Goal: Task Accomplishment & Management: Use online tool/utility

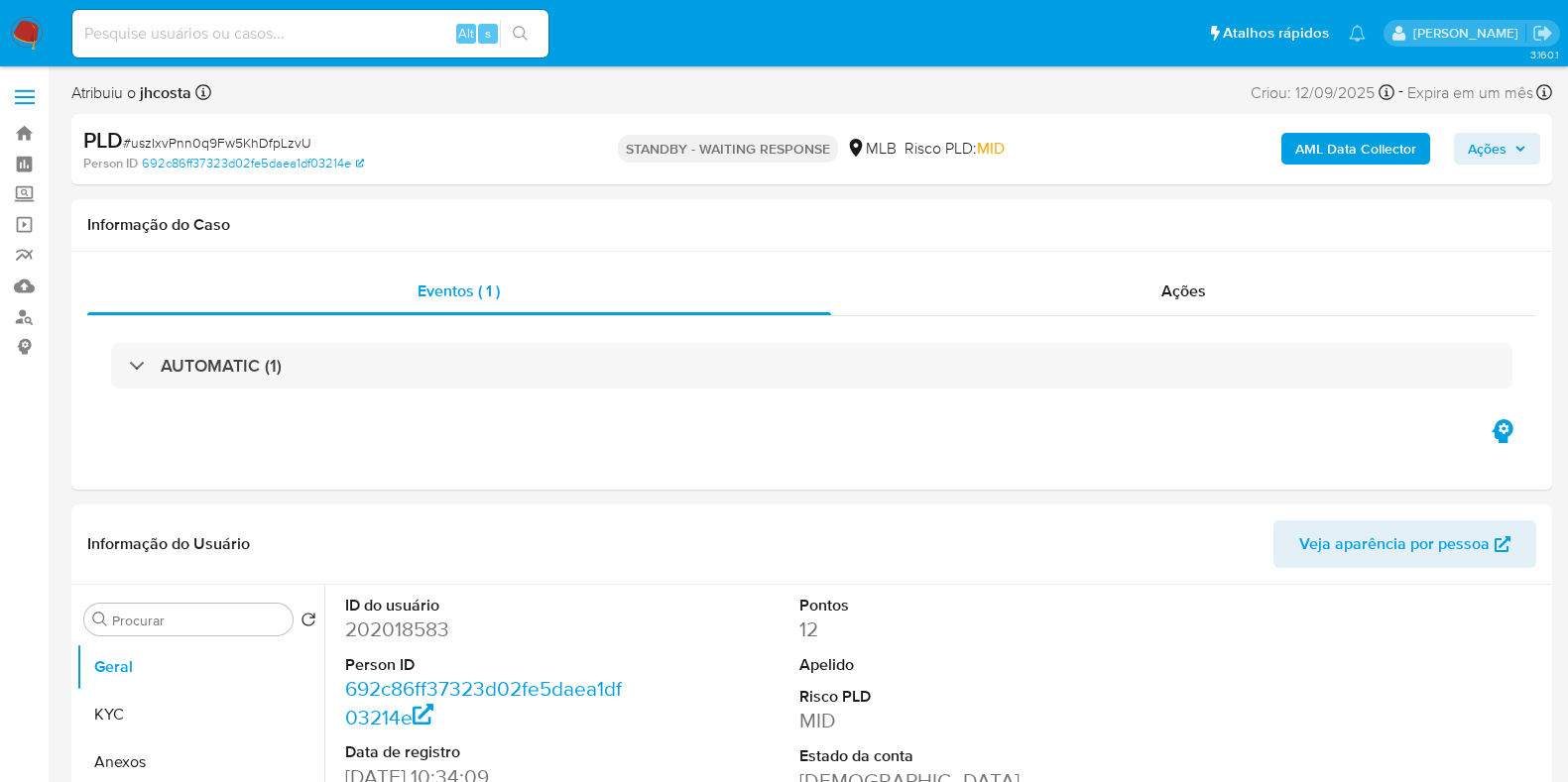
select select "10"
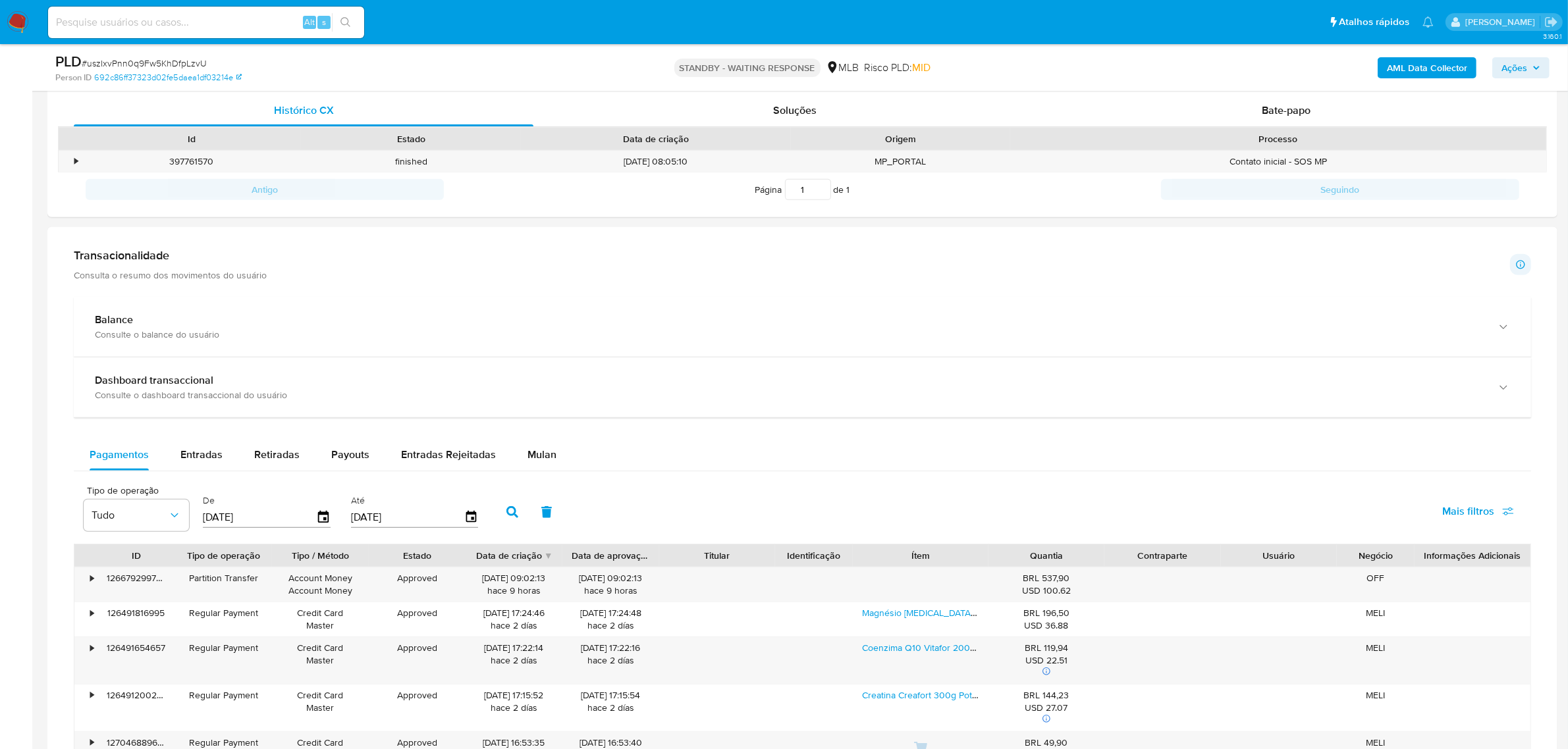
scroll to position [738, 0]
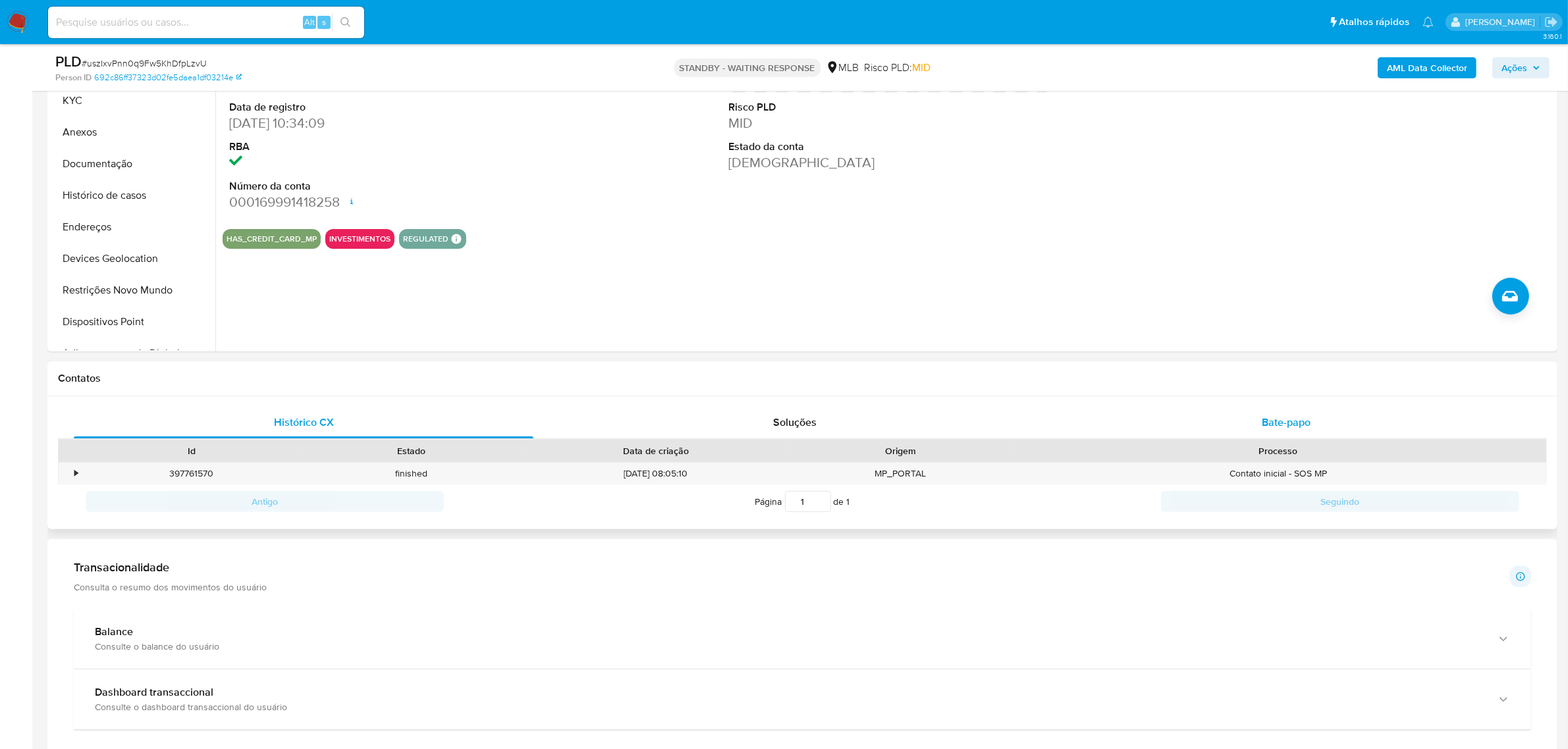
click at [1041, 422] on span "Bate-papo" at bounding box center [1287, 422] width 49 height 15
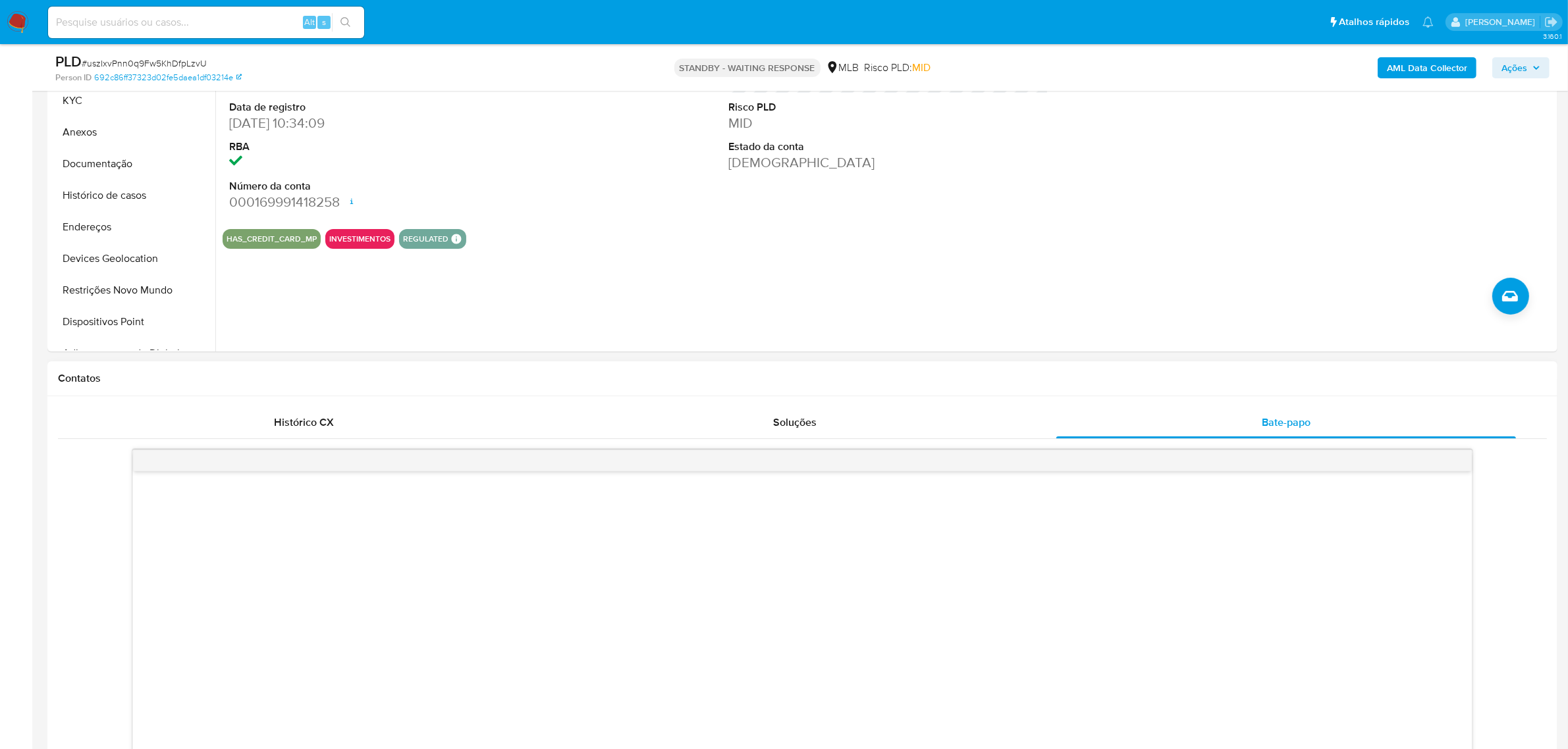
scroll to position [656, 0]
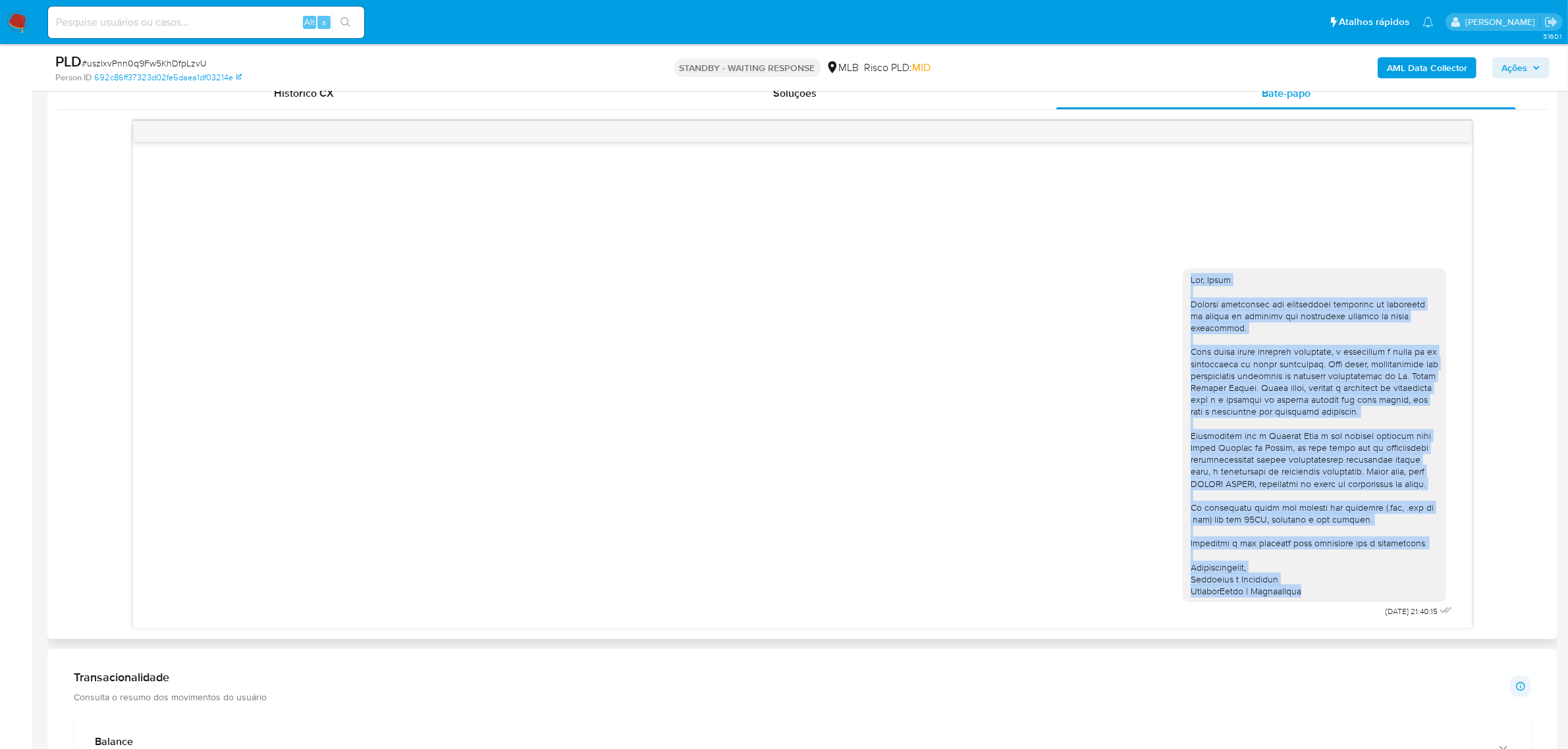
drag, startPoint x: 1187, startPoint y: 257, endPoint x: 1341, endPoint y: 576, distance: 354.2
click at [1041, 518] on div at bounding box center [1315, 435] width 264 height 334
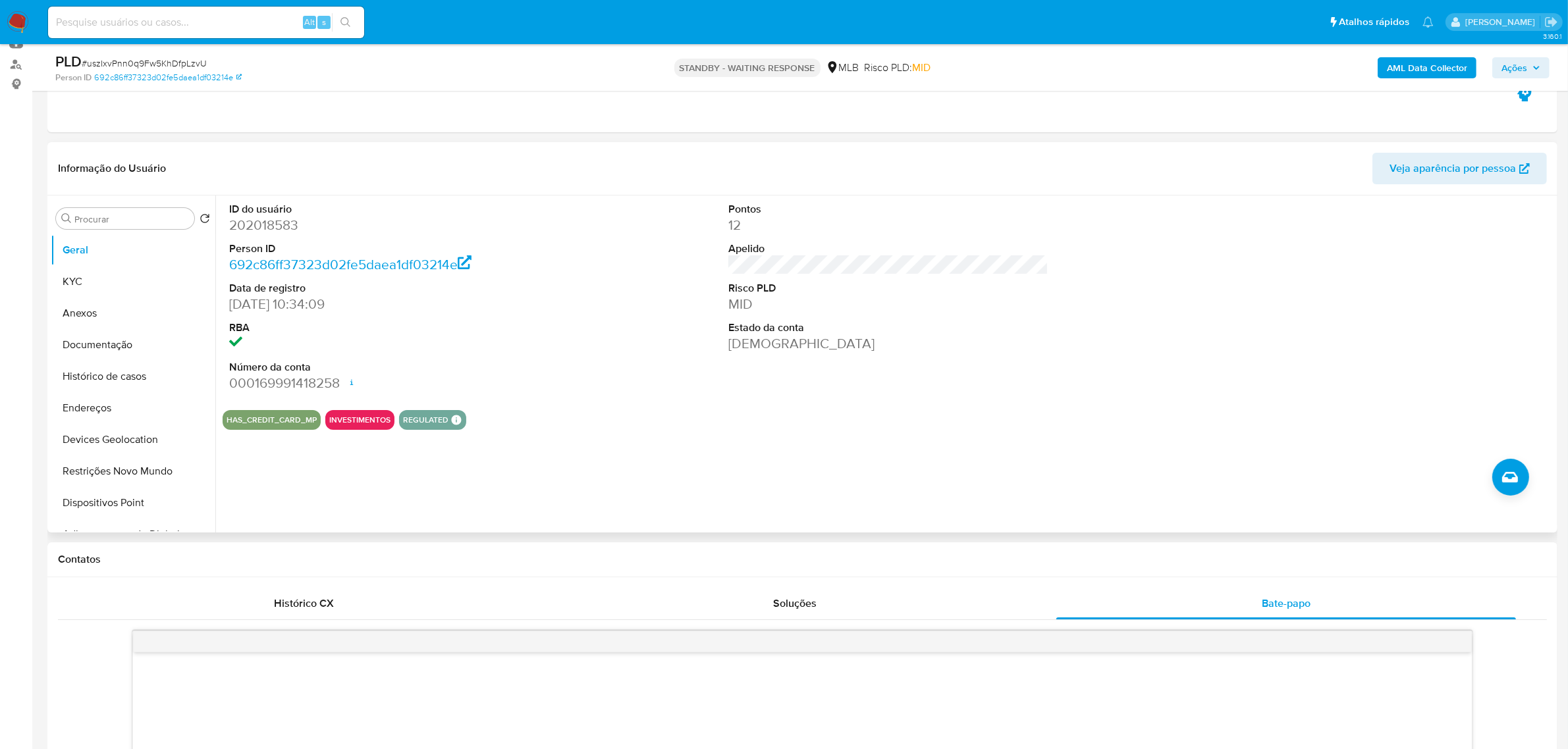
scroll to position [0, 0]
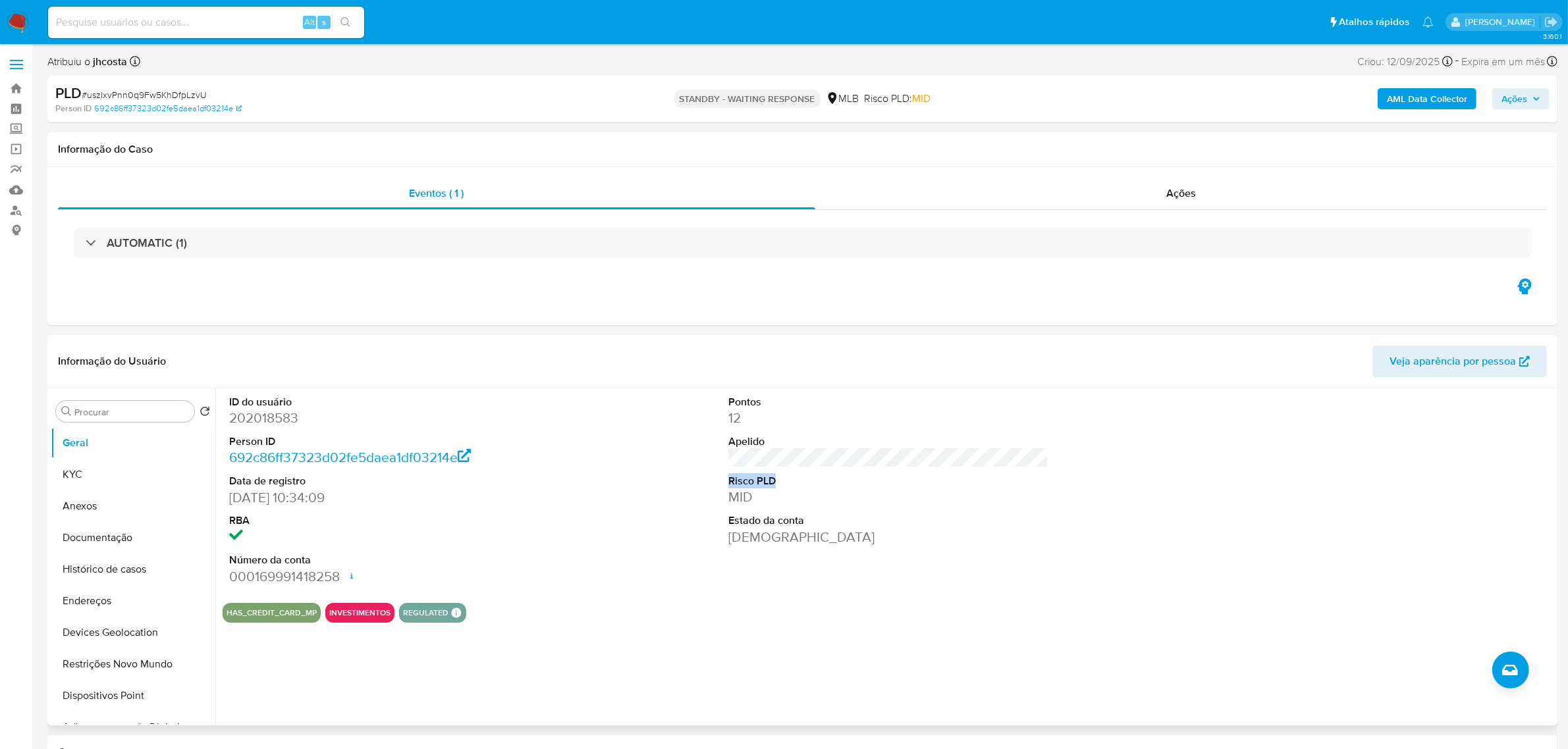
drag, startPoint x: 848, startPoint y: 472, endPoint x: 933, endPoint y: 469, distance: 85.1
click at [946, 470] on div "ID do usuário 202018583 Person ID 692c86ff37323d02fe5daea1df03214e Data de regi…" at bounding box center [888, 491] width 1332 height 204
click at [871, 485] on dt "Risco PLD" at bounding box center [888, 481] width 320 height 14
click at [16, 26] on img at bounding box center [18, 22] width 22 height 22
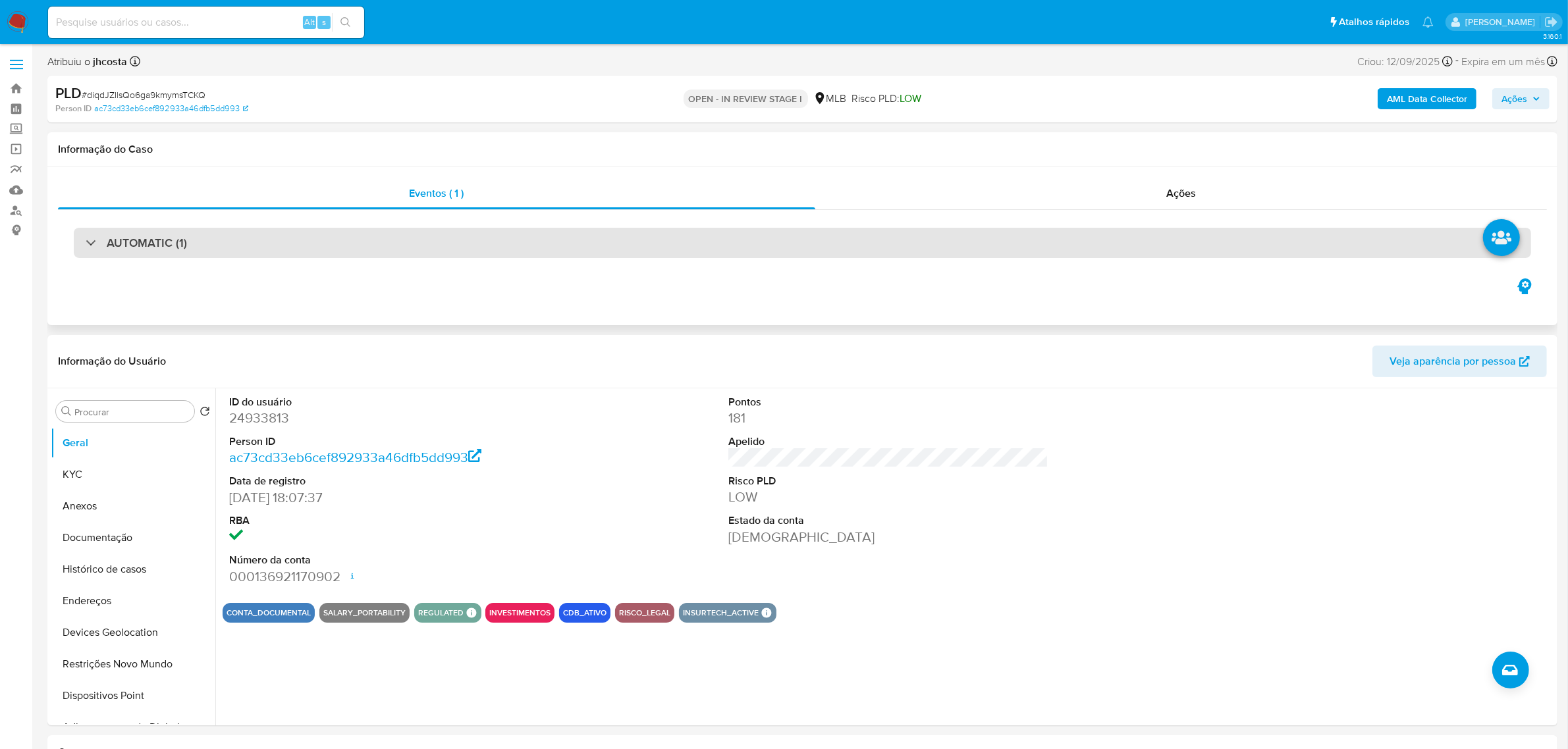
click at [471, 234] on div "AUTOMATIC (1)" at bounding box center [802, 243] width 1457 height 30
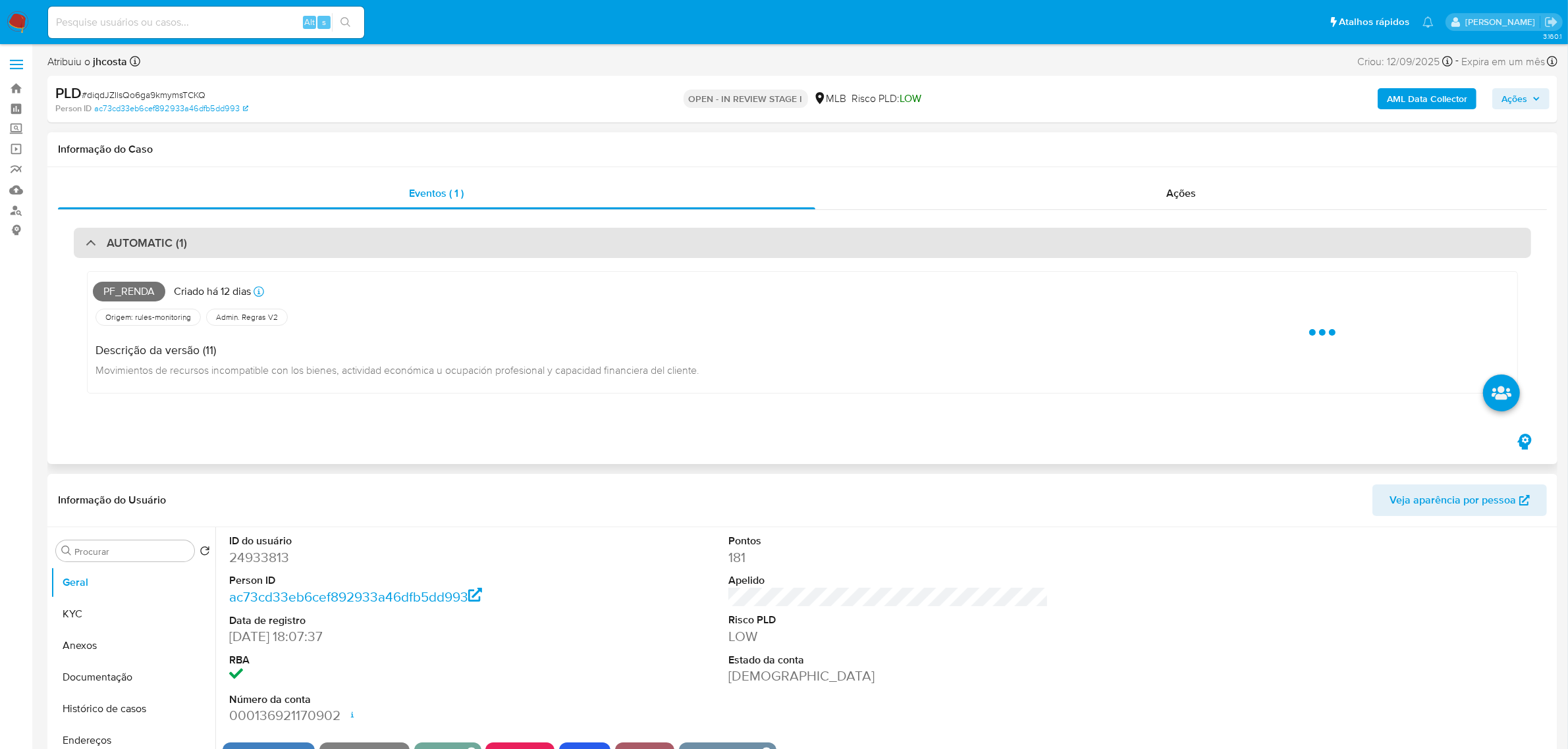
click at [471, 234] on div "AUTOMATIC (1)" at bounding box center [802, 243] width 1457 height 30
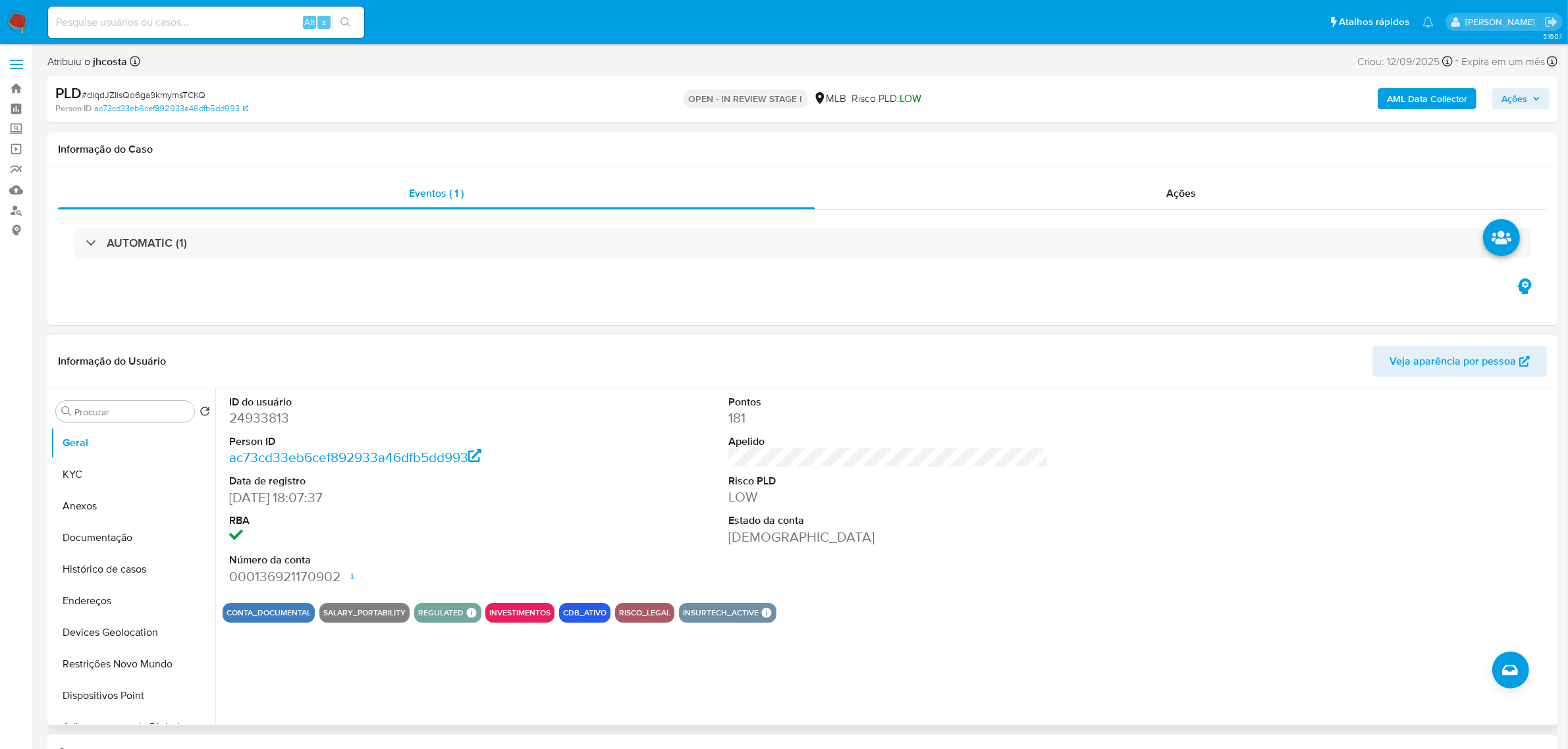
click at [285, 412] on dd "24933813" at bounding box center [390, 418] width 320 height 18
click at [270, 416] on dd "24933813" at bounding box center [390, 418] width 320 height 18
copy dd "24933813"
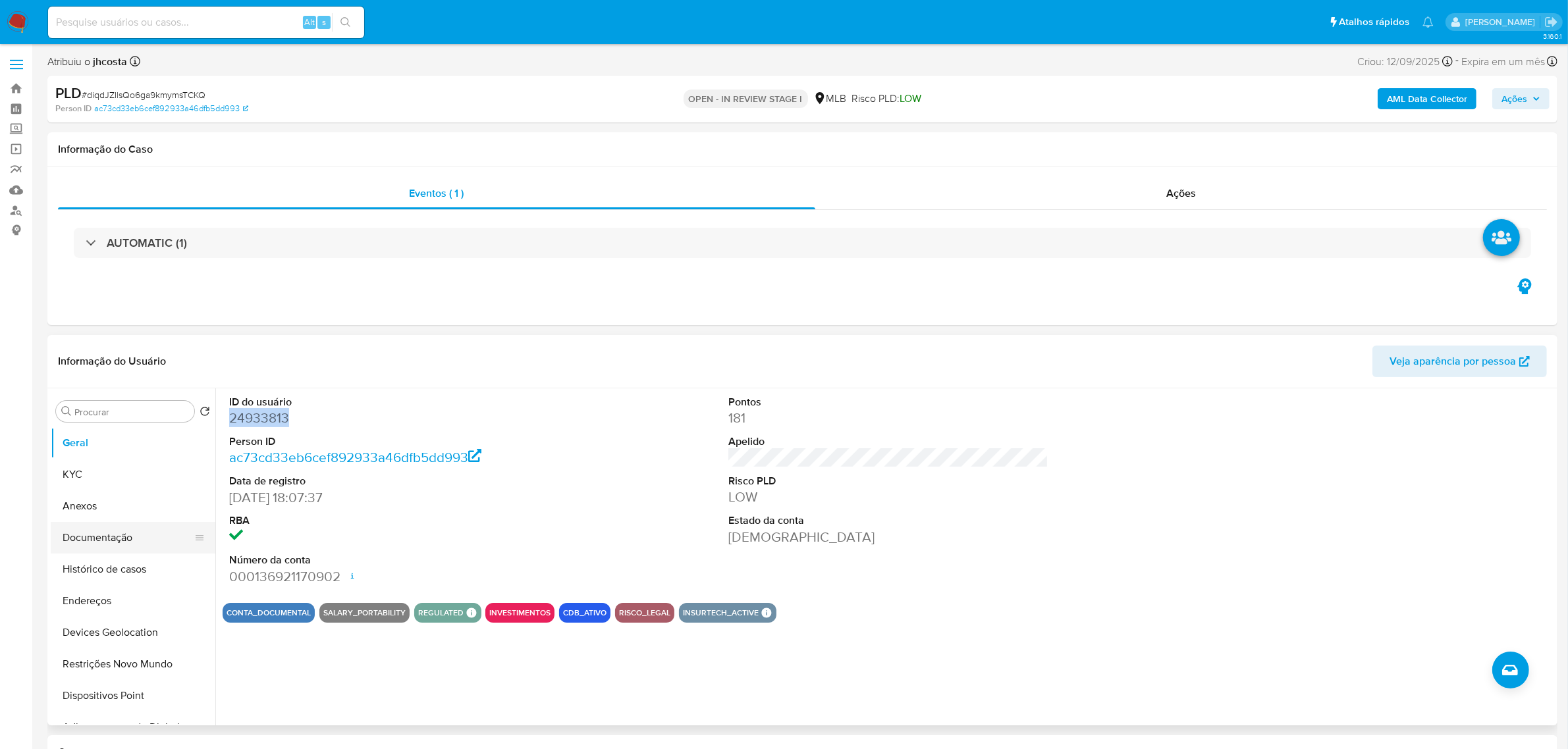
click at [134, 530] on button "Documentação" at bounding box center [128, 538] width 154 height 32
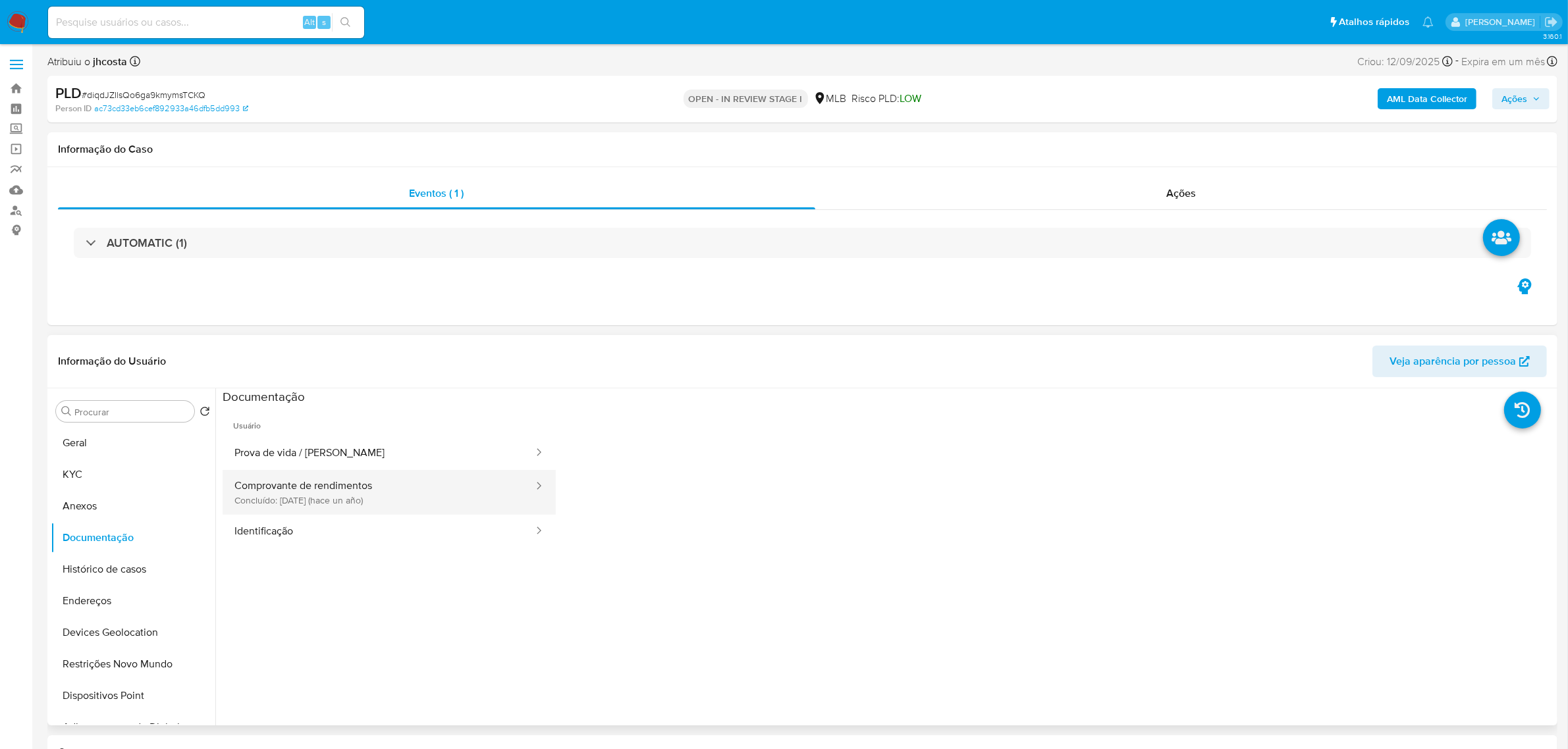
click at [386, 491] on button "Comprovante de rendimentos Concluído: 12/04/2024 (hace un año)" at bounding box center [379, 492] width 312 height 45
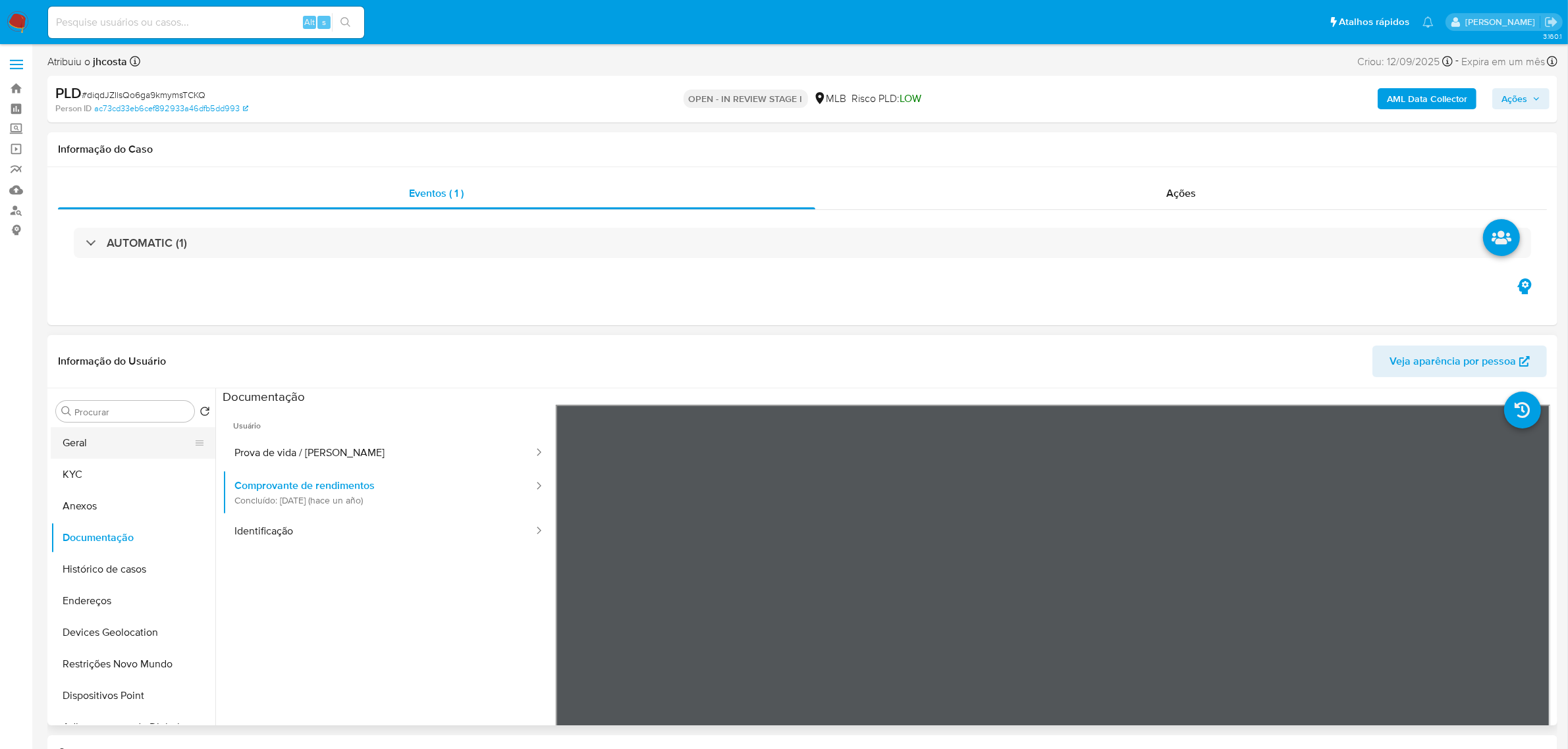
click at [103, 439] on button "Geral" at bounding box center [128, 443] width 154 height 32
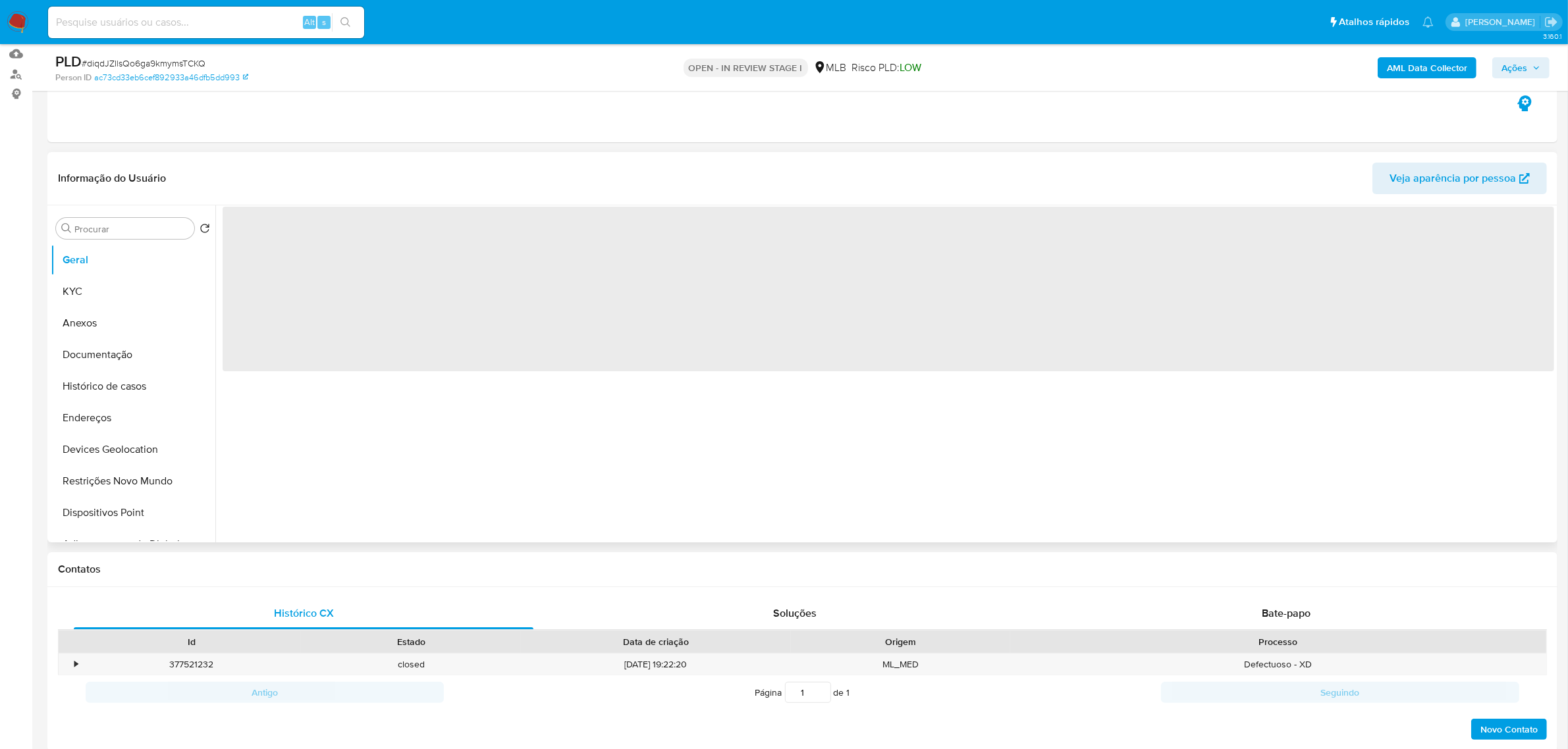
scroll to position [165, 0]
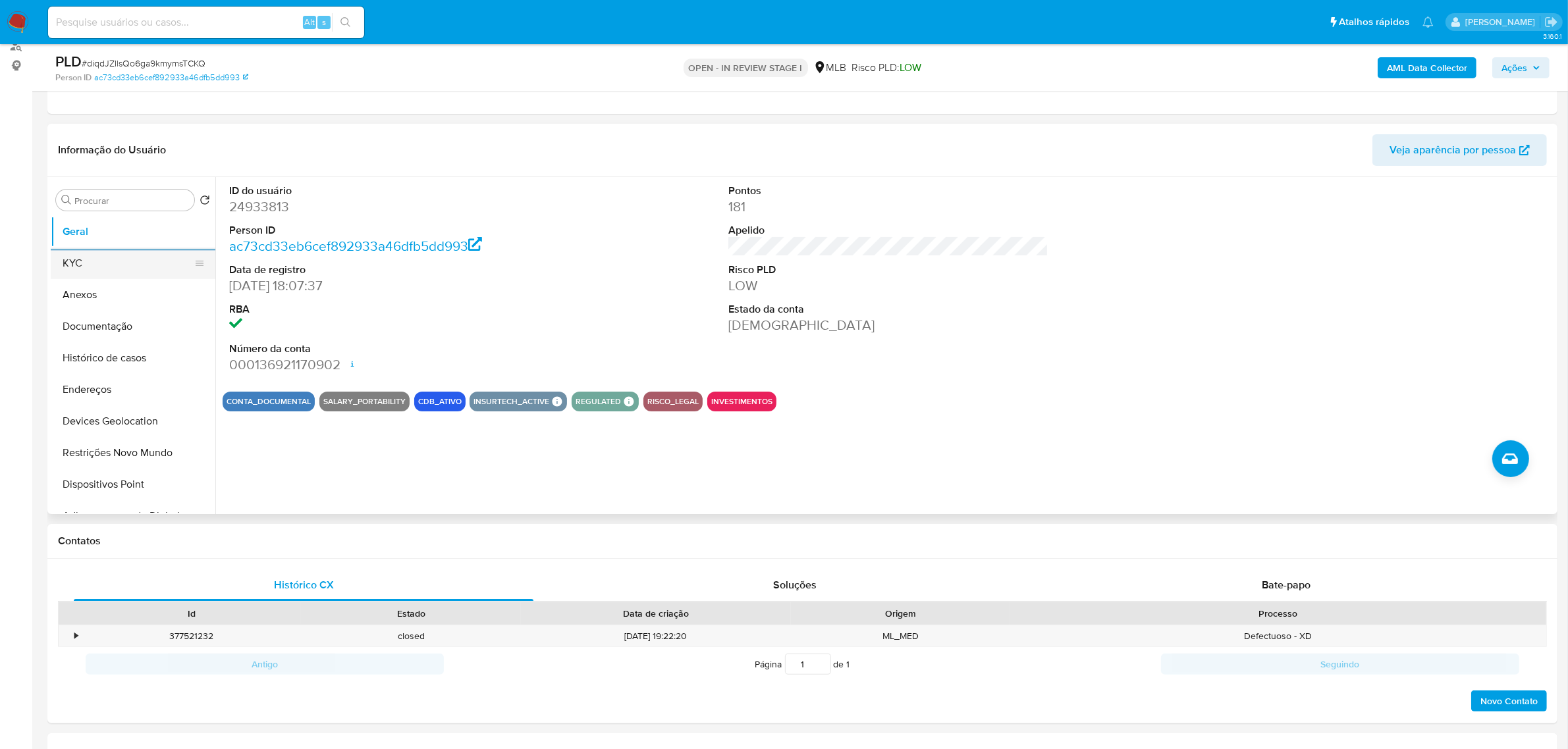
click at [137, 274] on button "KYC" at bounding box center [128, 264] width 154 height 32
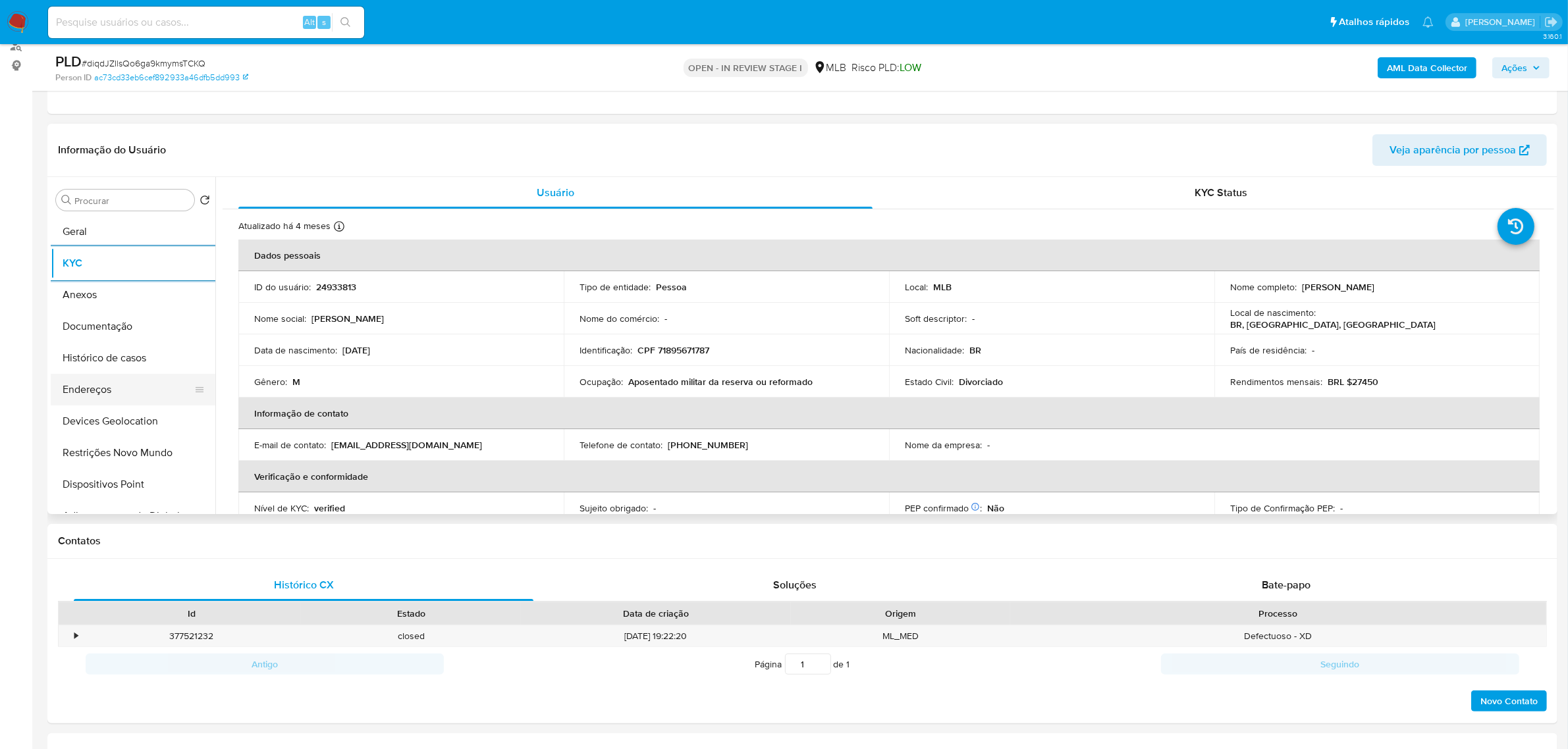
click at [127, 400] on button "Endereços" at bounding box center [128, 390] width 154 height 32
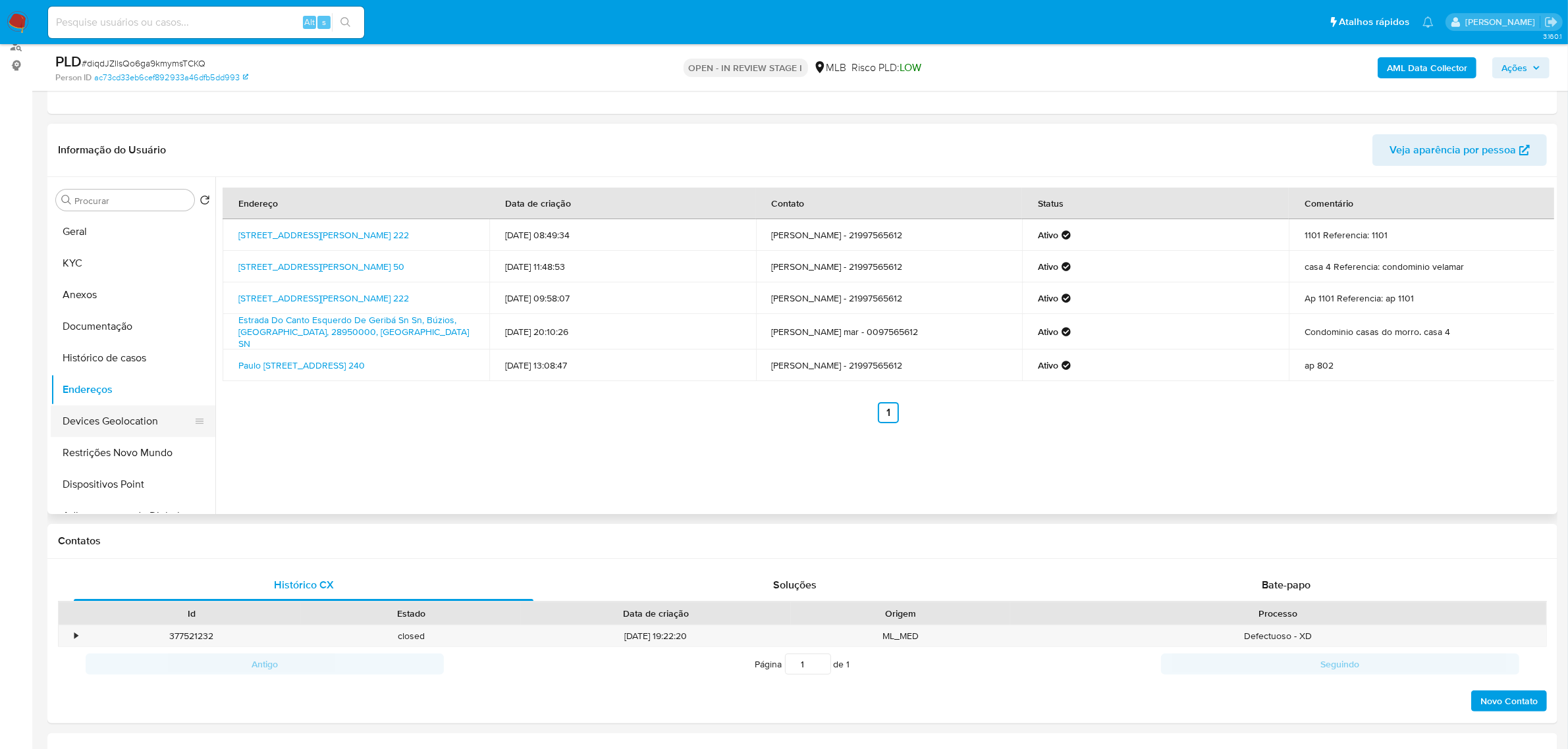
click at [119, 425] on button "Devices Geolocation" at bounding box center [128, 422] width 154 height 32
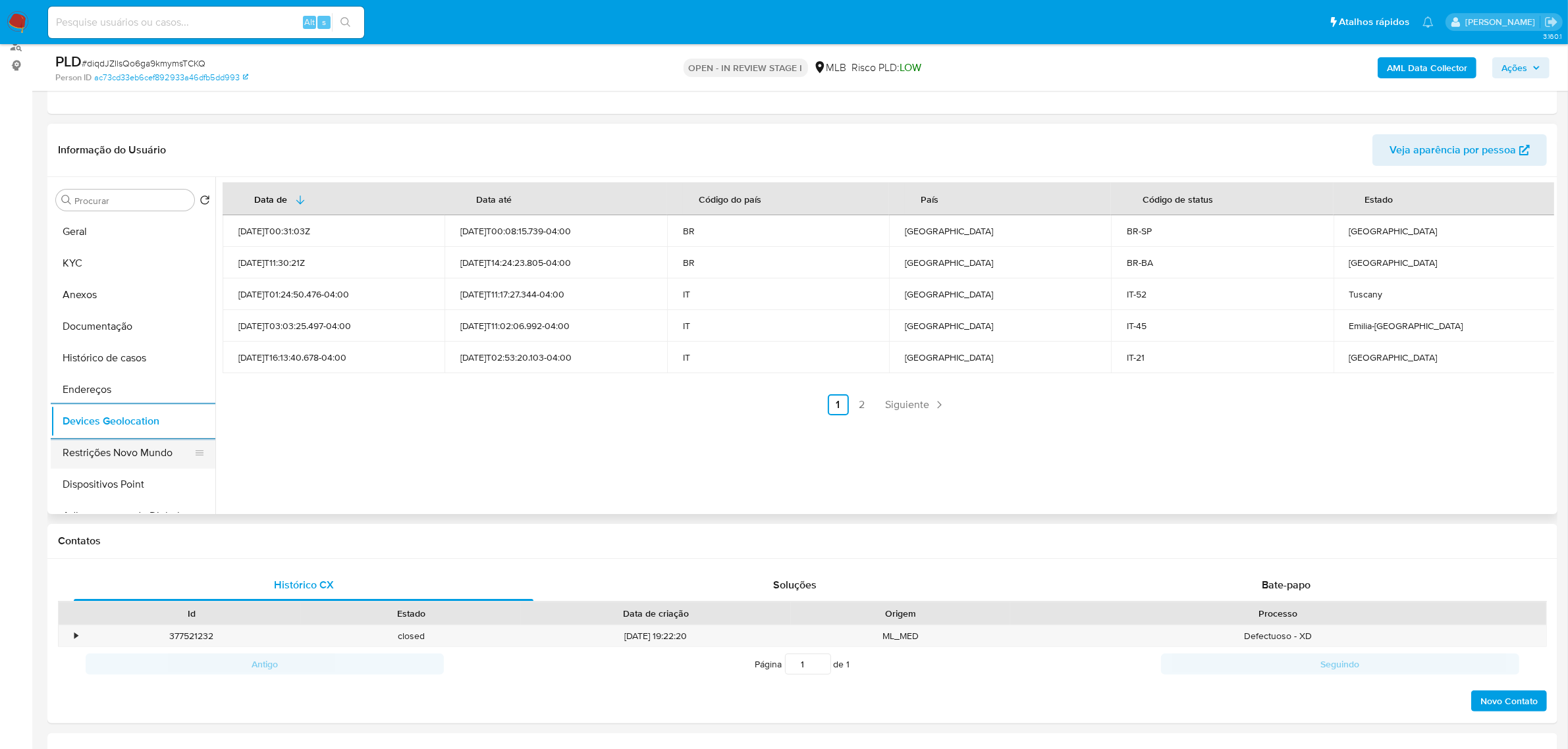
click at [142, 453] on button "Restrições Novo Mundo" at bounding box center [128, 453] width 154 height 32
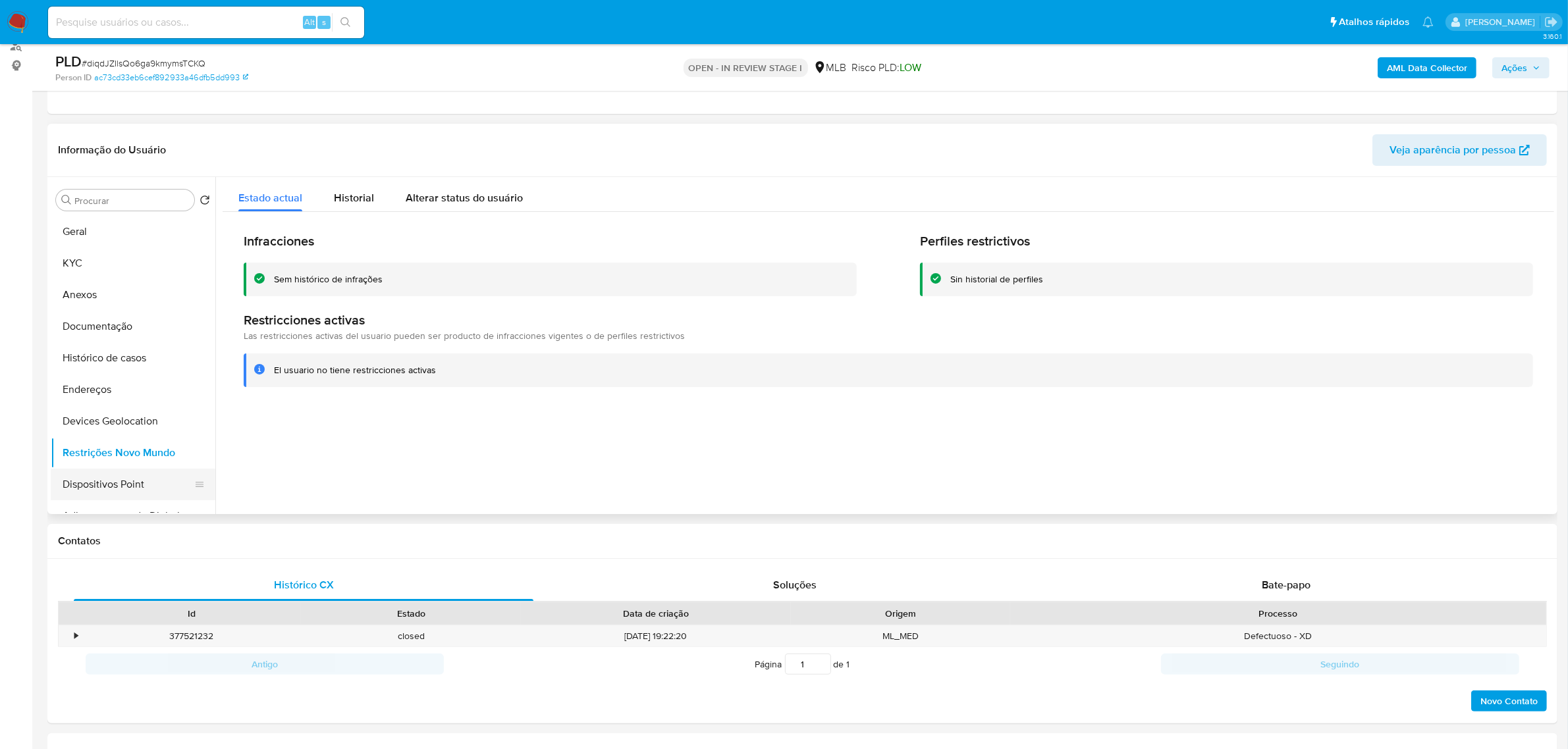
click at [147, 484] on button "Dispositivos Point" at bounding box center [128, 484] width 154 height 32
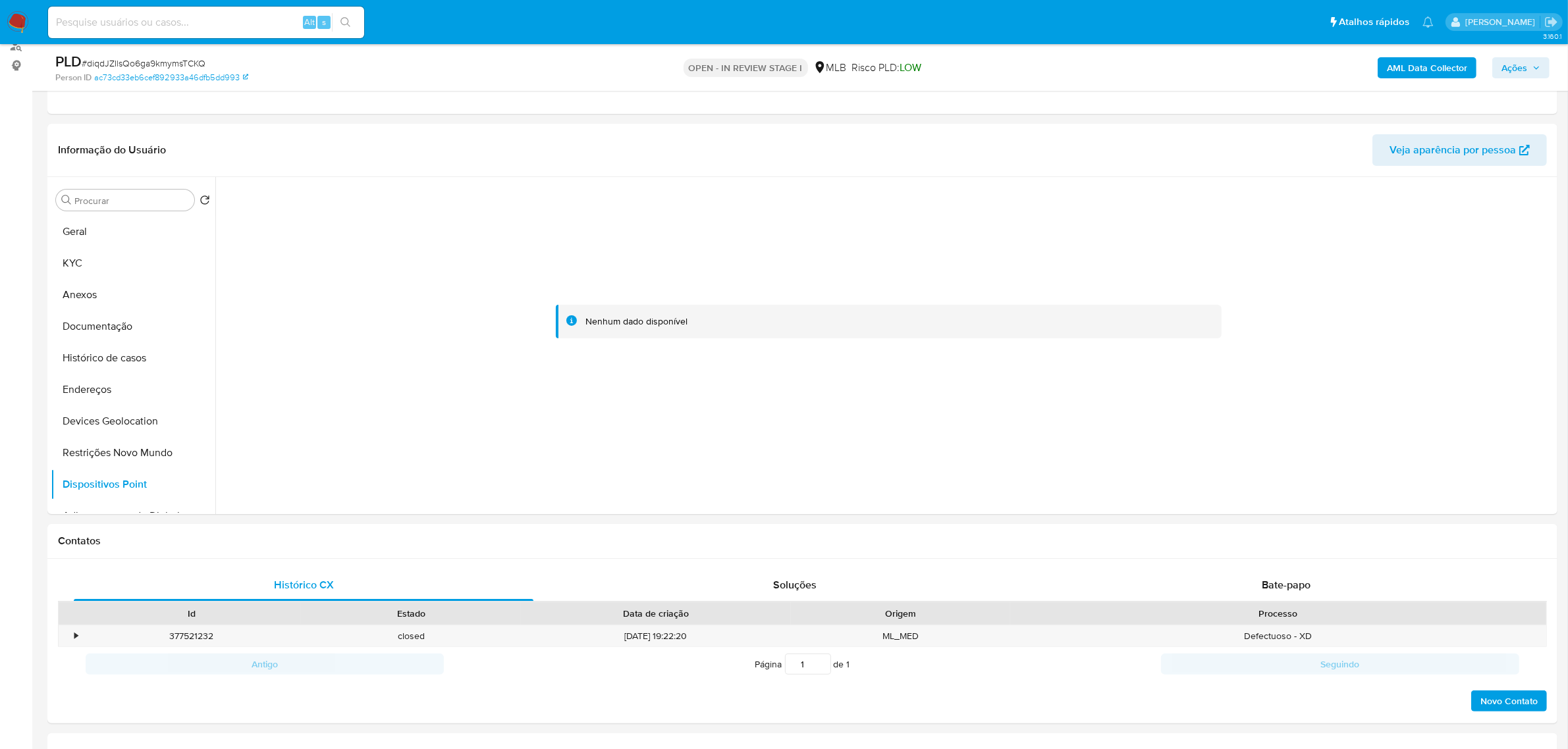
click at [1413, 68] on b "AML Data Collector" at bounding box center [1427, 68] width 80 height 21
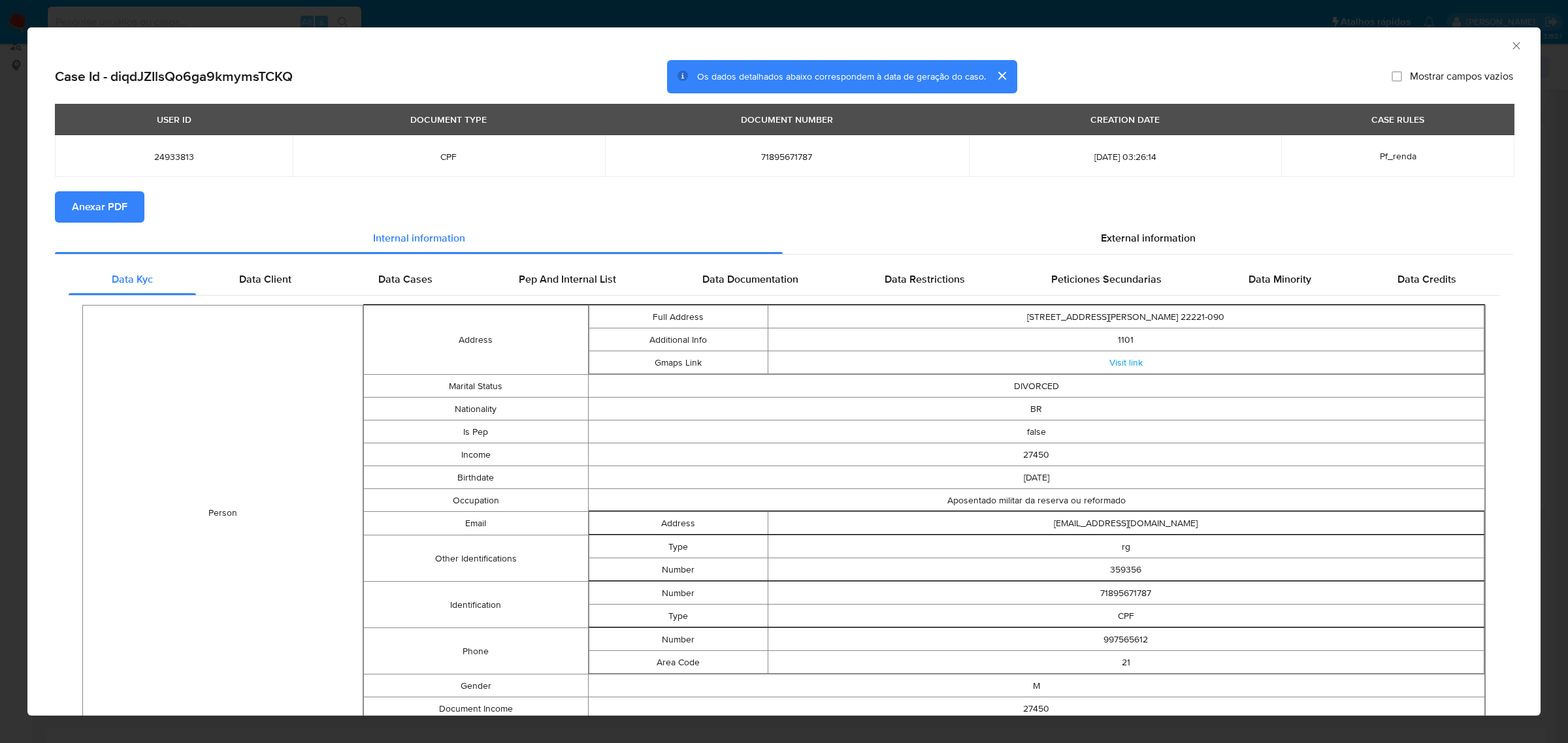
click at [119, 209] on span "Anexar PDF" at bounding box center [99, 207] width 56 height 29
click at [1117, 243] on span "External information" at bounding box center [1148, 240] width 95 height 15
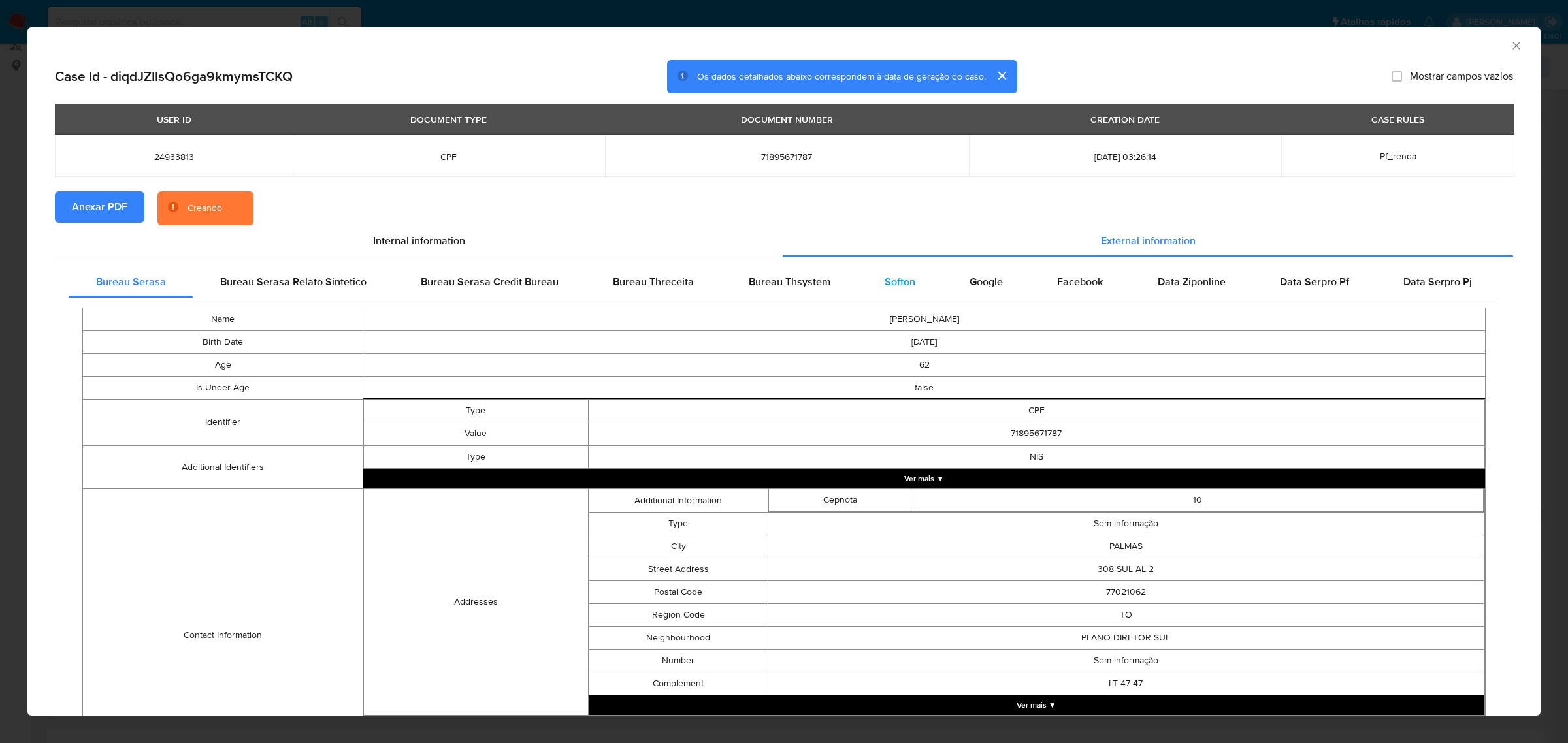
click at [885, 280] on span "Softon" at bounding box center [900, 282] width 31 height 15
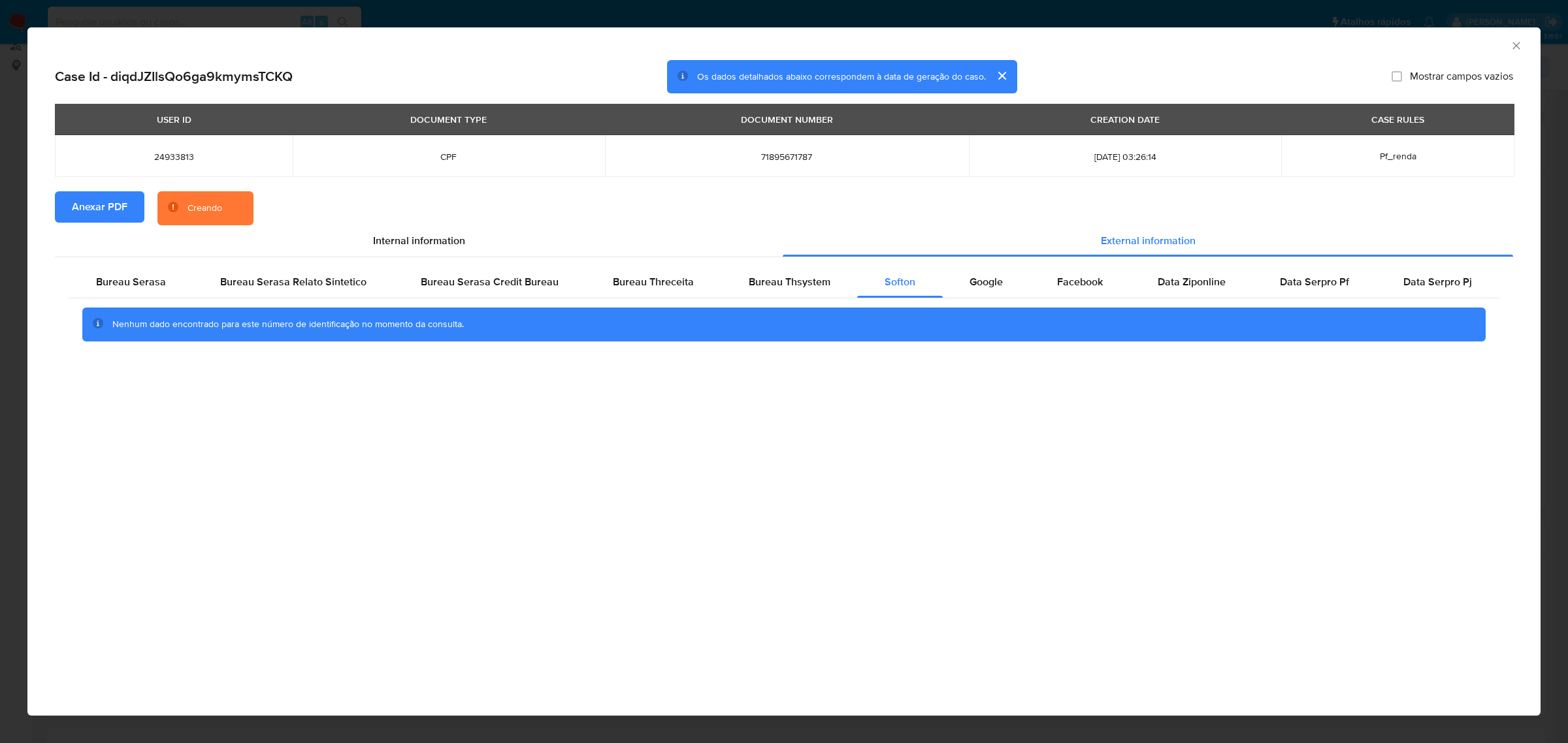
click at [1516, 41] on icon "Fechar a janela" at bounding box center [1516, 46] width 13 height 13
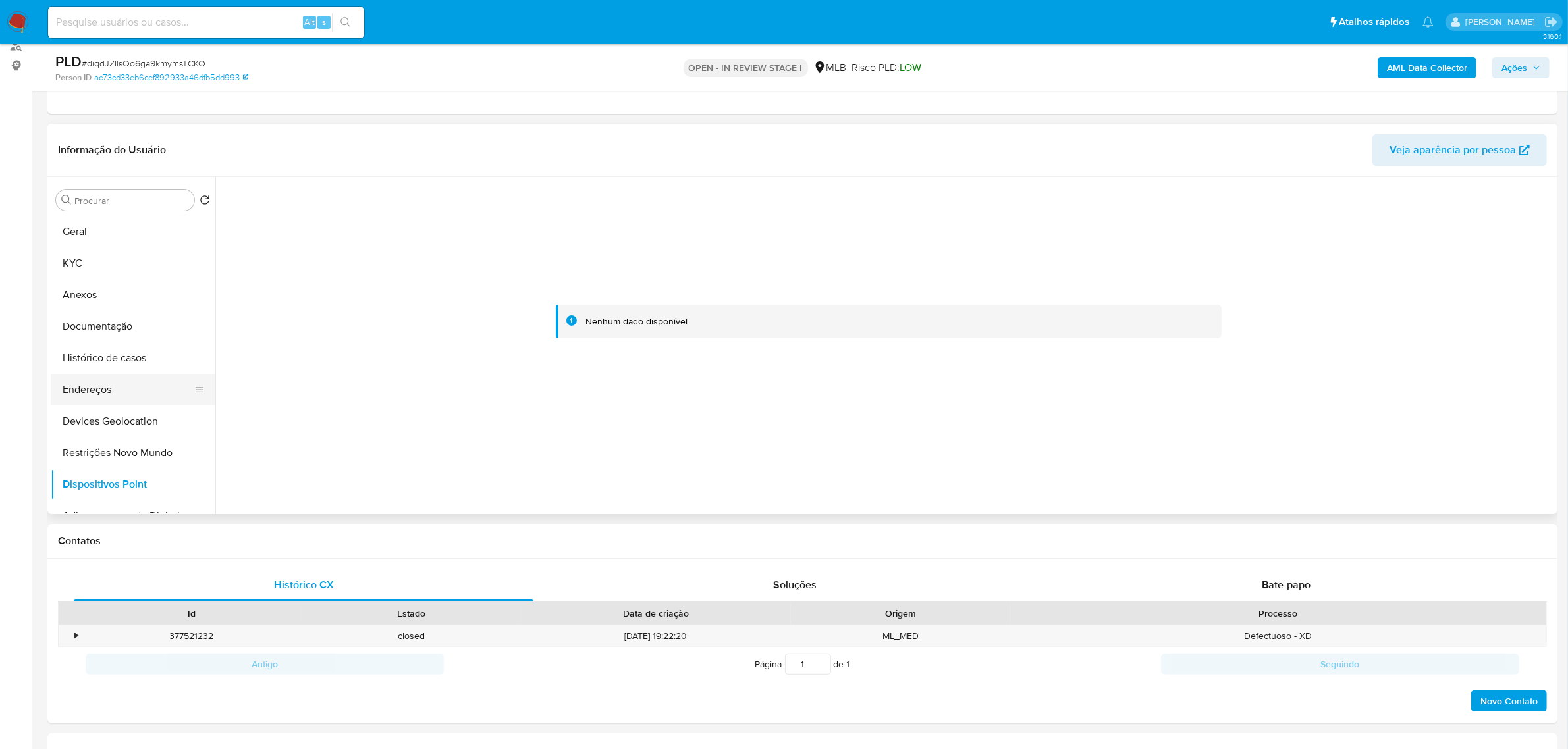
click at [129, 385] on button "Endereços" at bounding box center [128, 390] width 154 height 32
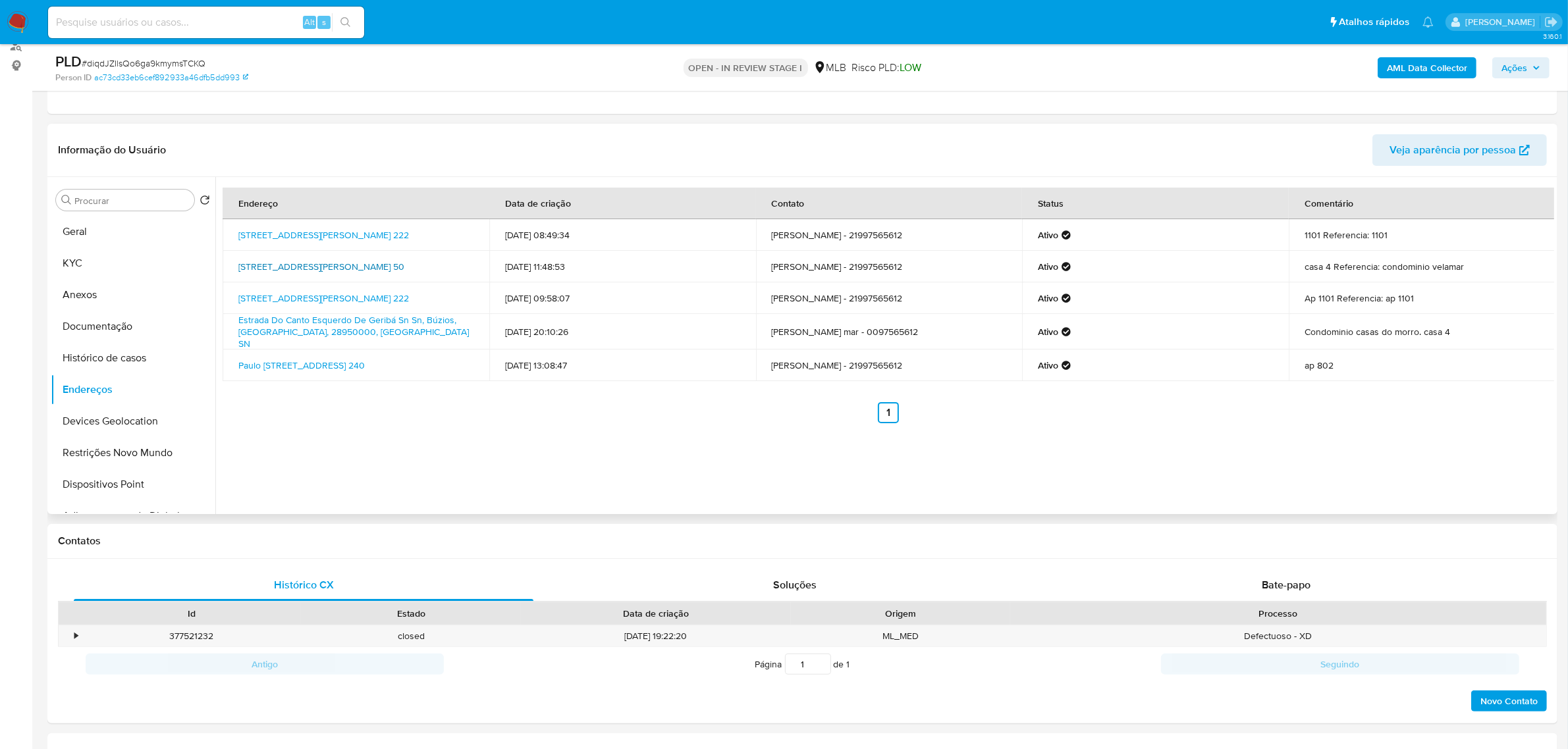
drag, startPoint x: 227, startPoint y: 264, endPoint x: 438, endPoint y: 264, distance: 211.0
click at [459, 265] on td "Rua Clara Nunes 50, Búzios, Rio De Janeiro, 28953810, Brasil 50" at bounding box center [356, 267] width 267 height 32
copy link "Rua Clara Nunes 50, Búzios, Rio De Janeiro, 28953810"
click at [405, 264] on link "Rua Clara Nunes 50, Búzios, Rio De Janeiro, 28953810, Brasil 50" at bounding box center [322, 267] width 166 height 13
click at [107, 258] on button "KYC" at bounding box center [128, 264] width 154 height 32
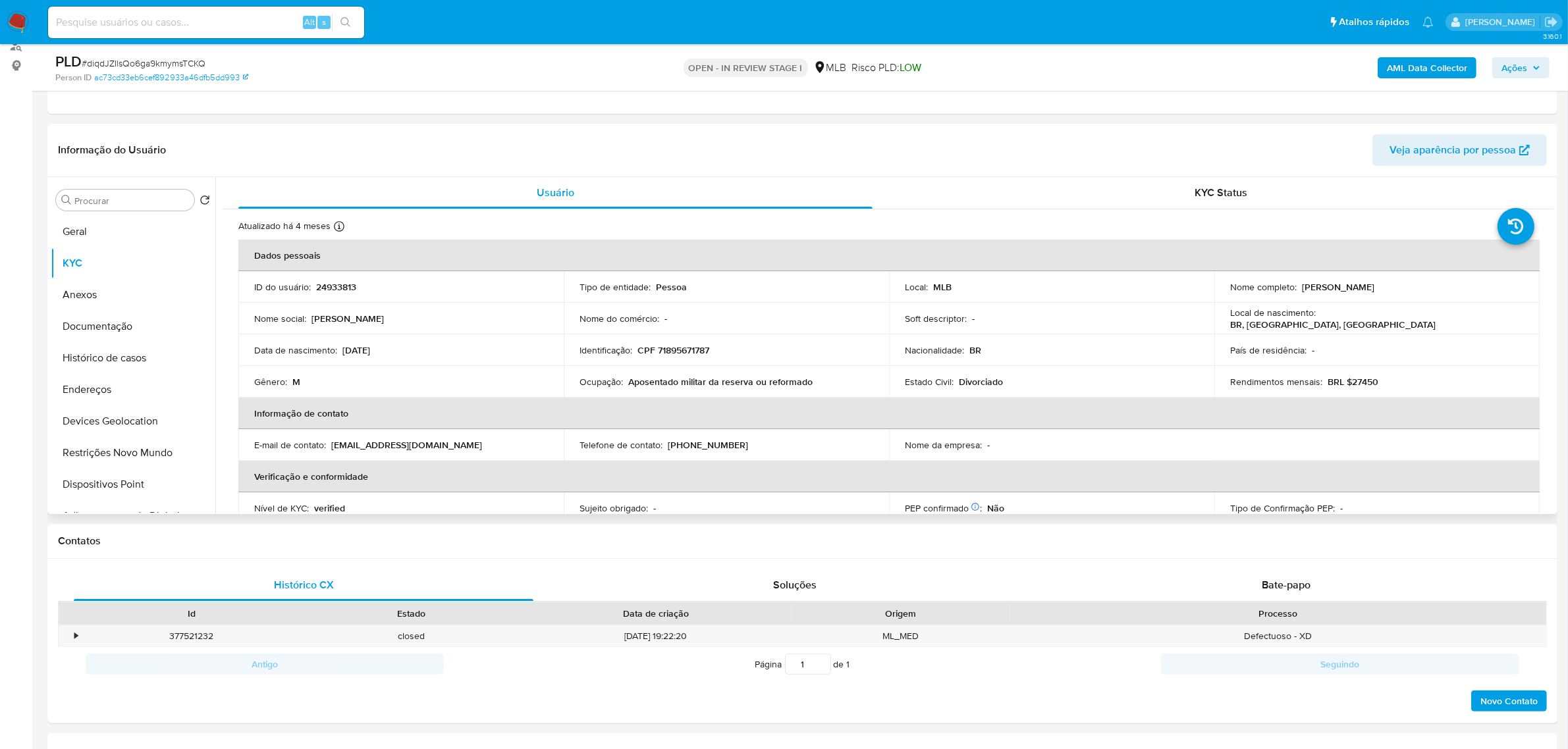
click at [698, 347] on p "CPF 71895671787" at bounding box center [673, 350] width 72 height 12
copy p "71895671787"
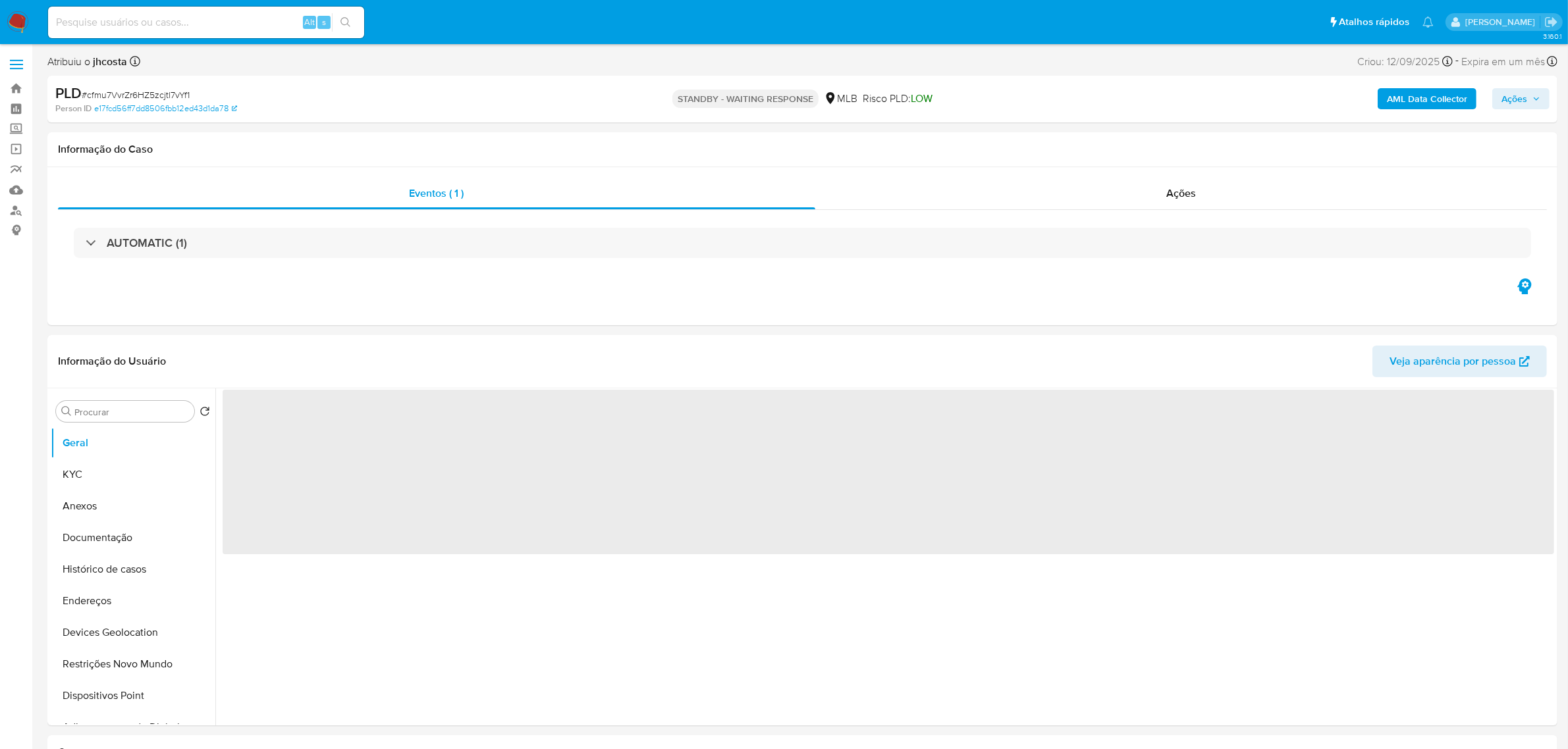
select select "10"
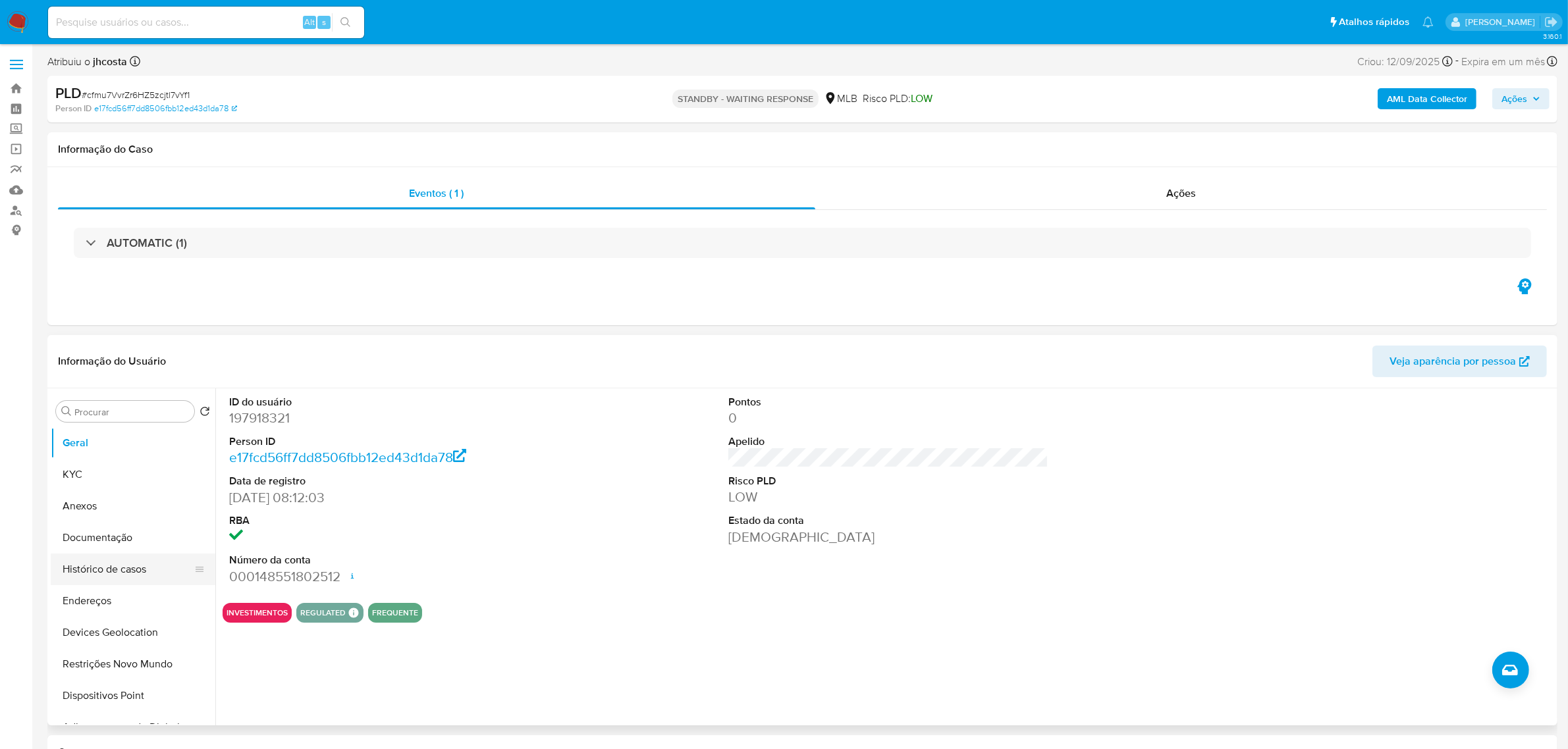
click at [136, 570] on button "Histórico de casos" at bounding box center [128, 569] width 154 height 32
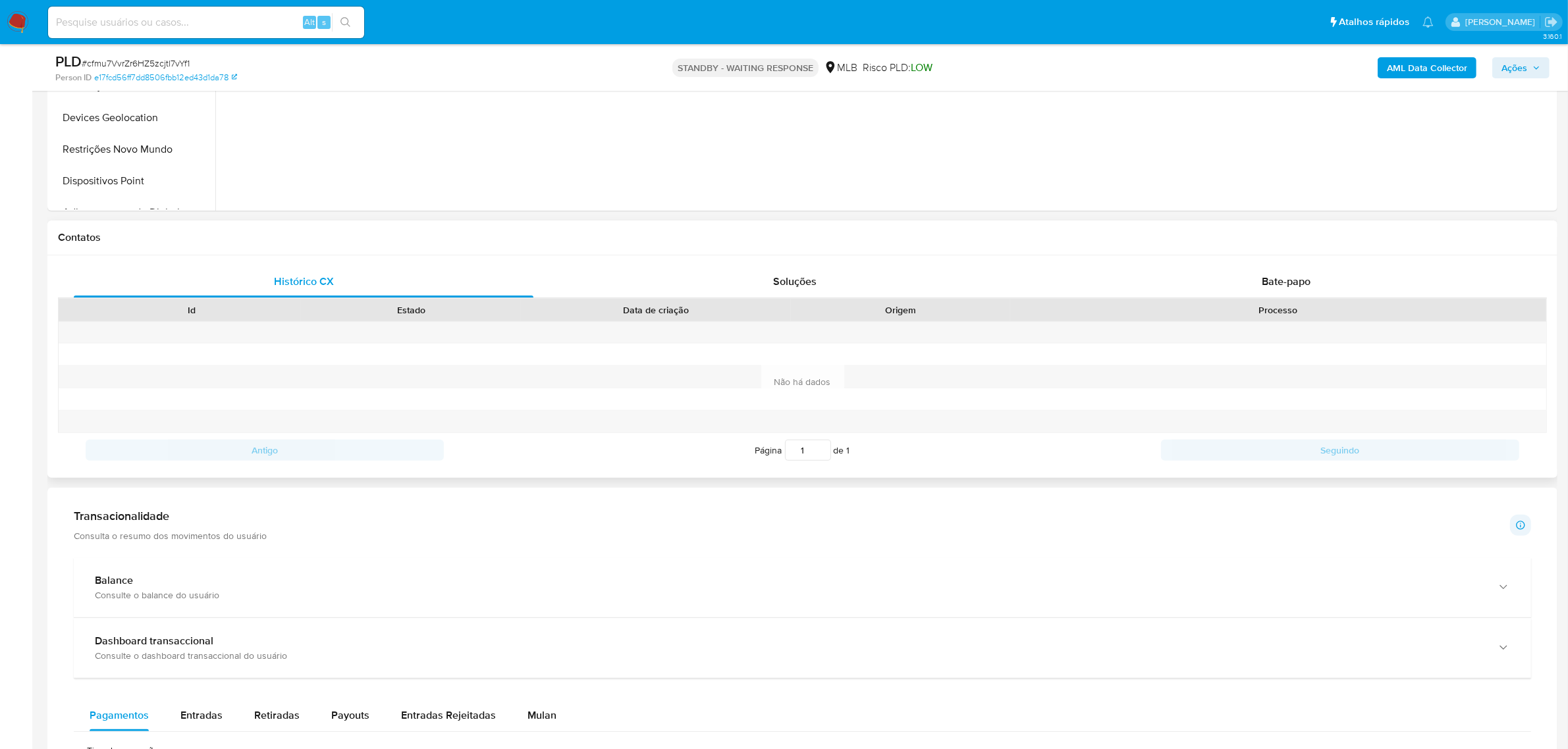
scroll to position [493, 0]
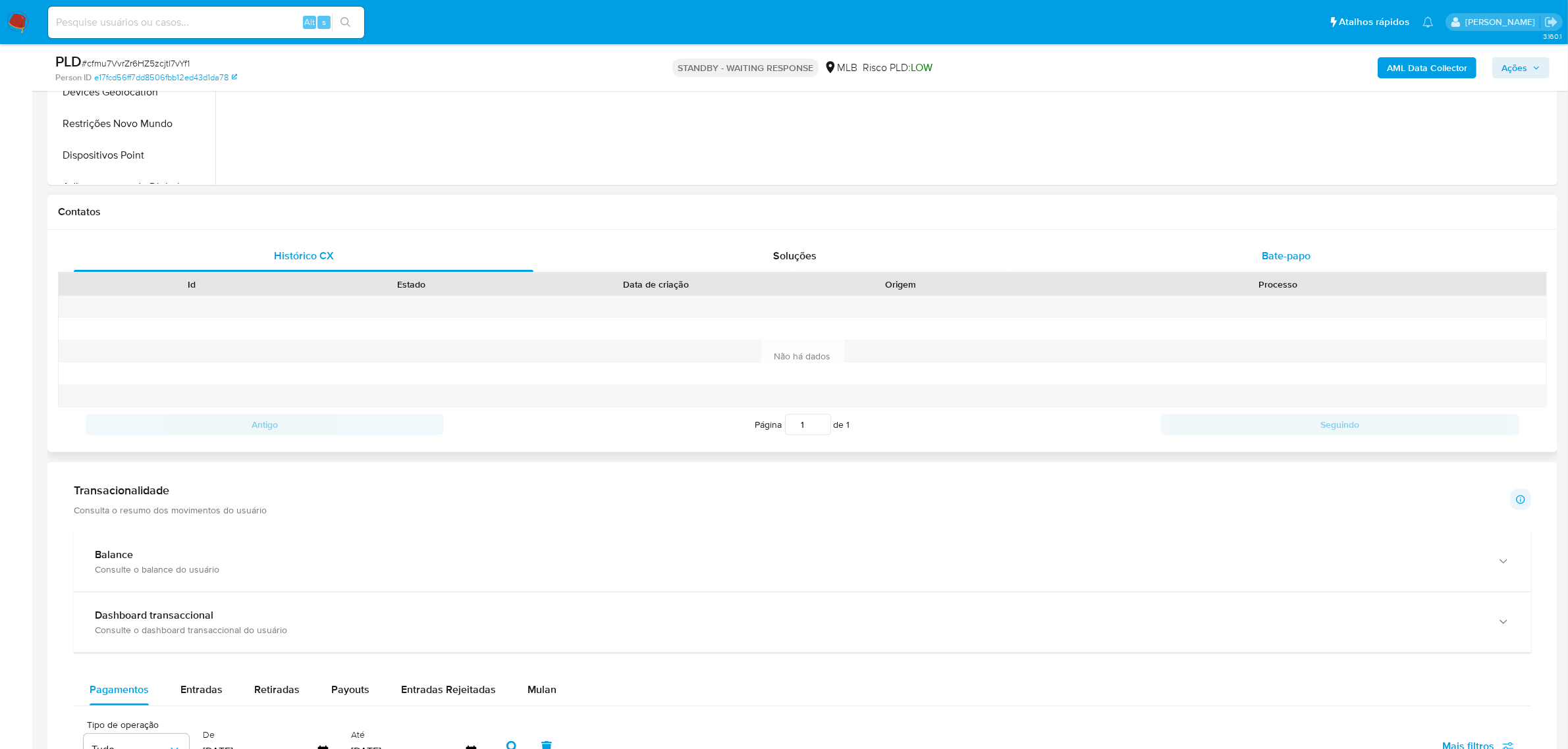
click at [1233, 261] on div "Bate-papo" at bounding box center [1286, 256] width 459 height 32
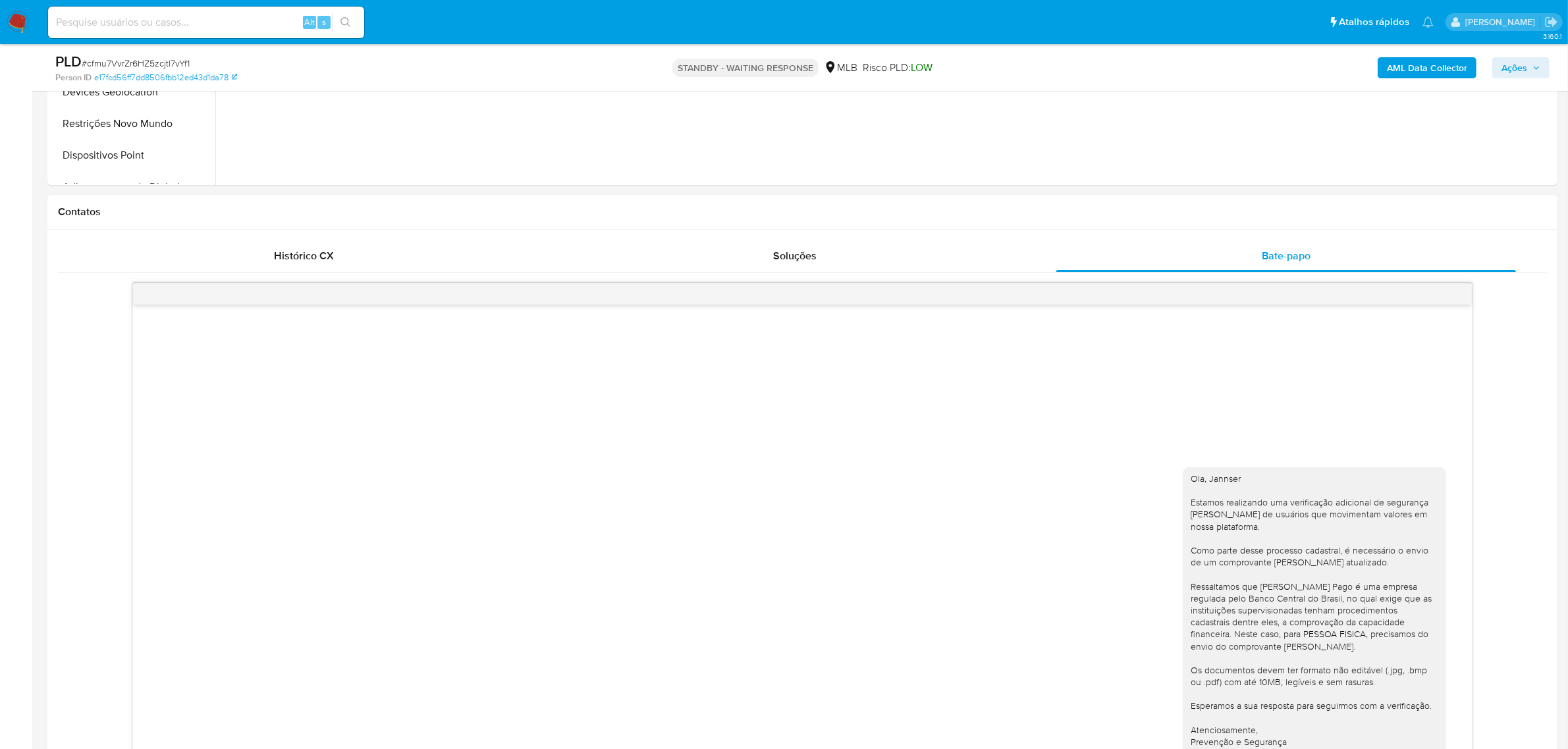
click at [208, 23] on input at bounding box center [206, 22] width 316 height 17
paste input "ikFhk4CfFQ9nz2D9n11A7khO"
type input "ikFhk4CfFQ9nz2D9n11A7khO"
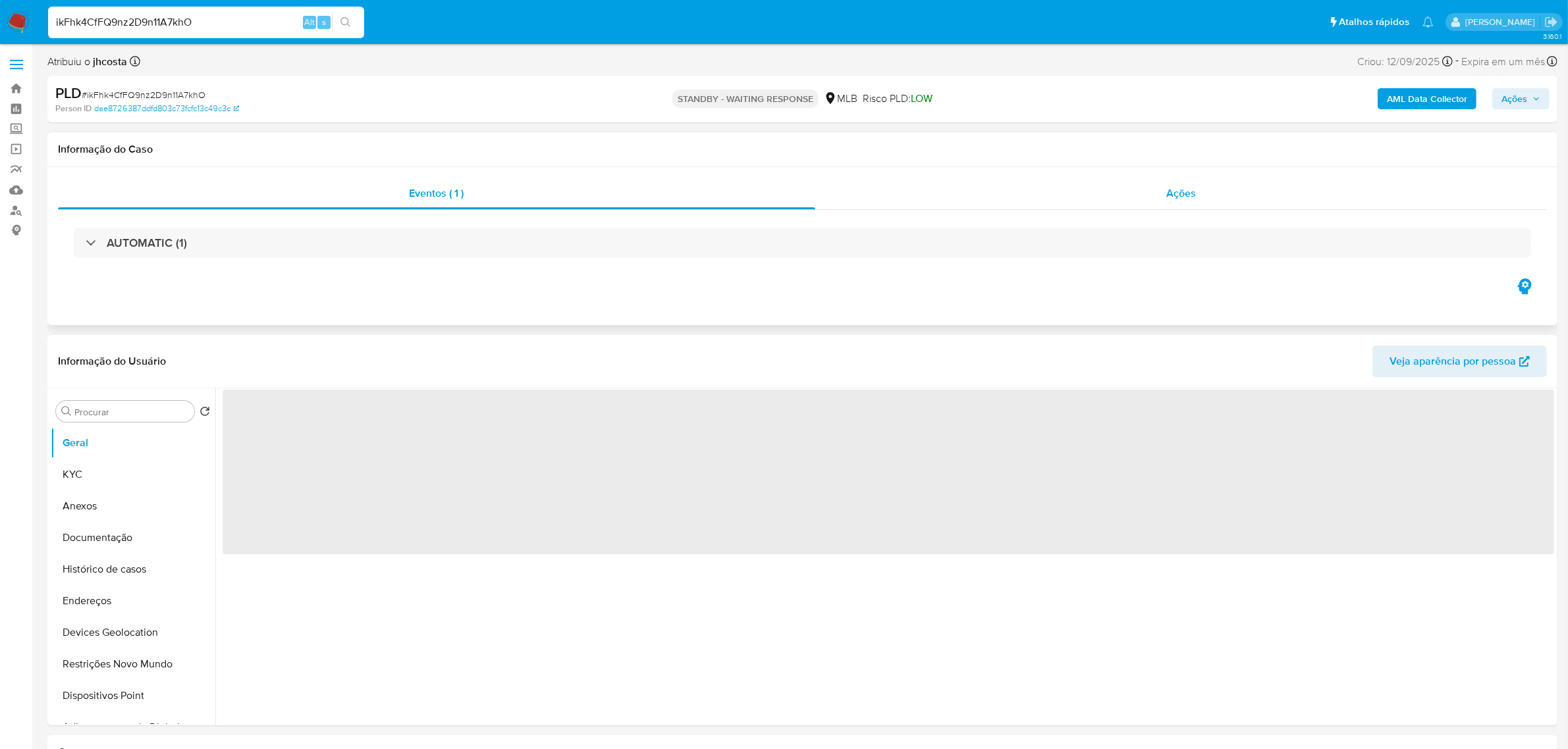
click at [1131, 185] on div "Ações" at bounding box center [1181, 194] width 732 height 32
select select "10"
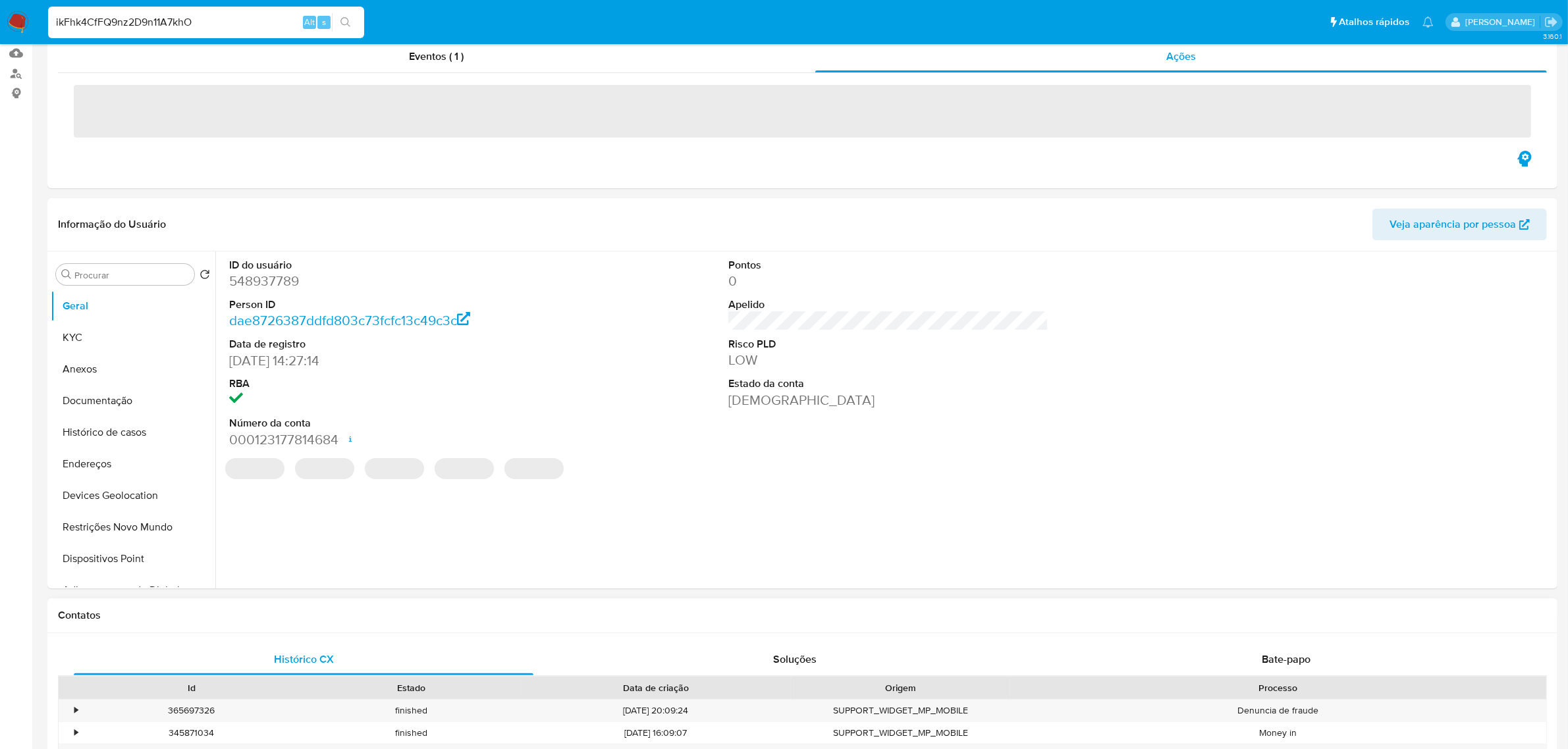
scroll to position [493, 0]
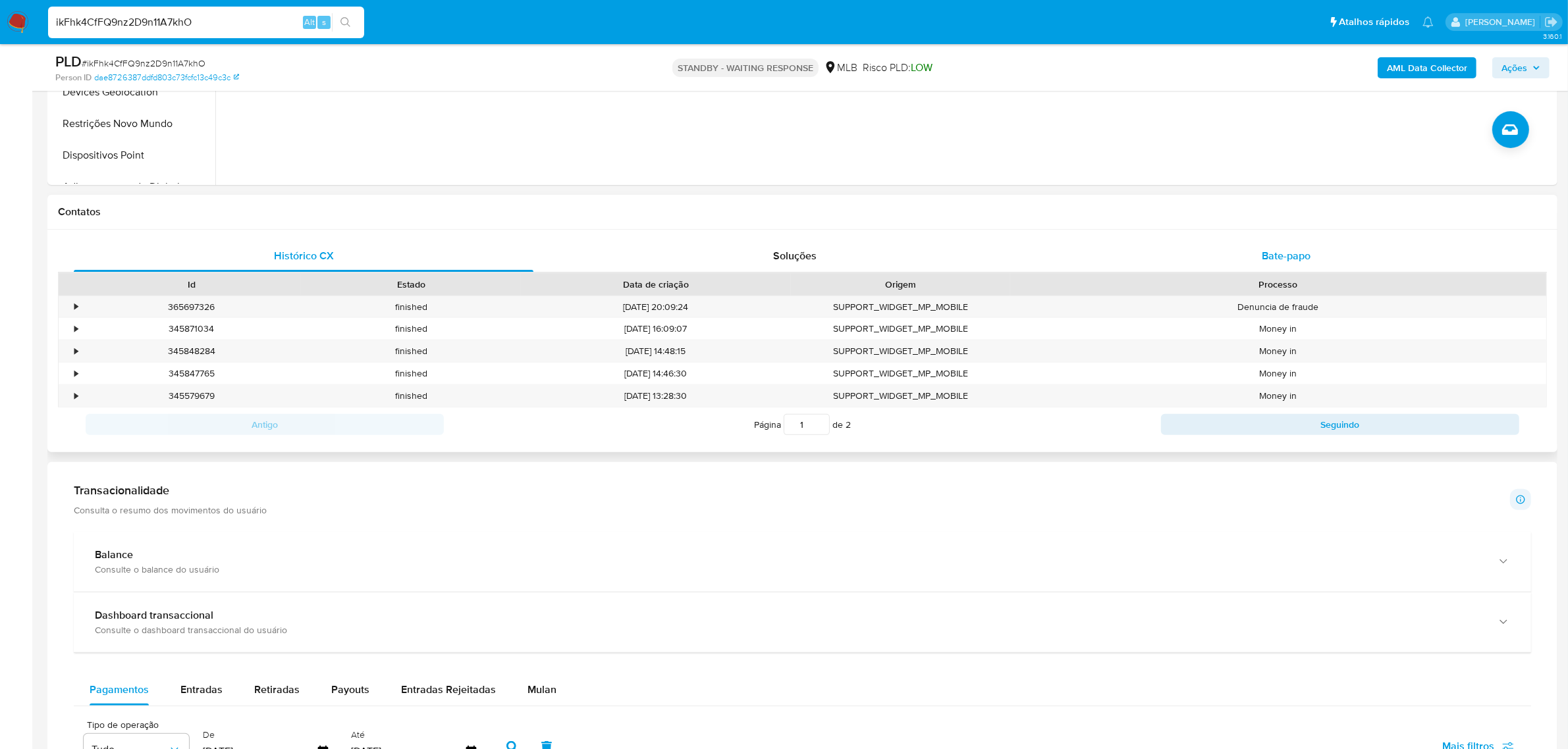
click at [1273, 261] on span "Bate-papo" at bounding box center [1287, 256] width 49 height 15
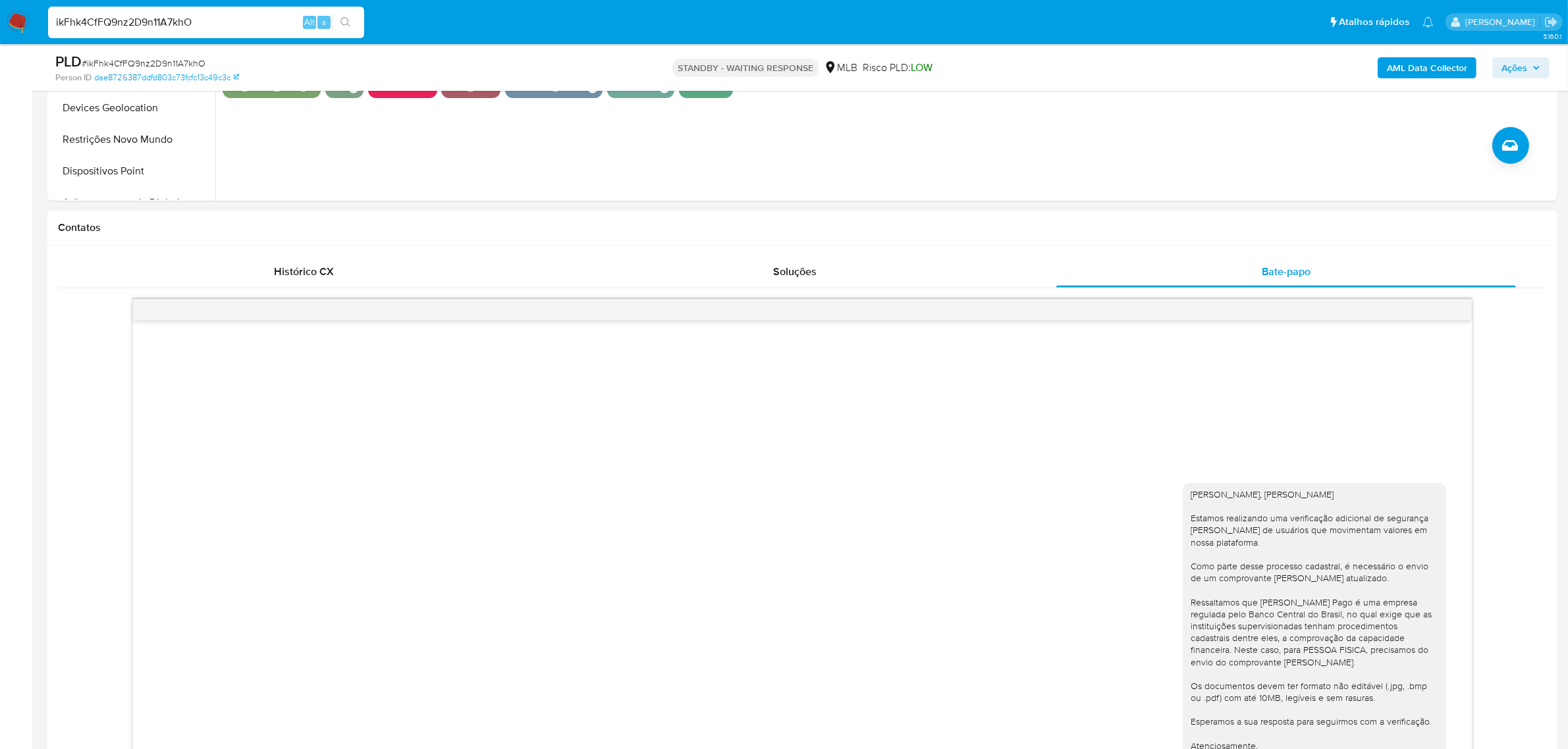
scroll to position [740, 0]
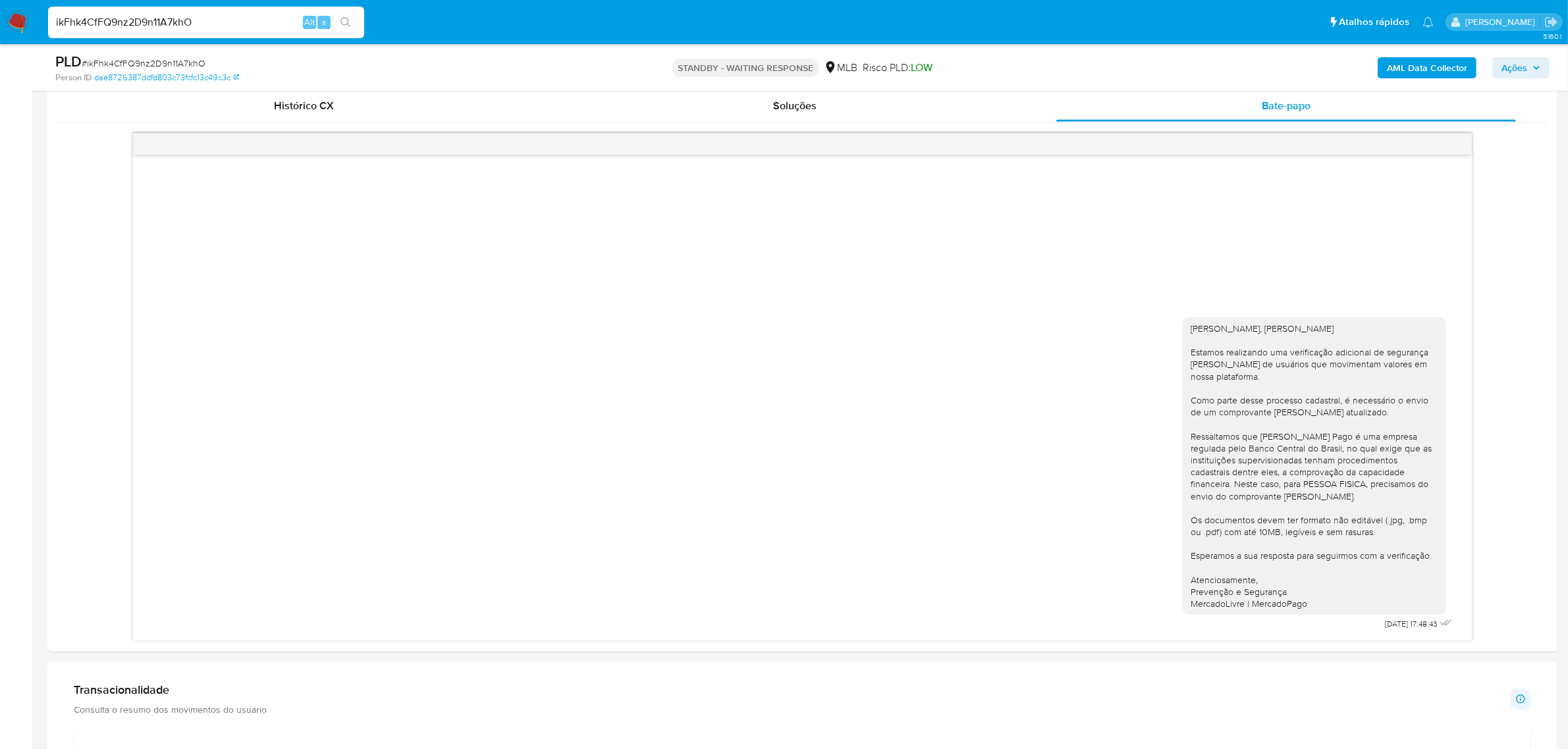
click at [208, 16] on input "ikFhk4CfFQ9nz2D9n11A7khO" at bounding box center [206, 22] width 316 height 17
paste input "cfmu7VvrZr6HZ5zcjtl7vYf1"
type input "cfmu7VvrZr6HZ5zcjtl7vYf1"
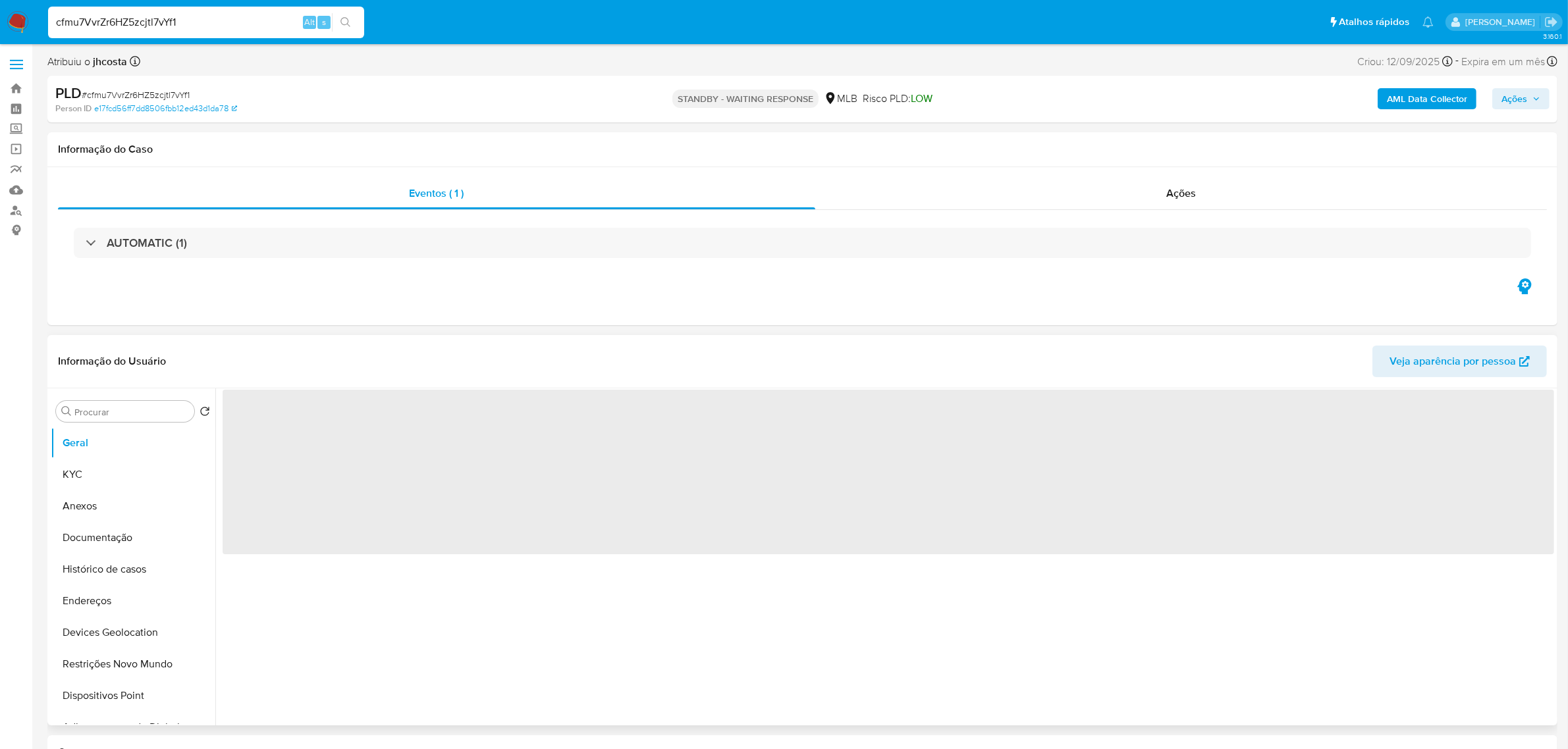
select select "10"
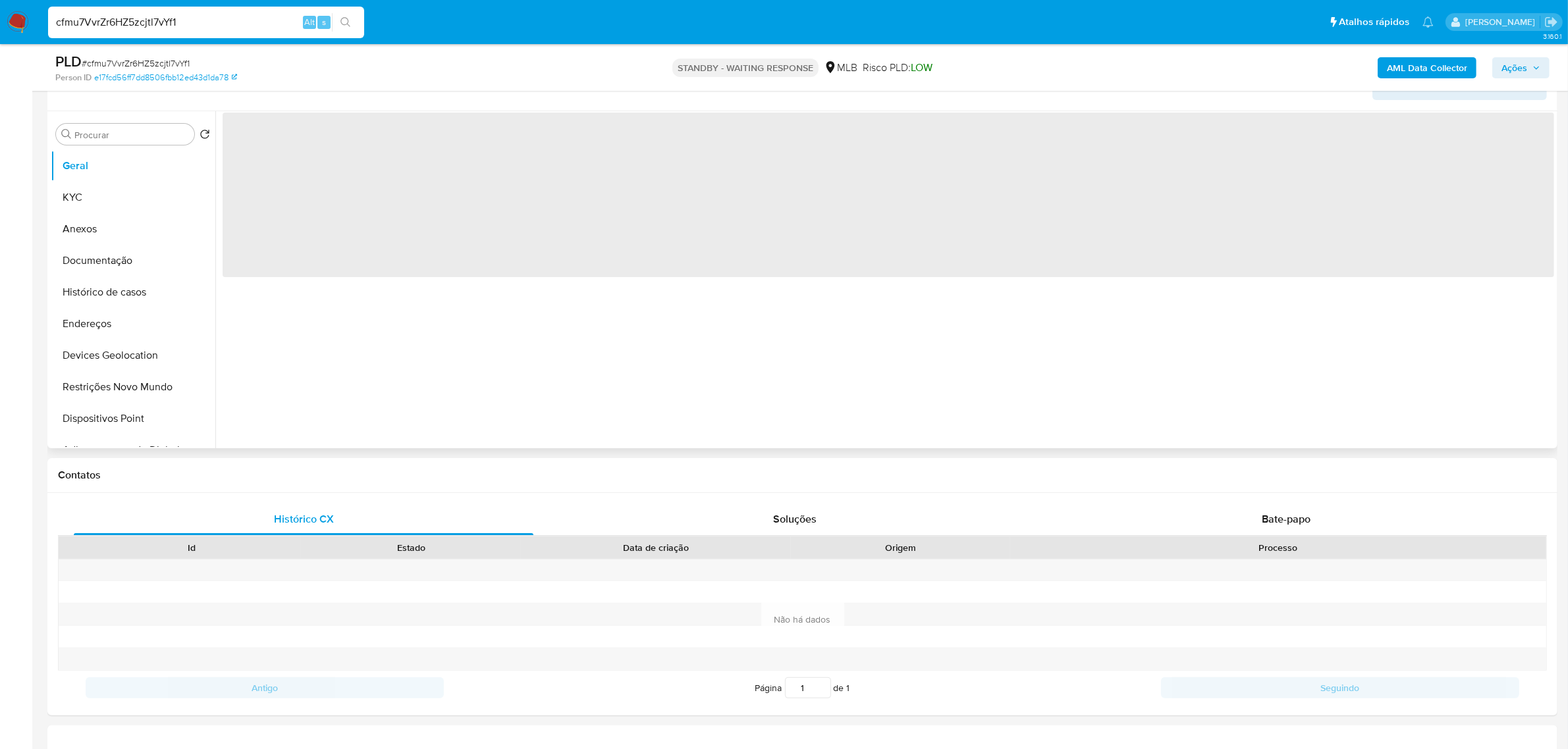
scroll to position [329, 0]
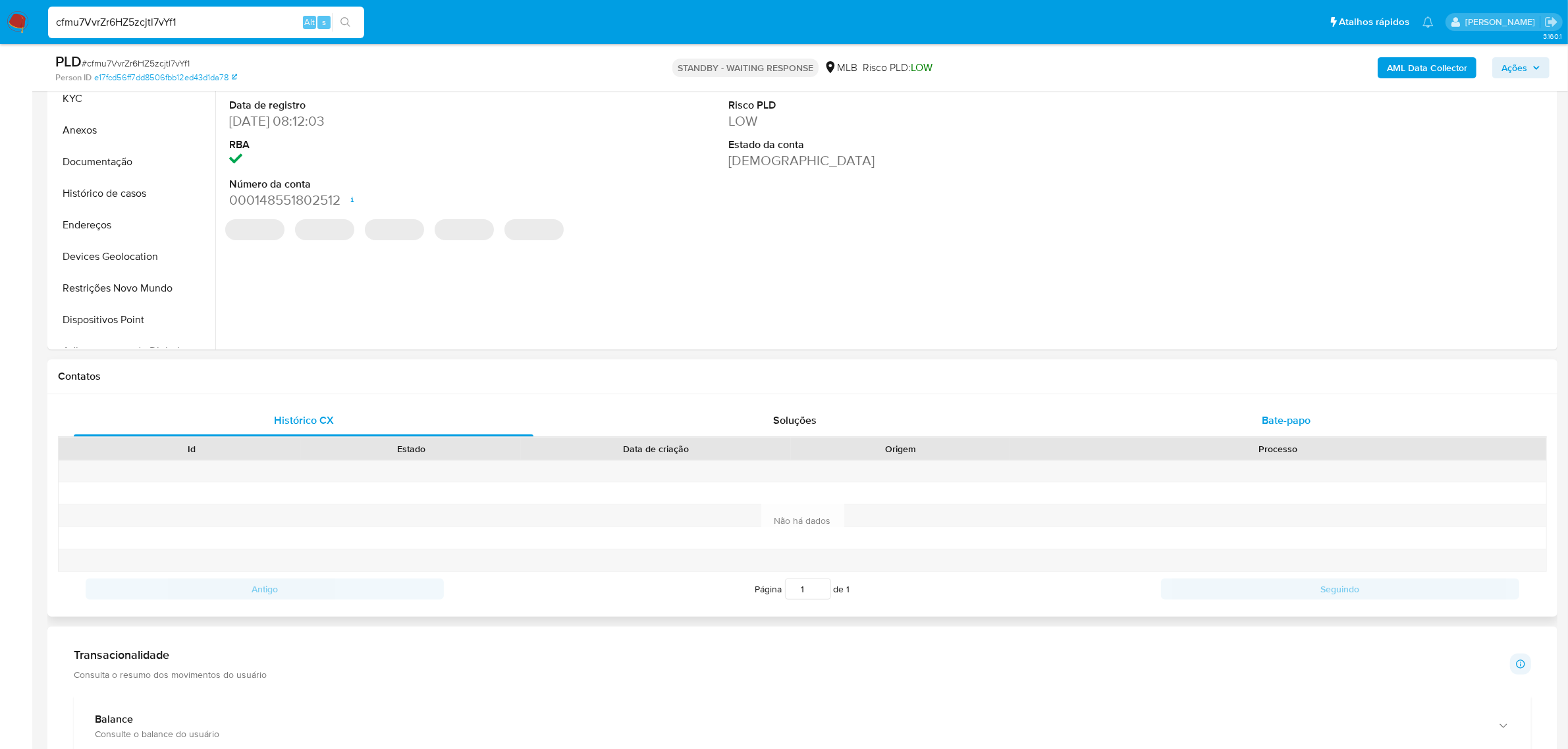
click at [1286, 413] on span "Bate-papo" at bounding box center [1287, 420] width 49 height 15
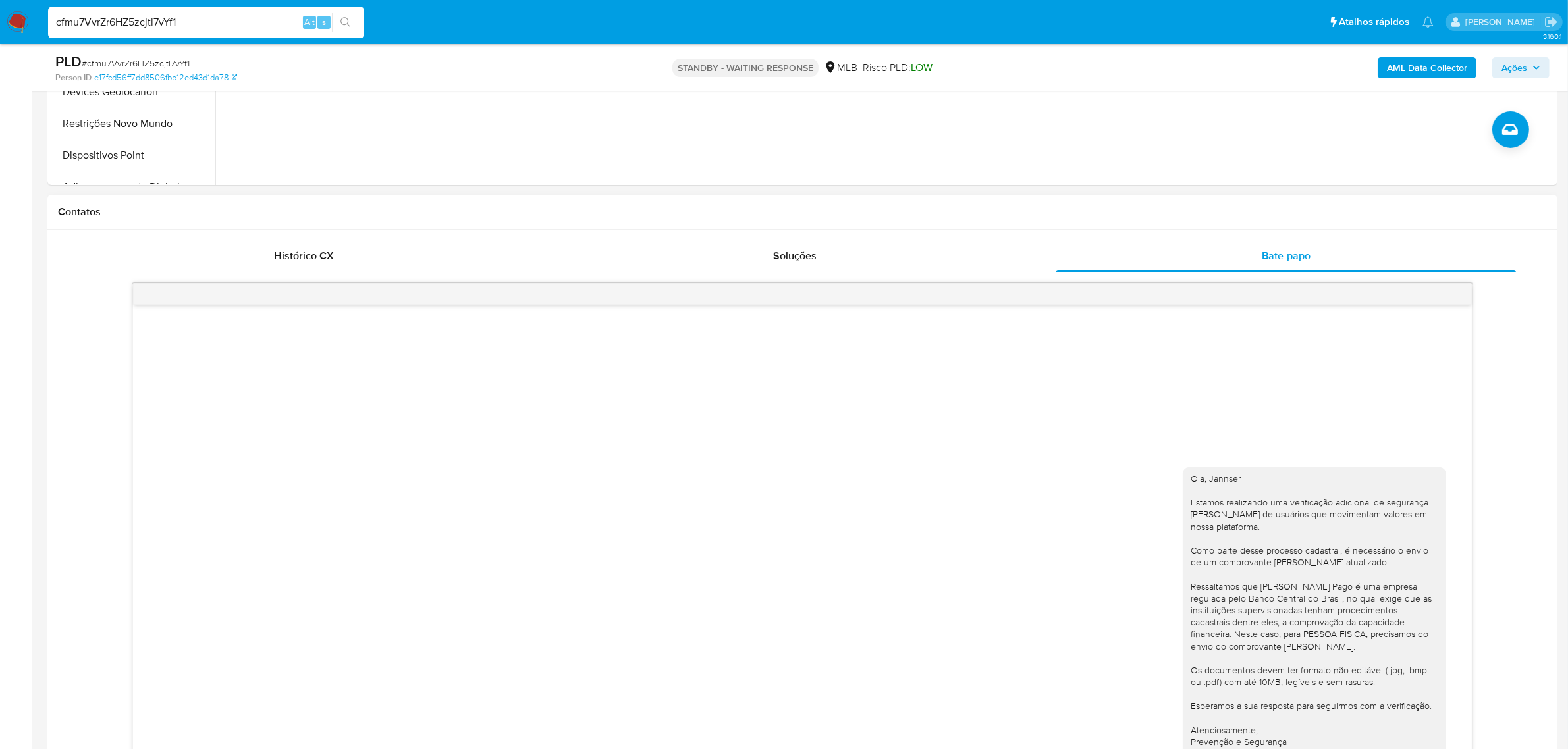
scroll to position [740, 0]
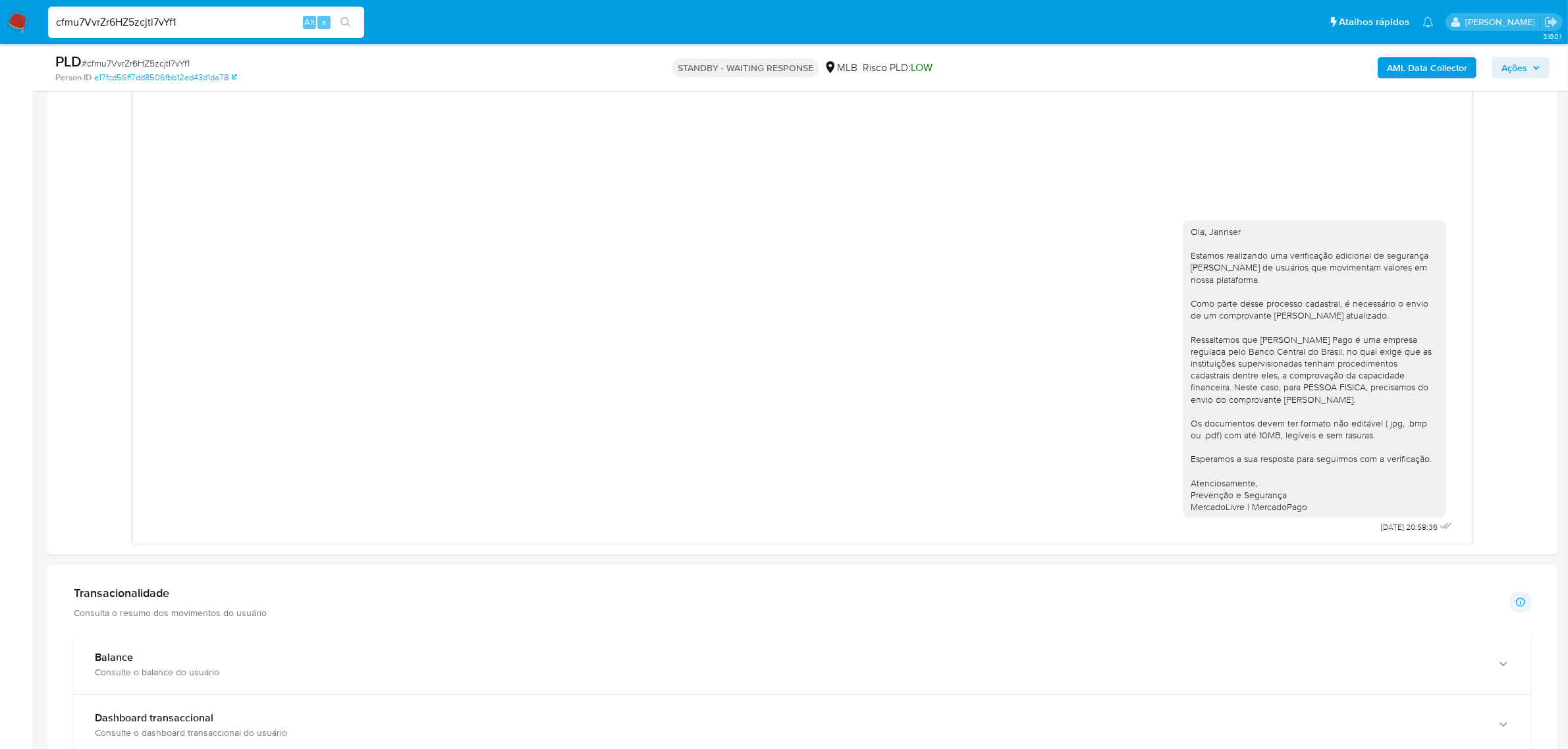
click at [247, 30] on input "cfmu7VvrZr6HZ5zcjtl7vYf1" at bounding box center [206, 22] width 316 height 17
paste input "bAnQhDXTtnLPKwX5ZM0b2yWT"
type input "bAnQhDXTtnLPKwX5ZM0b2yWT"
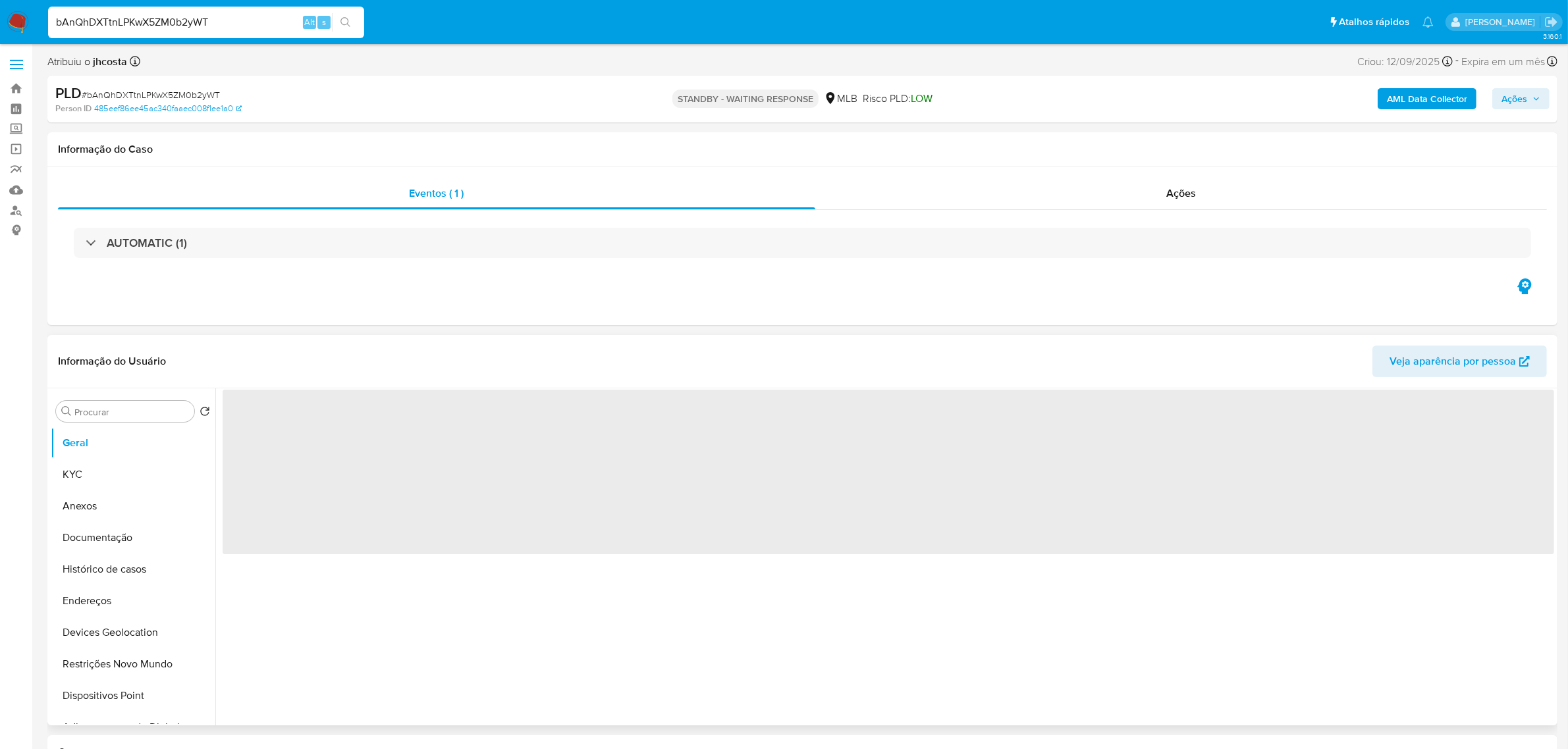
select select "10"
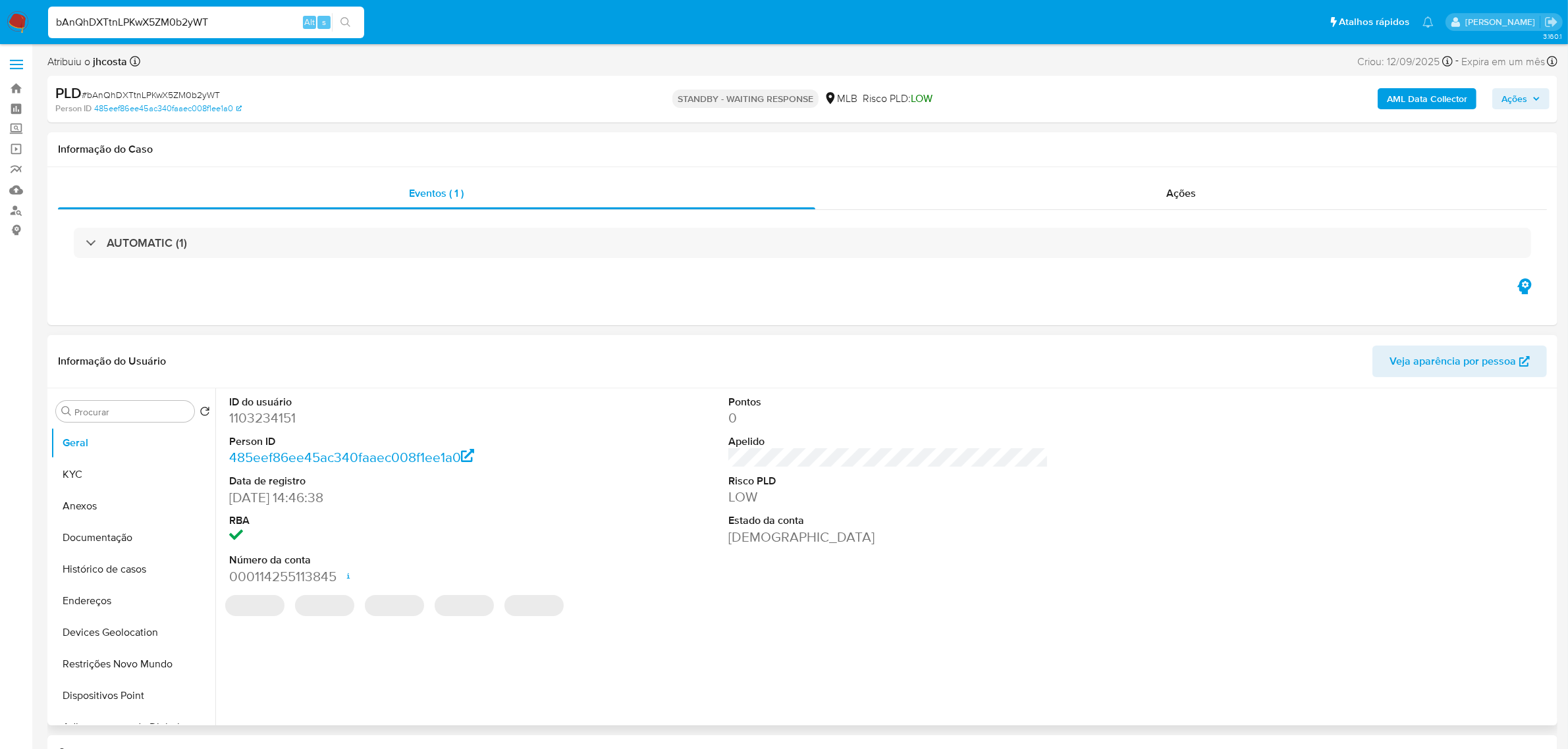
scroll to position [165, 0]
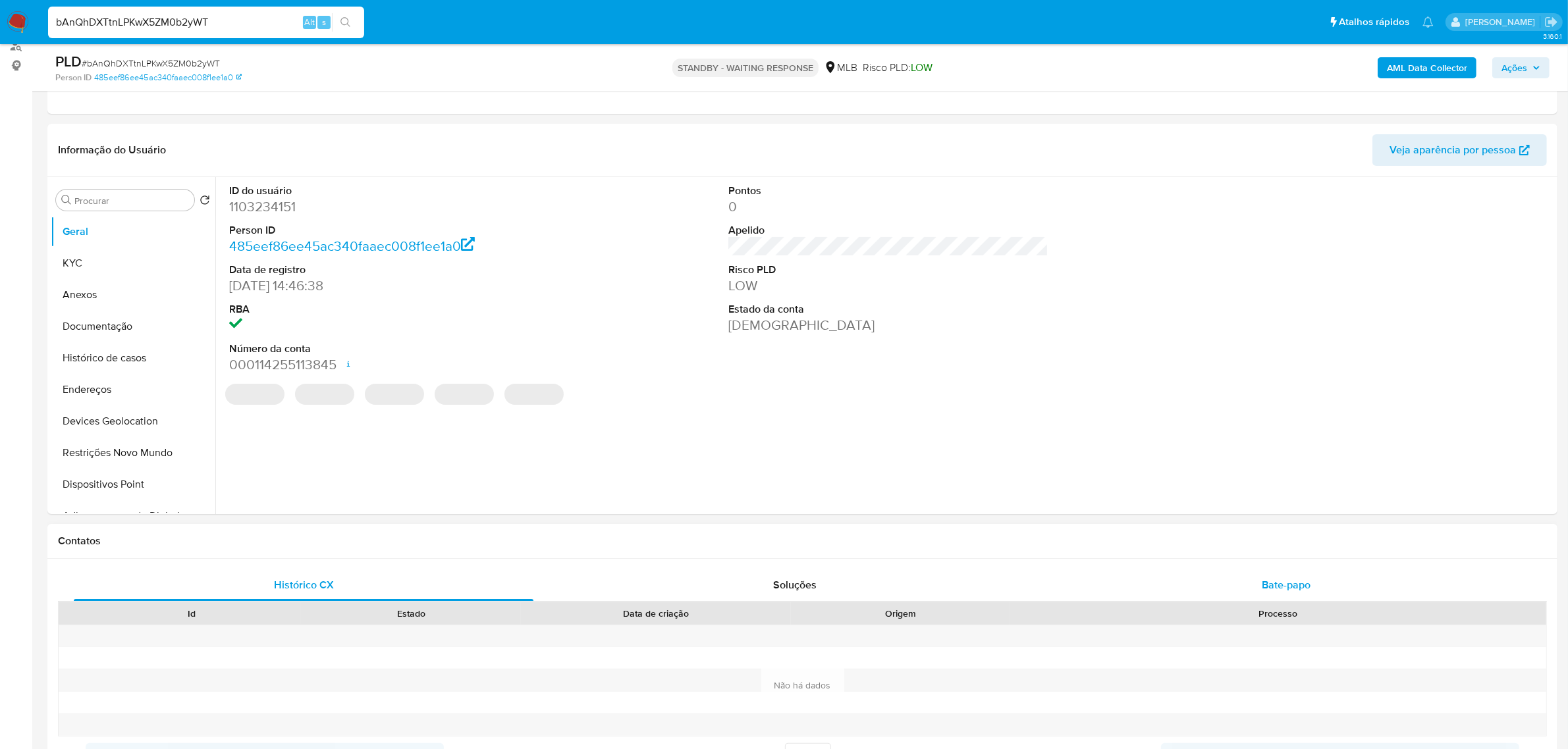
click at [1269, 576] on div "Bate-papo" at bounding box center [1286, 585] width 459 height 32
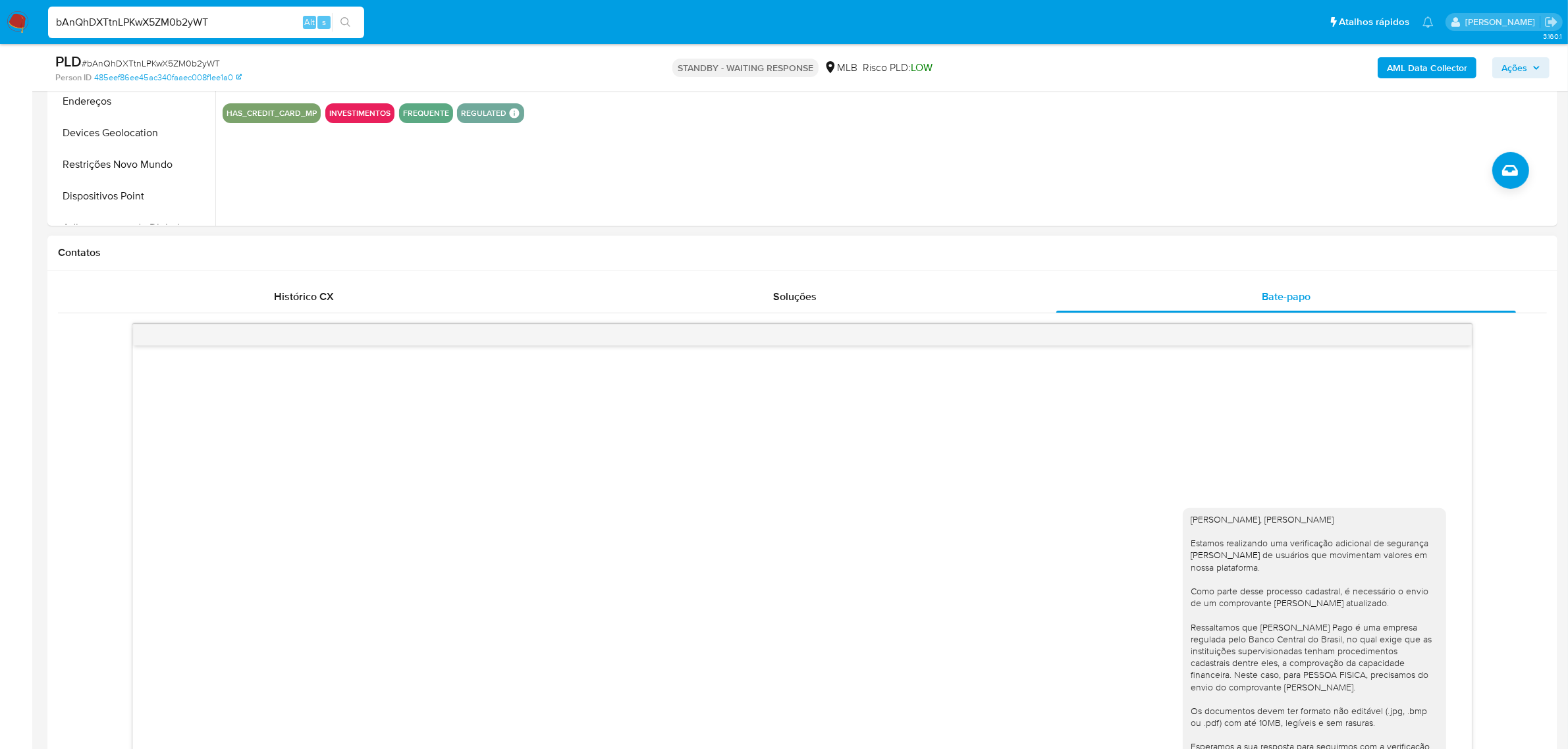
scroll to position [740, 0]
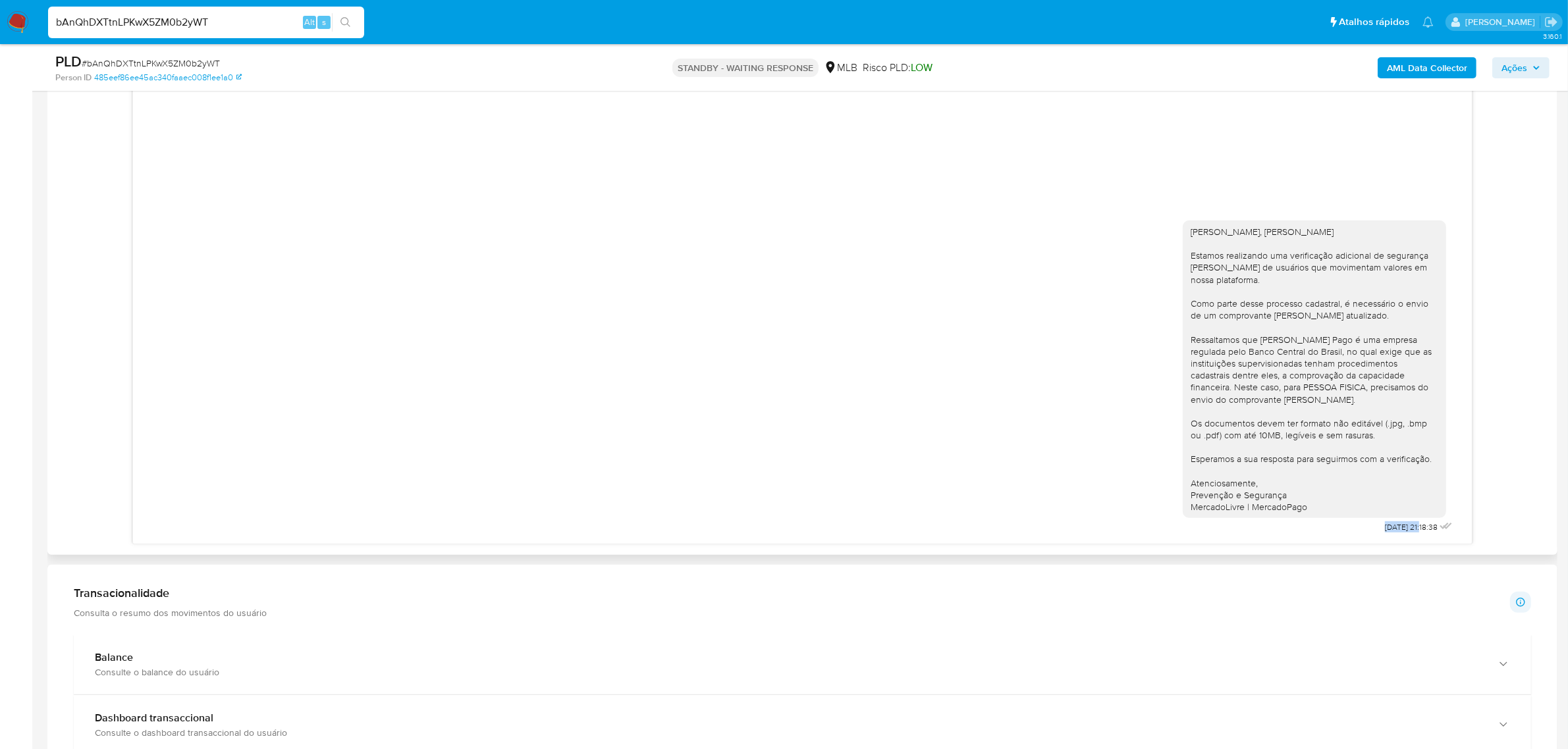
drag, startPoint x: 1362, startPoint y: 528, endPoint x: 1409, endPoint y: 534, distance: 47.4
click at [1409, 534] on div "Olá, Daniel Estamos realizando uma verificação adicional de segurança em contas…" at bounding box center [1320, 374] width 273 height 326
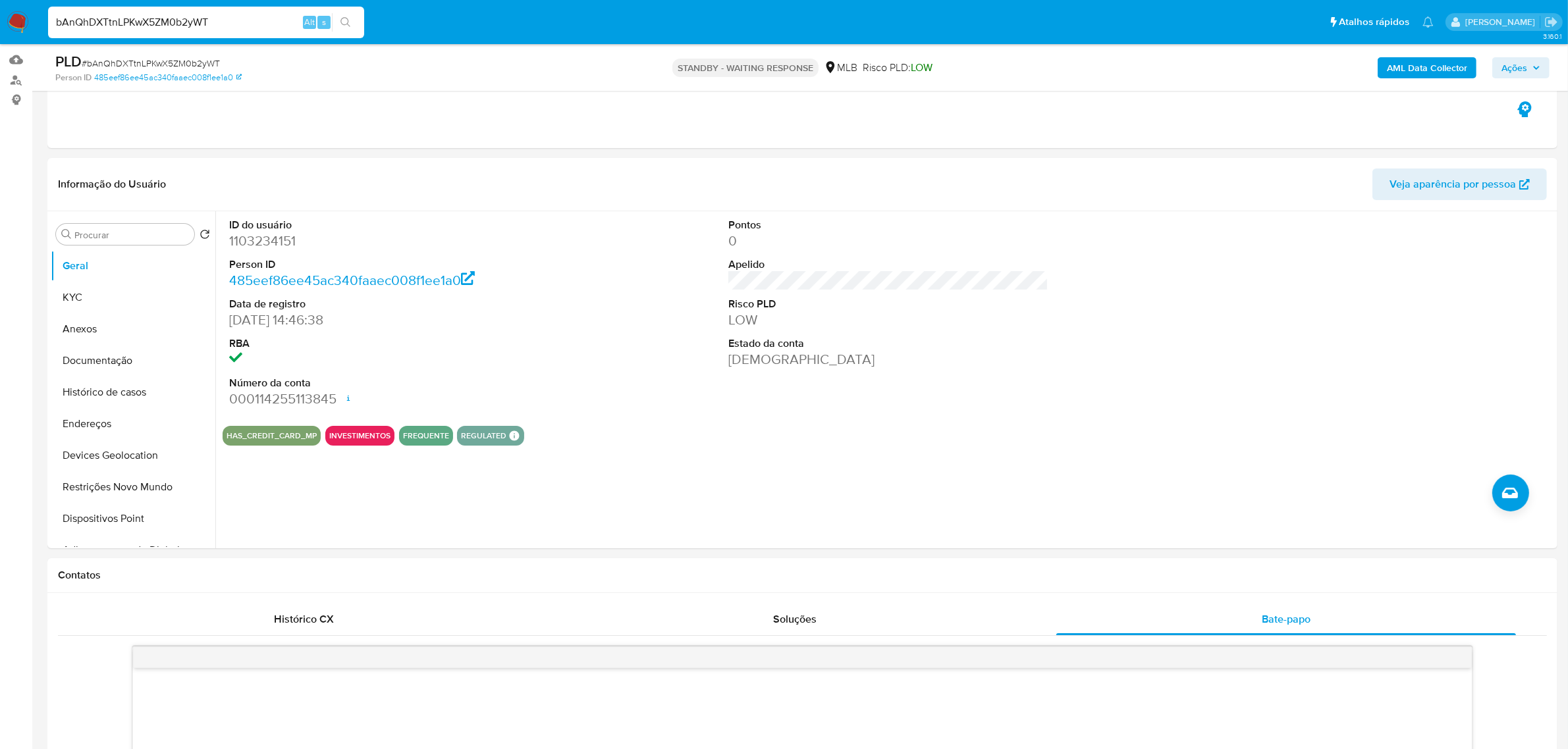
scroll to position [0, 0]
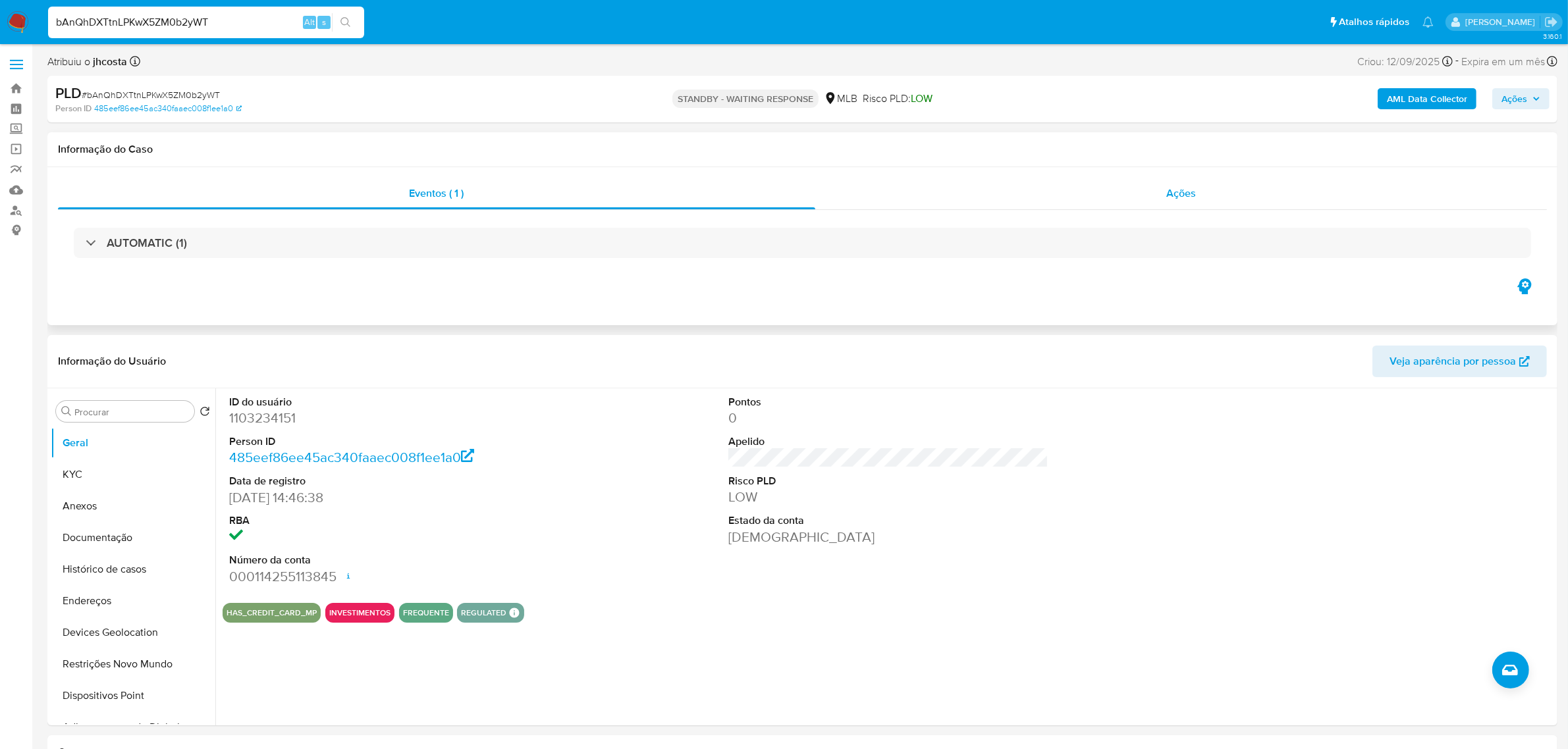
drag, startPoint x: 1180, startPoint y: 202, endPoint x: 1173, endPoint y: 206, distance: 8.1
click at [1180, 201] on div "Ações" at bounding box center [1181, 194] width 732 height 32
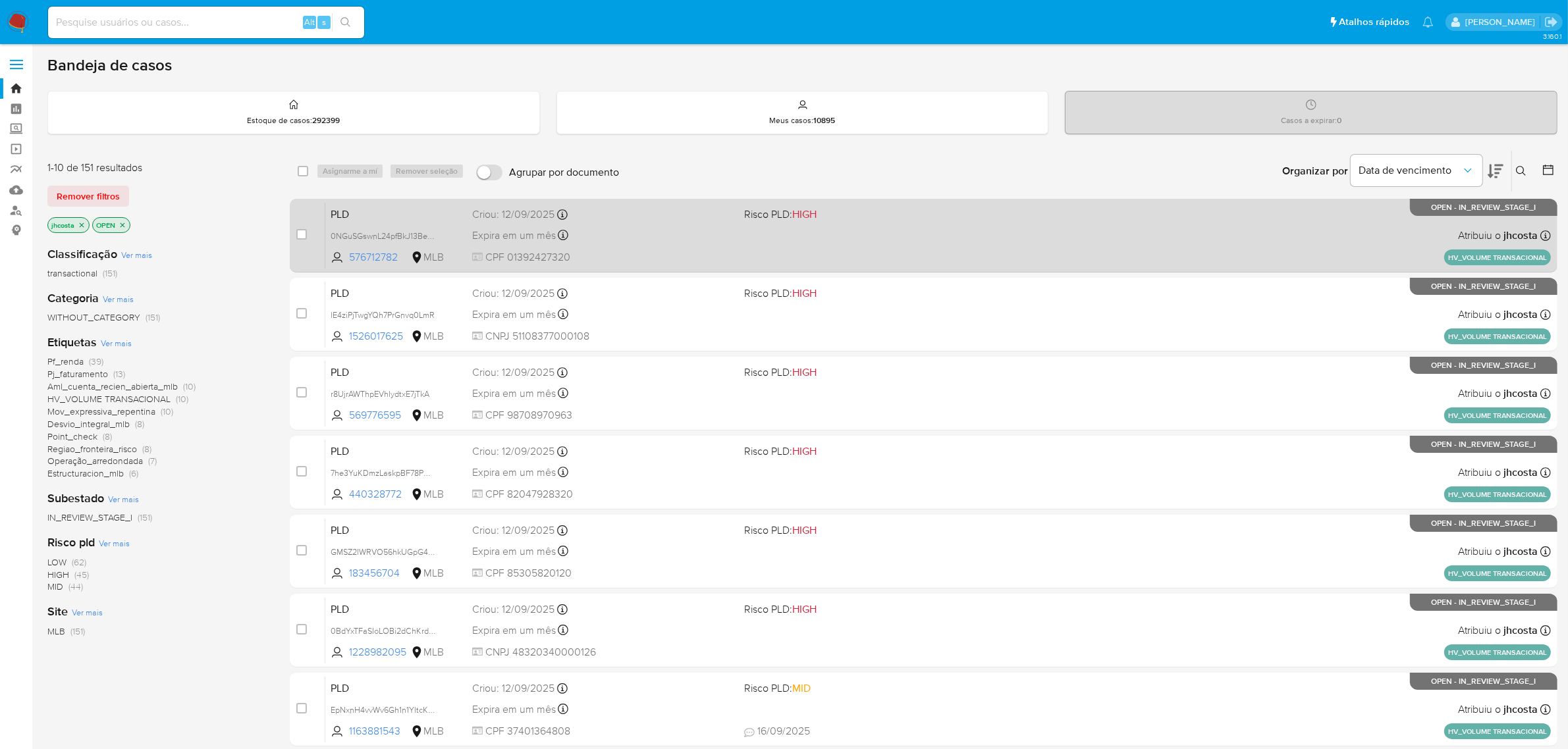
click at [626, 261] on span "CPF 01392427320" at bounding box center [603, 258] width 262 height 14
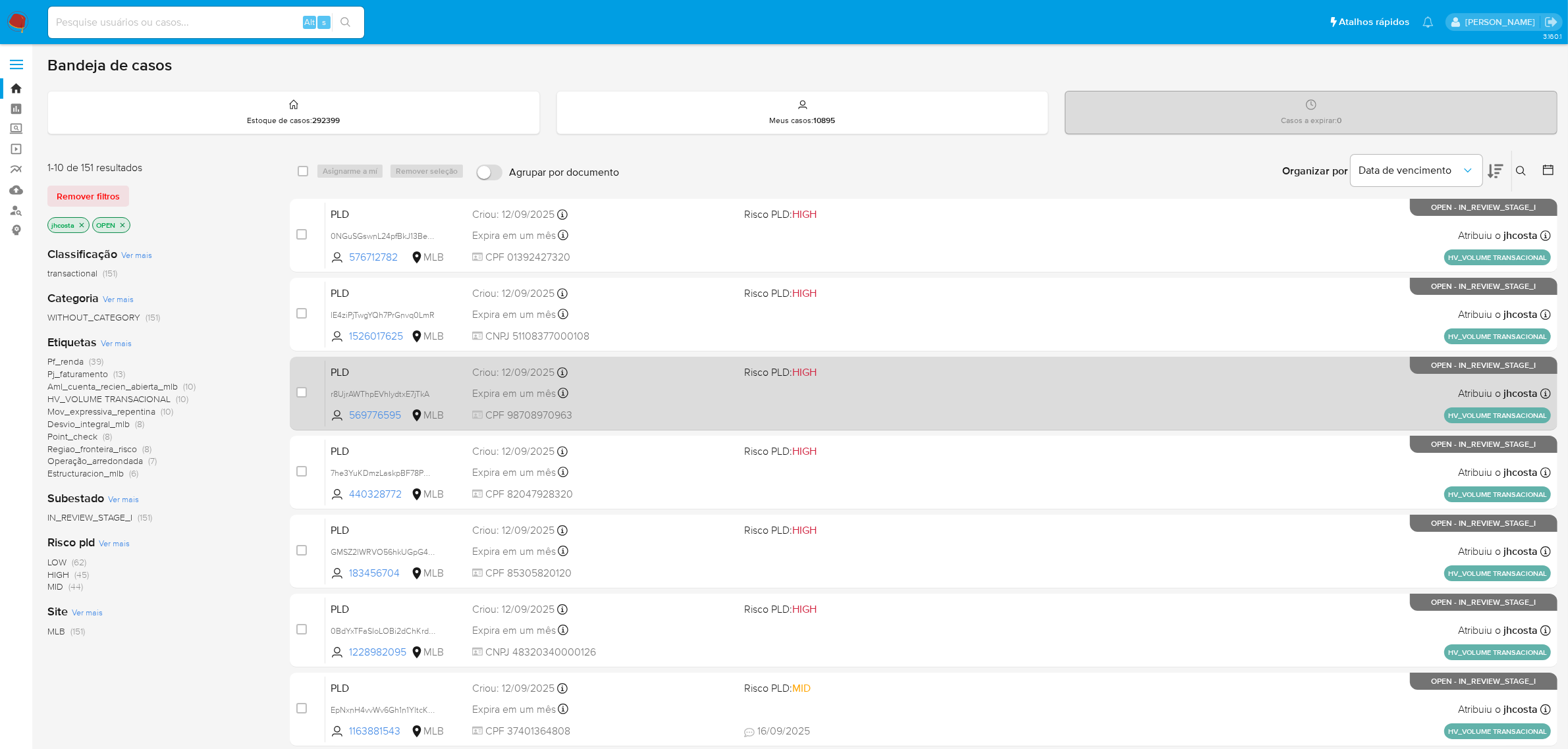
click at [627, 380] on div "PLD r8UjrAWThpEVhIydtxE7jTkA 569776595 MLB Risco PLD: HIGH Criou: 12/09/2025 Cr…" at bounding box center [939, 393] width 1226 height 67
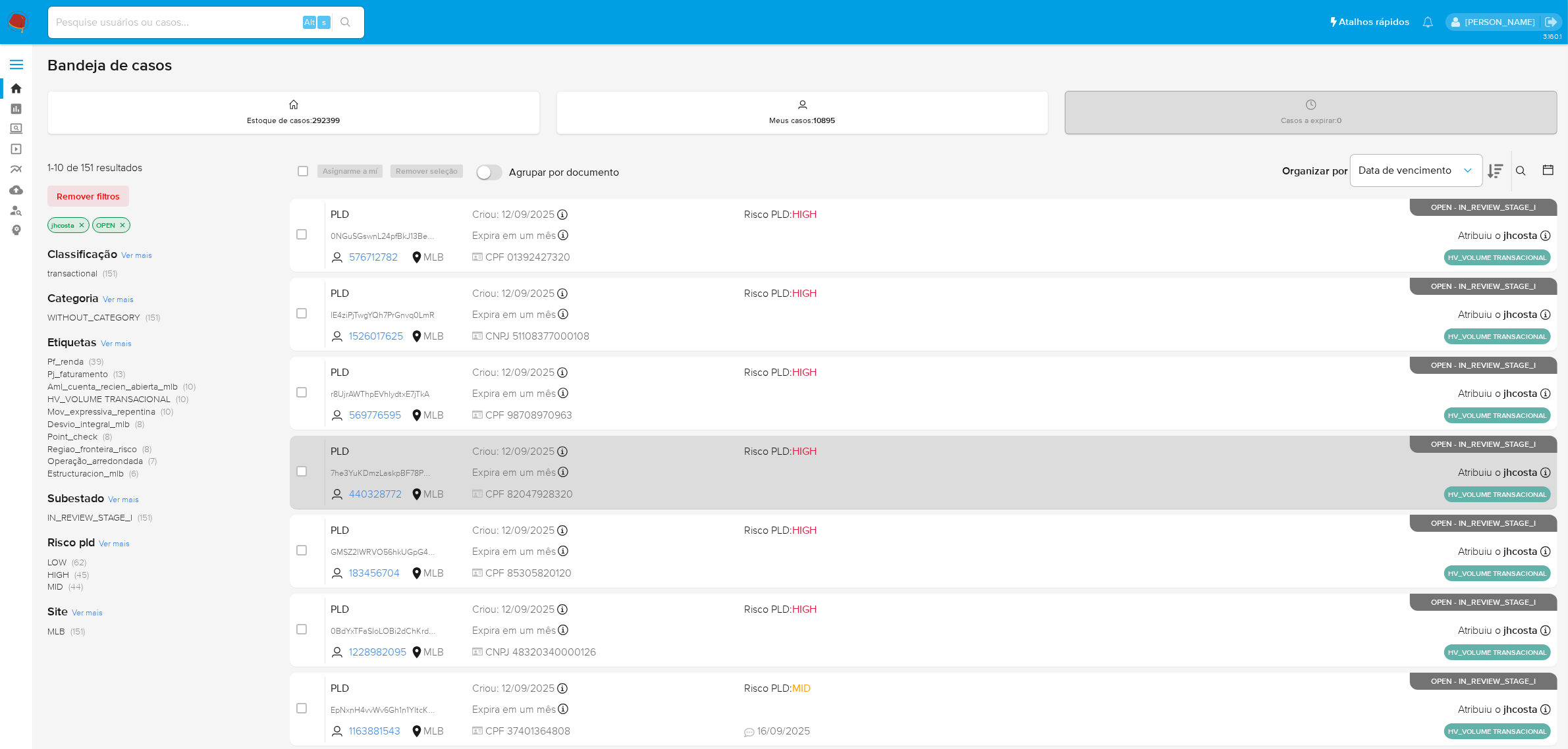
click at [627, 454] on div "Criou: 12/09/2025 Criou: 12/09/2025 17:21:21" at bounding box center [603, 452] width 262 height 14
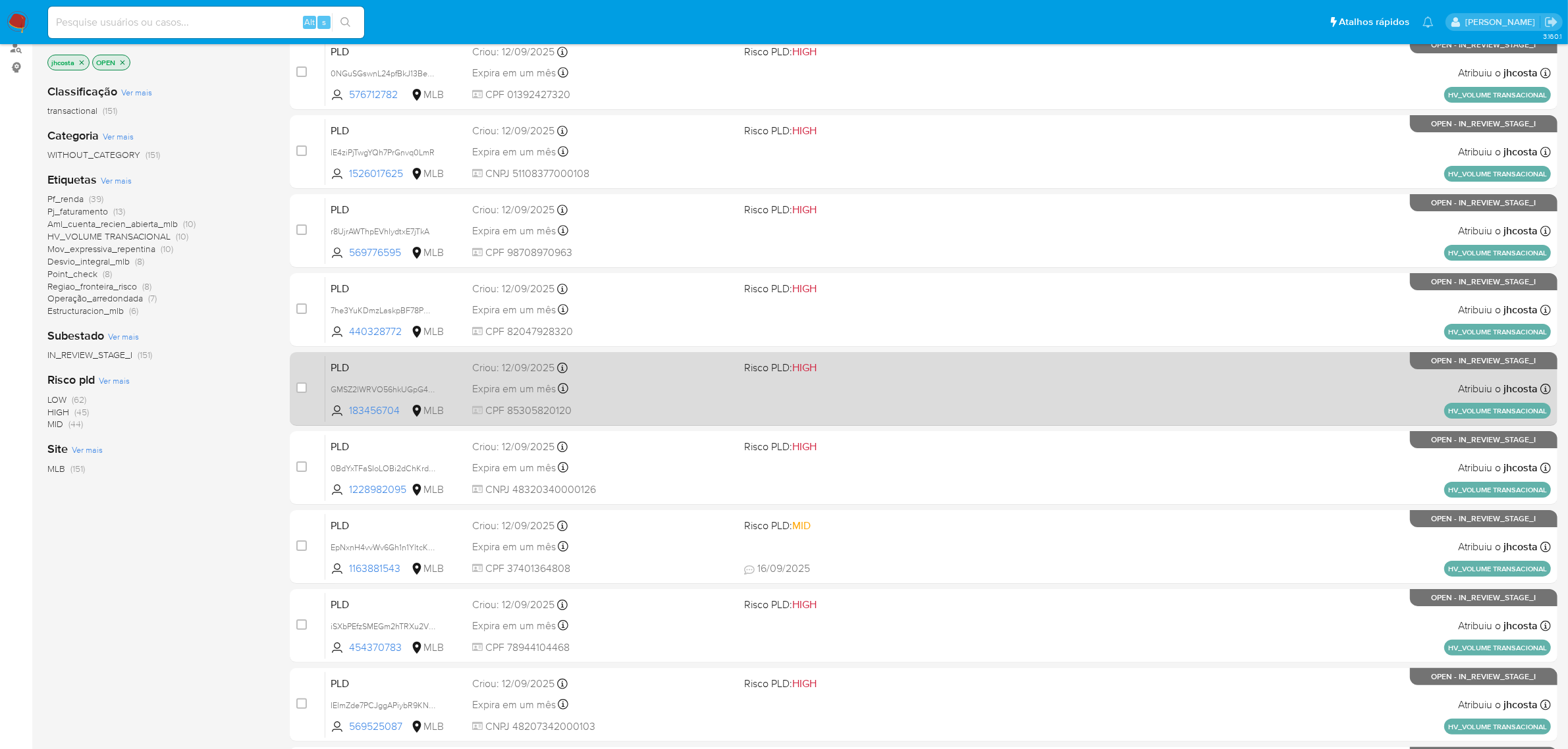
scroll to position [165, 0]
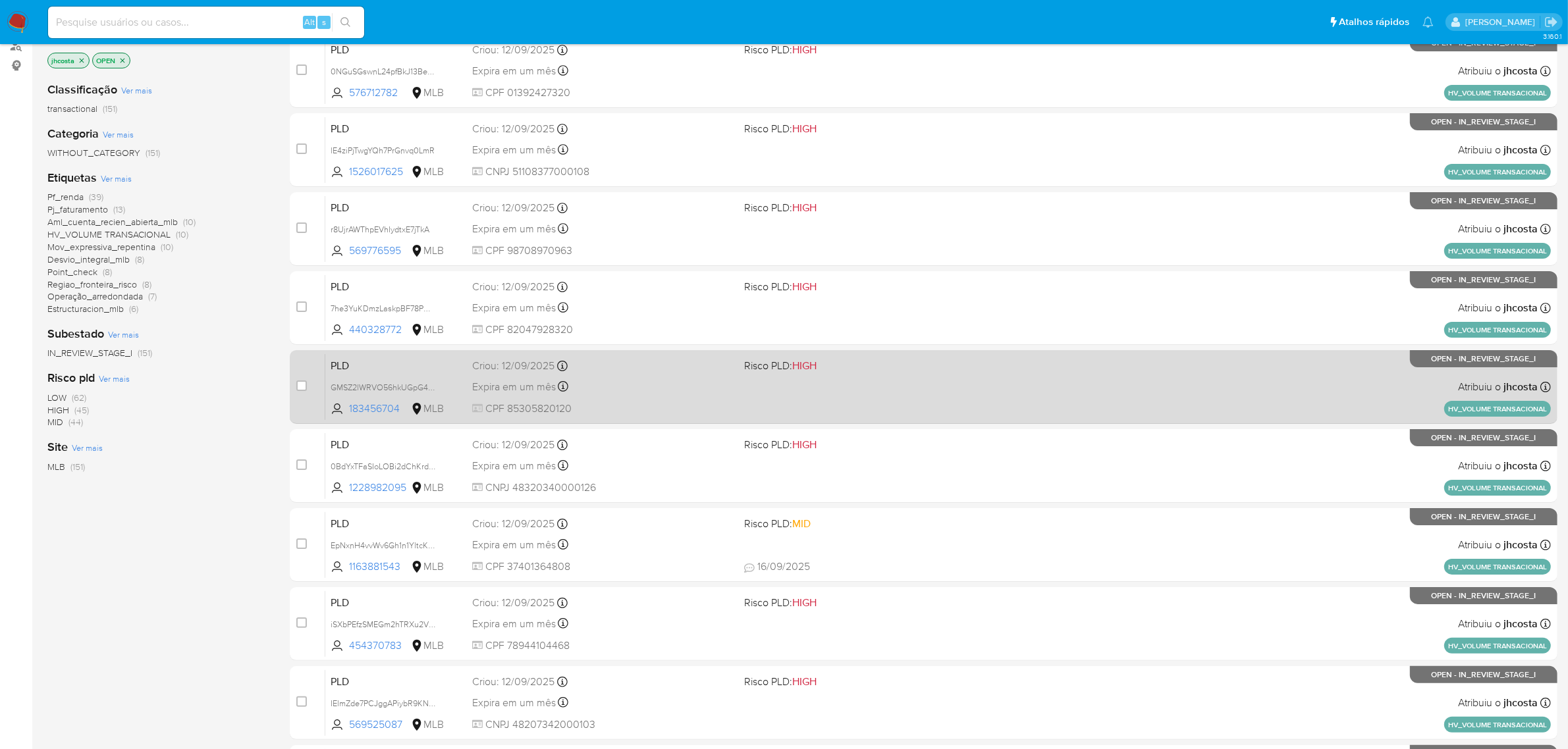
click at [573, 405] on span "CPF 85305820120" at bounding box center [603, 409] width 262 height 14
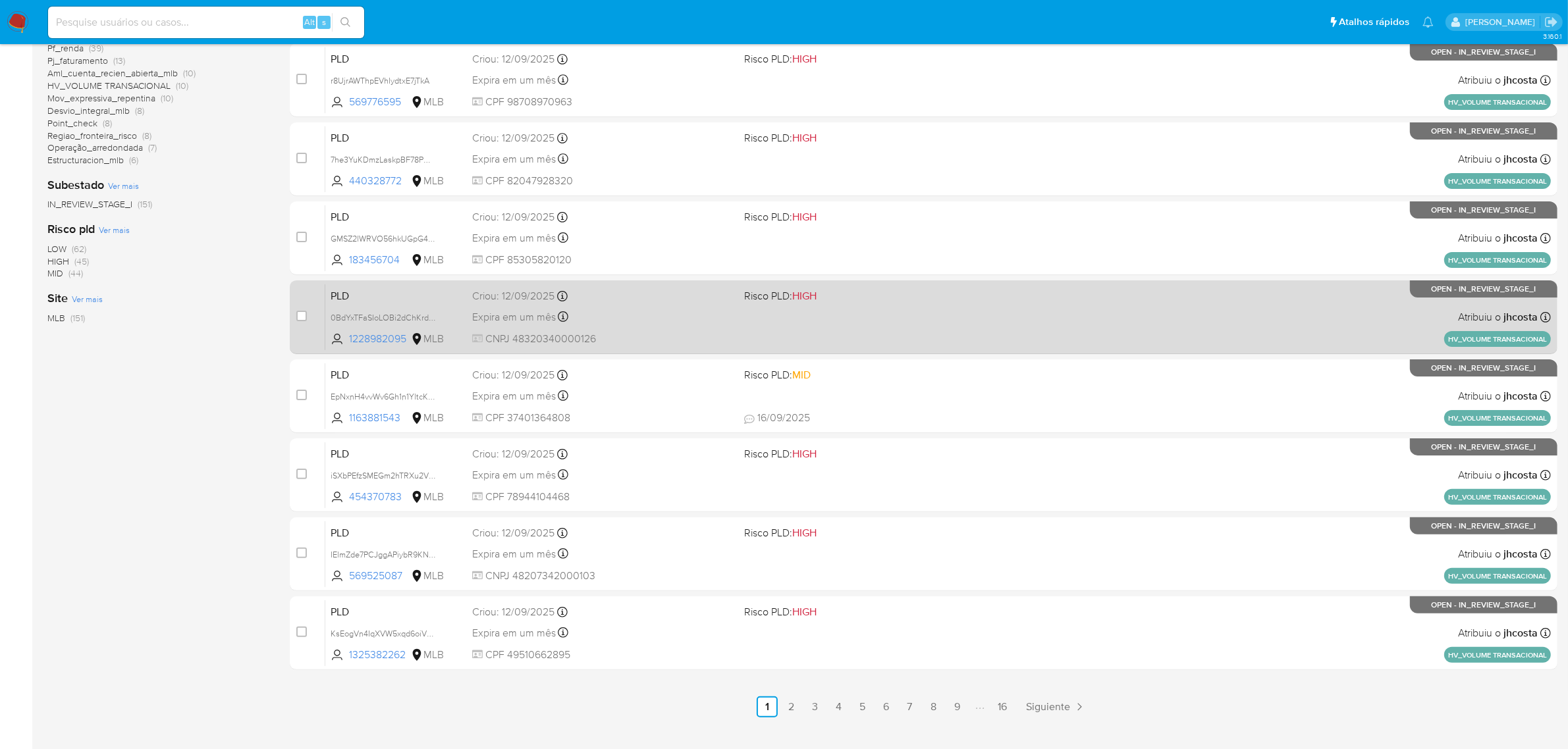
scroll to position [329, 0]
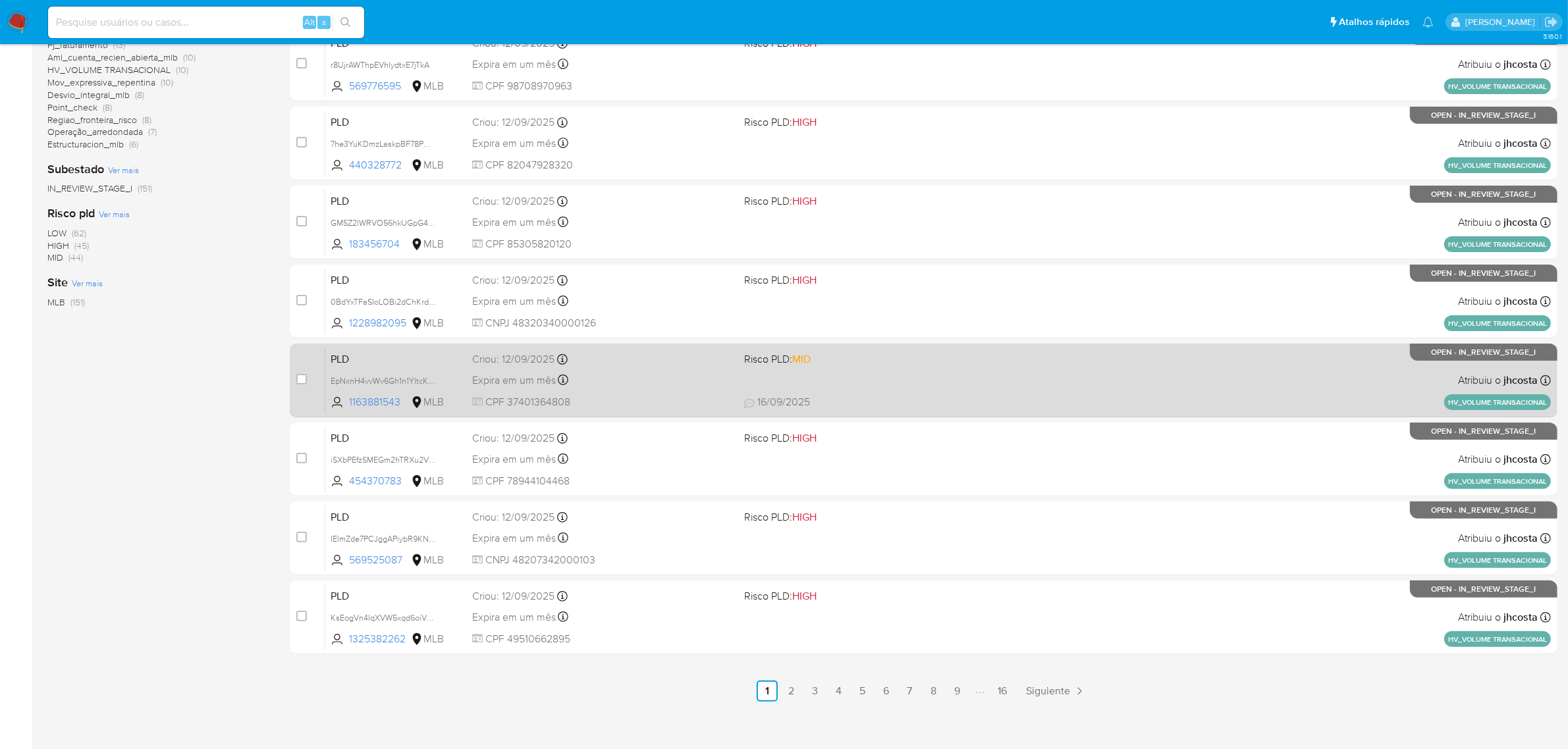
click at [567, 399] on span "CPF 37401364808" at bounding box center [603, 402] width 262 height 14
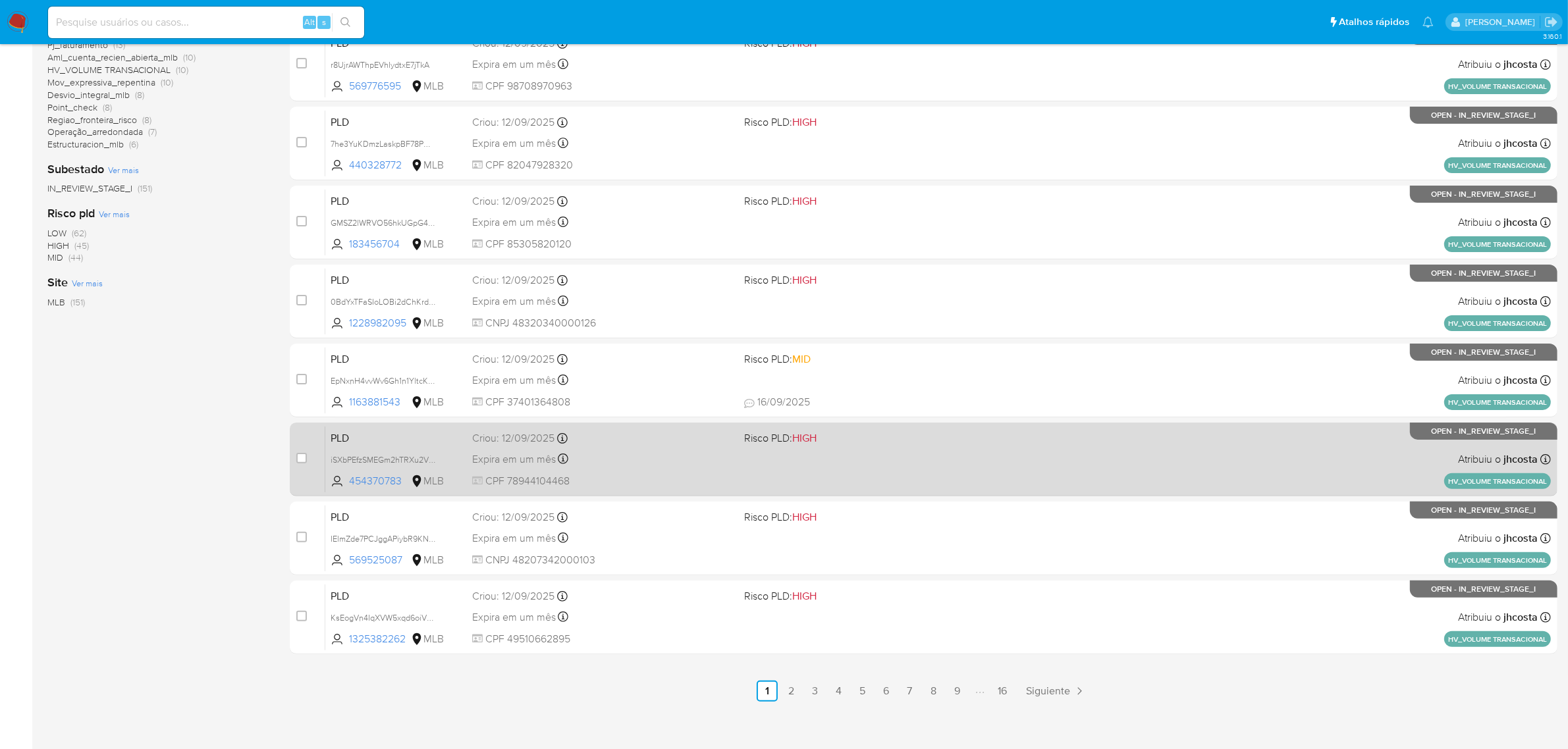
click at [570, 482] on span "CPF 78944104468" at bounding box center [603, 481] width 262 height 14
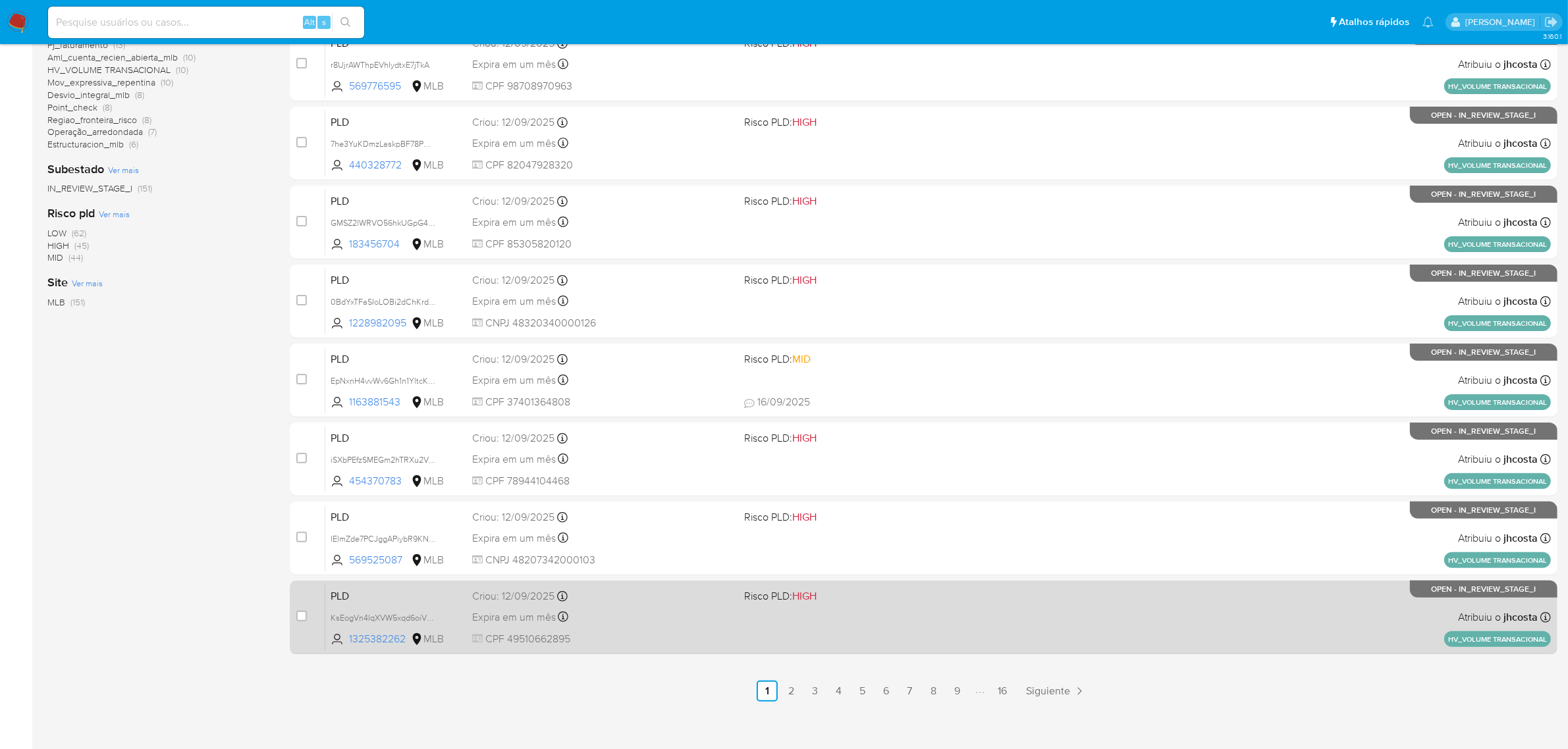
click at [567, 639] on span "CPF 49510662895" at bounding box center [603, 639] width 262 height 14
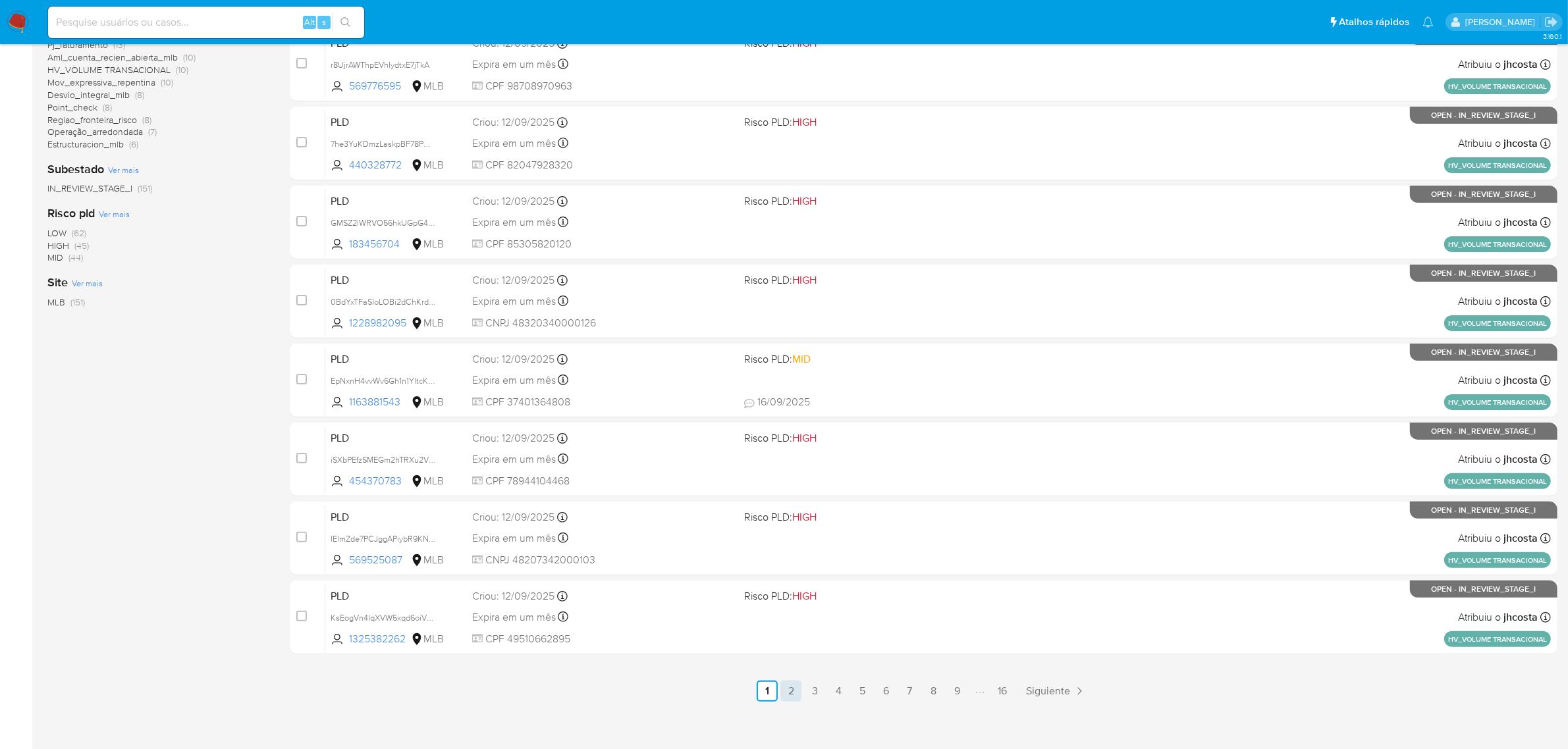
click at [794, 692] on link "2" at bounding box center [791, 691] width 21 height 21
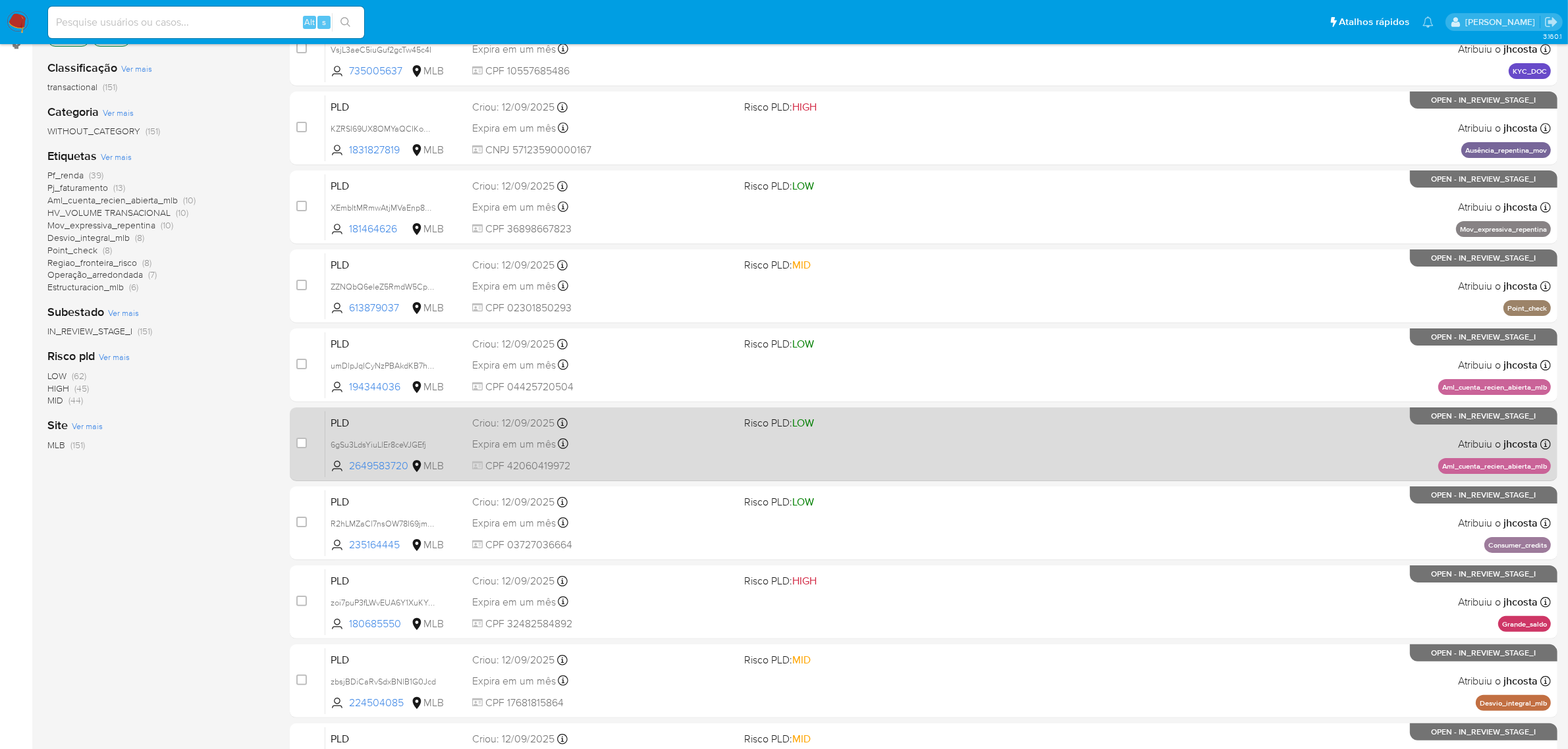
scroll to position [337, 0]
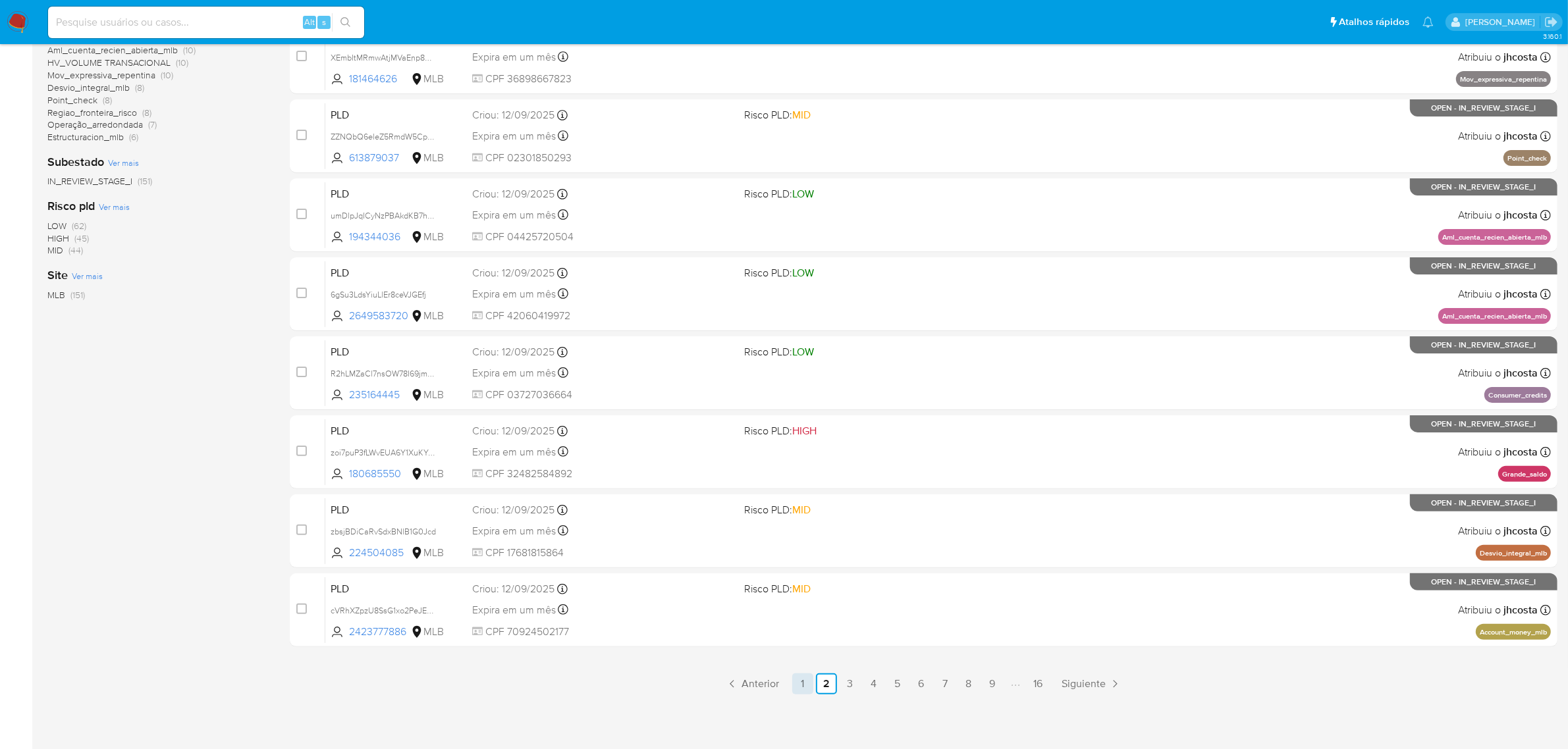
click at [795, 683] on link "1" at bounding box center [803, 684] width 21 height 21
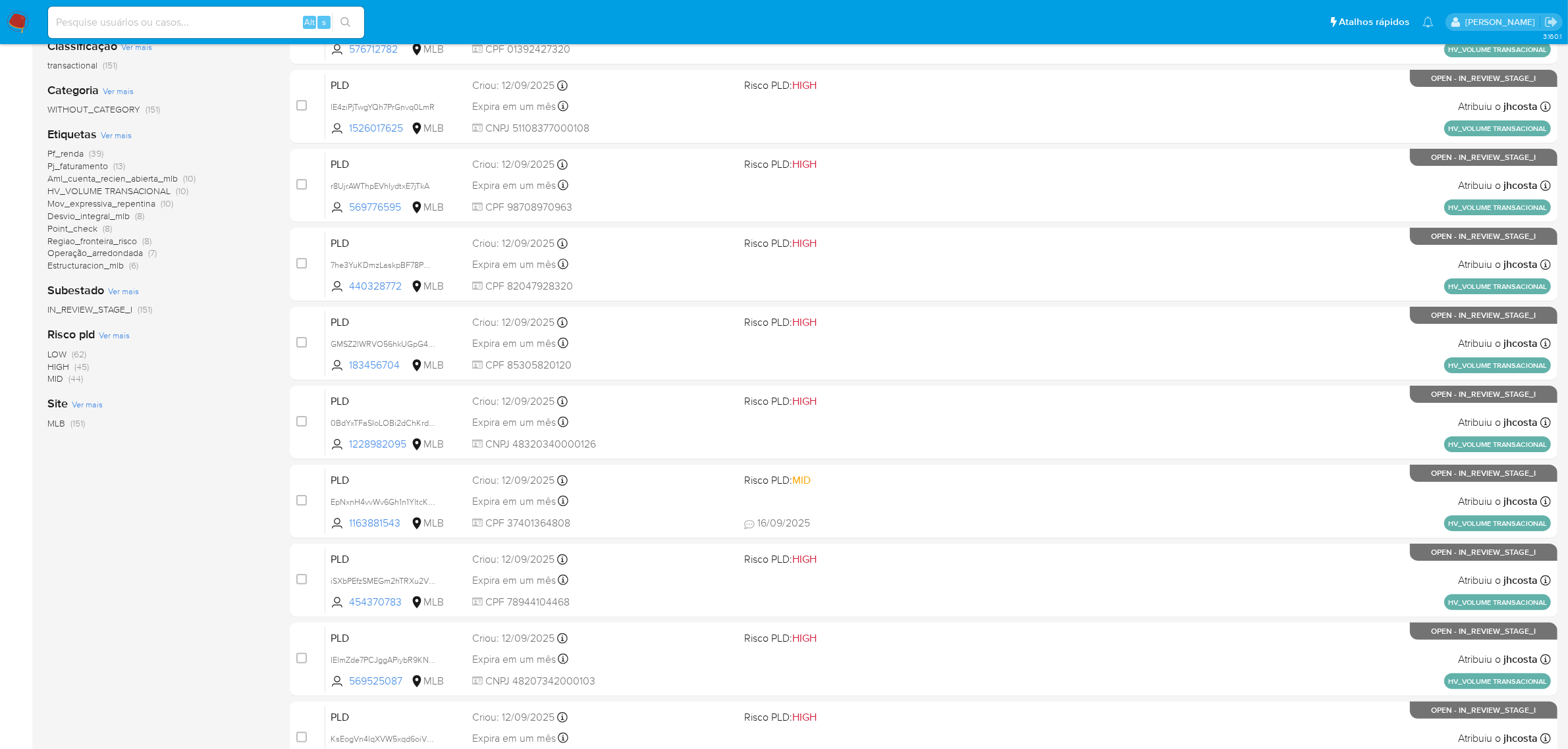
scroll to position [7, 0]
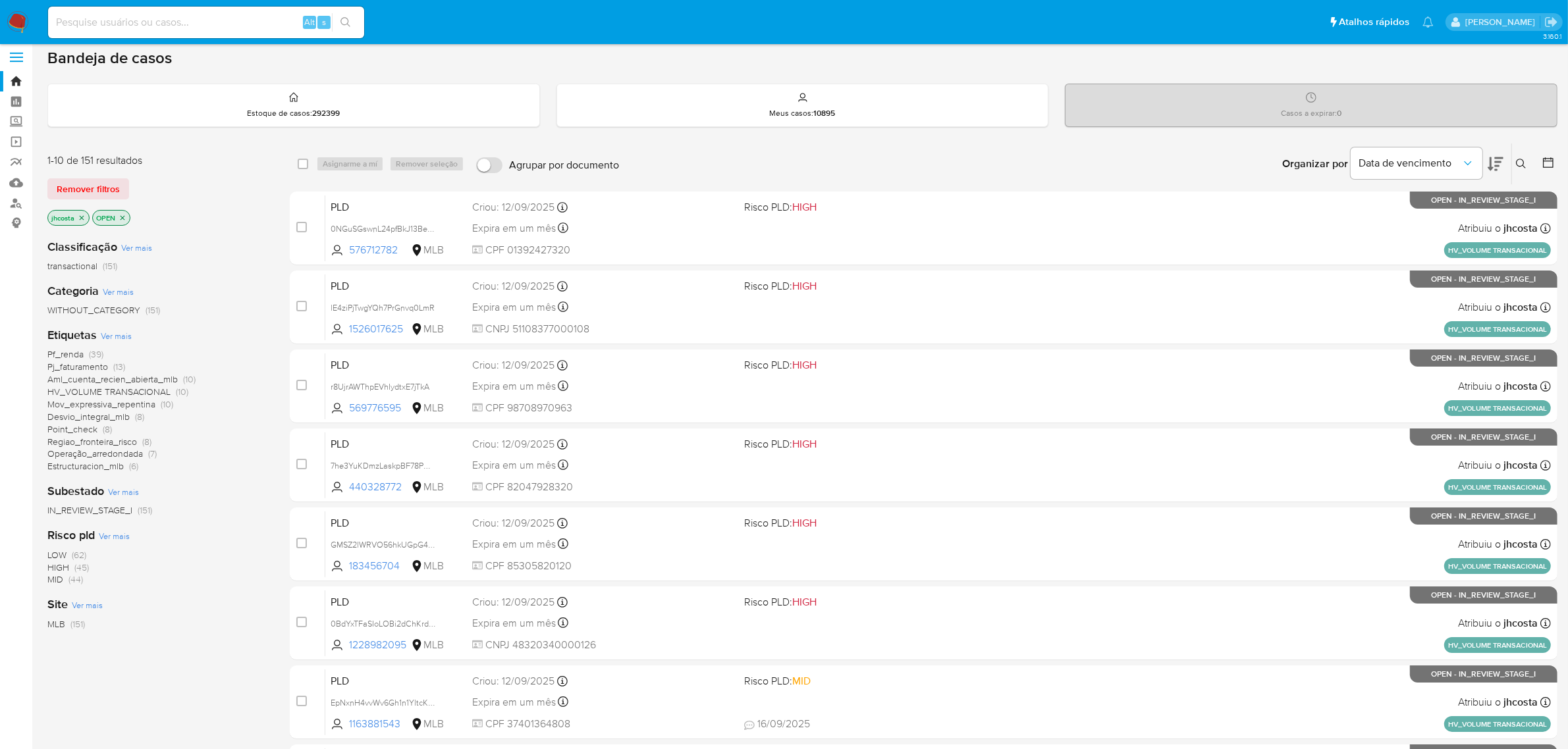
click at [81, 350] on span "Pf_renda" at bounding box center [65, 354] width 36 height 13
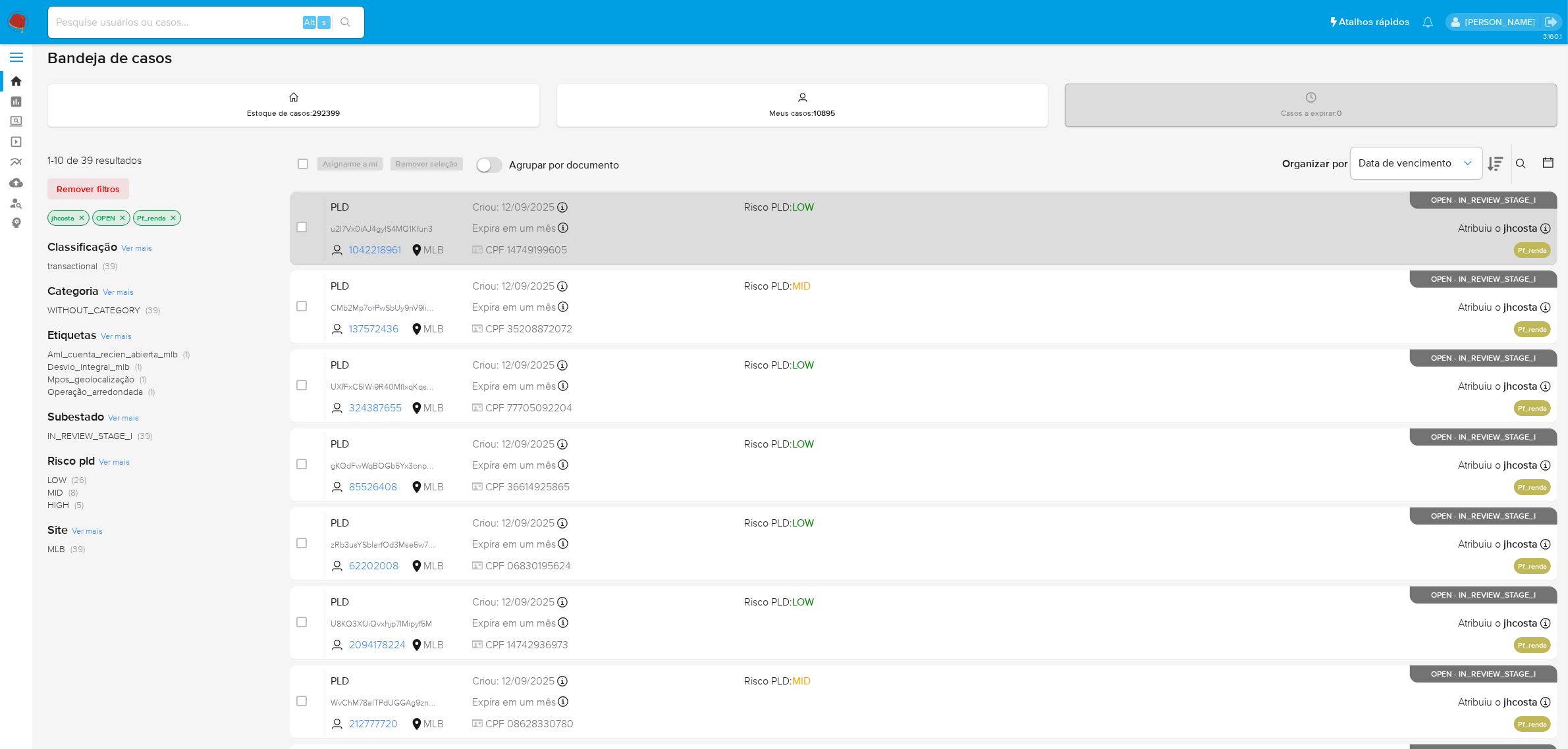
click at [644, 229] on div "Expira em um mês Expira em 27/10/2025 00:34:05" at bounding box center [603, 228] width 262 height 18
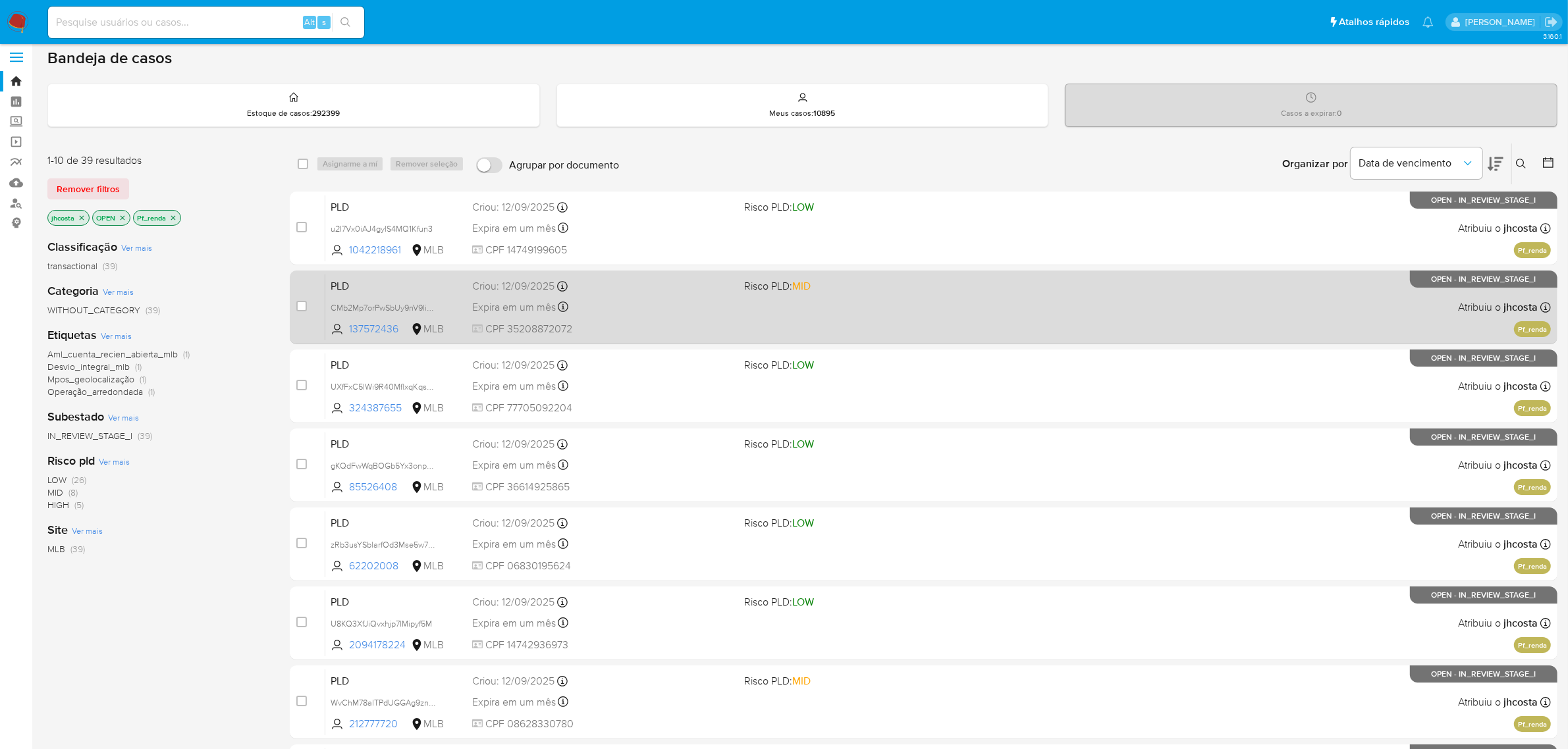
click at [614, 304] on div "Expira em um mês Expira em 27/10/2025 00:33:37" at bounding box center [603, 307] width 262 height 18
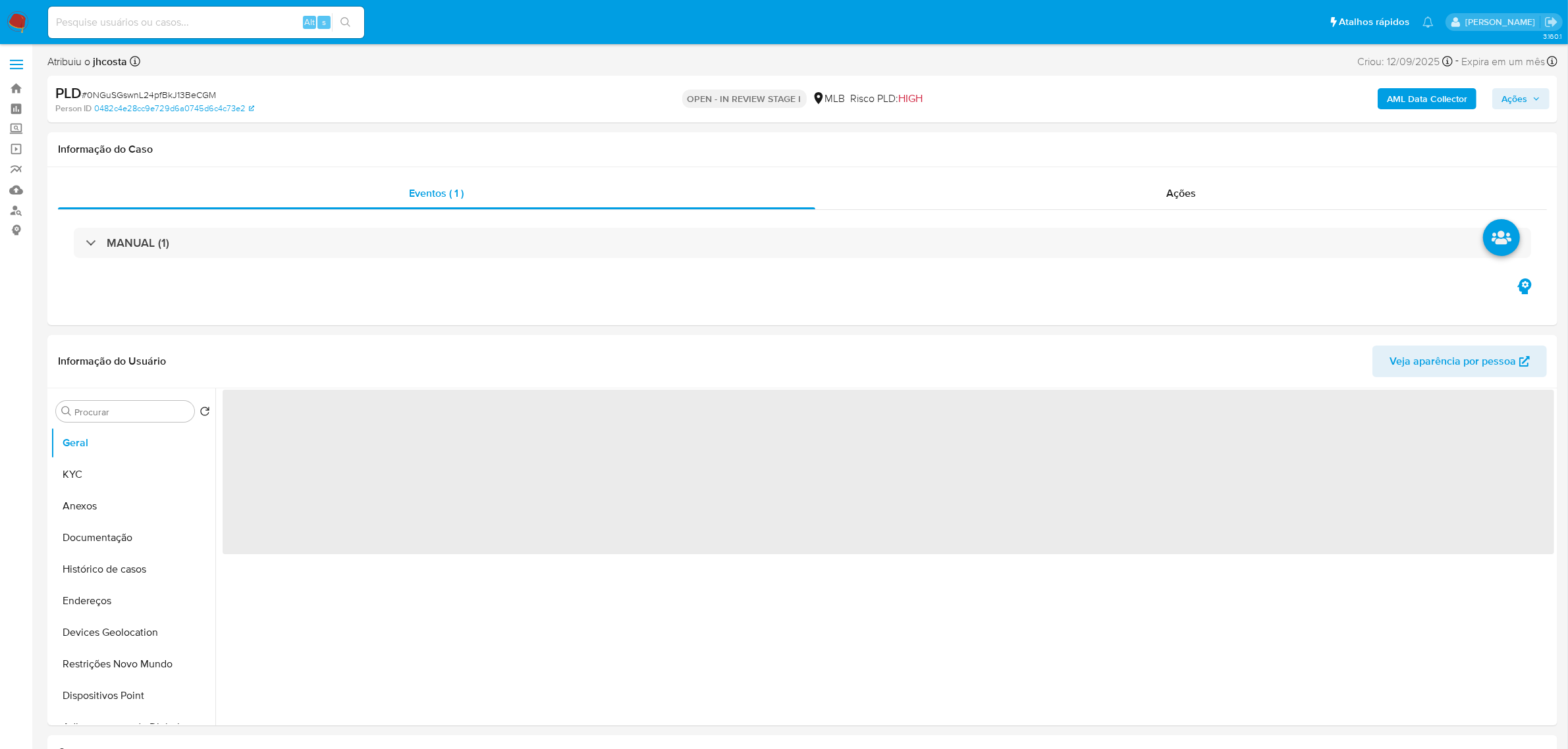
select select "10"
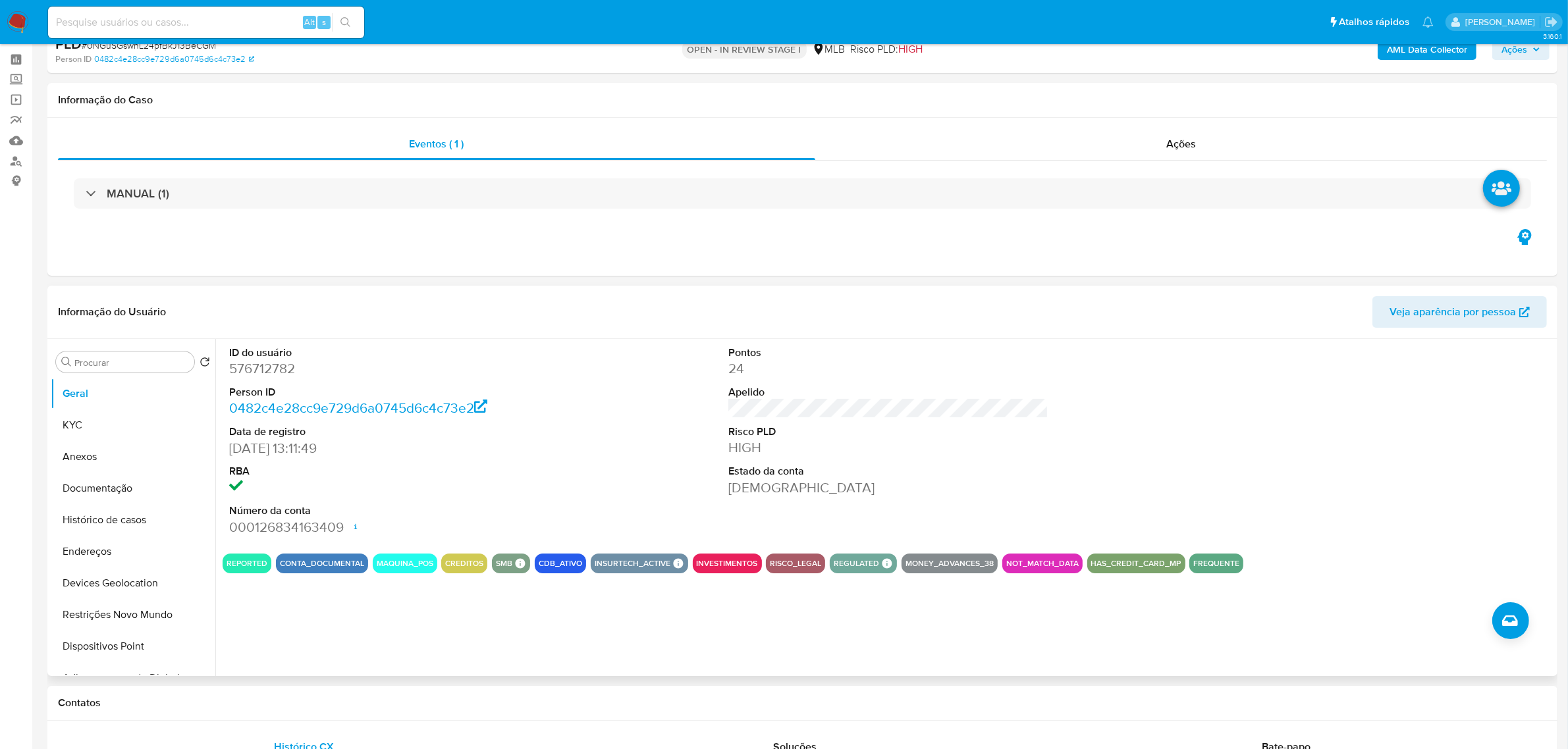
scroll to position [412, 0]
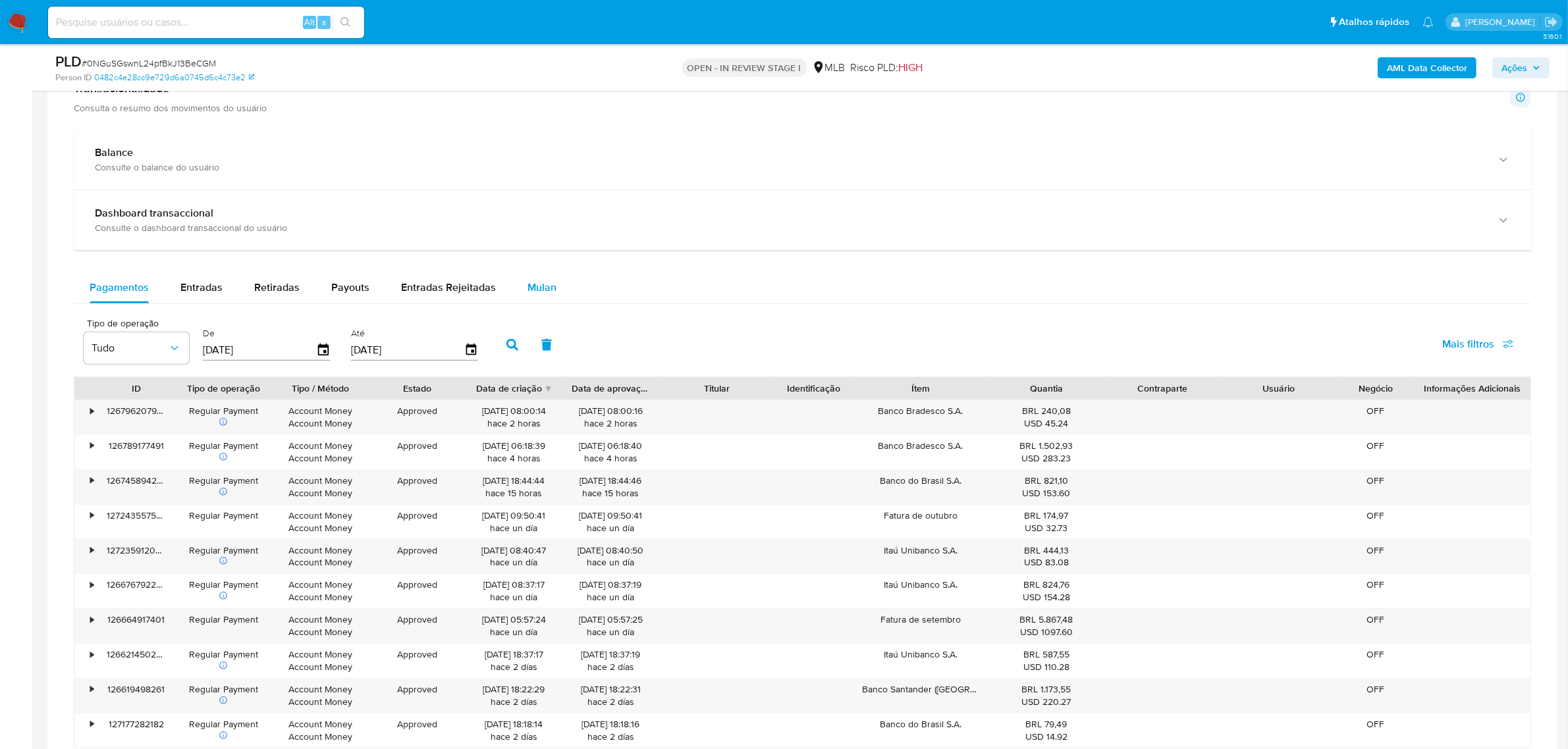
click at [517, 294] on button "Mulan" at bounding box center [542, 288] width 61 height 32
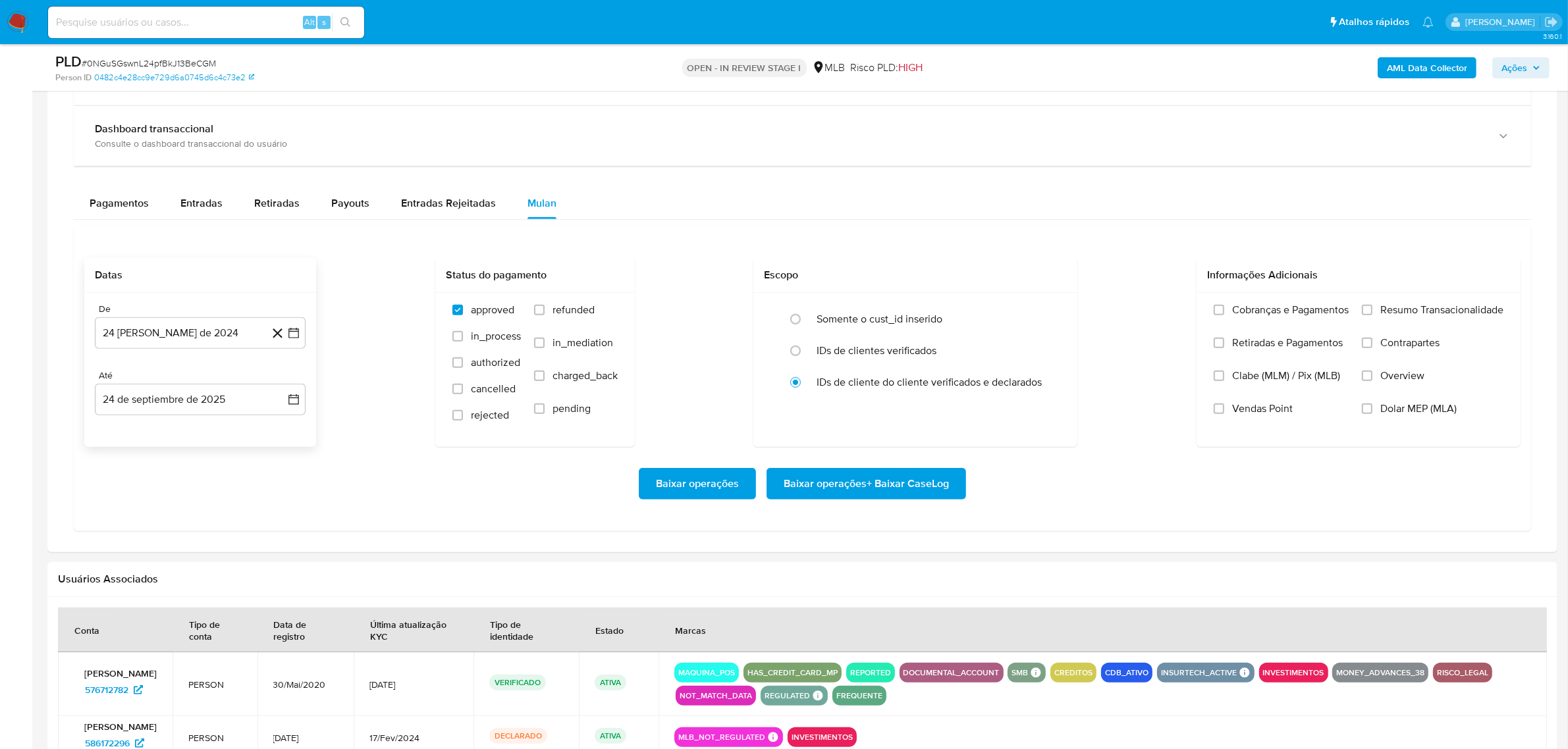
scroll to position [1070, 0]
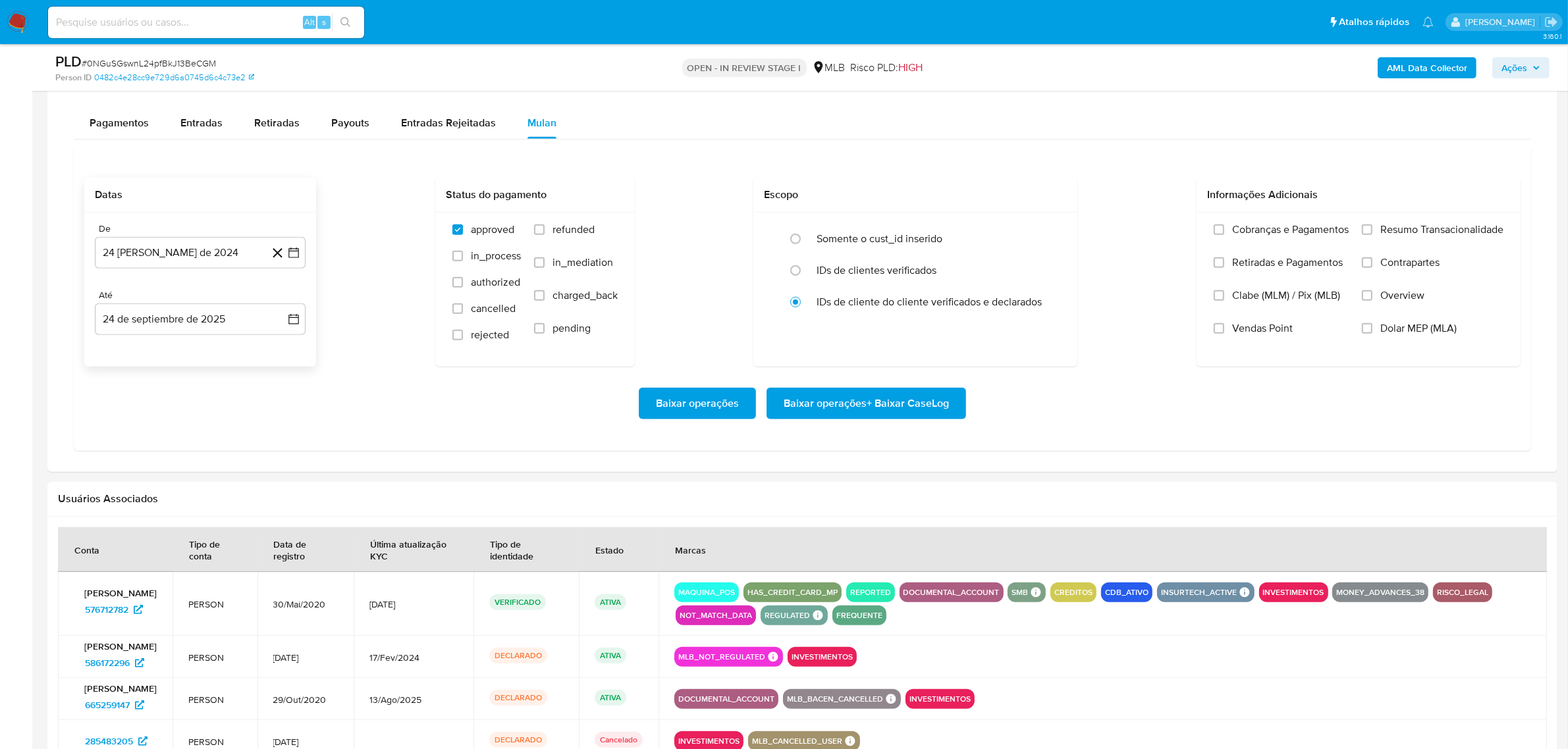
click at [202, 271] on div "De 24 de agosto de 2024 24-08-2024 Até 24 de septiembre de 2025 24-09-2025" at bounding box center [200, 290] width 232 height 154
click at [194, 254] on button "24 [PERSON_NAME] de 2024" at bounding box center [200, 253] width 211 height 32
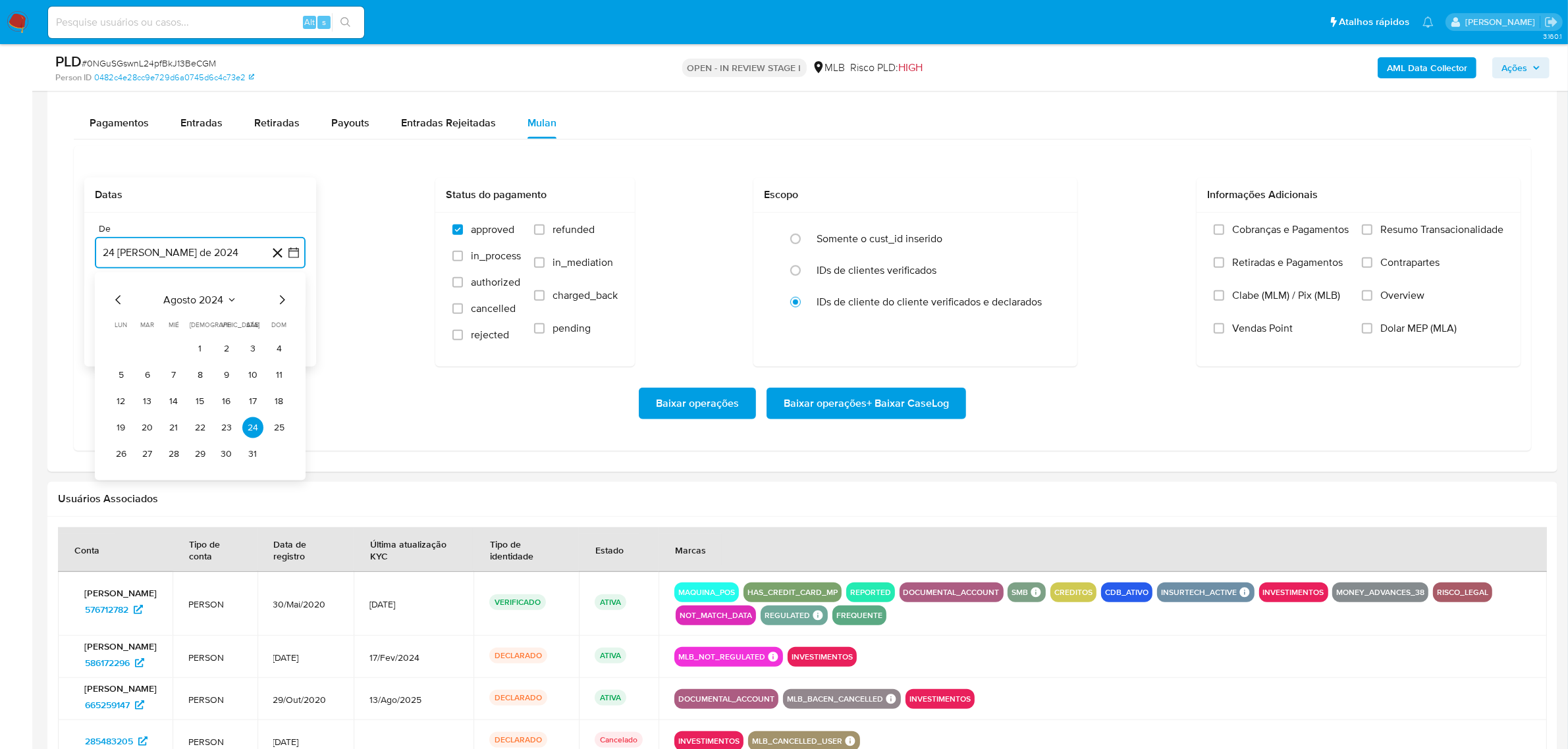
click at [206, 300] on span "agosto 2024" at bounding box center [194, 300] width 60 height 13
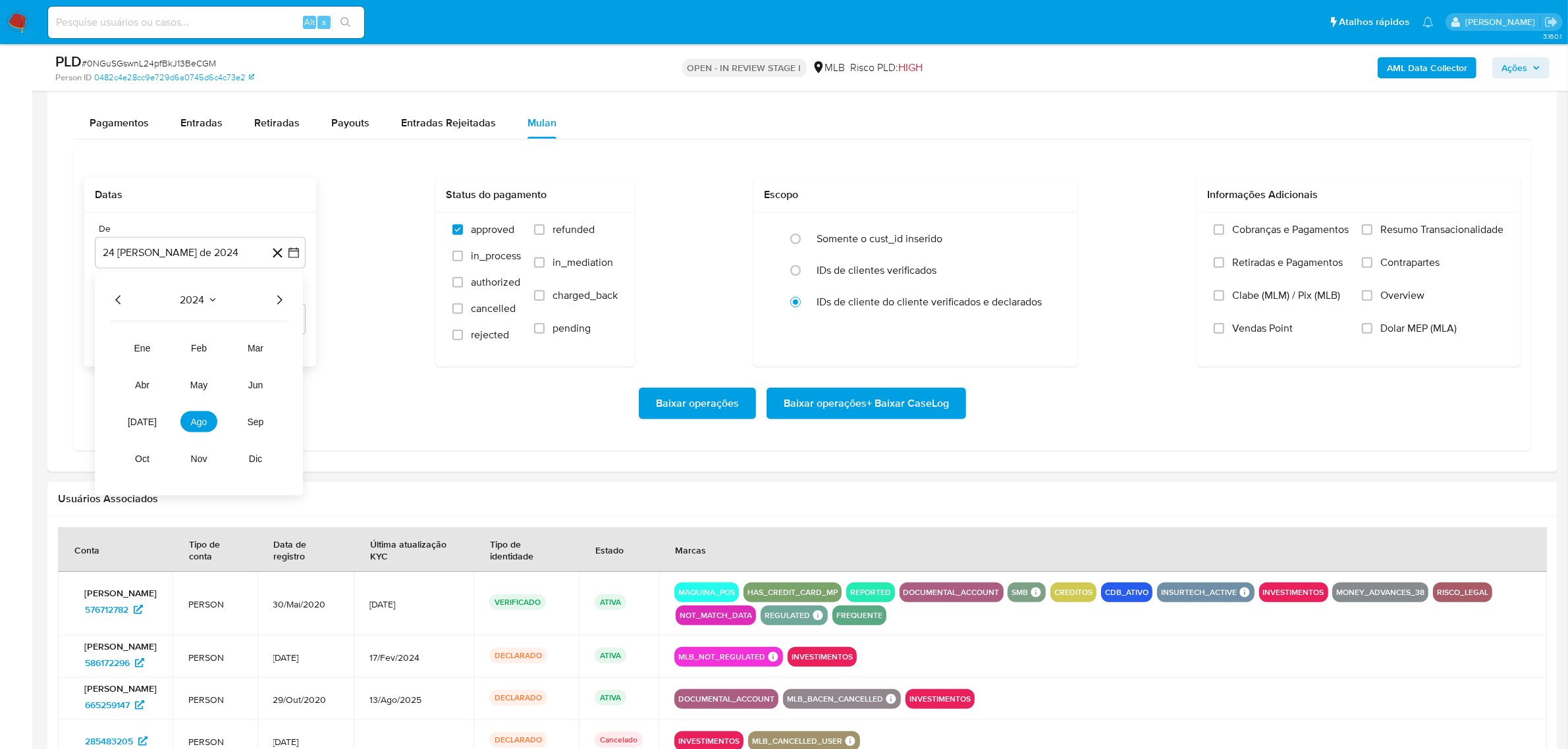
click at [277, 302] on icon "Año siguiente" at bounding box center [279, 300] width 16 height 16
click at [208, 426] on button "ago" at bounding box center [199, 422] width 37 height 21
click at [229, 354] on button "1" at bounding box center [227, 349] width 21 height 21
click at [1383, 228] on span "Resumo Transacionalidade" at bounding box center [1441, 230] width 123 height 13
click at [1372, 228] on input "Resumo Transacionalidade" at bounding box center [1368, 230] width 11 height 11
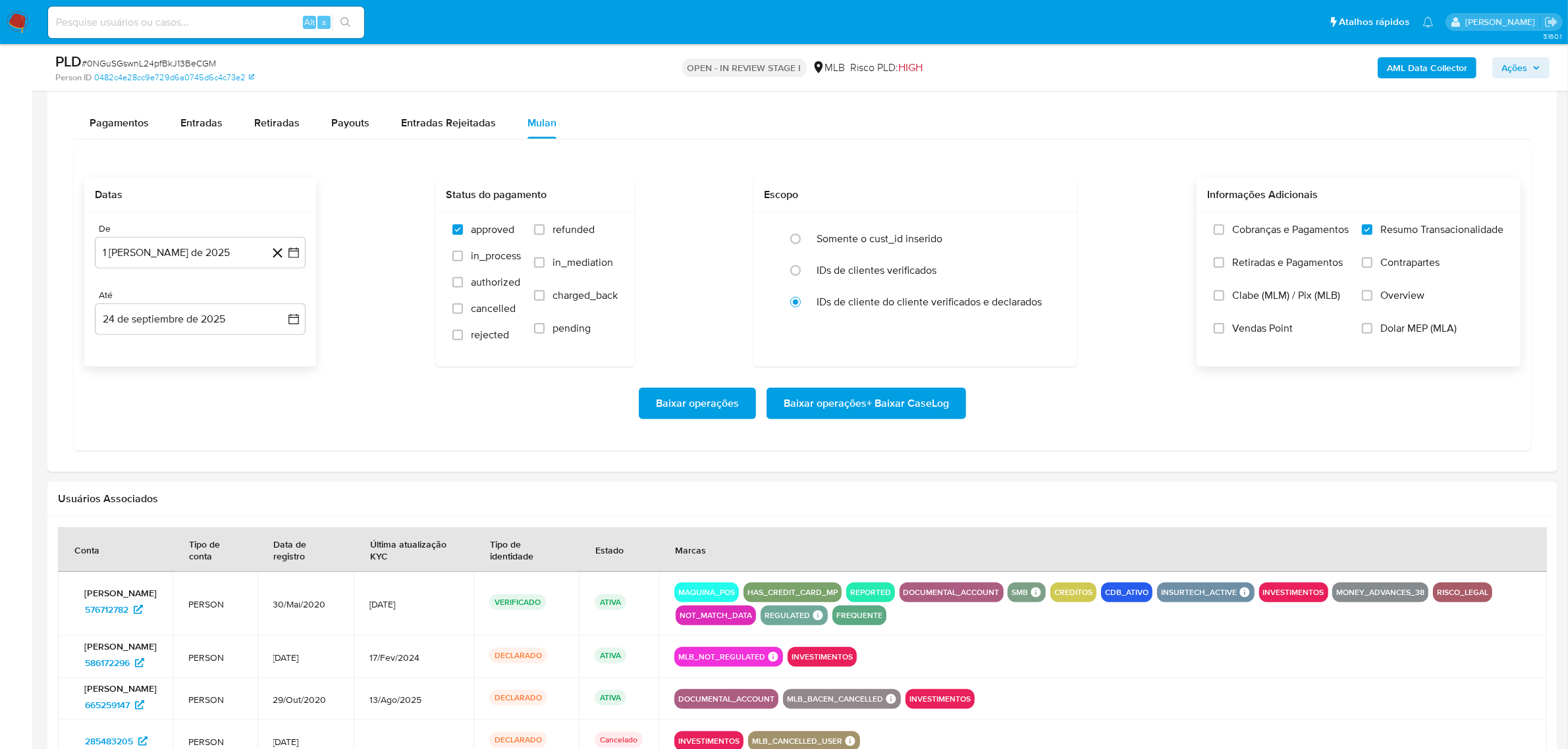
click at [821, 412] on span "Baixar operações + Baixar CaseLog" at bounding box center [866, 404] width 165 height 29
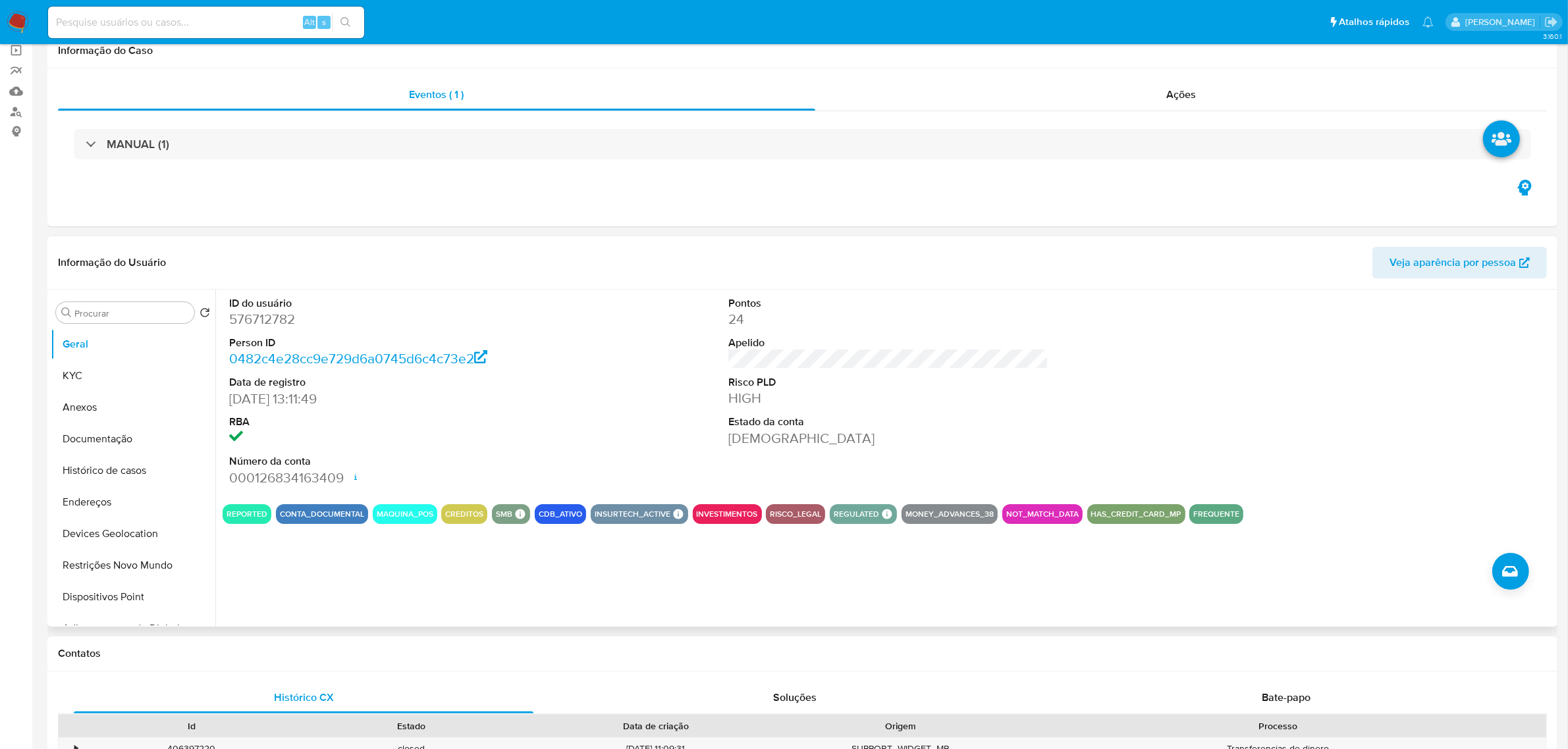
scroll to position [0, 0]
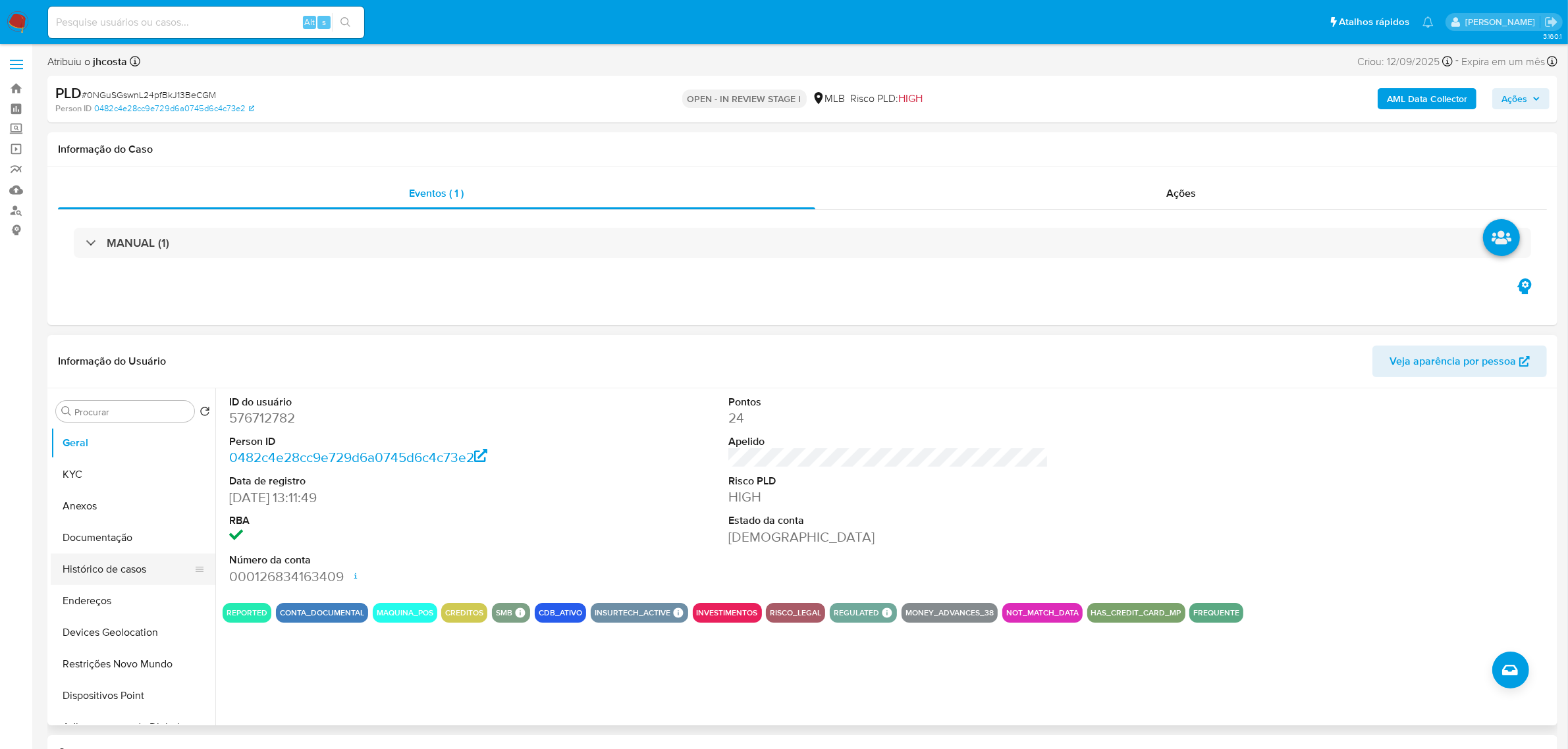
click at [104, 576] on button "Histórico de casos" at bounding box center [128, 569] width 154 height 32
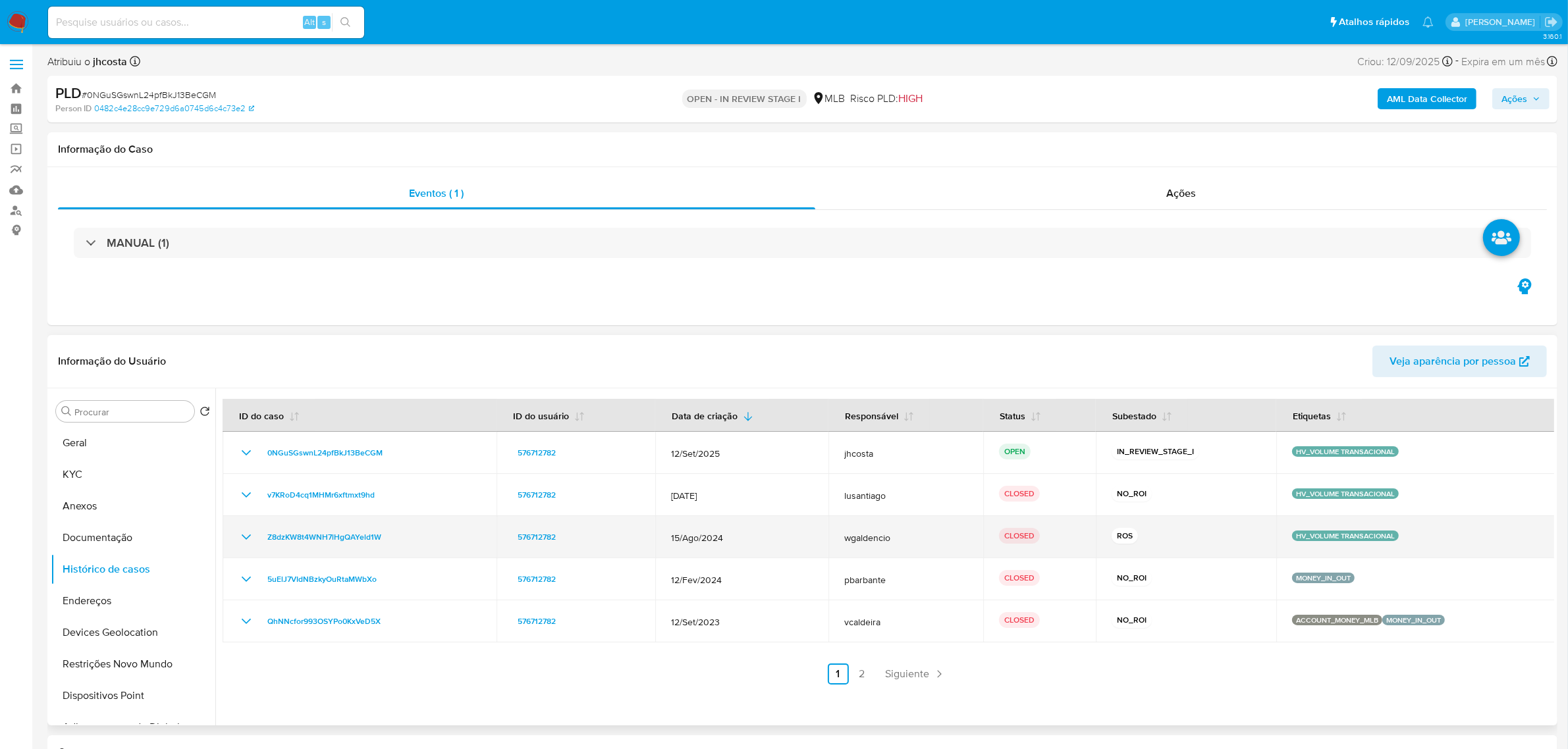
click at [245, 540] on icon "Mostrar/Ocultar" at bounding box center [247, 537] width 16 height 16
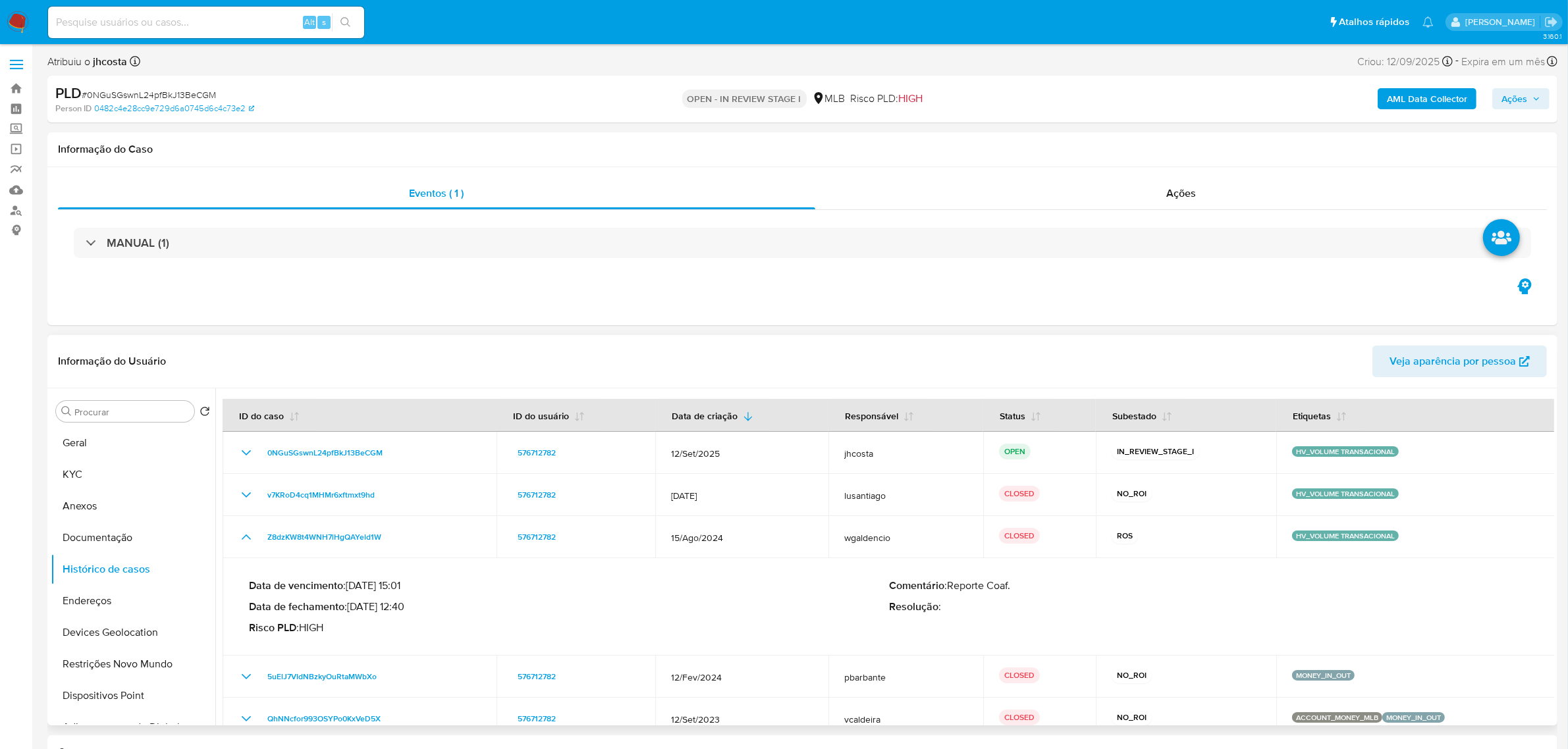
drag, startPoint x: 379, startPoint y: 611, endPoint x: 426, endPoint y: 611, distance: 47.0
click at [426, 611] on p "Data de fechamento : 24/09/2024 12:40" at bounding box center [569, 607] width 640 height 13
click at [525, 630] on p "Risco PLD : HIGH" at bounding box center [569, 628] width 640 height 13
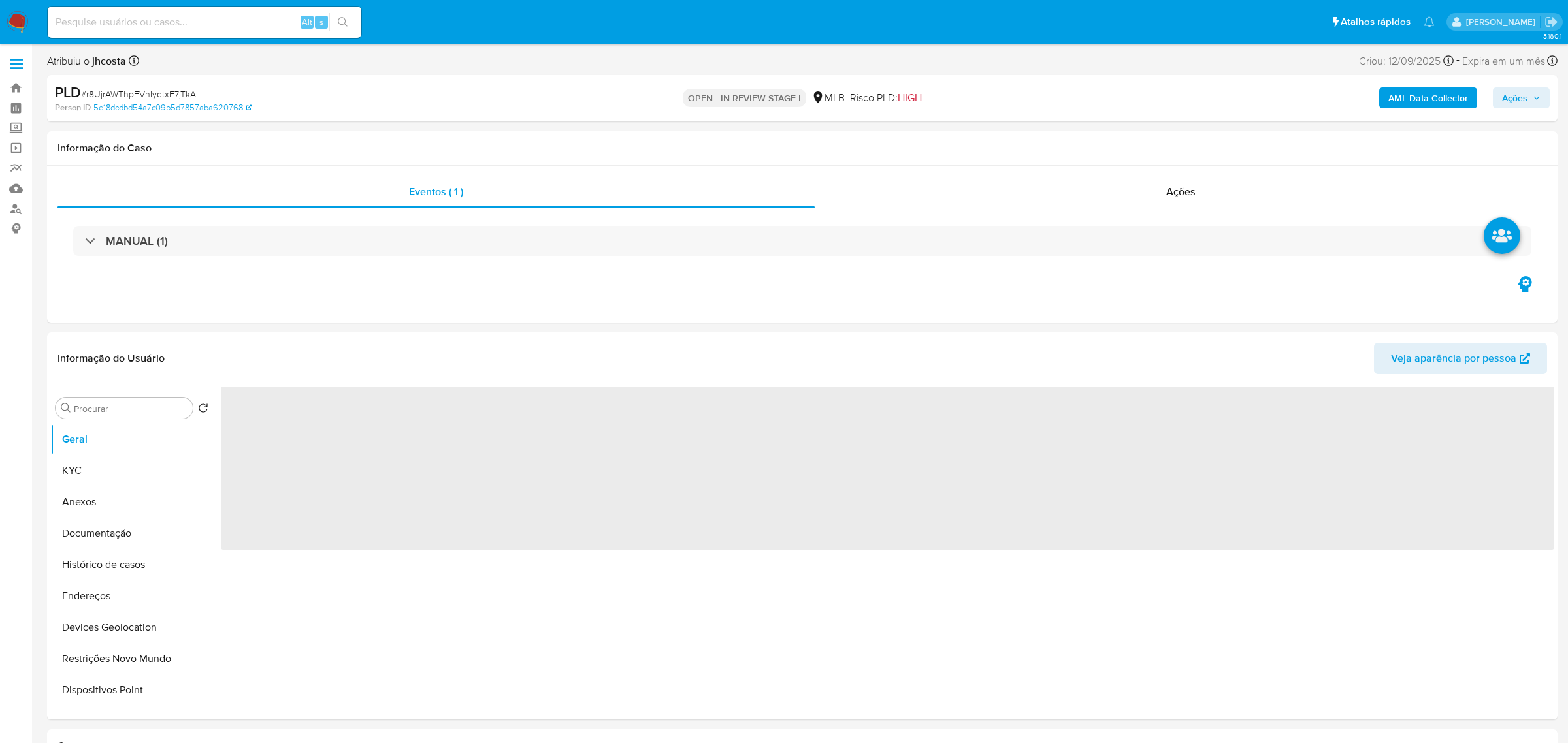
select select "10"
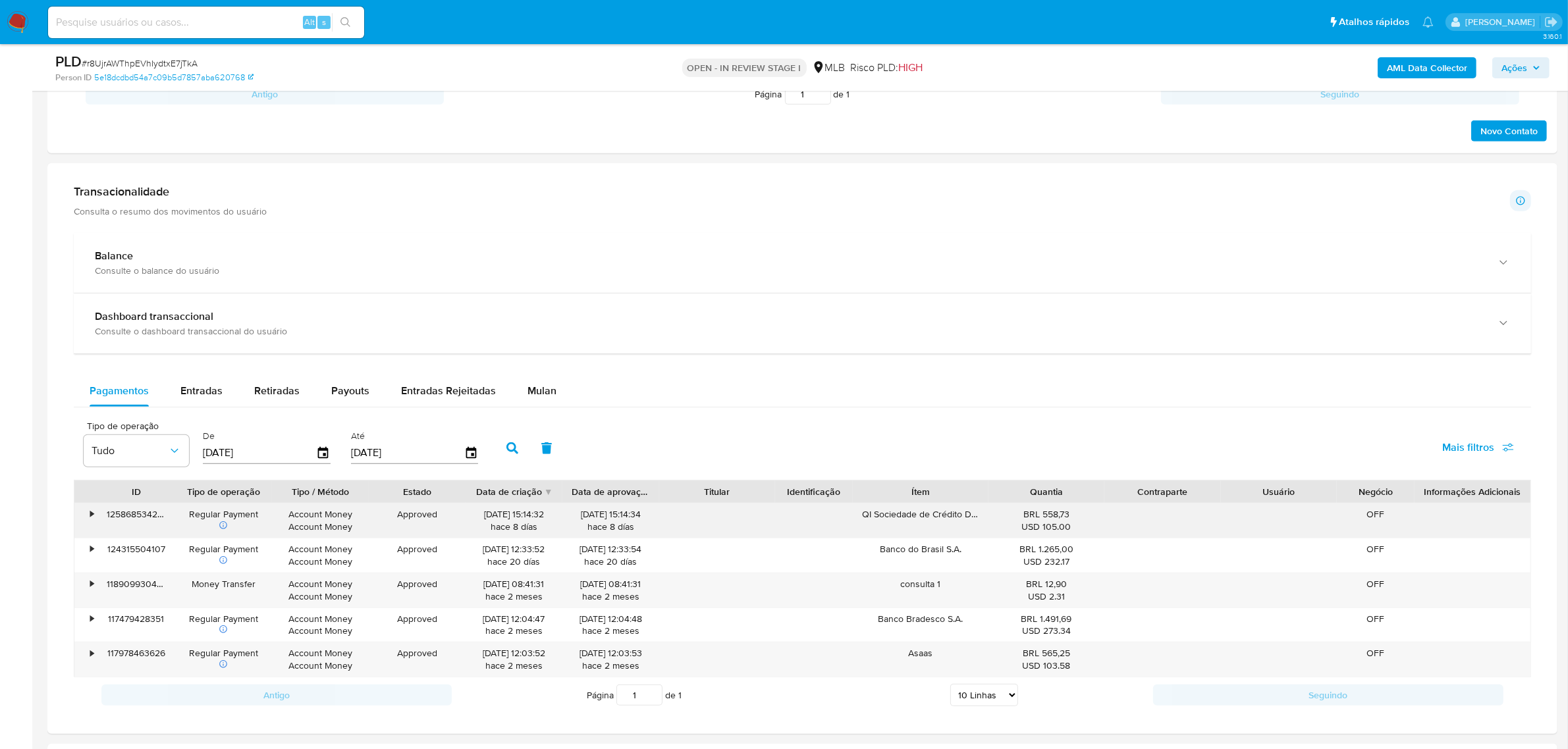
scroll to position [987, 0]
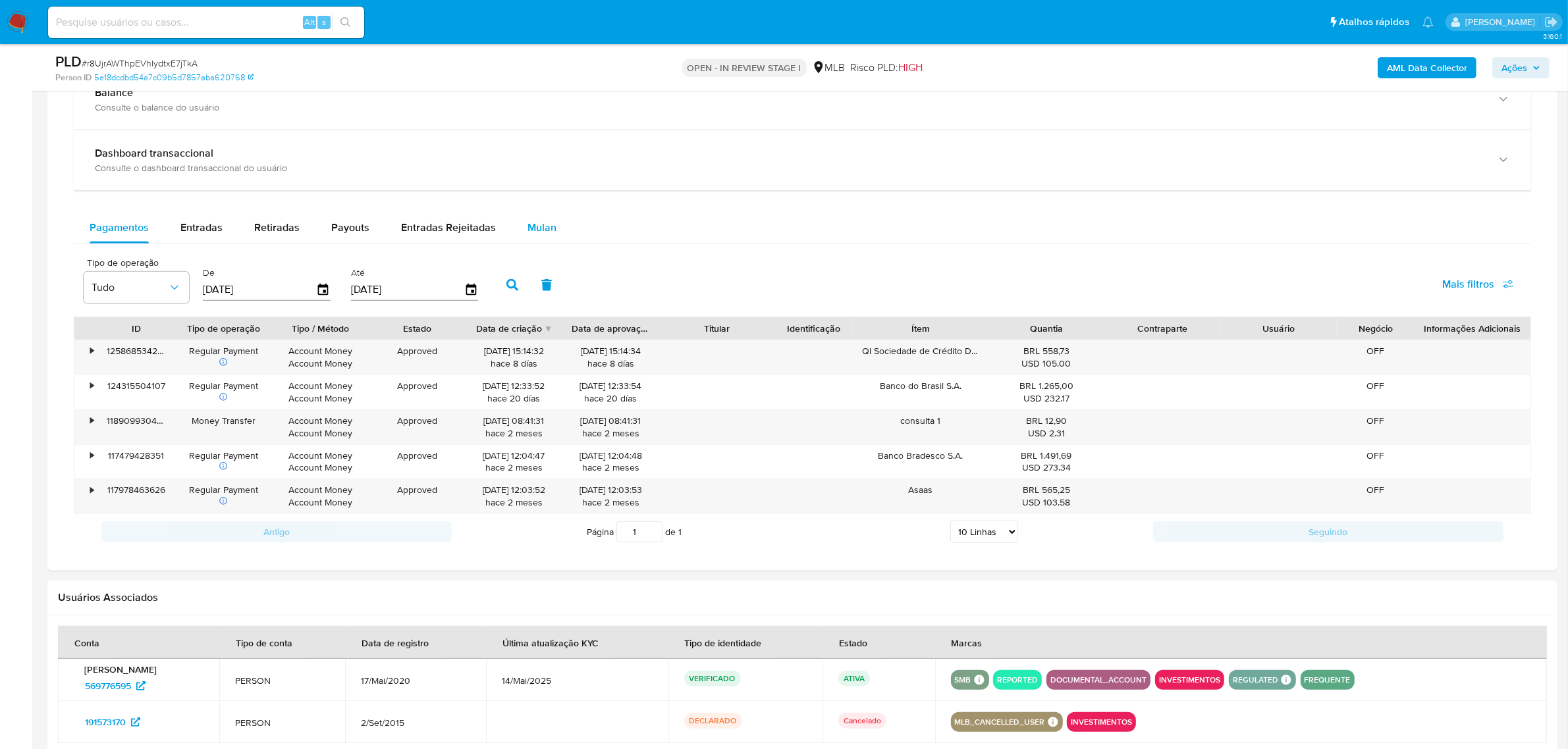
click at [529, 244] on div "Mulan" at bounding box center [542, 228] width 29 height 32
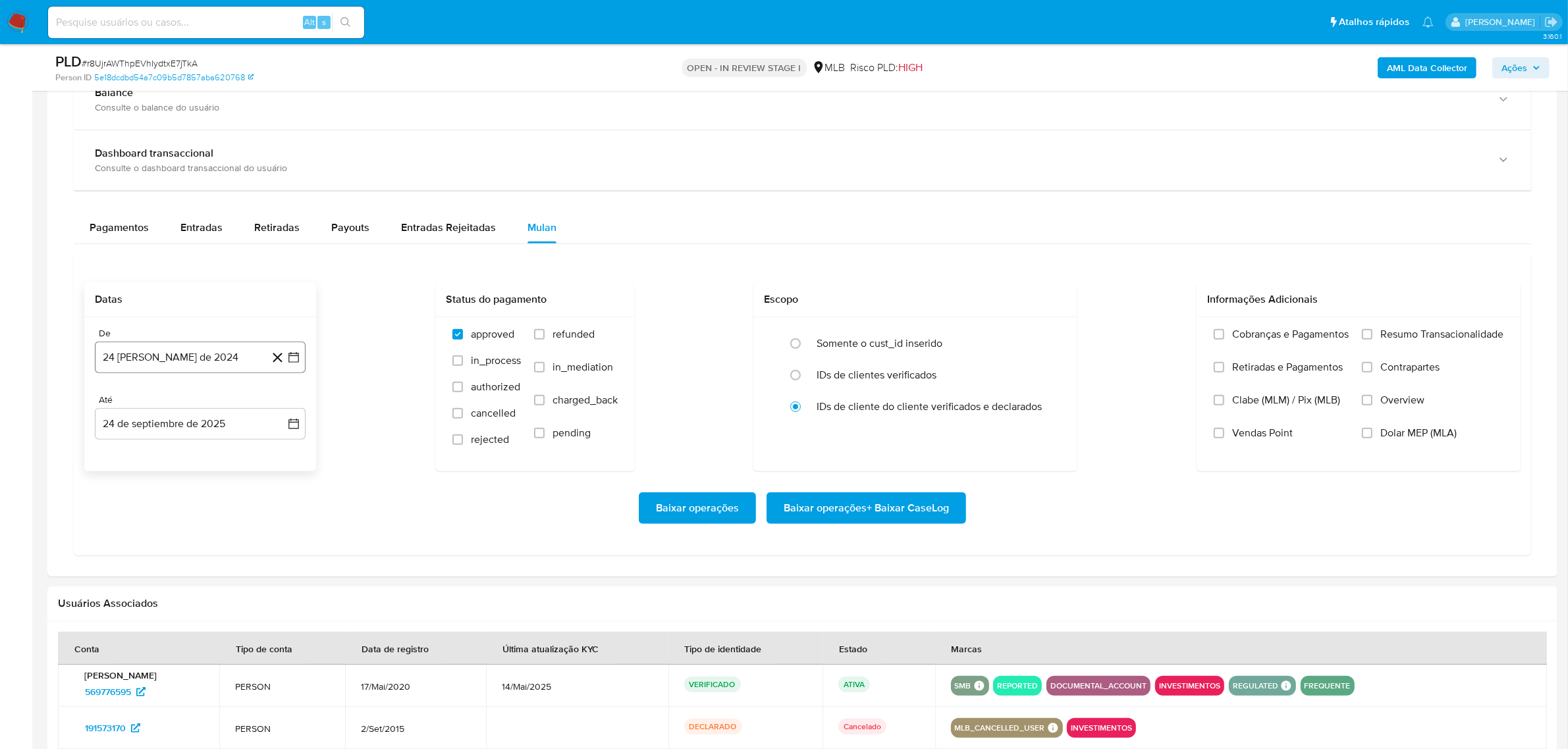
click at [214, 360] on button "24 [PERSON_NAME] de 2024" at bounding box center [200, 358] width 211 height 32
click at [219, 406] on span "agosto 2024" at bounding box center [194, 405] width 60 height 13
click at [281, 406] on icon "Año siguiente" at bounding box center [280, 405] width 5 height 9
click at [205, 523] on span "ago" at bounding box center [199, 526] width 16 height 11
drag, startPoint x: 219, startPoint y: 459, endPoint x: 229, endPoint y: 457, distance: 10.2
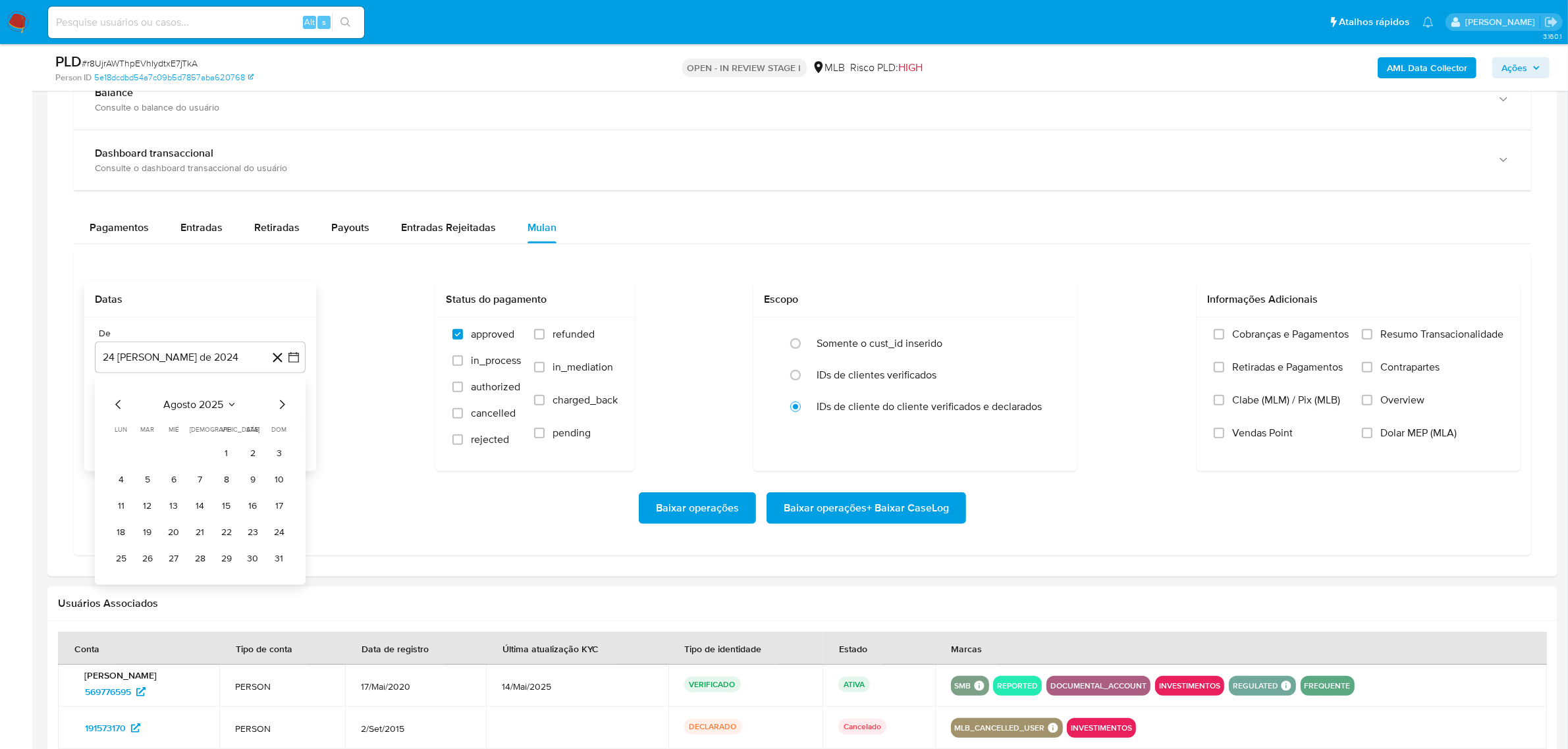
click at [219, 458] on button "1" at bounding box center [227, 454] width 21 height 21
click at [1380, 338] on span "Resumo Transacionalidade" at bounding box center [1441, 335] width 123 height 13
click at [1372, 338] on input "Resumo Transacionalidade" at bounding box center [1368, 335] width 11 height 11
click at [698, 499] on span "Baixar operações" at bounding box center [697, 508] width 83 height 29
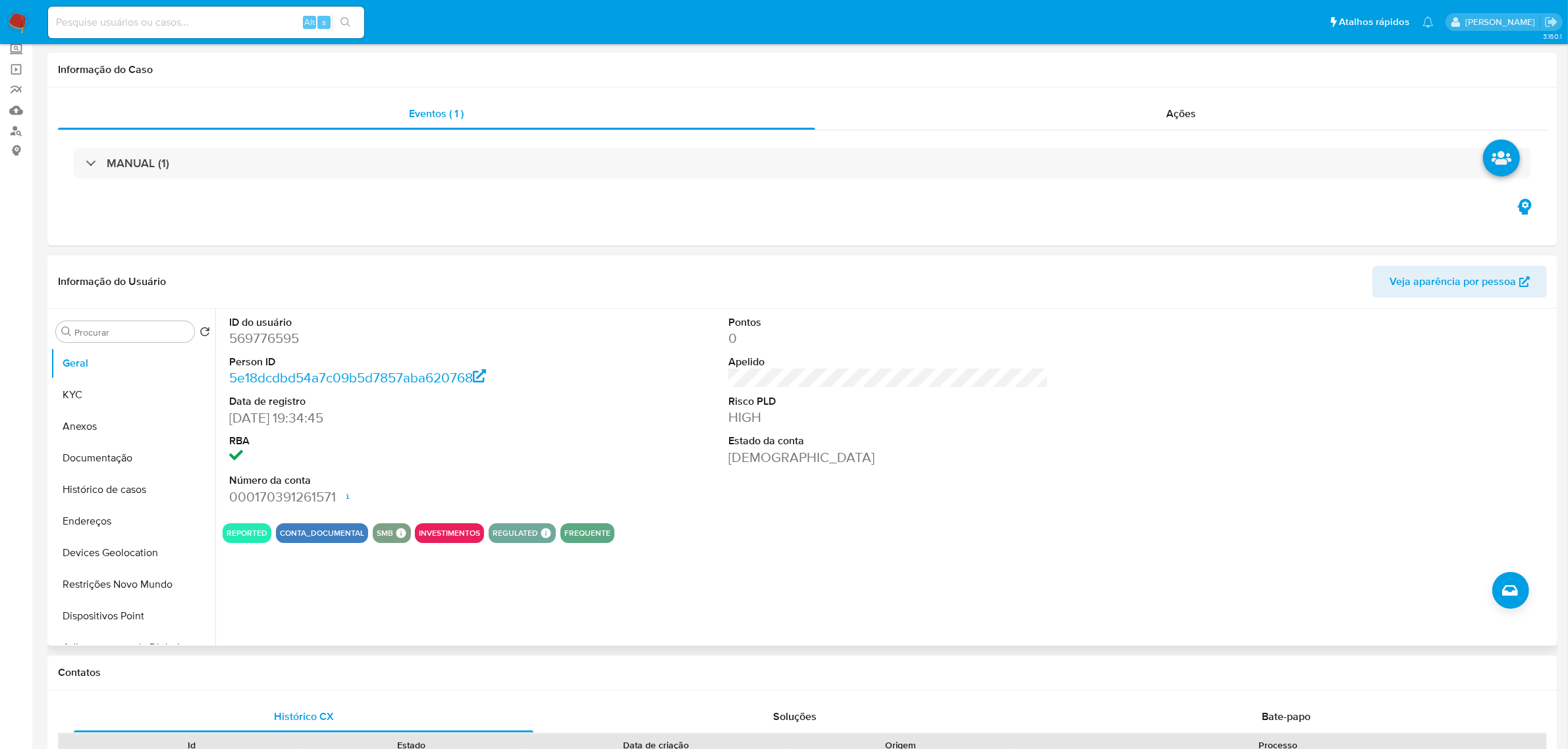
scroll to position [0, 0]
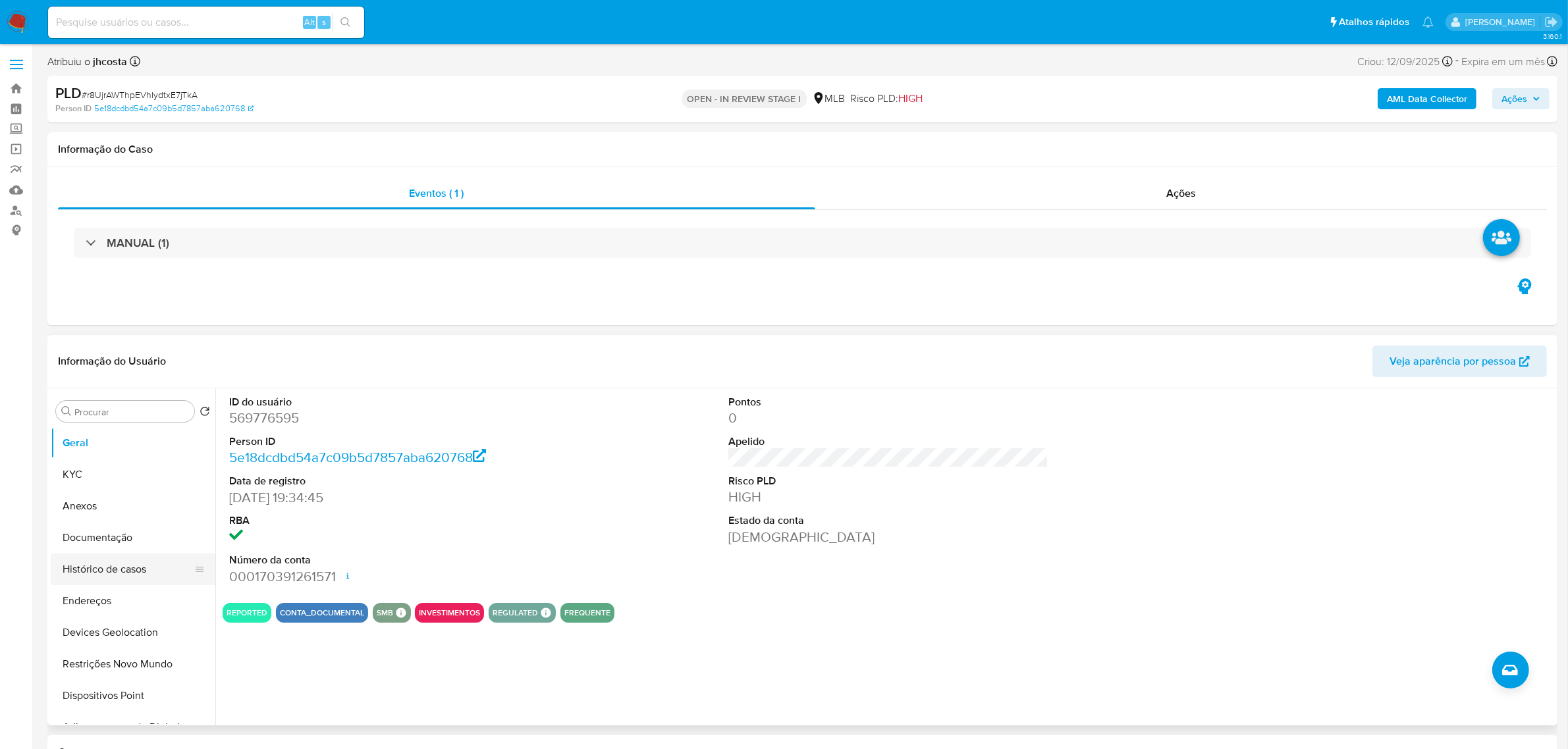
click at [112, 567] on button "Histórico de casos" at bounding box center [128, 569] width 154 height 32
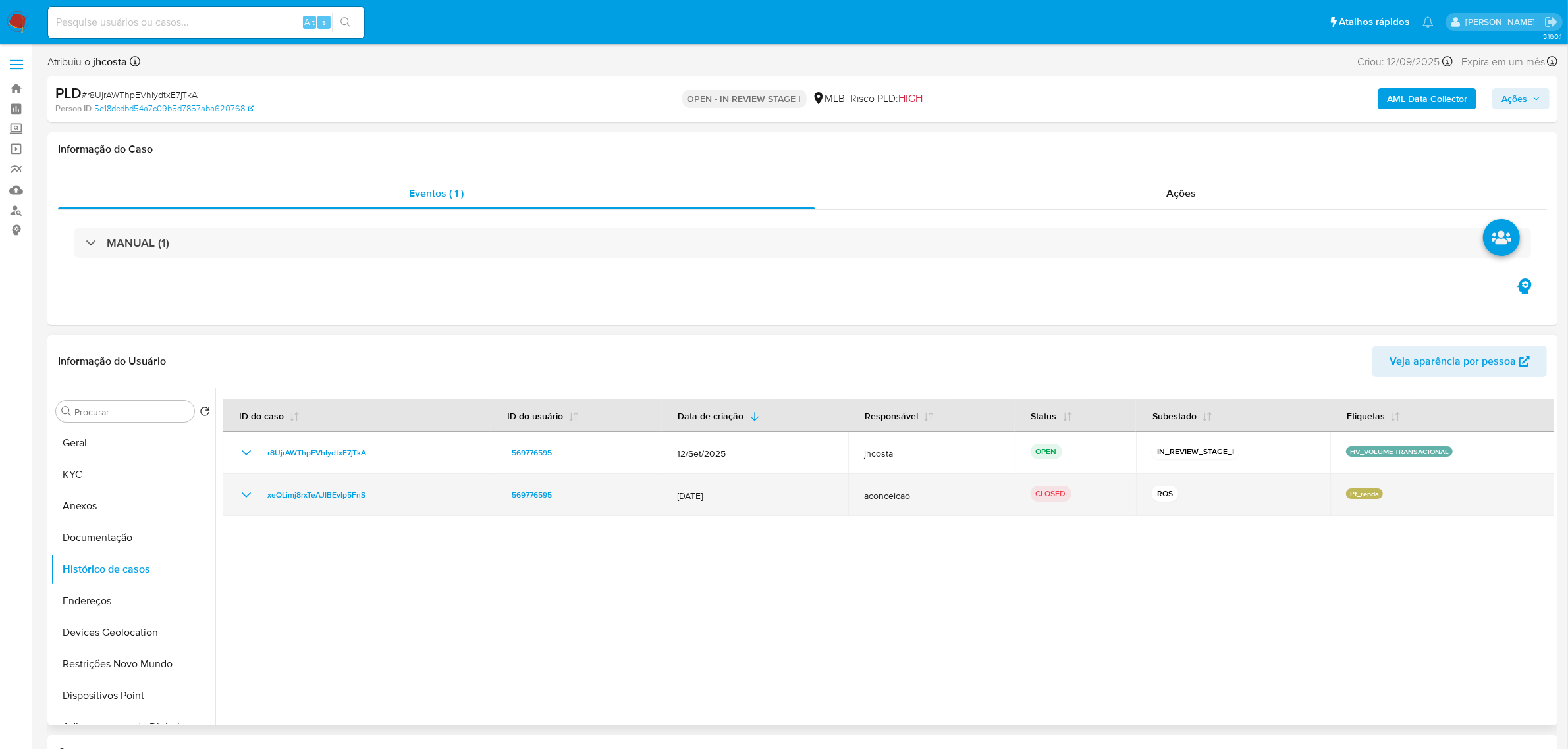
drag, startPoint x: 685, startPoint y: 498, endPoint x: 728, endPoint y: 504, distance: 43.4
click at [728, 504] on td "[DATE]" at bounding box center [755, 495] width 187 height 42
click at [248, 491] on icon "Mostrar/Ocultar" at bounding box center [247, 495] width 16 height 16
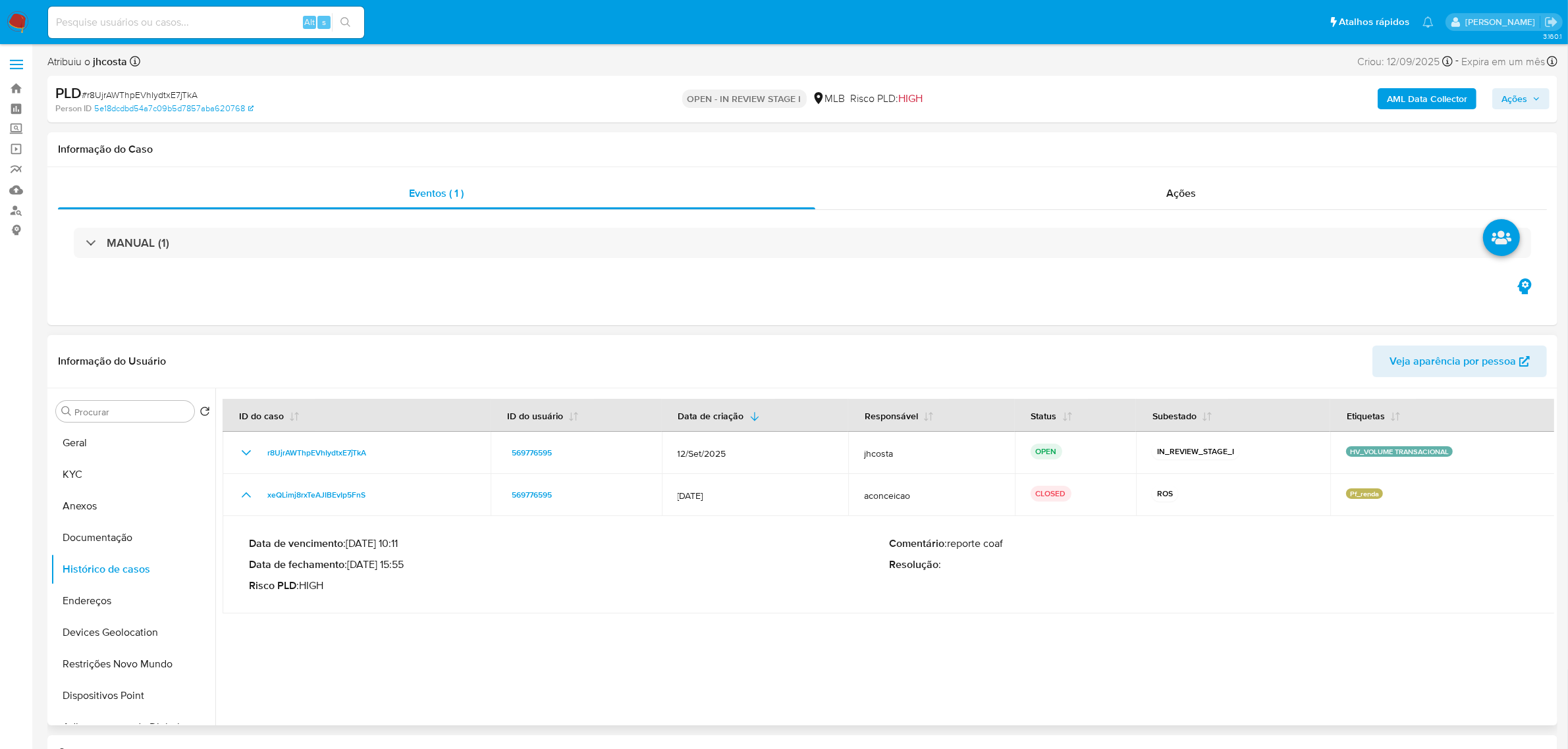
drag, startPoint x: 355, startPoint y: 565, endPoint x: 414, endPoint y: 565, distance: 59.0
click at [414, 565] on p "Data de fechamento : [DATE] 15:55" at bounding box center [569, 565] width 640 height 13
click at [426, 597] on div "Data de vencimento : [DATE] 10:11 Data de fechamento : [DATE] 15:55 Risco PLD :…" at bounding box center [889, 565] width 1281 height 76
click at [432, 603] on div "Data de vencimento : [DATE] 10:11 Data de fechamento : [DATE] 15:55 Risco PLD :…" at bounding box center [889, 565] width 1281 height 76
click at [127, 453] on button "Geral" at bounding box center [128, 443] width 154 height 32
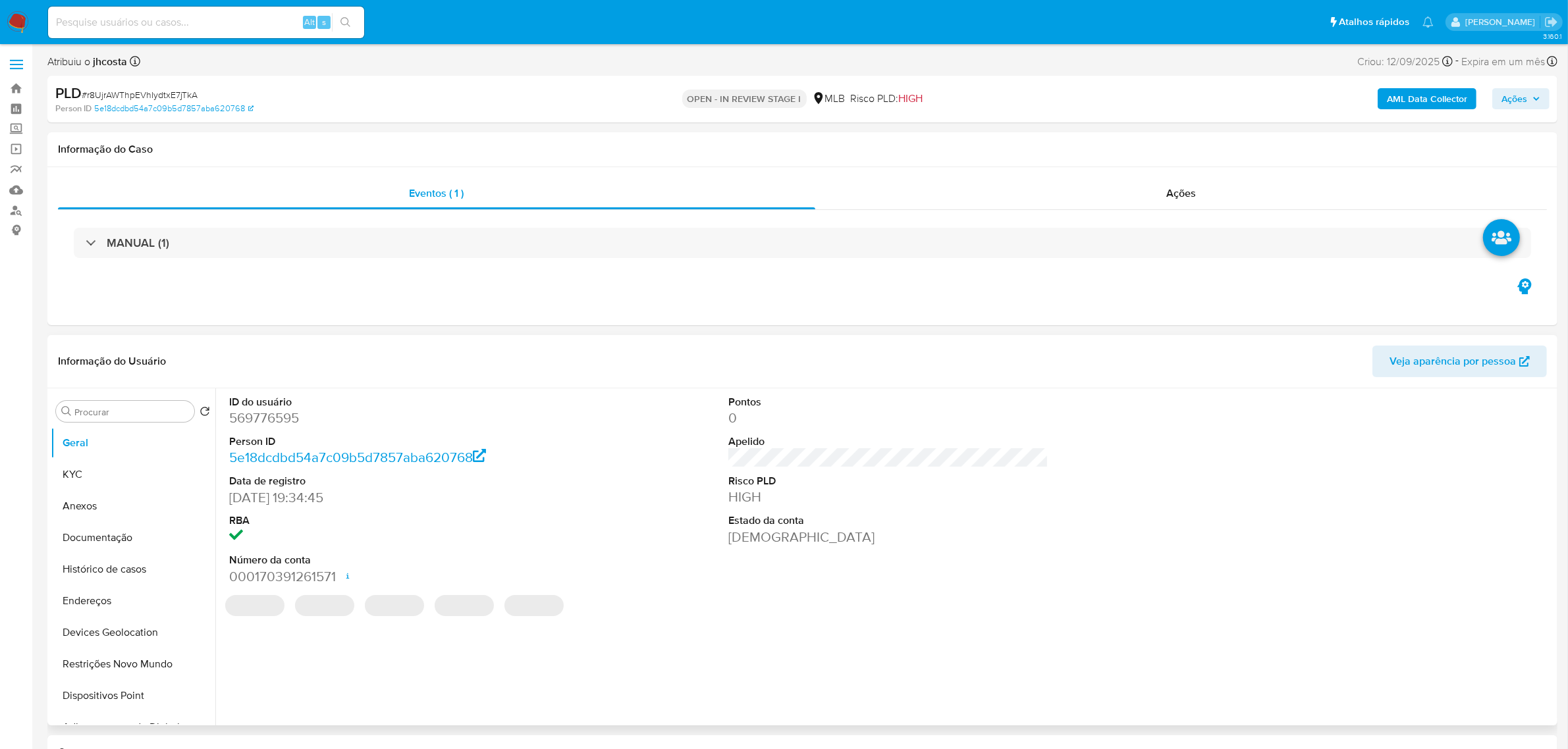
click at [278, 418] on dd "569776595" at bounding box center [390, 418] width 320 height 18
copy dd "569776595"
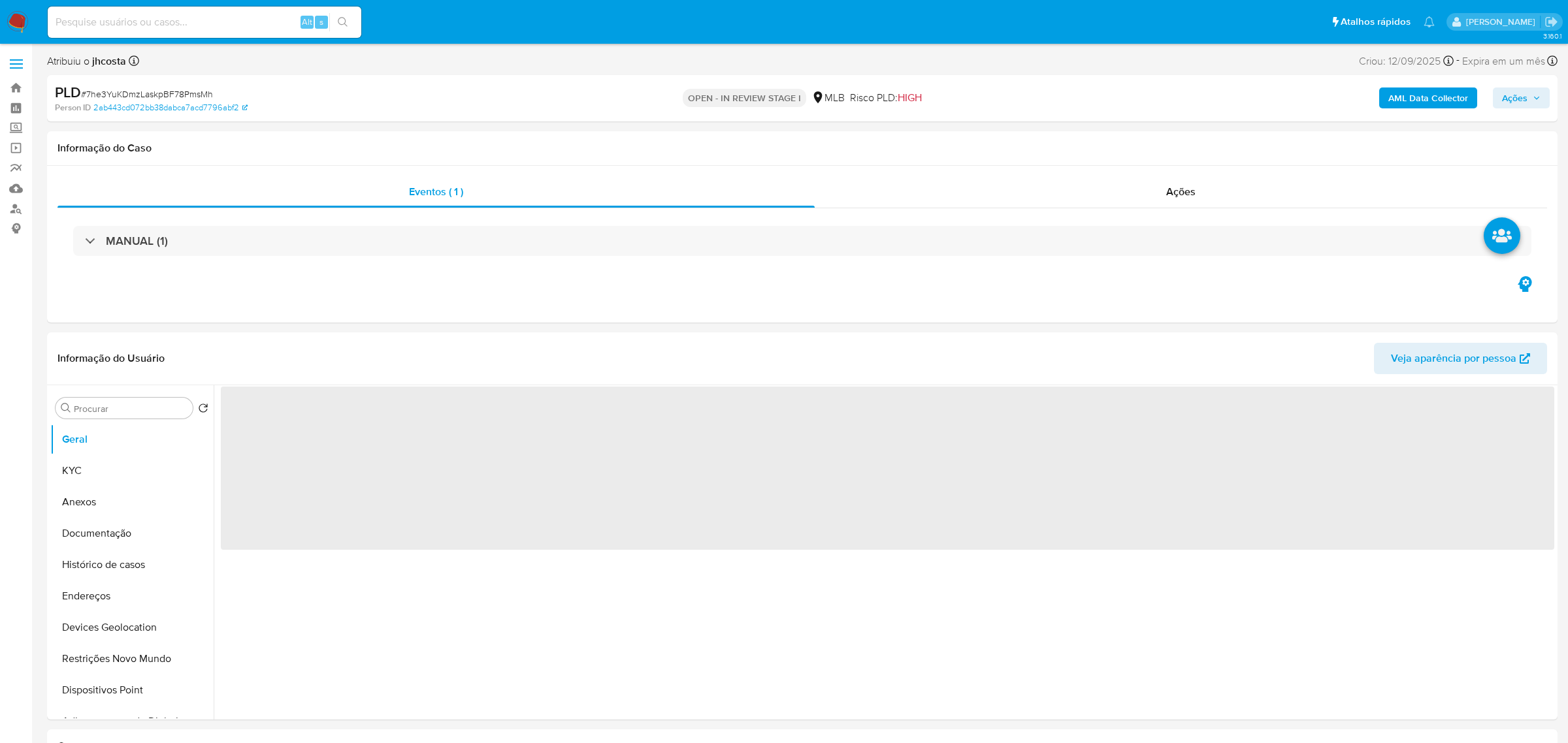
select select "10"
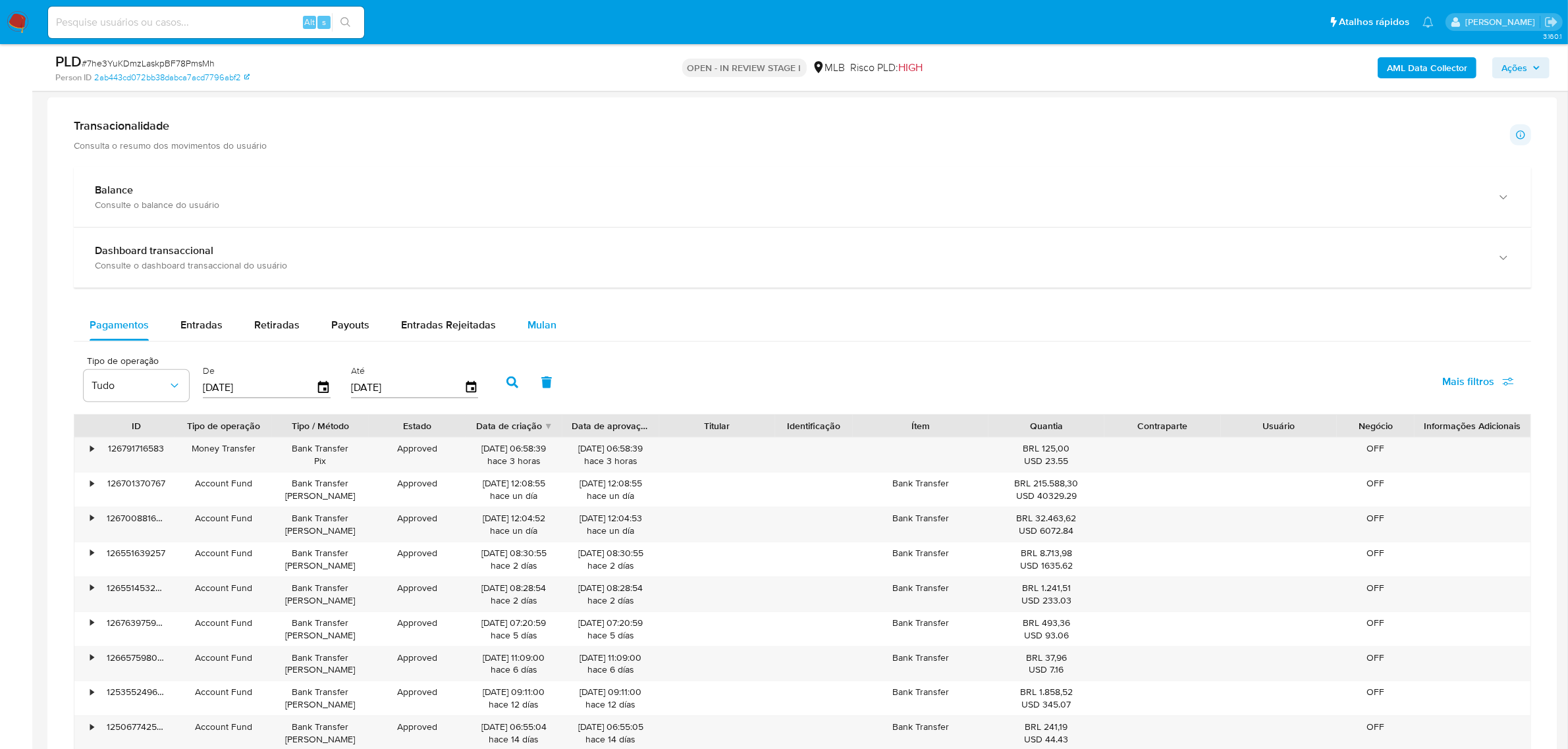
click at [537, 319] on span "Mulan" at bounding box center [542, 325] width 29 height 15
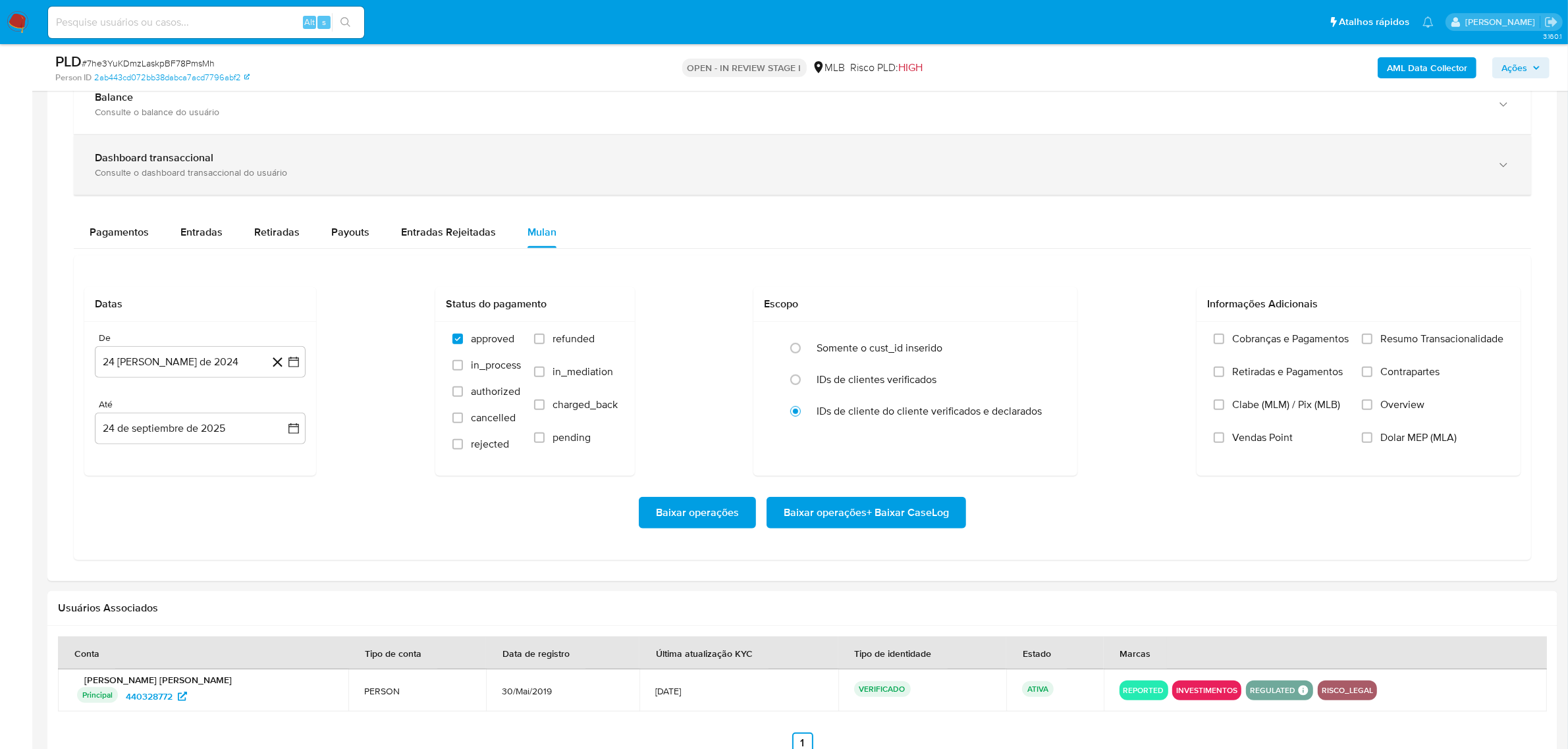
scroll to position [1070, 0]
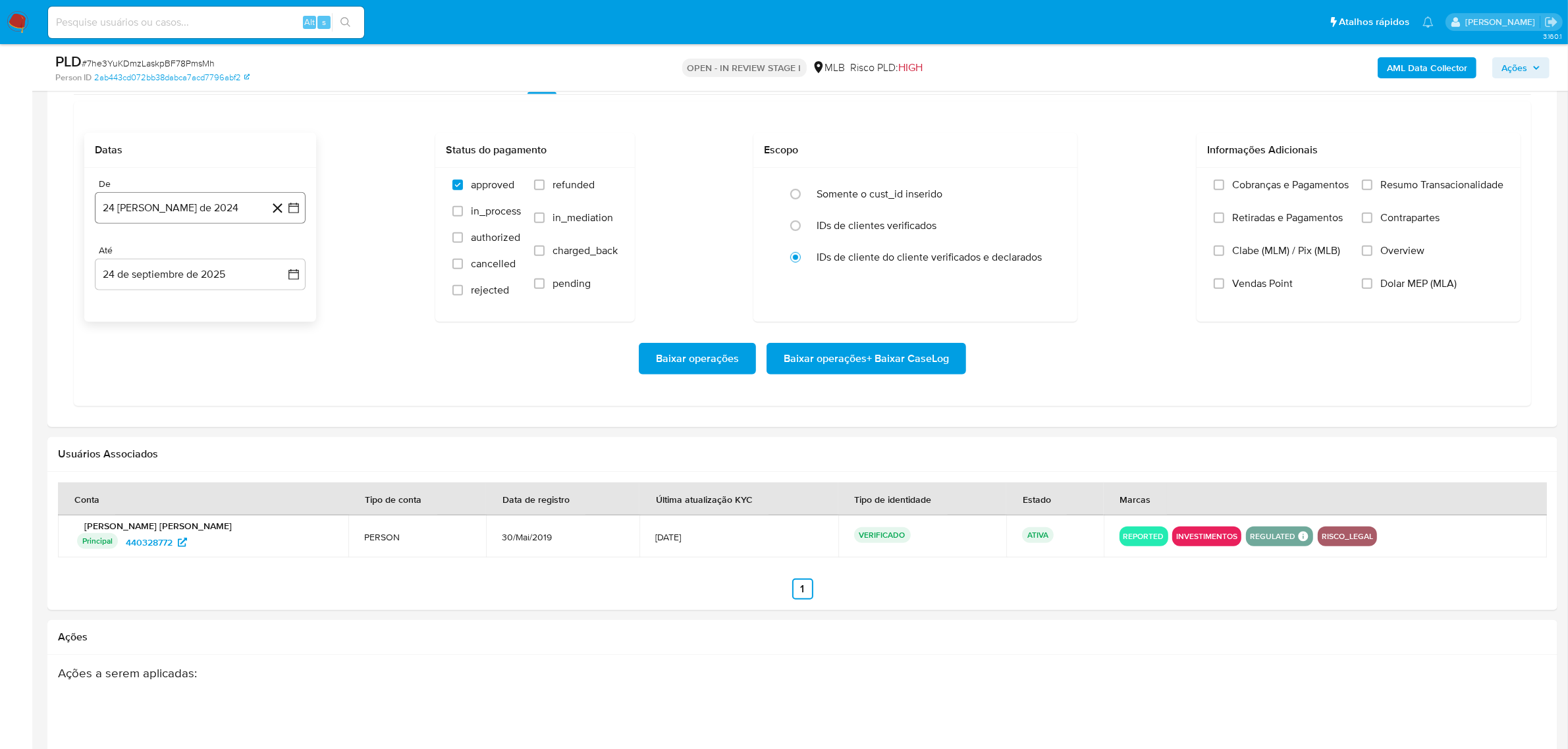
click at [212, 211] on button "24 [PERSON_NAME] de 2024" at bounding box center [200, 208] width 211 height 32
click at [221, 252] on span "agosto 2024" at bounding box center [194, 256] width 60 height 13
click at [276, 260] on icon "Año siguiente" at bounding box center [279, 256] width 16 height 16
click at [210, 377] on button "ago" at bounding box center [199, 377] width 37 height 21
click at [221, 308] on button "1" at bounding box center [227, 304] width 21 height 21
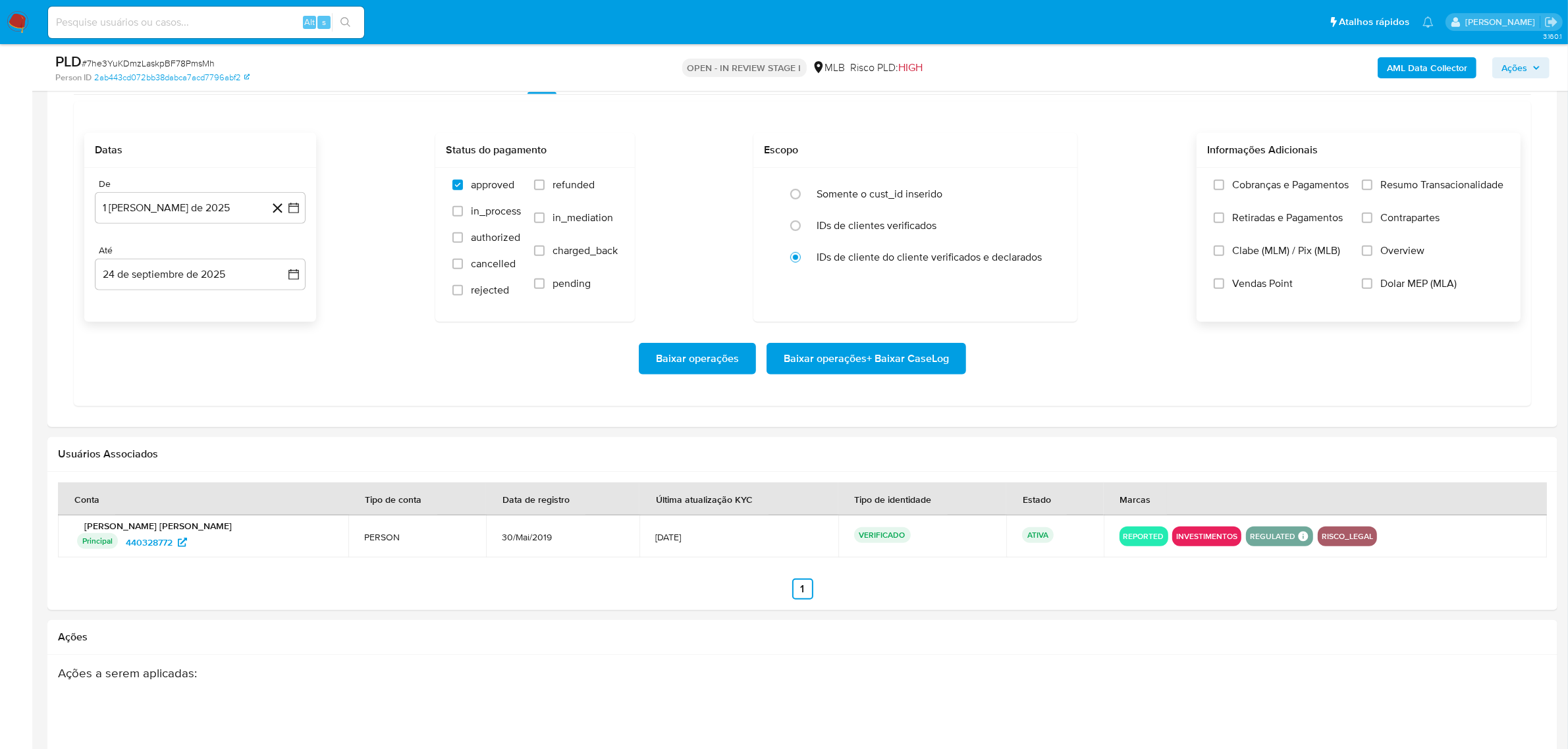
click at [1398, 179] on span "Resumo Transacionalidade" at bounding box center [1441, 185] width 123 height 13
click at [1372, 180] on input "Resumo Transacionalidade" at bounding box center [1368, 185] width 11 height 11
click at [909, 349] on span "Baixar operações + Baixar CaseLog" at bounding box center [866, 359] width 165 height 29
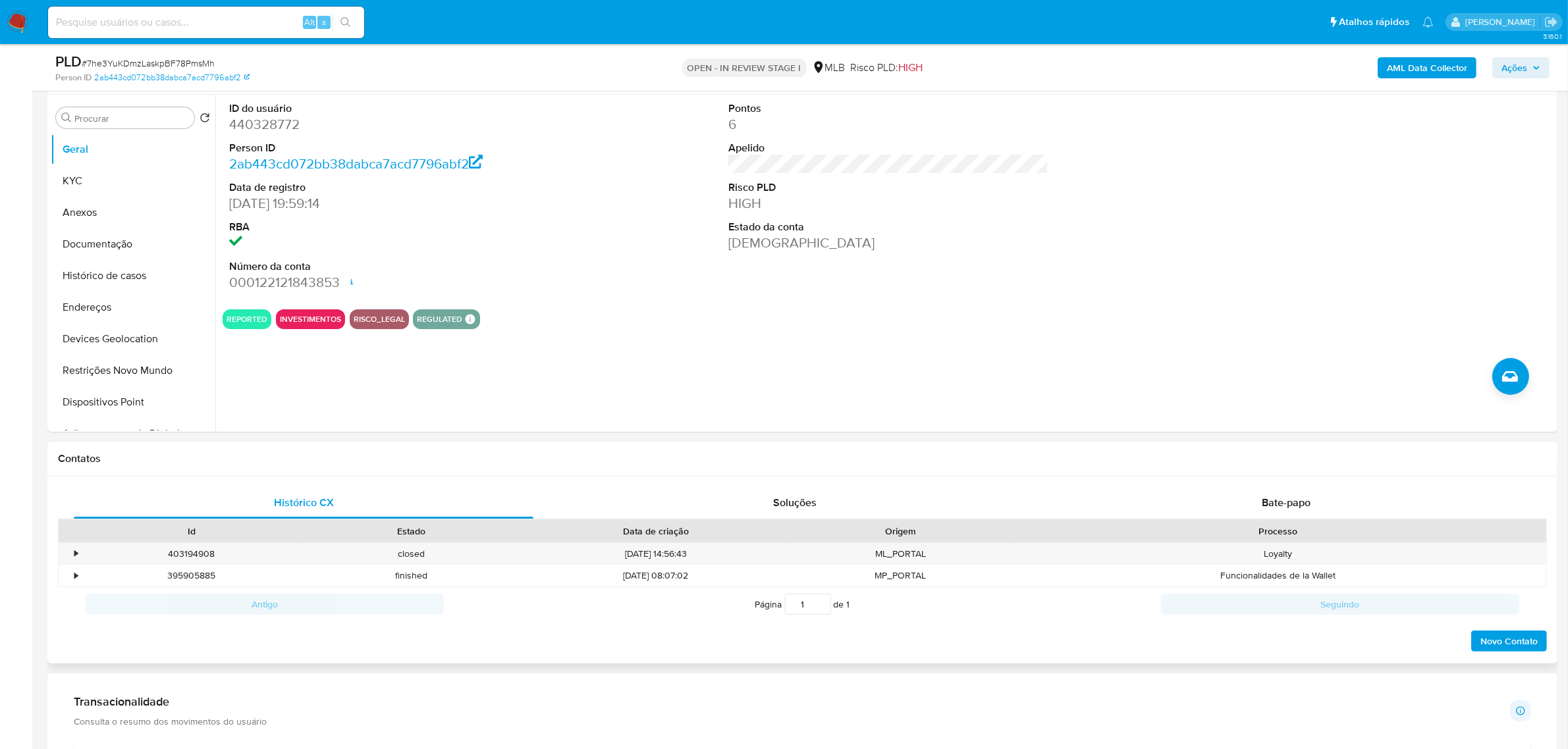
scroll to position [165, 0]
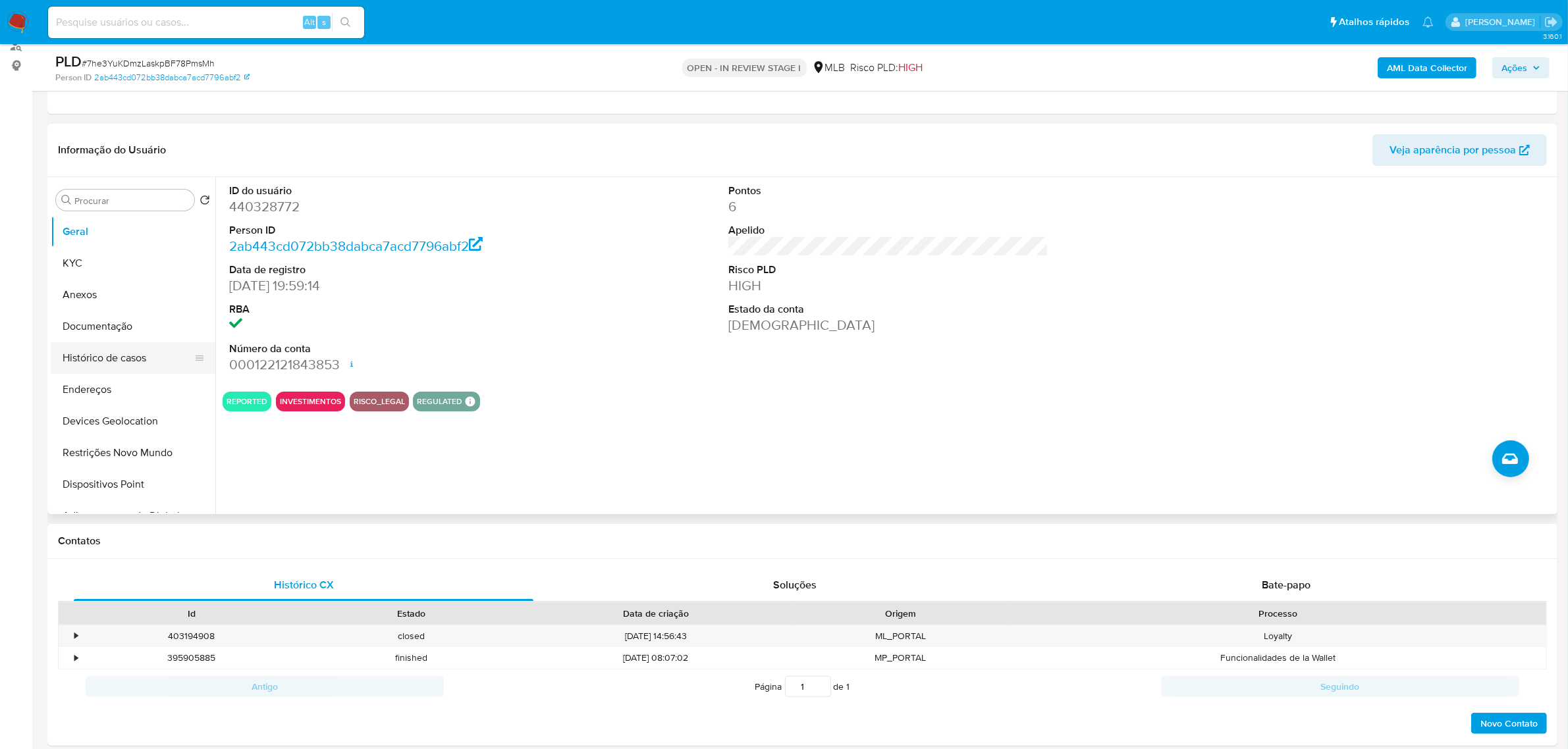
click at [126, 356] on button "Histórico de casos" at bounding box center [128, 358] width 154 height 32
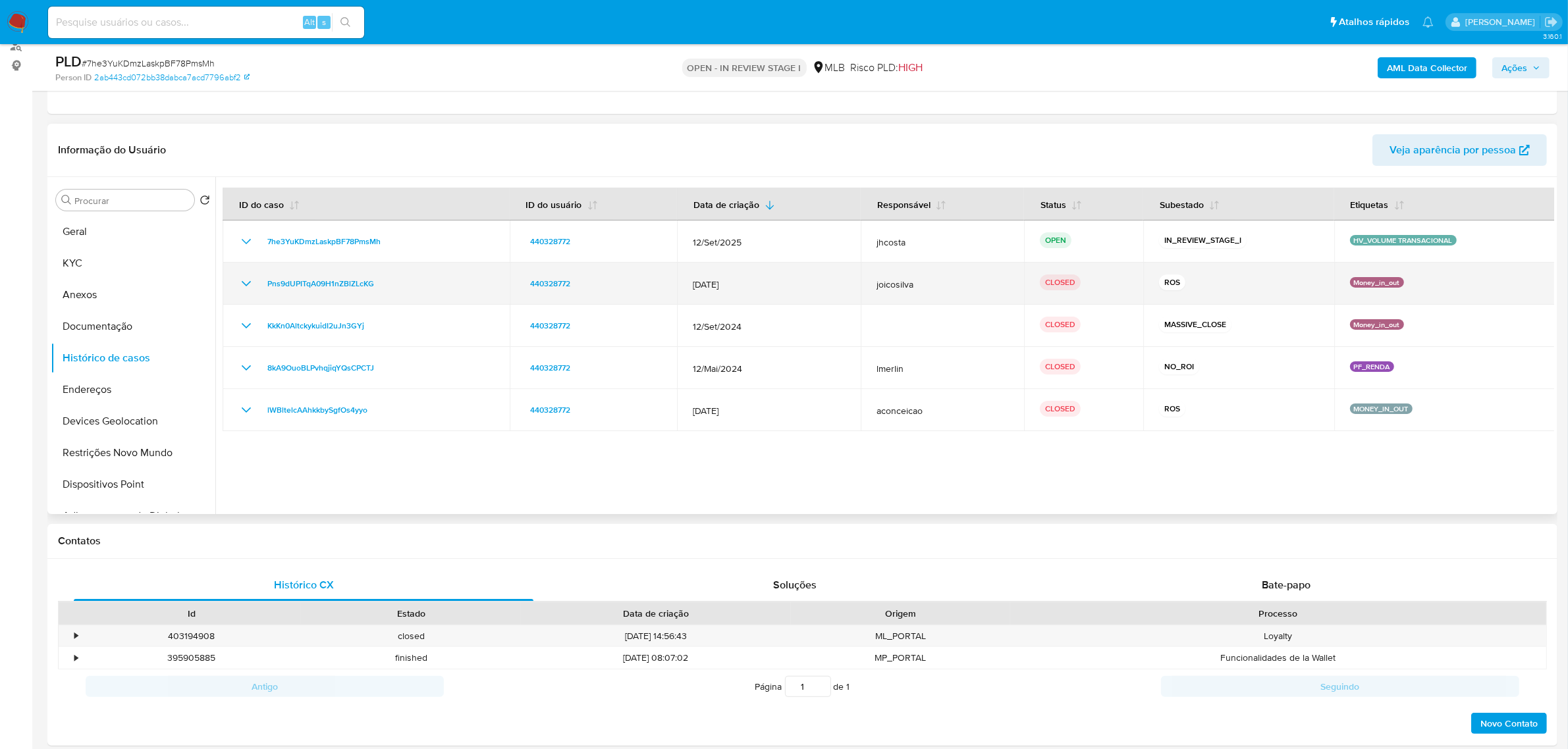
click at [241, 283] on icon "Mostrar/Ocultar" at bounding box center [247, 284] width 16 height 16
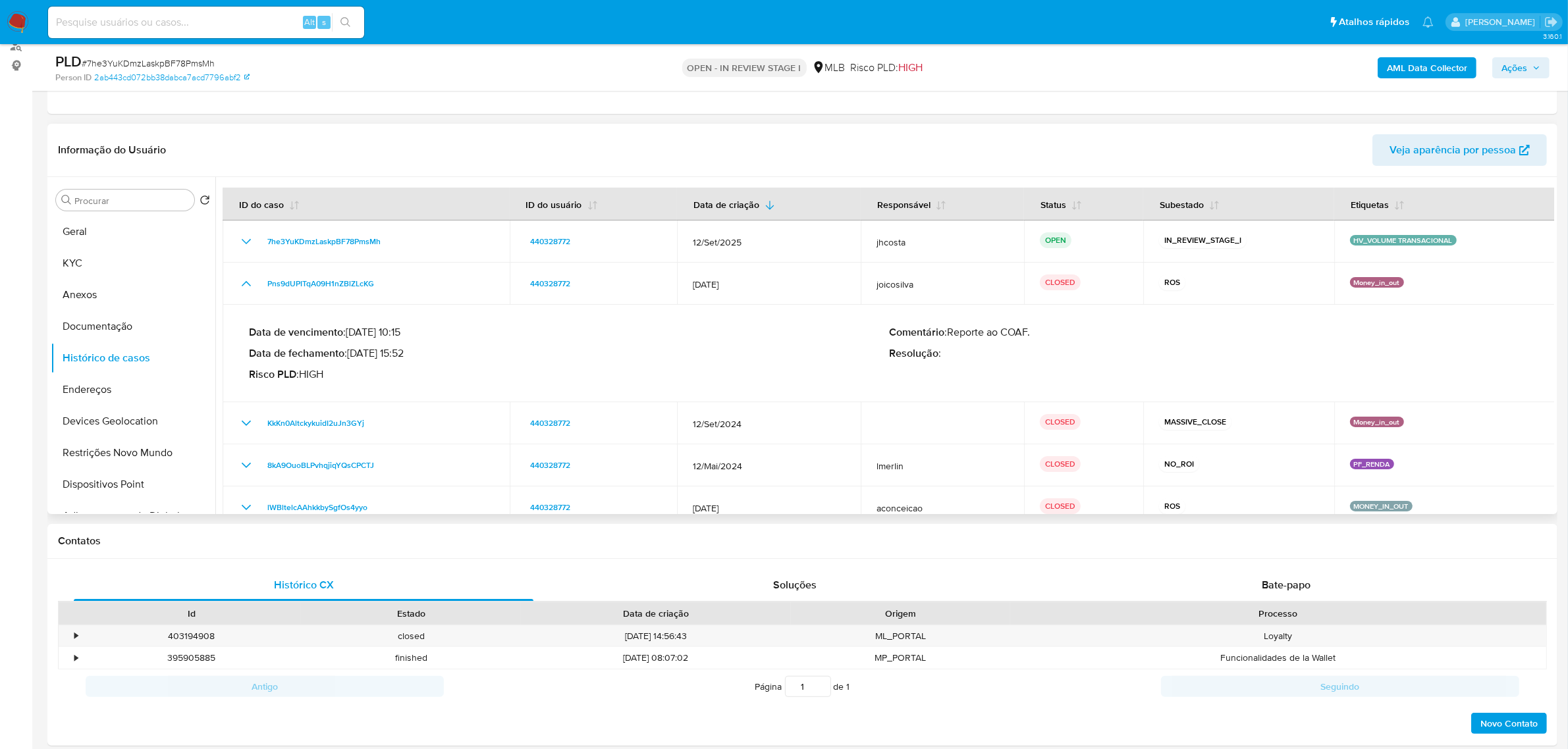
drag, startPoint x: 356, startPoint y: 352, endPoint x: 386, endPoint y: 352, distance: 30.0
click at [386, 352] on p "Data de fechamento : 07/04/2025 15:52" at bounding box center [569, 354] width 640 height 13
click at [417, 366] on div "Data de vencimento : 26/04/2025 10:15 Data de fechamento : 07/04/2025 15:52 Ris…" at bounding box center [569, 354] width 640 height 55
click at [86, 236] on button "Geral" at bounding box center [128, 232] width 154 height 32
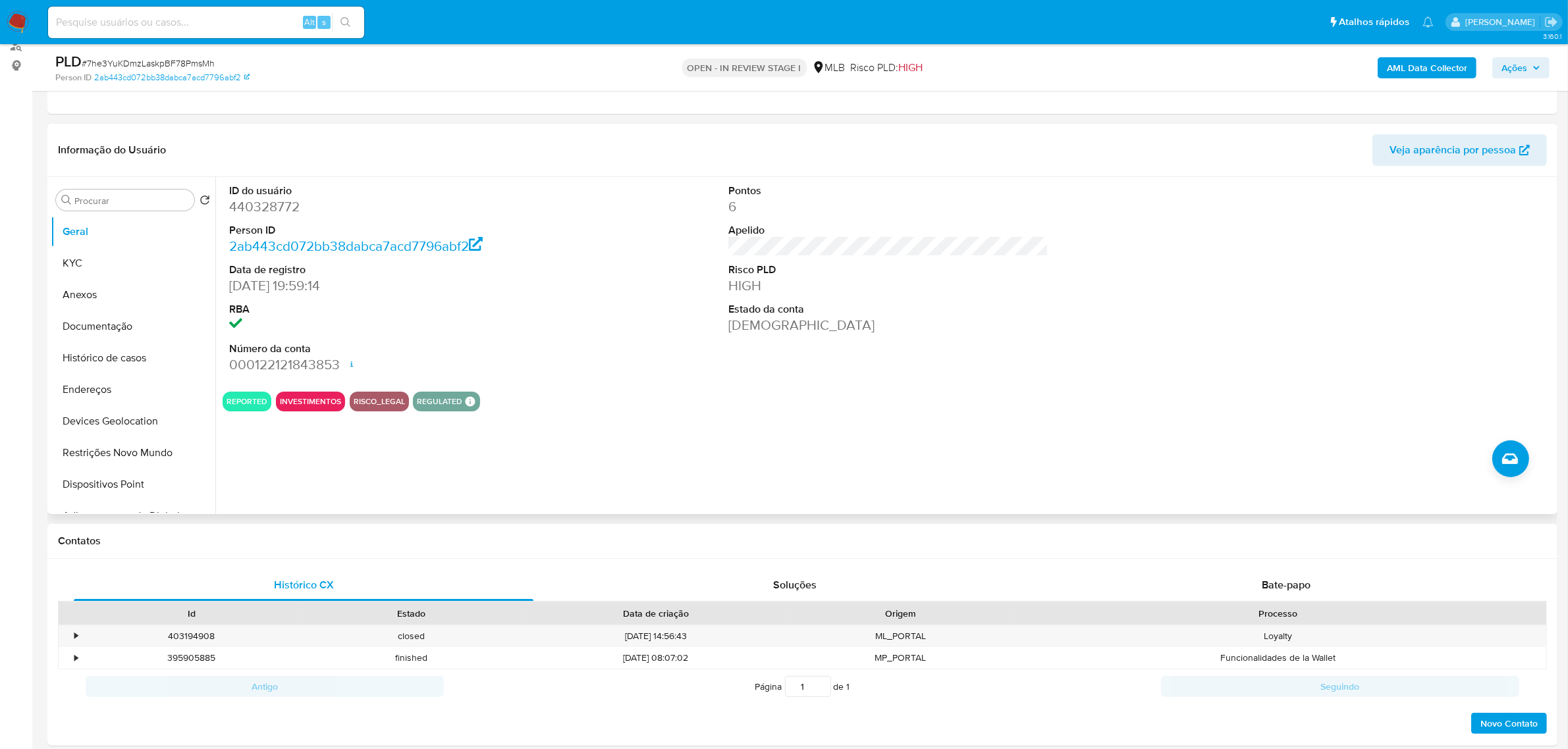
click at [270, 208] on dd "440328772" at bounding box center [390, 207] width 320 height 18
copy dd "440328772"
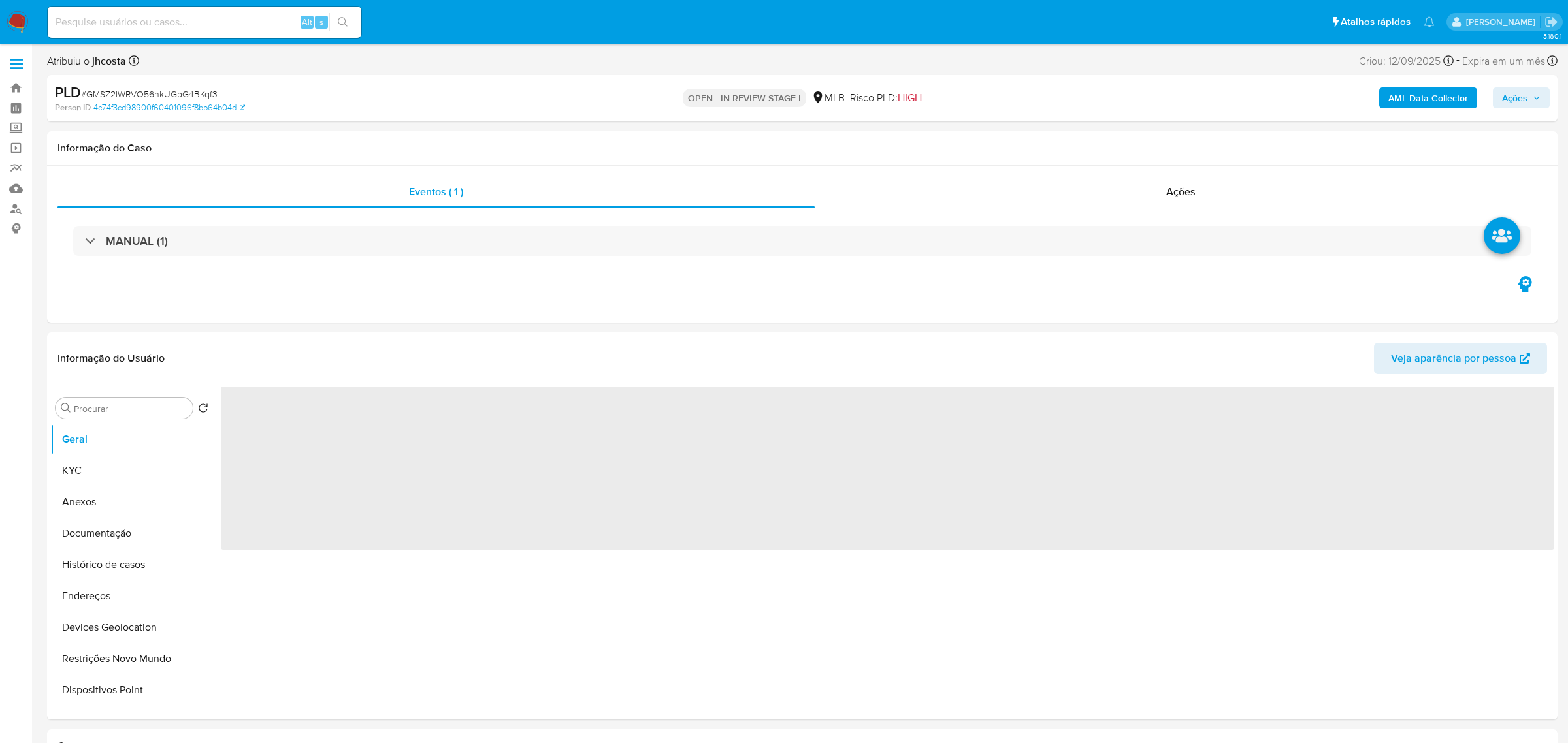
select select "10"
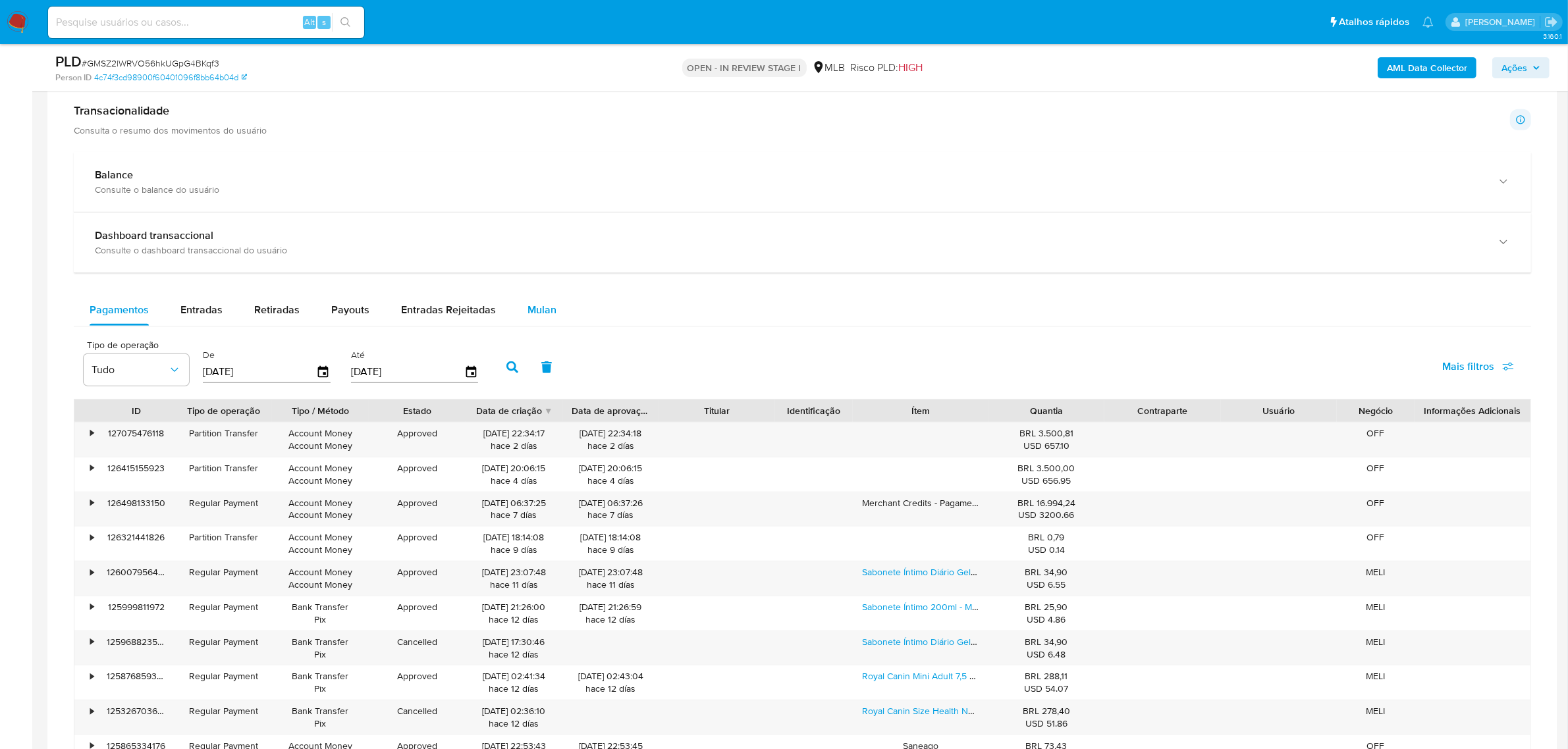
click at [535, 317] on span "Mulan" at bounding box center [542, 310] width 29 height 15
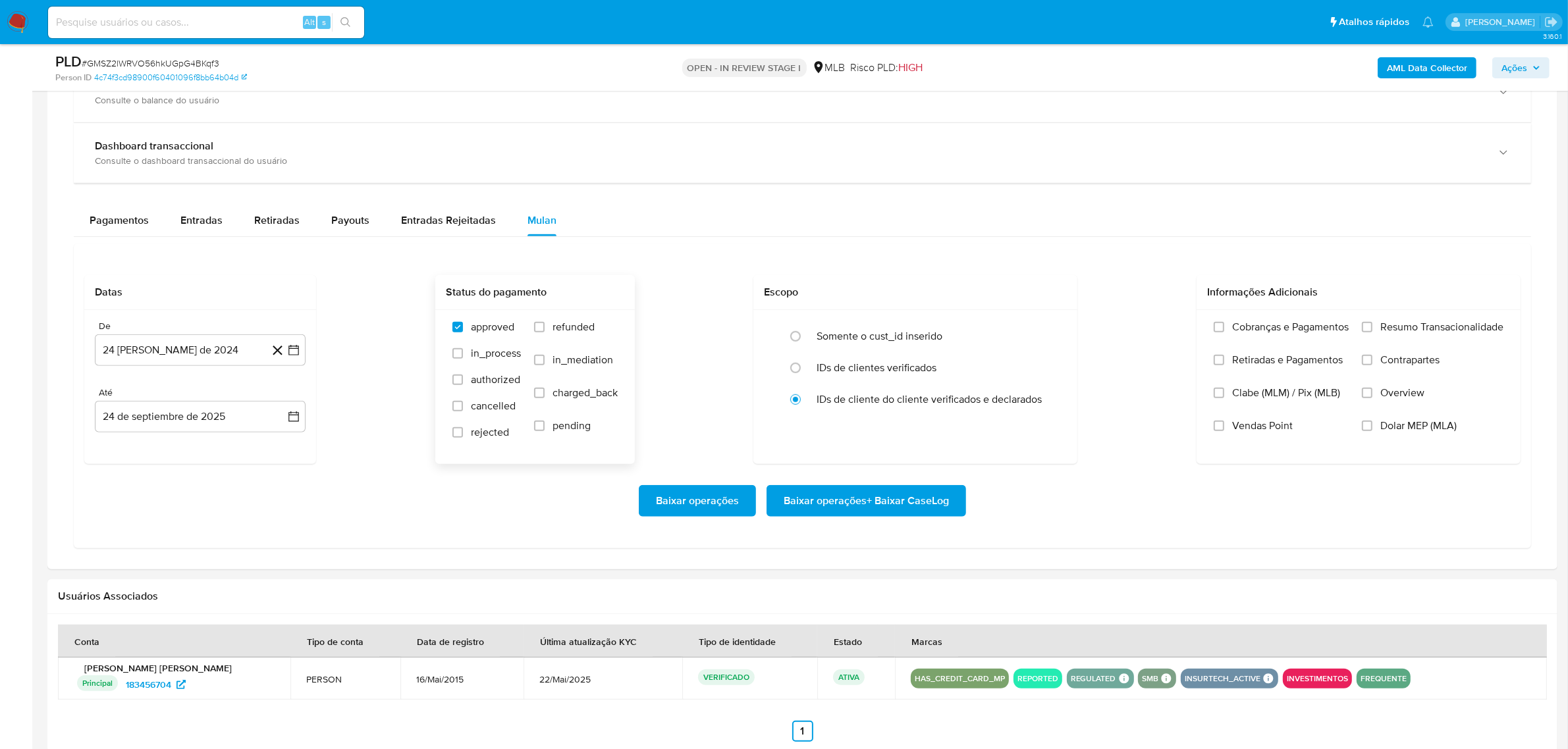
scroll to position [1152, 0]
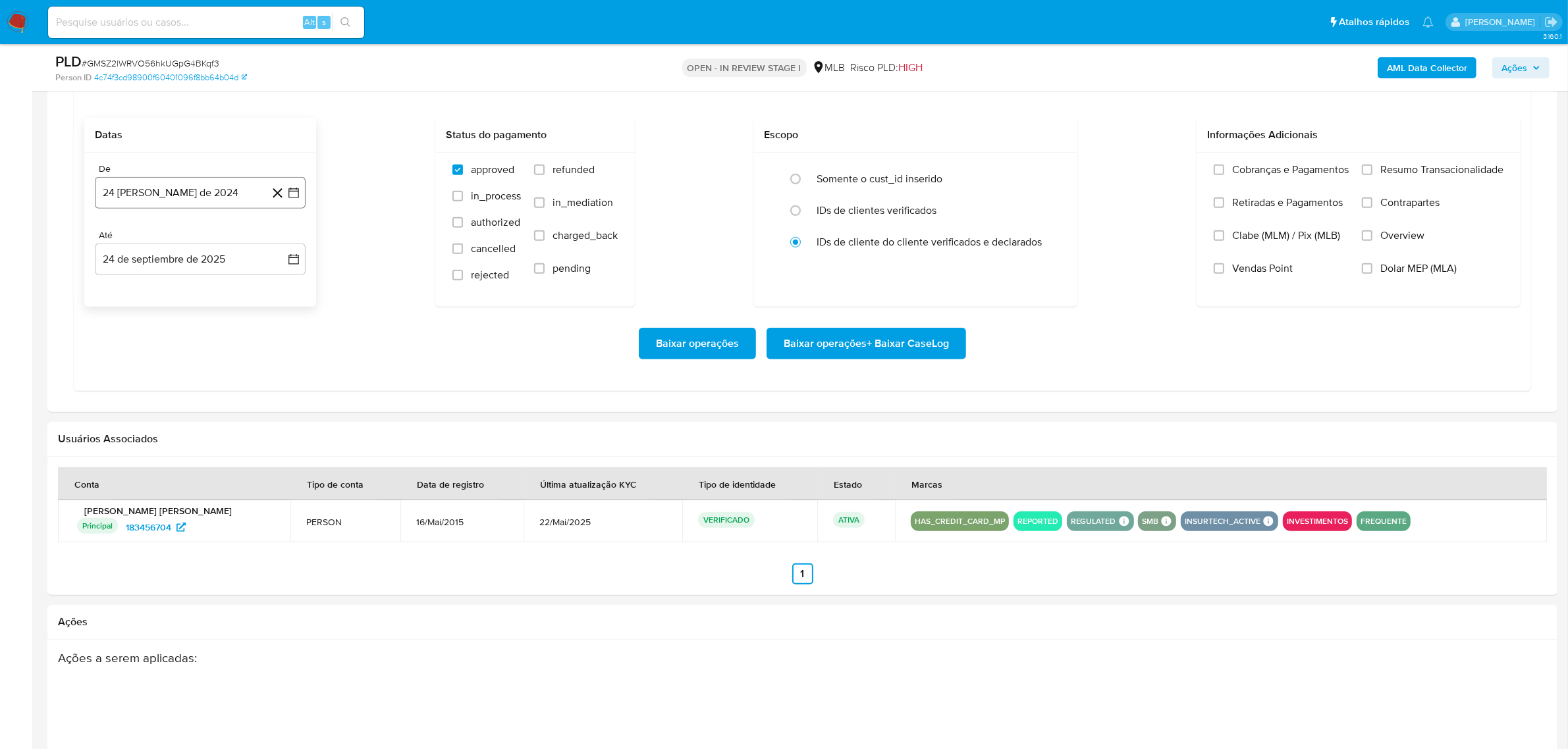
click at [224, 200] on button "24 [PERSON_NAME] de 2024" at bounding box center [200, 193] width 211 height 32
click at [219, 239] on span "agosto 2024" at bounding box center [194, 240] width 60 height 13
click at [276, 242] on icon "Año siguiente" at bounding box center [279, 240] width 16 height 16
click at [198, 364] on span "ago" at bounding box center [199, 362] width 16 height 11
click at [229, 292] on button "1" at bounding box center [227, 289] width 21 height 21
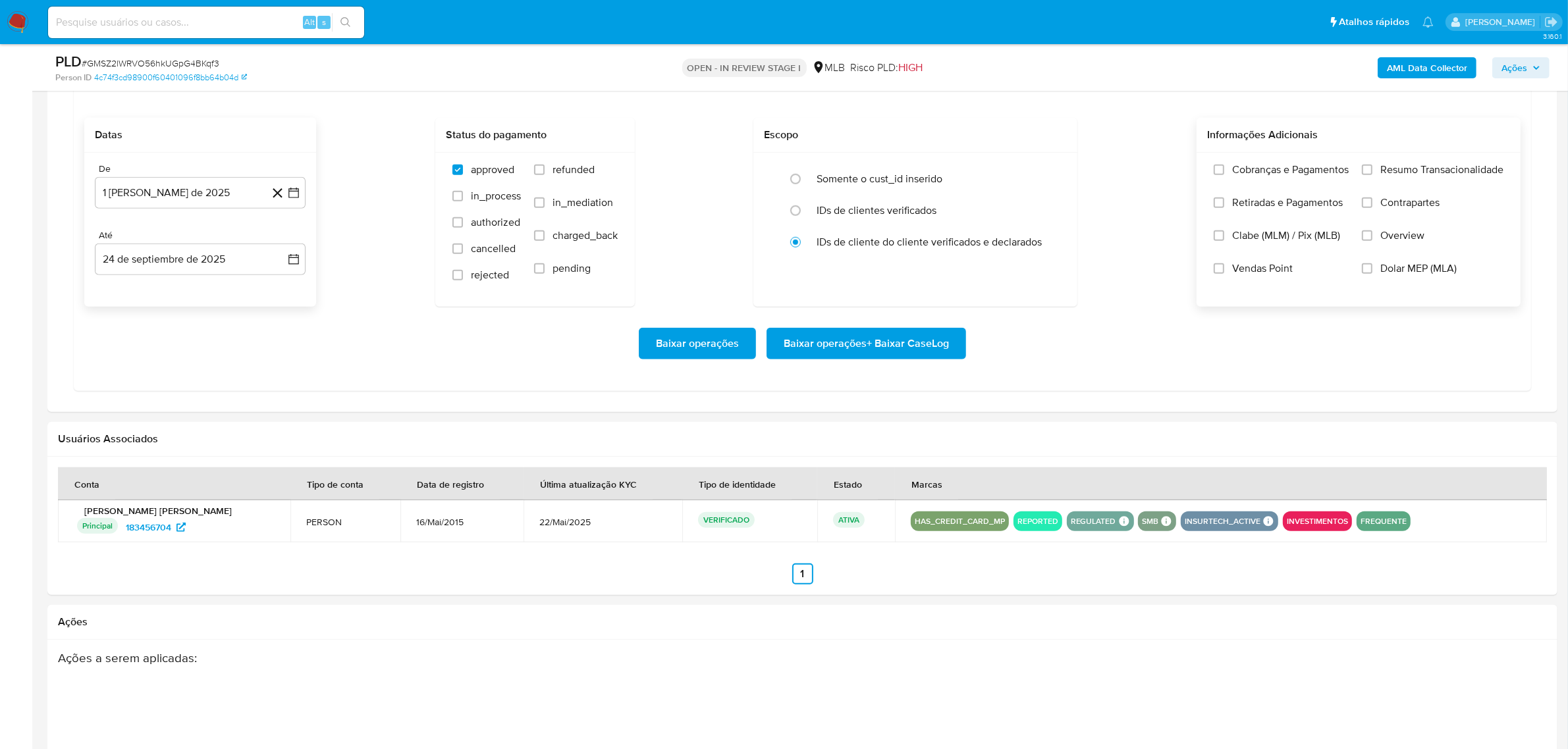
click at [1376, 168] on label "Resumo Transacionalidade" at bounding box center [1433, 180] width 142 height 33
click at [1368, 169] on input "Resumo Transacionalidade" at bounding box center [1368, 170] width 11 height 11
click at [901, 335] on span "Baixar operações + Baixar CaseLog" at bounding box center [866, 344] width 165 height 29
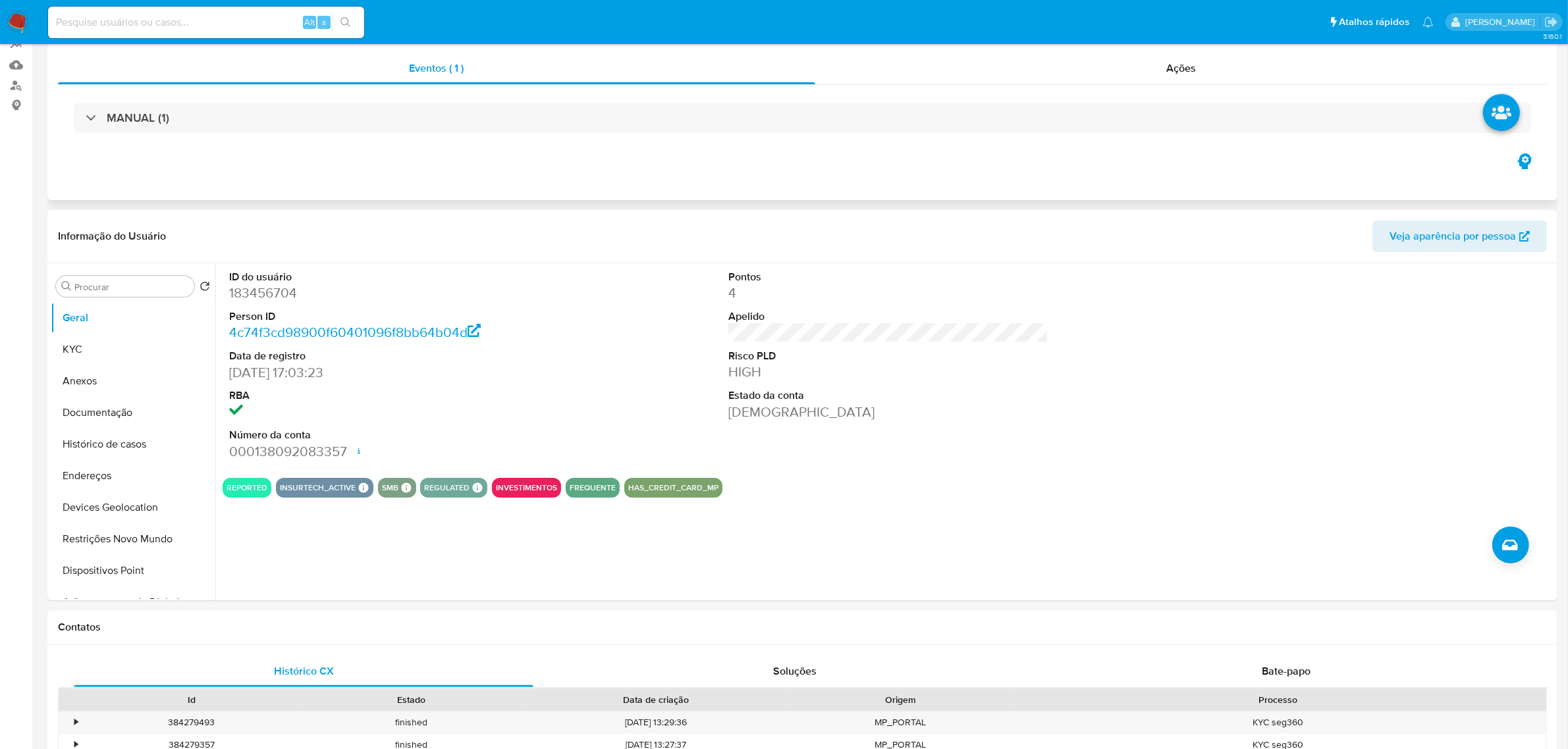
scroll to position [0, 0]
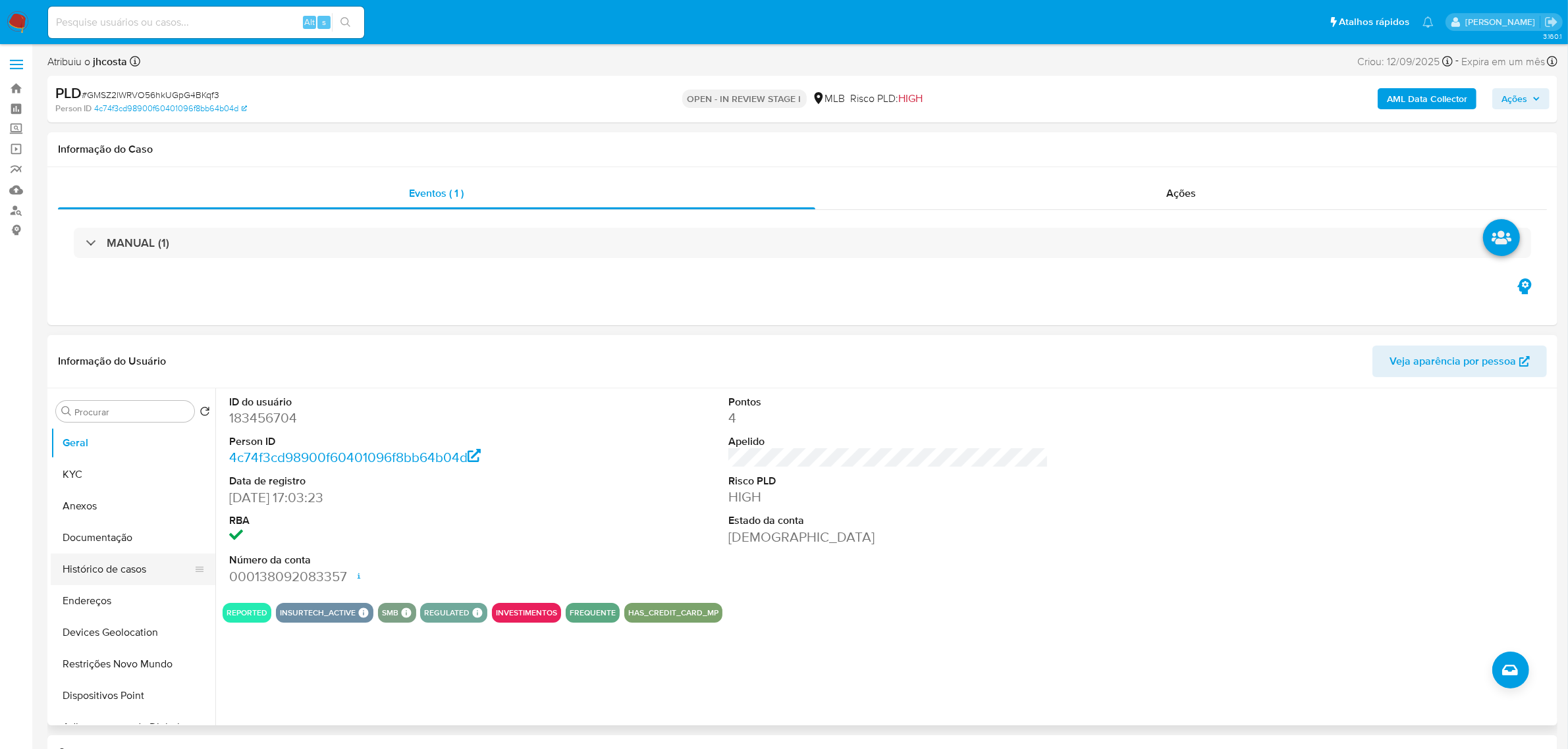
click at [134, 561] on button "Histórico de casos" at bounding box center [128, 569] width 154 height 32
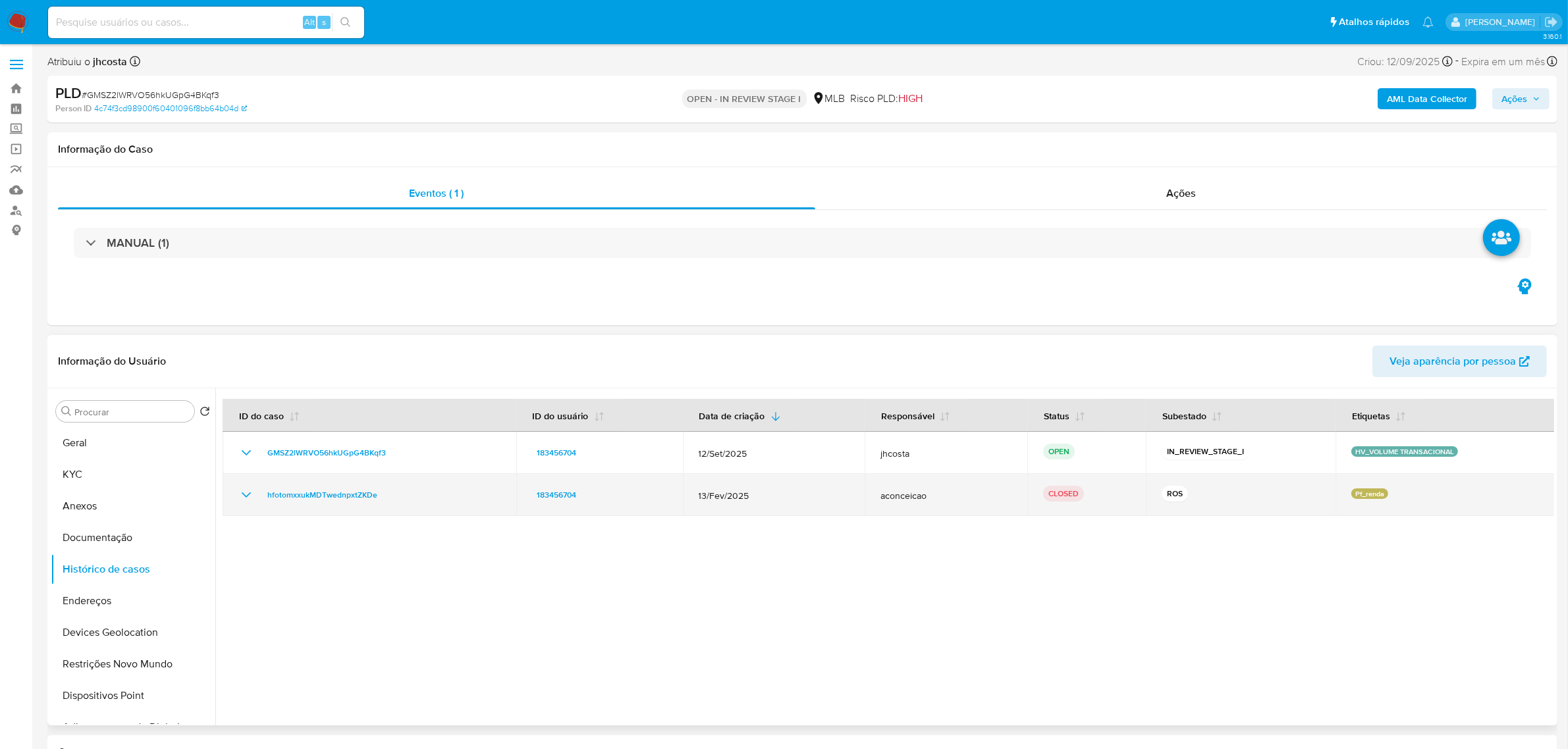
click at [248, 492] on icon "Mostrar/Ocultar" at bounding box center [247, 495] width 16 height 16
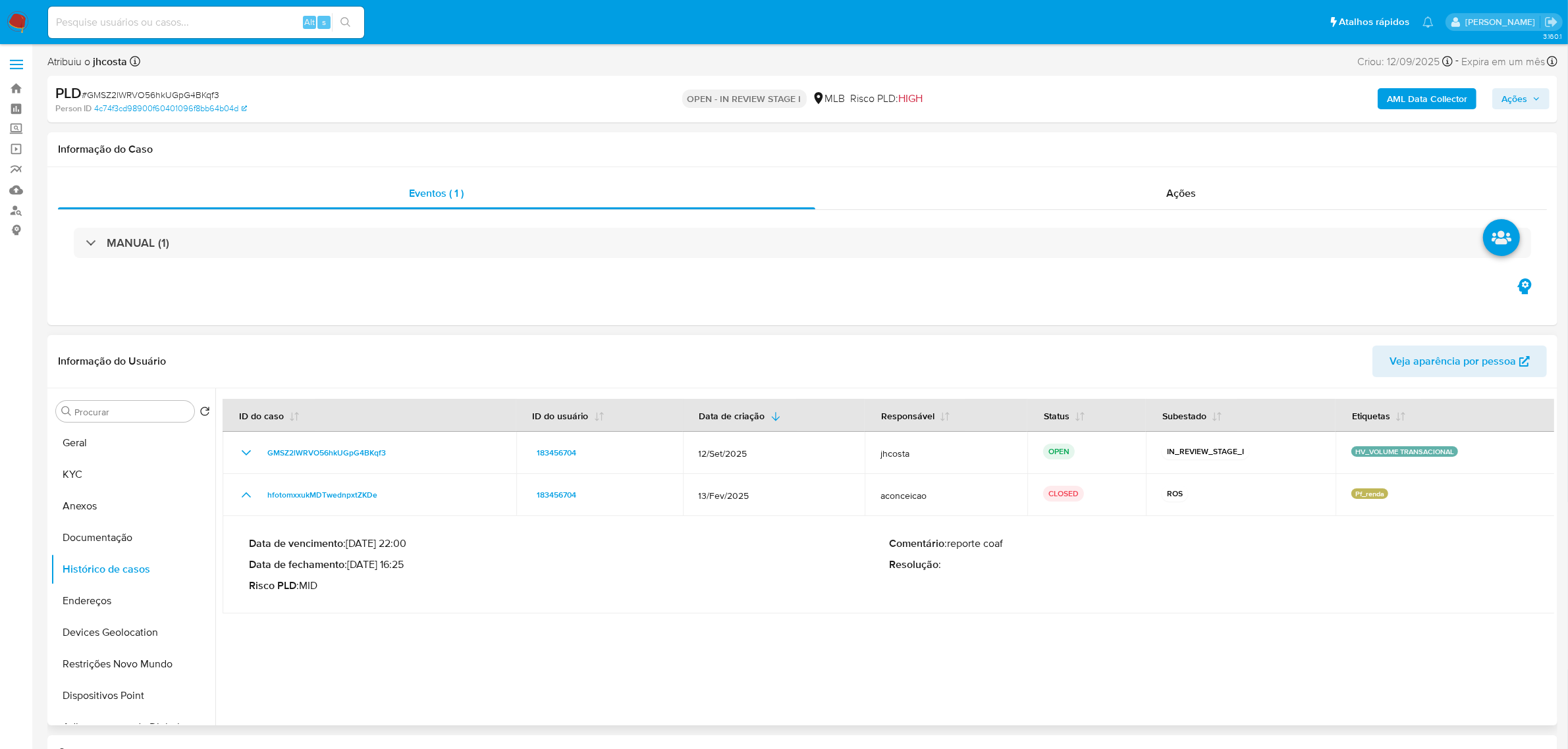
drag, startPoint x: 351, startPoint y: 564, endPoint x: 400, endPoint y: 567, distance: 49.1
click at [400, 566] on p "Data de fechamento : 26/03/2025 16:25" at bounding box center [569, 565] width 640 height 13
click at [397, 581] on p "Risco PLD : MID" at bounding box center [569, 586] width 640 height 13
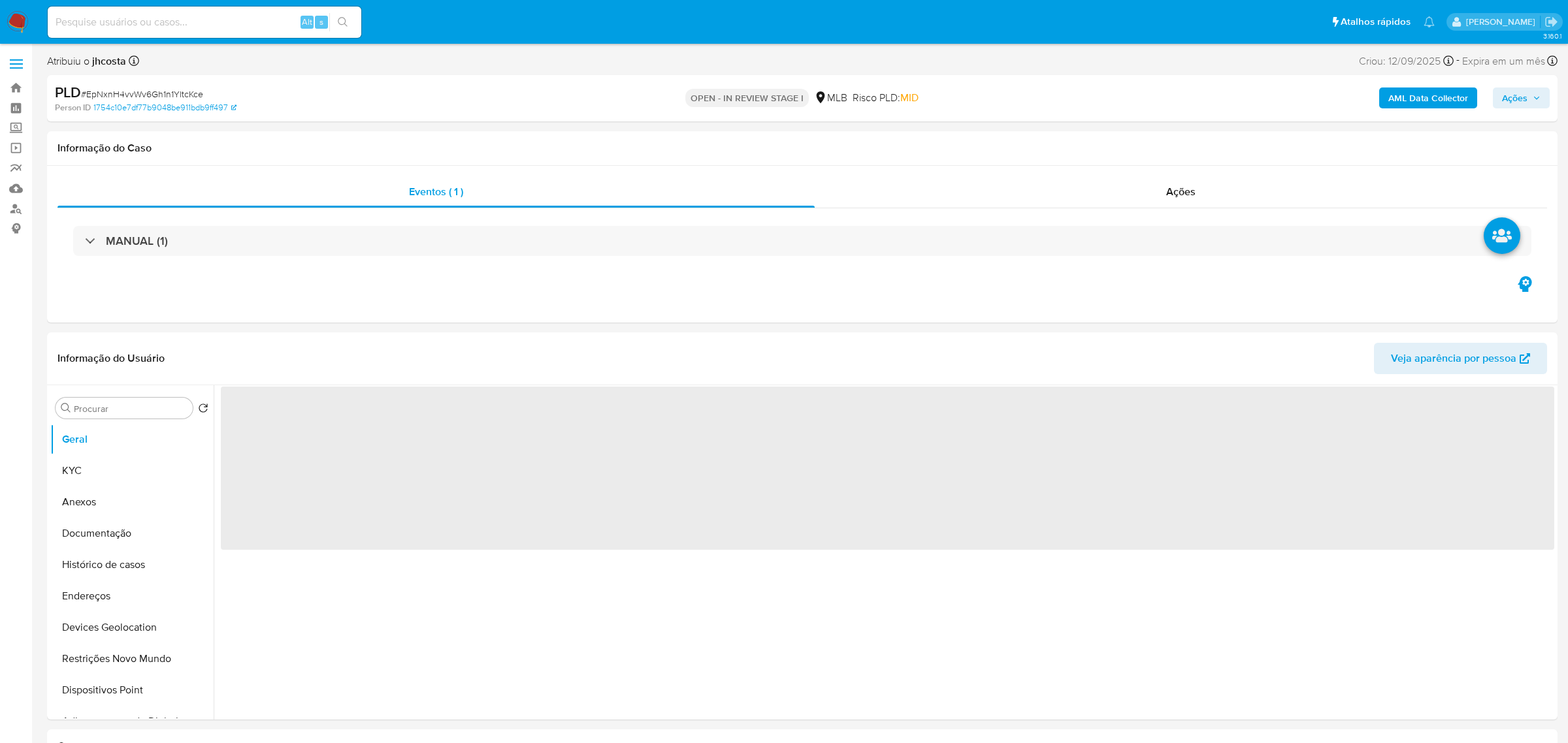
select select "10"
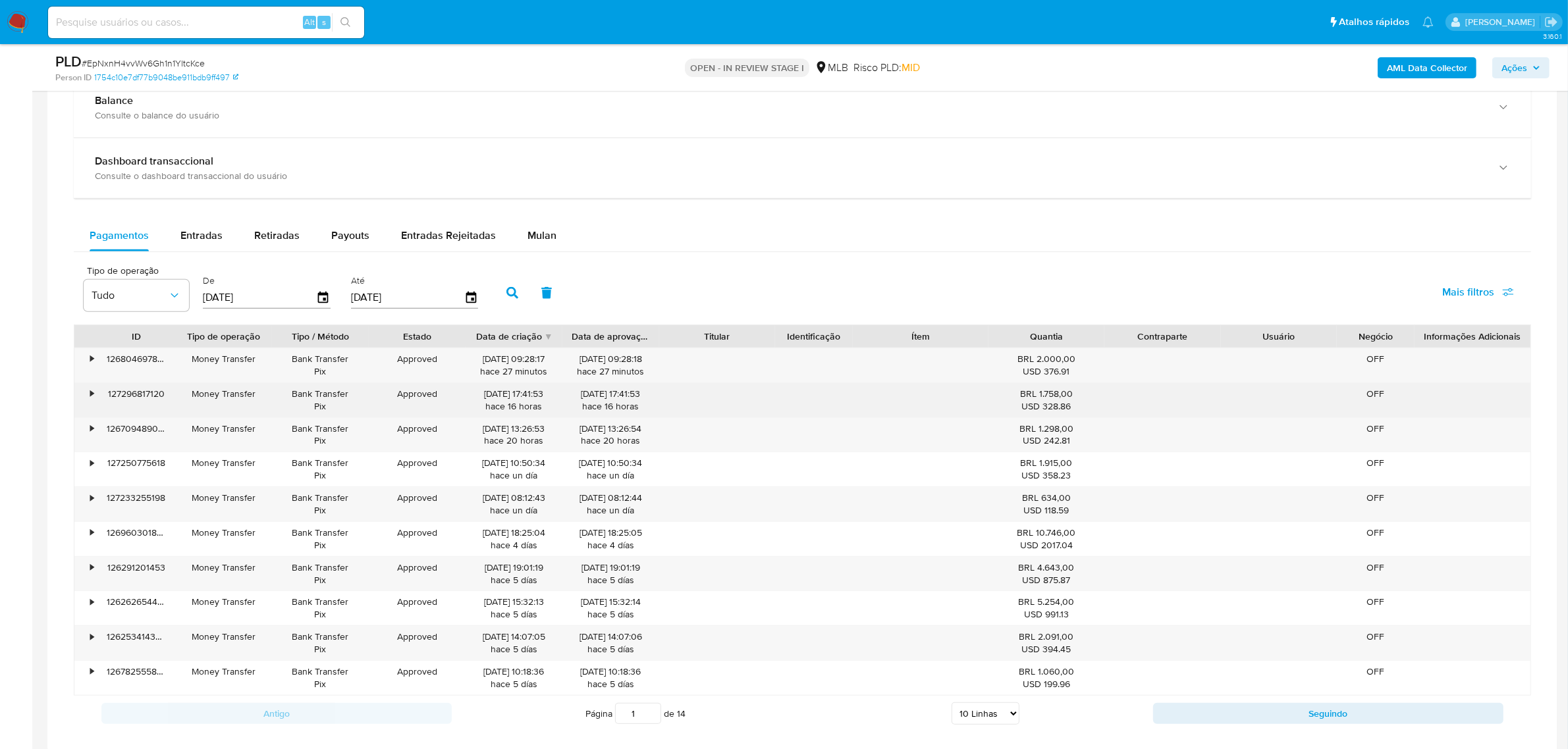
scroll to position [1070, 0]
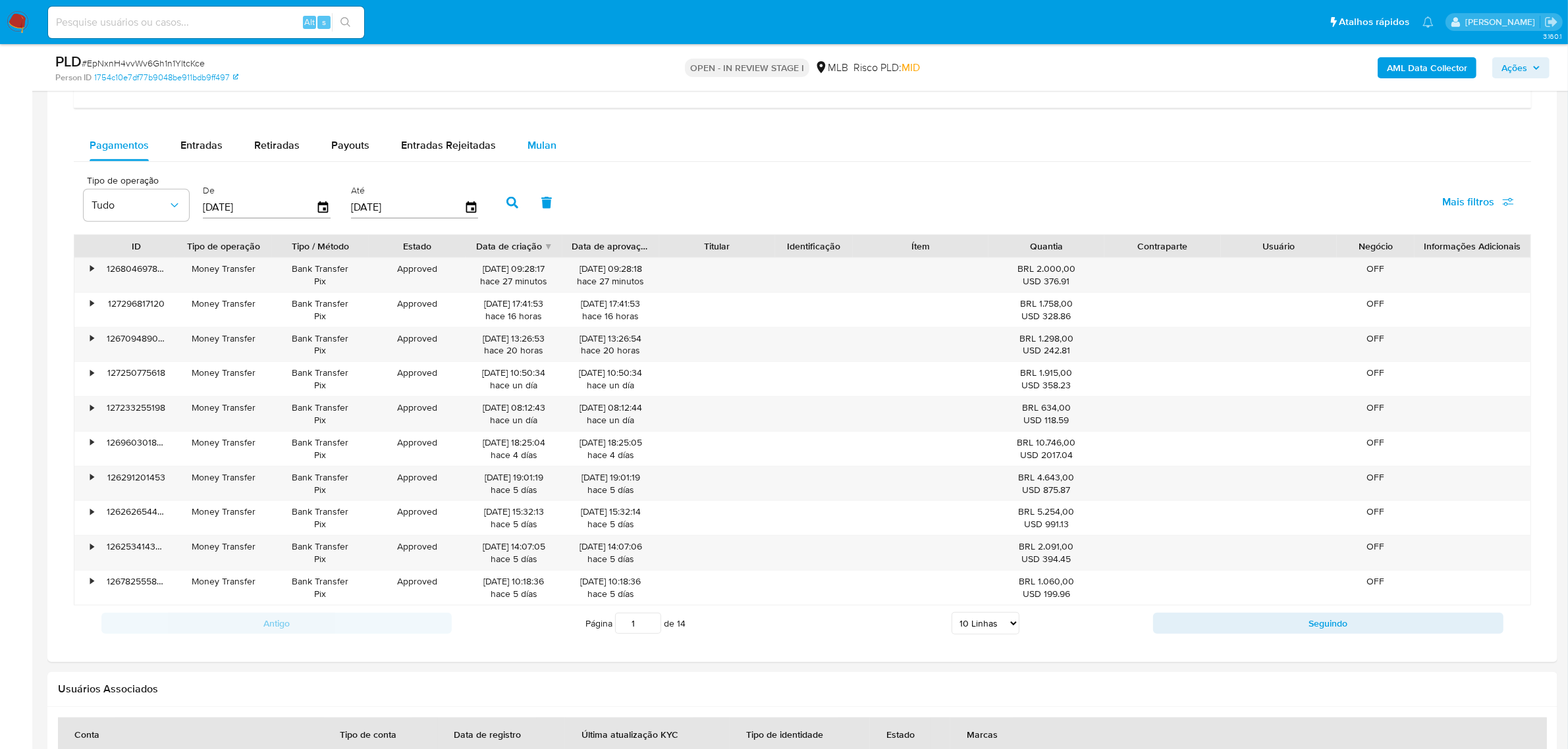
click at [542, 153] on span "Mulan" at bounding box center [542, 145] width 29 height 15
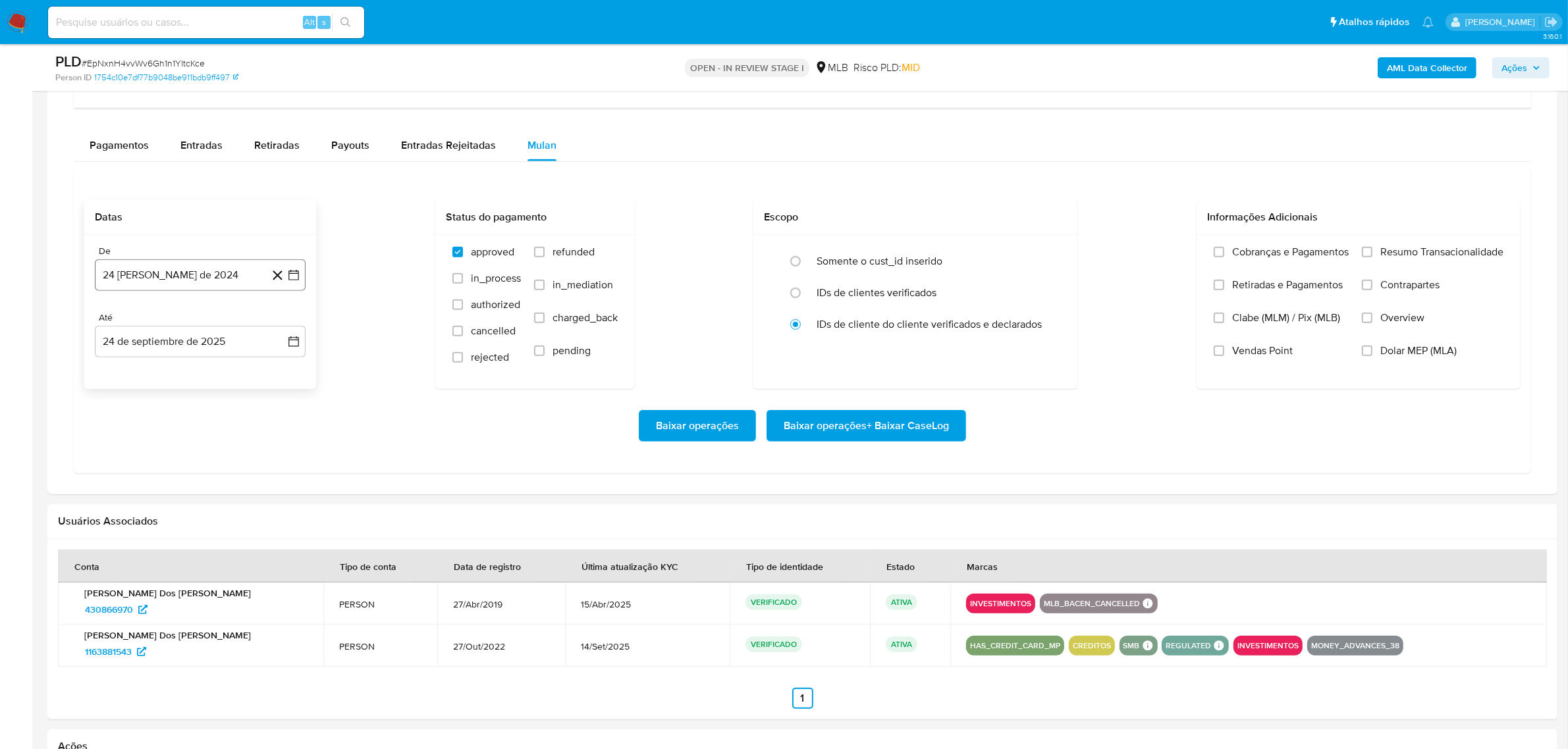
click at [244, 265] on button "24 [PERSON_NAME] de 2024" at bounding box center [200, 275] width 211 height 32
click at [229, 321] on icon "Seleccionar mes y año" at bounding box center [232, 323] width 11 height 11
click at [284, 317] on icon "Año siguiente" at bounding box center [279, 323] width 16 height 16
click at [198, 447] on span "ago" at bounding box center [199, 445] width 16 height 11
click at [219, 375] on button "1" at bounding box center [227, 372] width 21 height 21
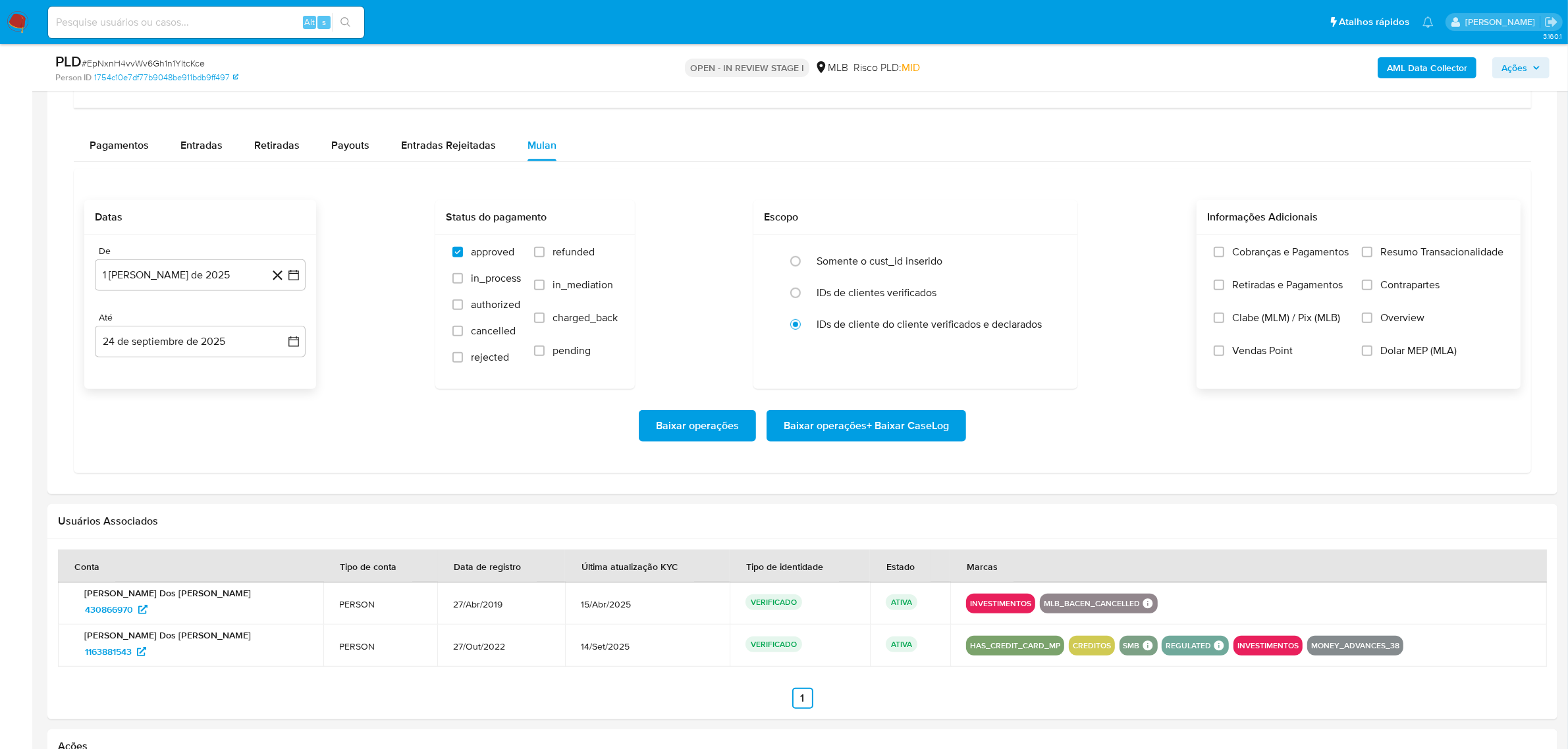
click at [1413, 257] on span "Resumo Transacionalidade" at bounding box center [1441, 252] width 123 height 13
click at [1372, 257] on input "Resumo Transacionalidade" at bounding box center [1368, 252] width 11 height 11
click at [908, 420] on span "Baixar operações + Baixar CaseLog" at bounding box center [866, 426] width 165 height 29
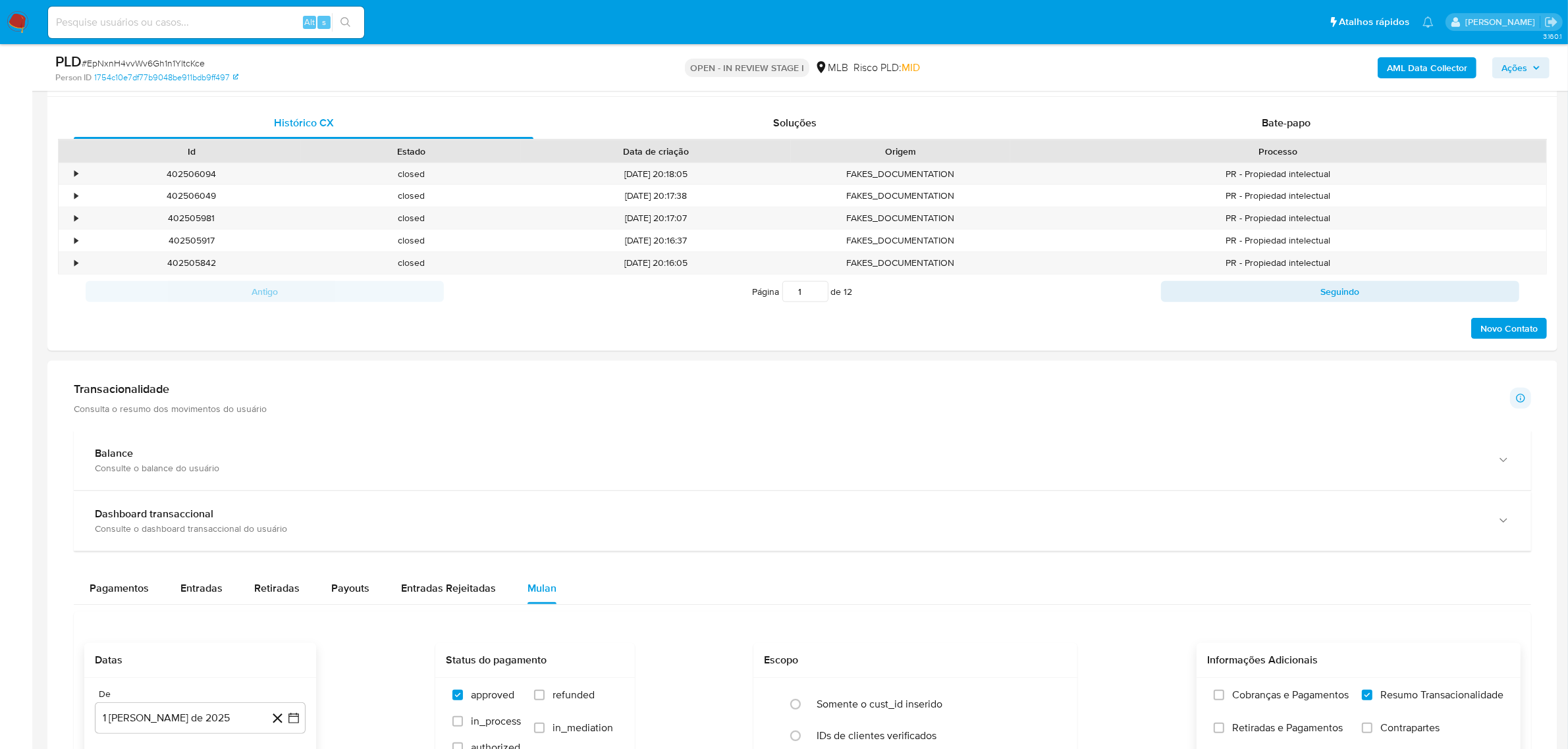
scroll to position [165, 0]
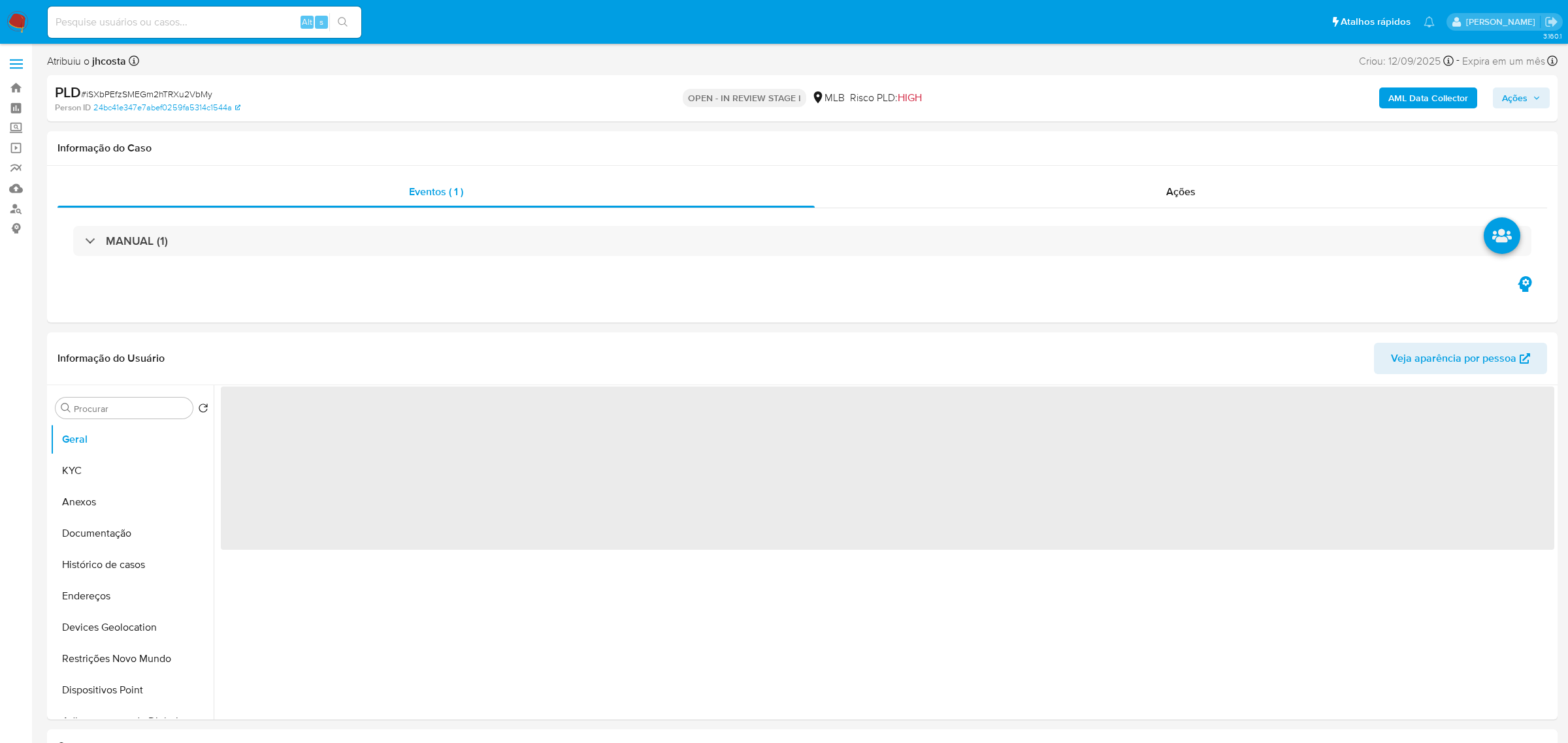
select select "10"
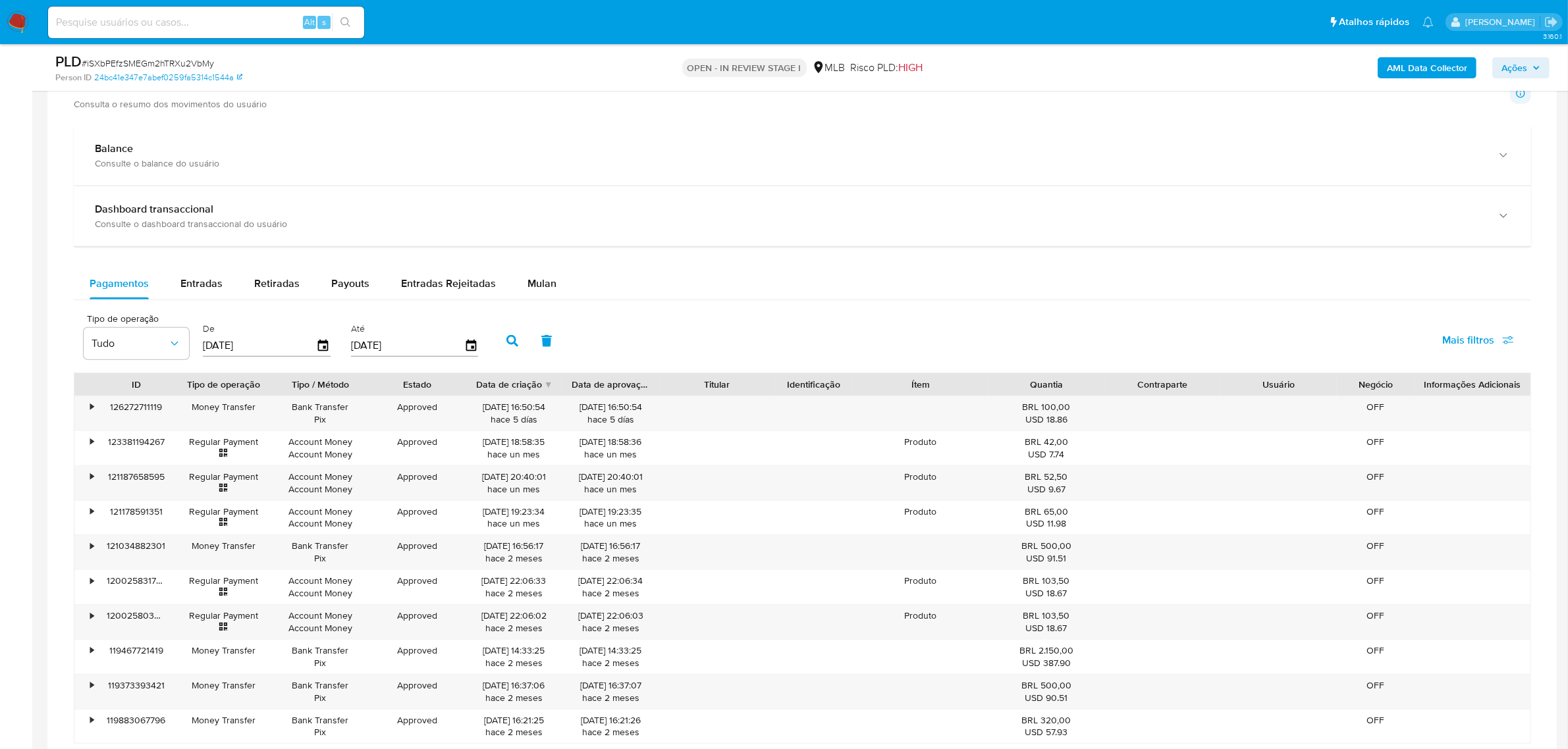
scroll to position [1070, 0]
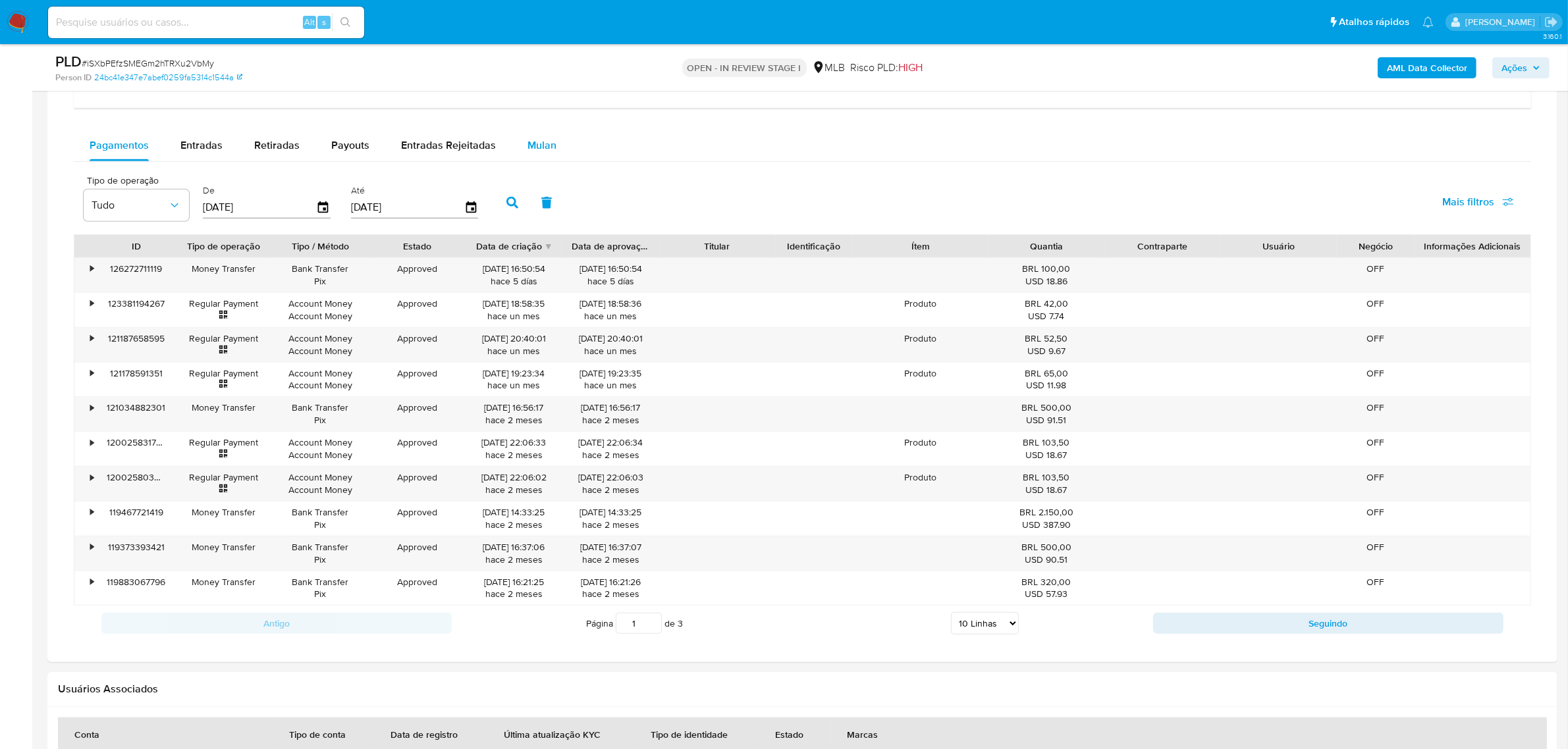
click at [544, 148] on span "Mulan" at bounding box center [542, 145] width 29 height 15
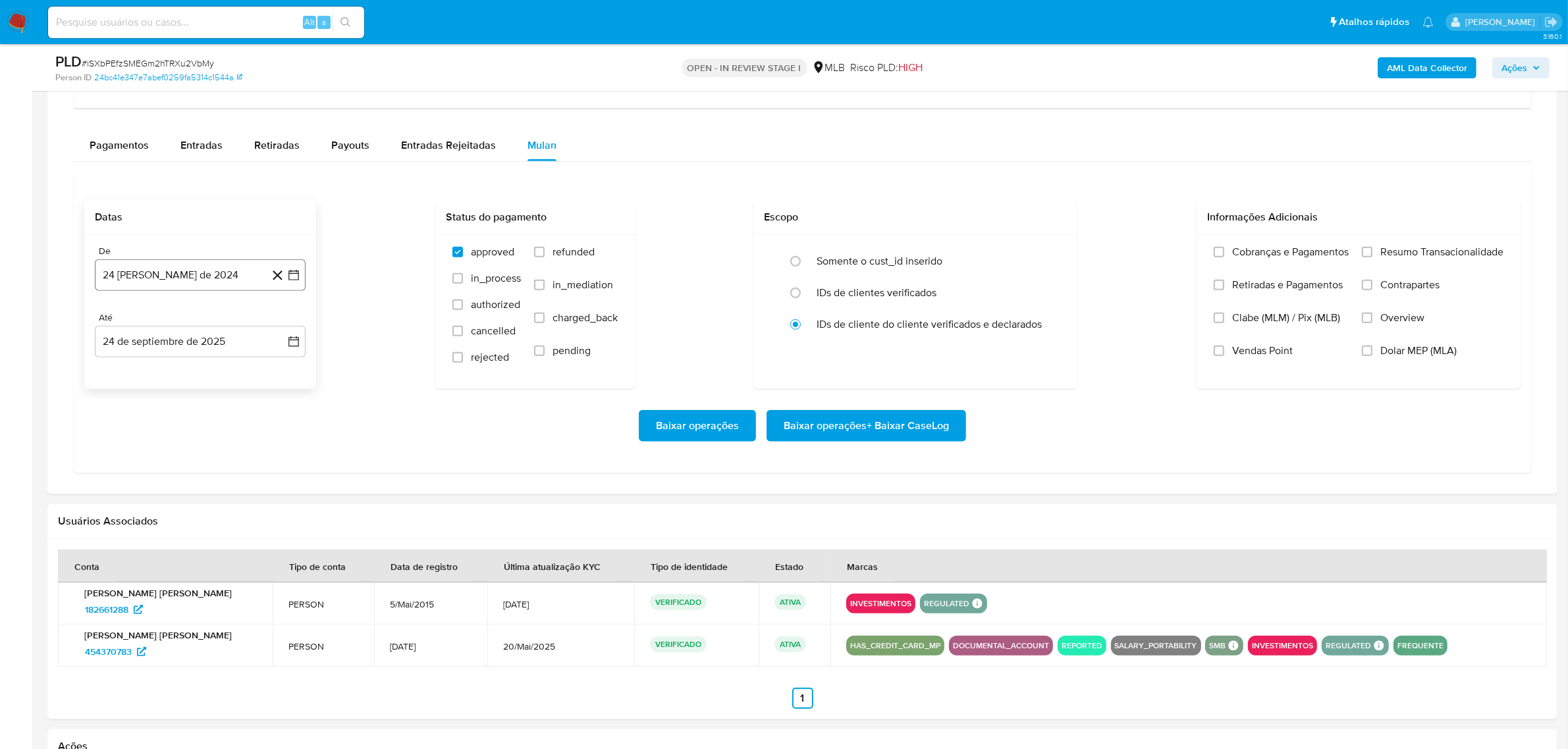
click at [196, 280] on button "24 [PERSON_NAME] de 2024" at bounding box center [200, 275] width 211 height 32
click at [222, 329] on span "agosto 2024" at bounding box center [194, 323] width 60 height 13
click at [277, 327] on icon "Año siguiente" at bounding box center [279, 323] width 16 height 16
click at [202, 449] on span "ago" at bounding box center [199, 445] width 16 height 11
click at [228, 377] on button "1" at bounding box center [227, 372] width 21 height 21
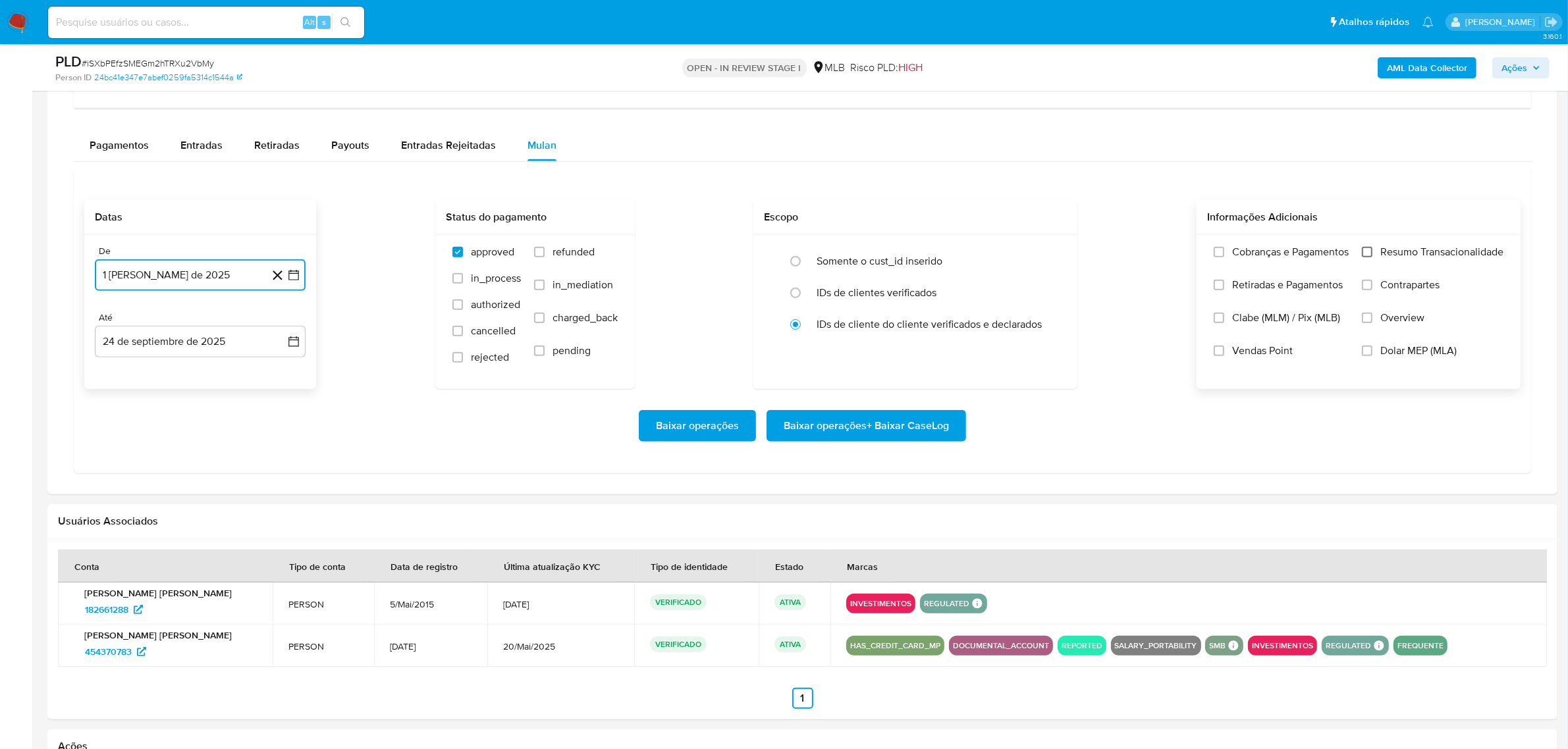
click at [1362, 256] on input "Resumo Transacionalidade" at bounding box center [1368, 252] width 11 height 11
click at [874, 420] on span "Baixar operações + Baixar CaseLog" at bounding box center [866, 426] width 165 height 29
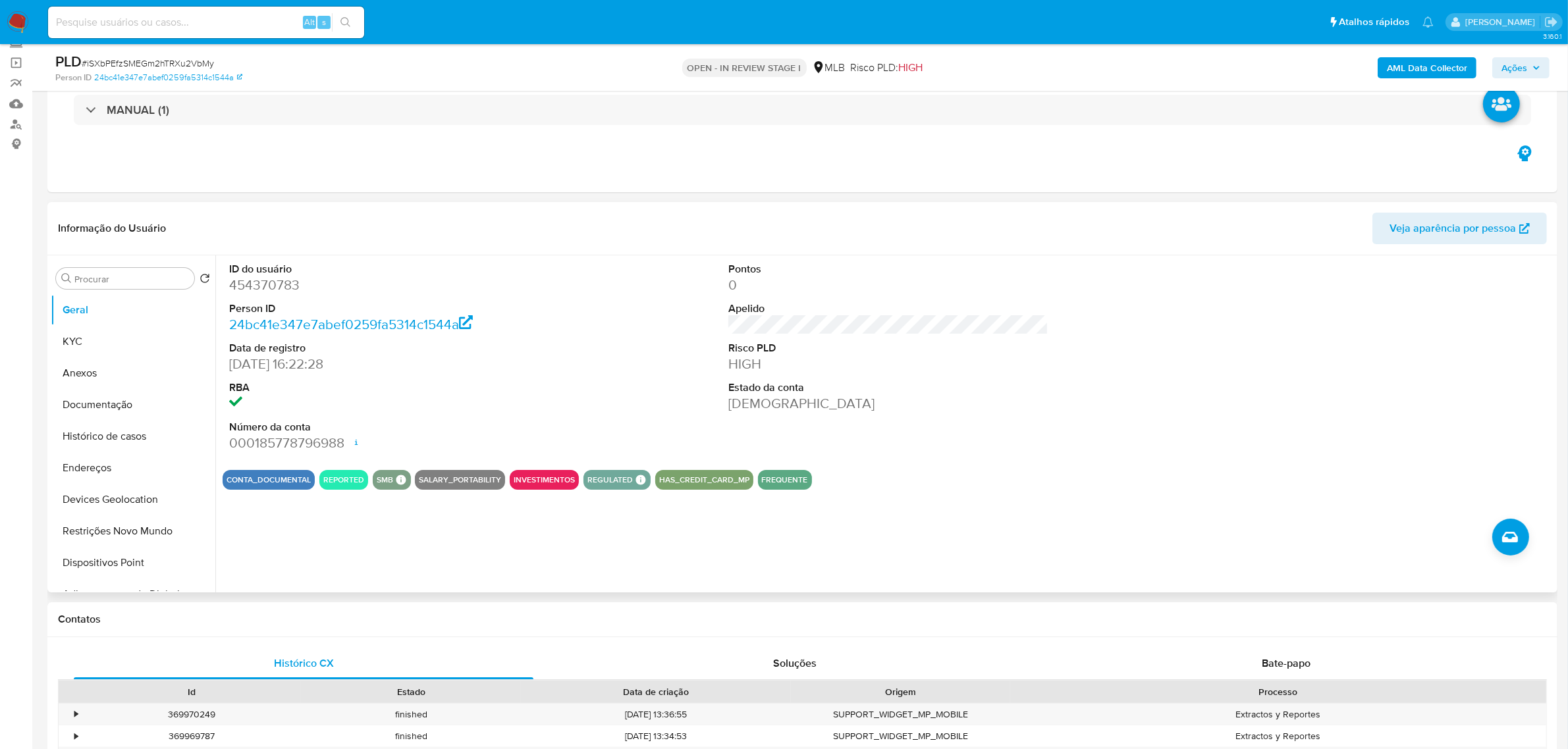
scroll to position [165, 0]
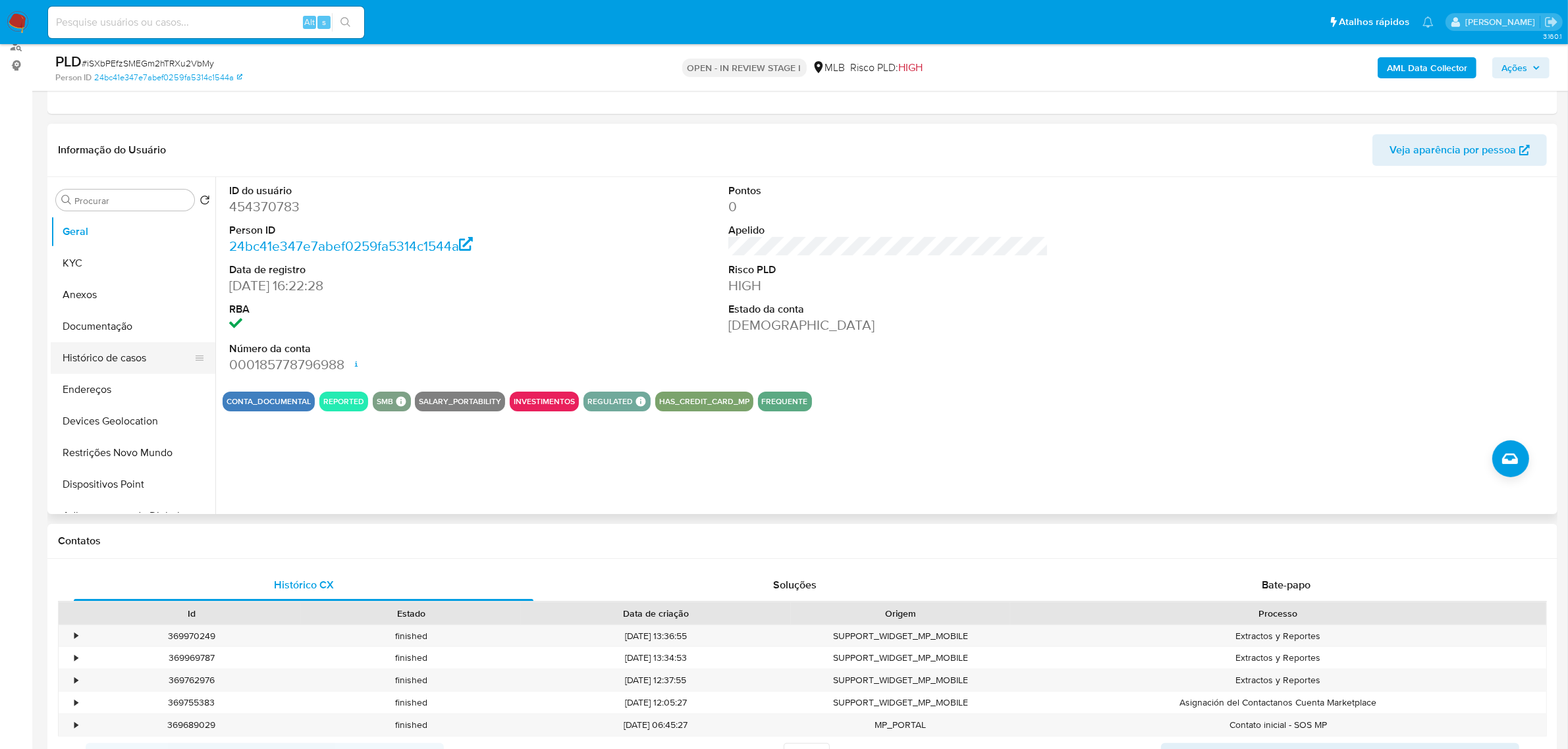
click at [119, 359] on button "Histórico de casos" at bounding box center [128, 358] width 154 height 32
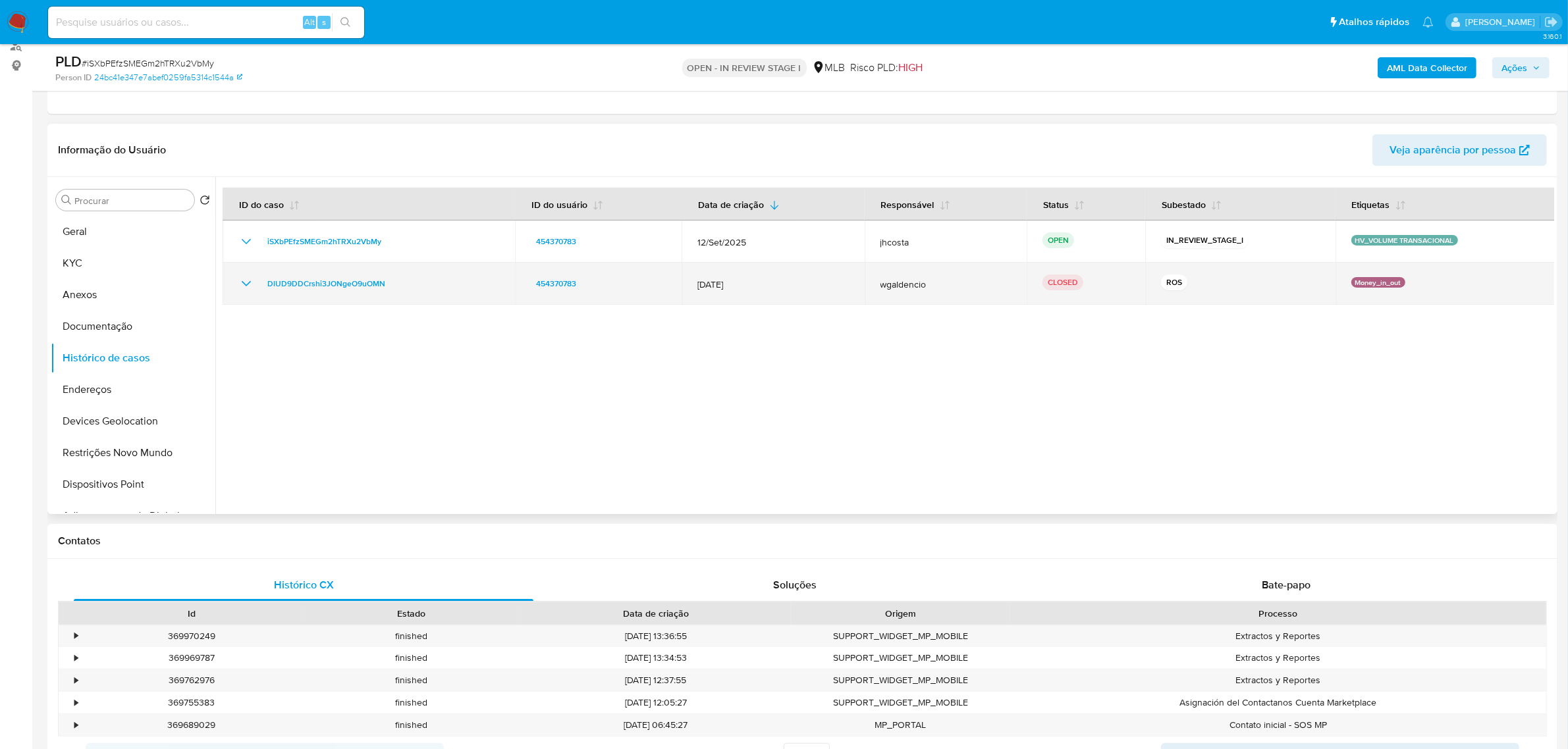
click at [244, 280] on icon "Mostrar/Ocultar" at bounding box center [247, 284] width 16 height 16
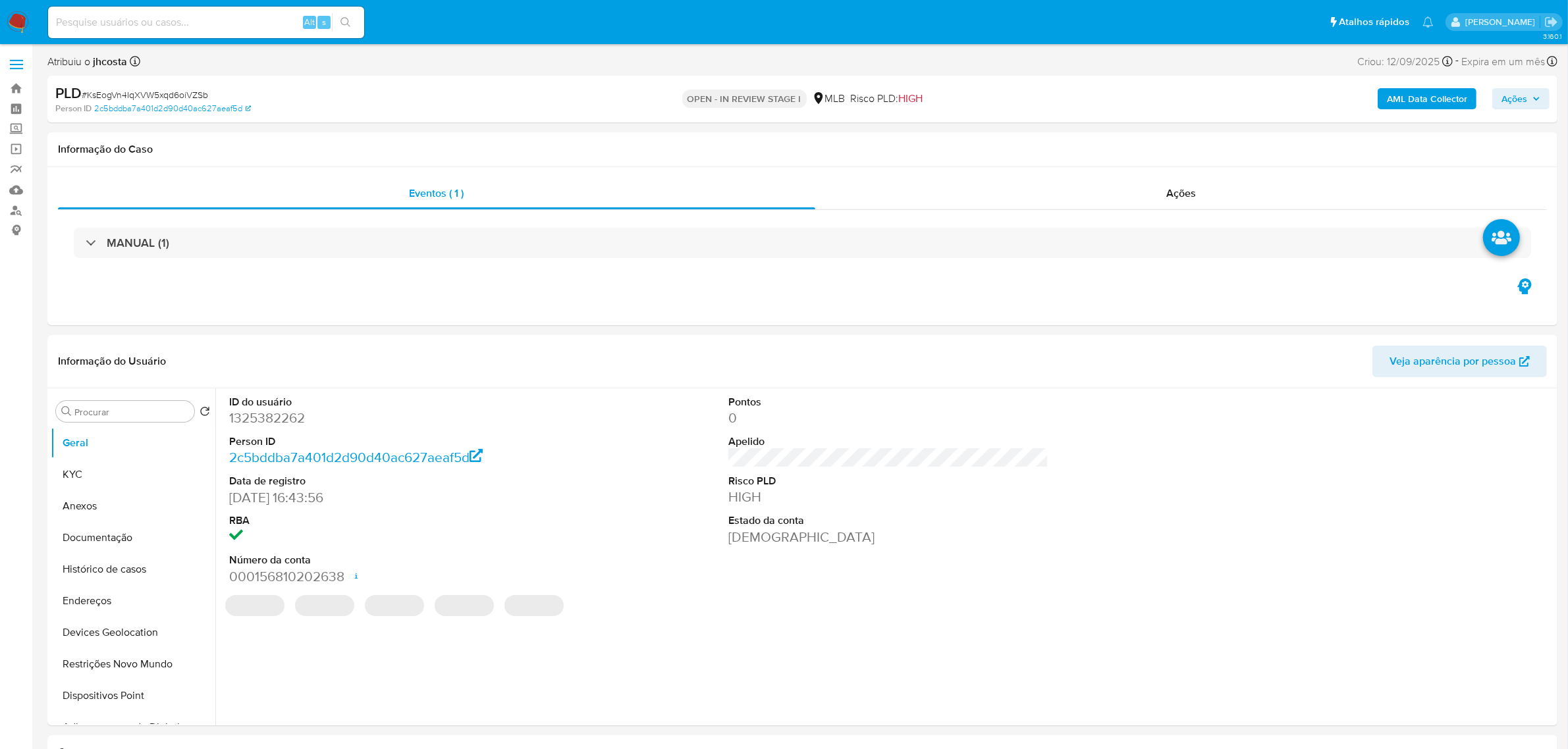
select select "10"
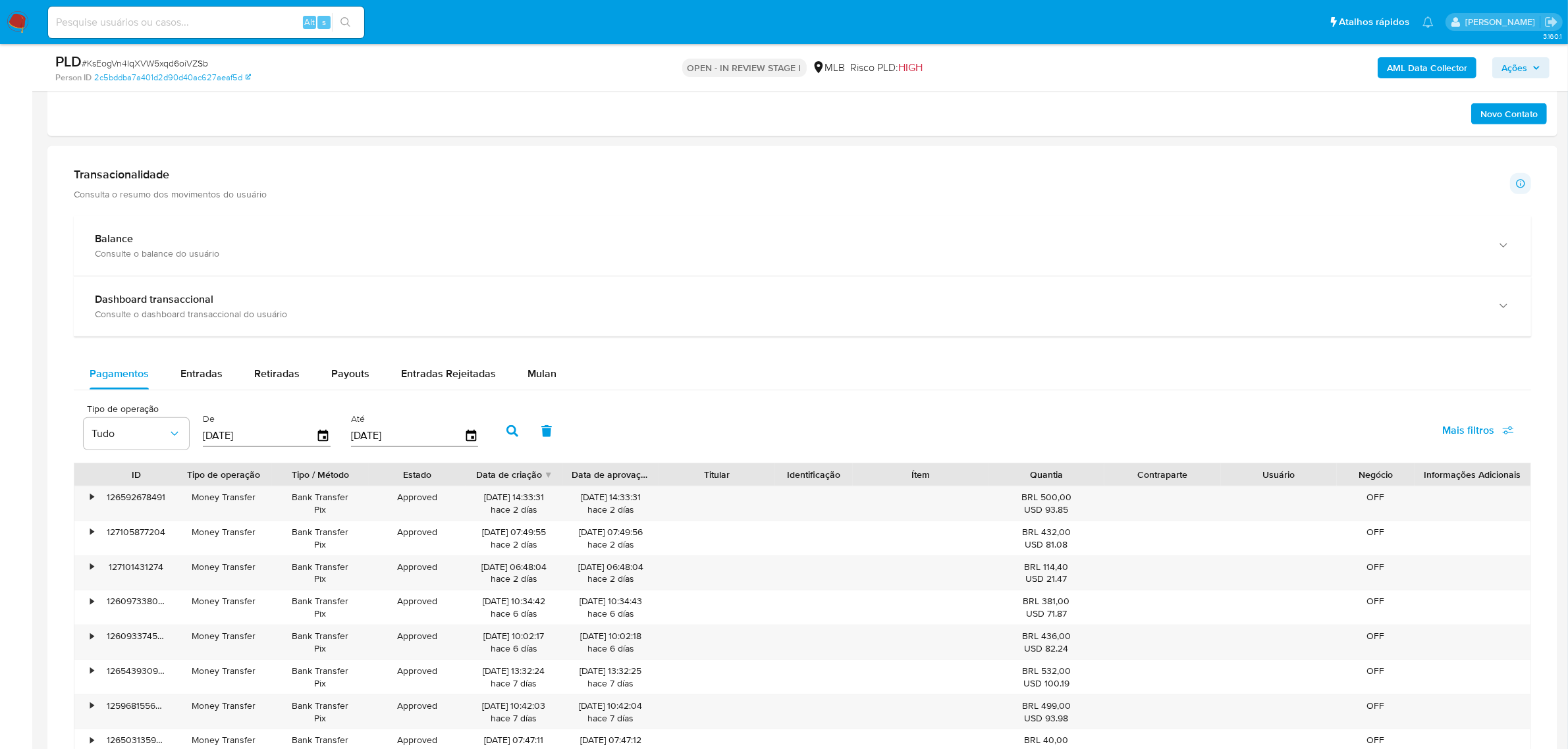
scroll to position [905, 0]
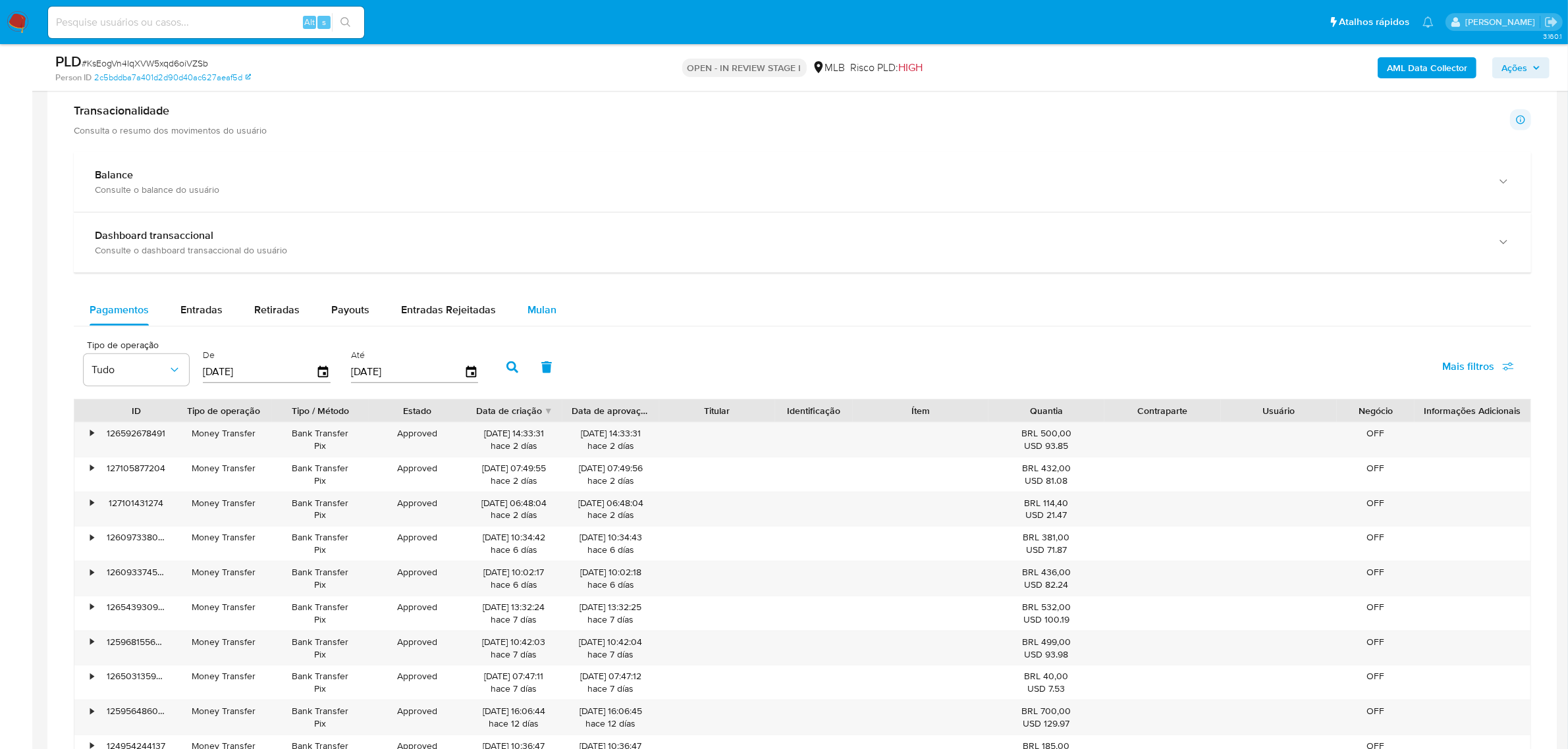
click at [541, 313] on span "Mulan" at bounding box center [542, 310] width 29 height 15
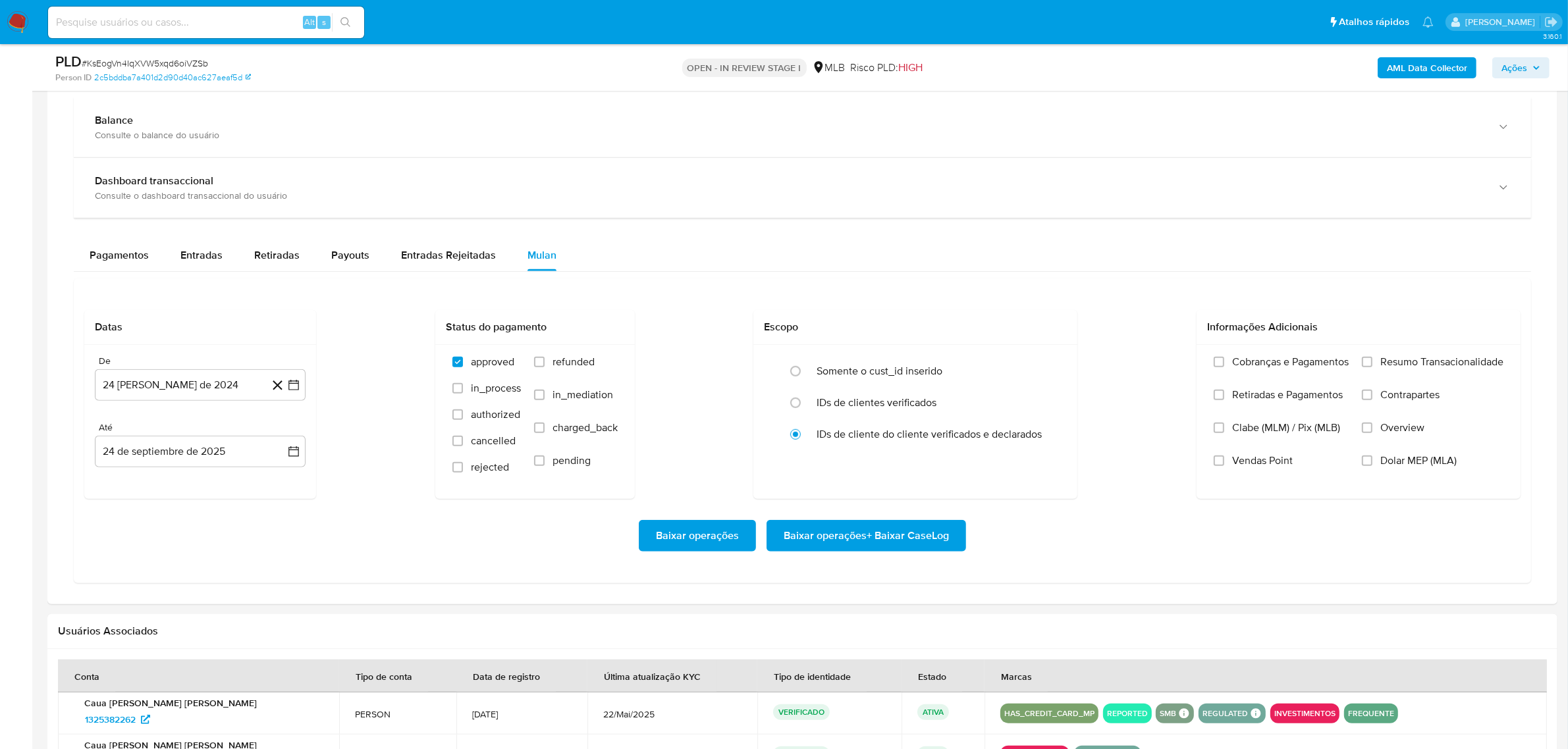
scroll to position [987, 0]
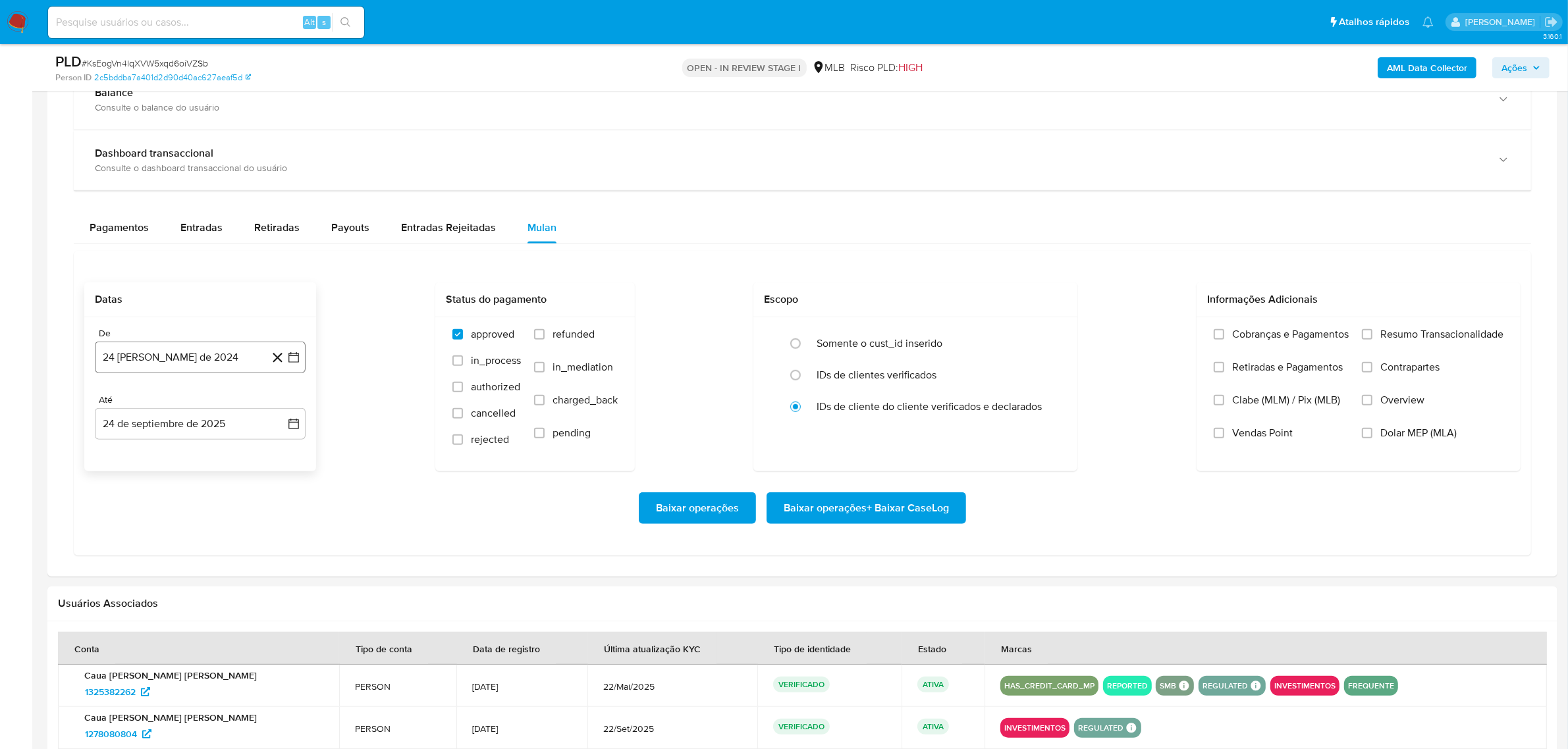
click at [210, 360] on button "24 [PERSON_NAME] de 2024" at bounding box center [200, 358] width 211 height 32
click at [214, 404] on span "agosto 2024" at bounding box center [194, 405] width 60 height 13
click at [274, 404] on icon "Año siguiente" at bounding box center [279, 405] width 16 height 16
click at [202, 530] on span "ago" at bounding box center [199, 526] width 16 height 11
click at [225, 458] on button "1" at bounding box center [227, 454] width 21 height 21
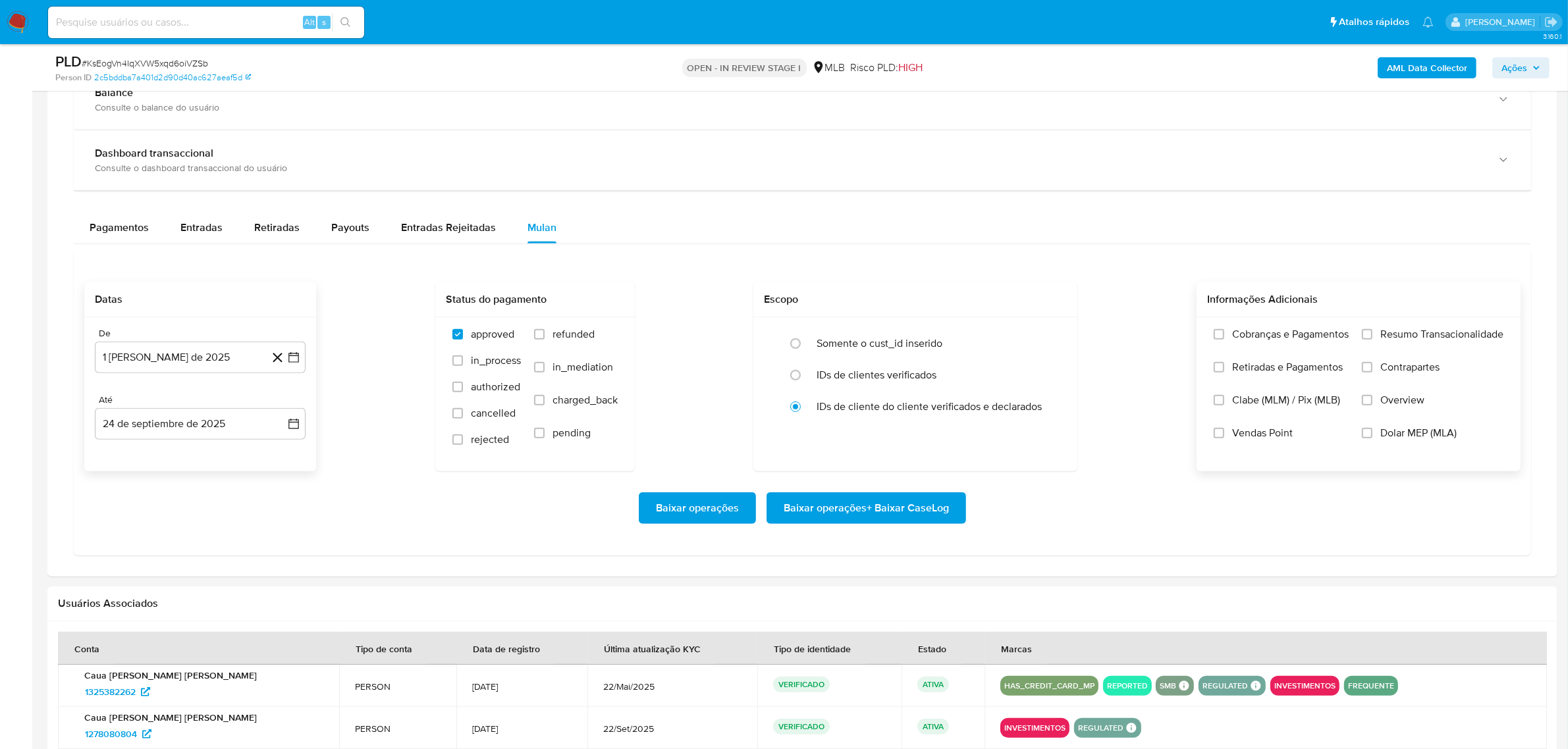
click at [1380, 337] on span "Resumo Transacionalidade" at bounding box center [1441, 335] width 123 height 13
click at [1372, 337] on input "Resumo Transacionalidade" at bounding box center [1368, 335] width 11 height 11
click at [909, 508] on span "Baixar operações + Baixar CaseLog" at bounding box center [866, 508] width 165 height 29
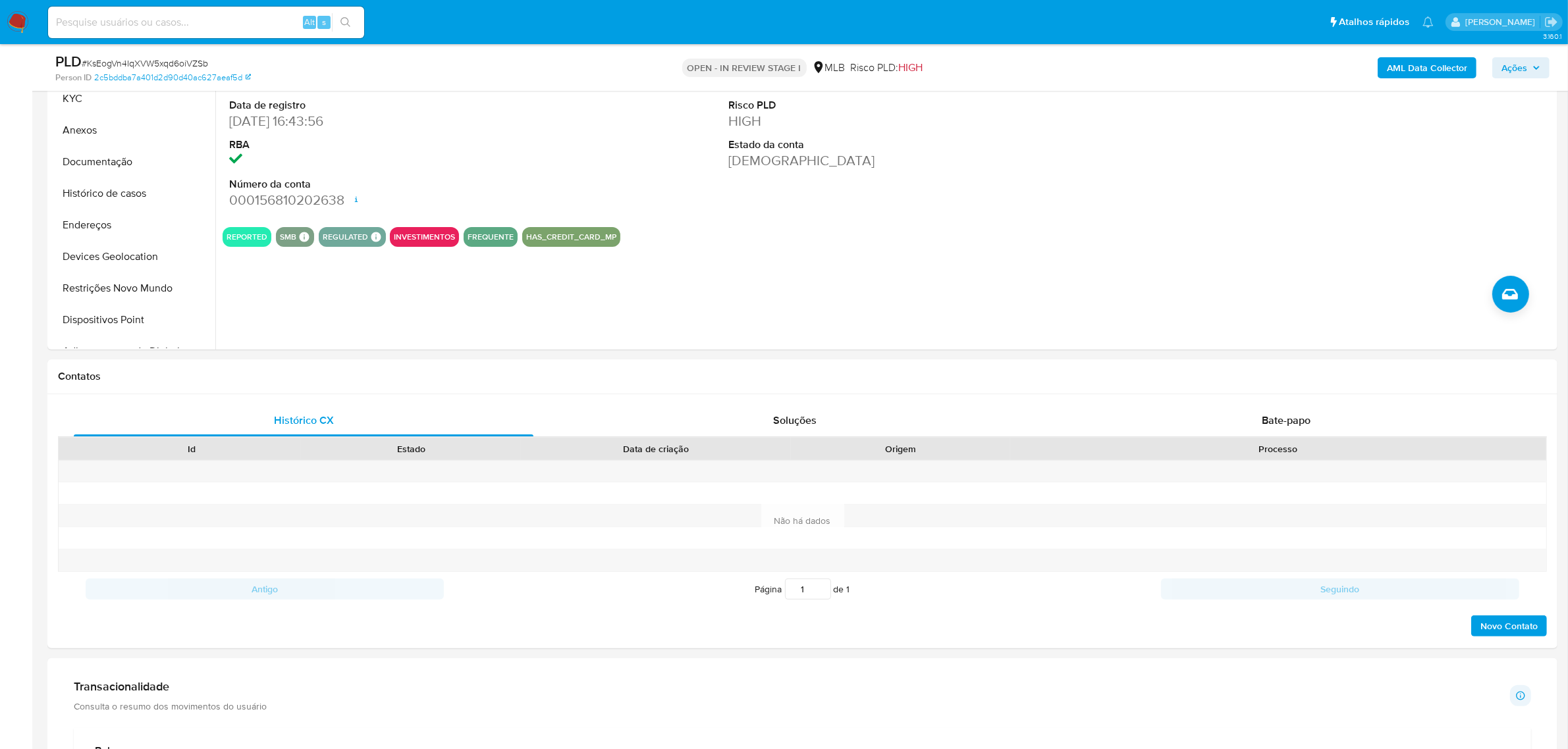
scroll to position [0, 0]
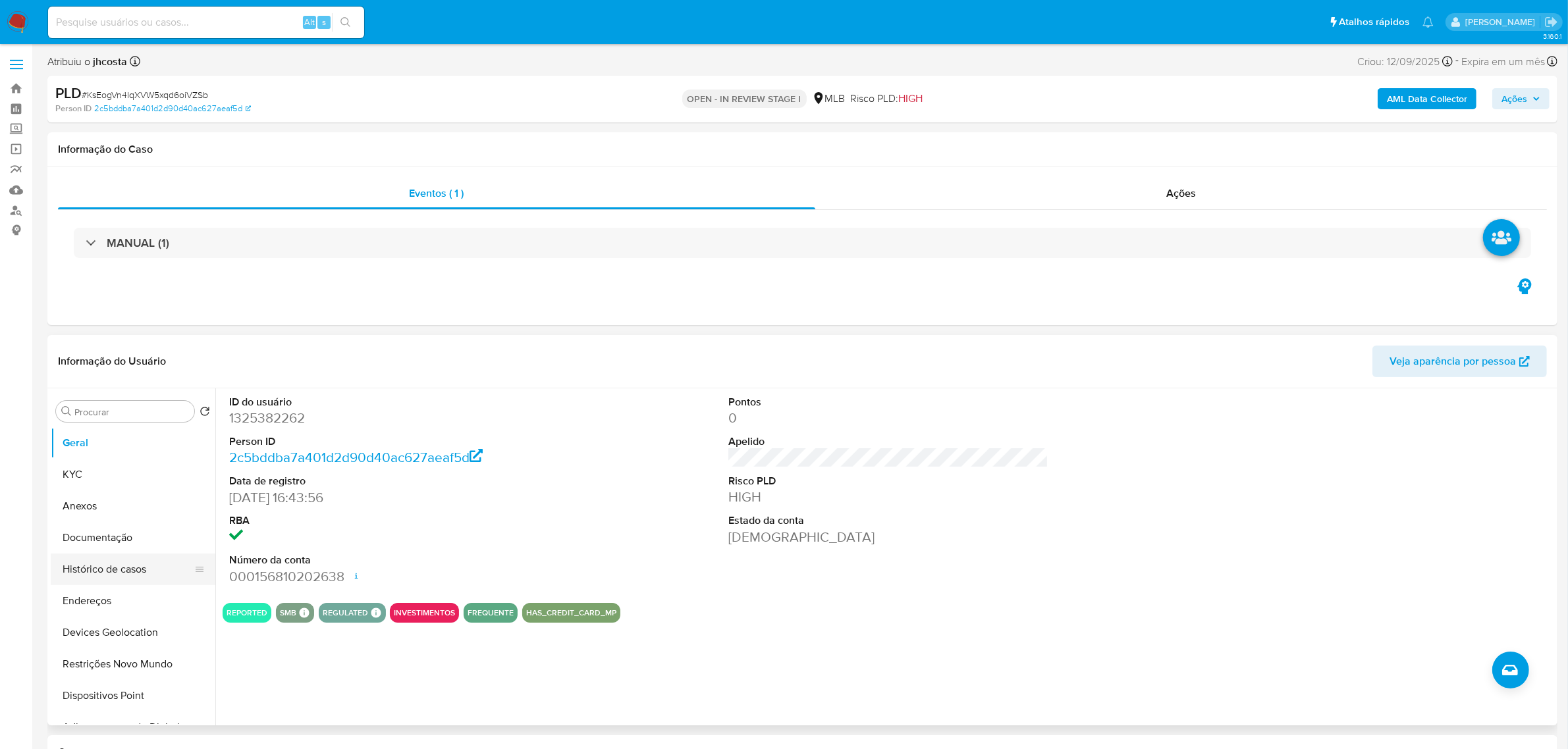
click at [129, 561] on button "Histórico de casos" at bounding box center [128, 569] width 154 height 32
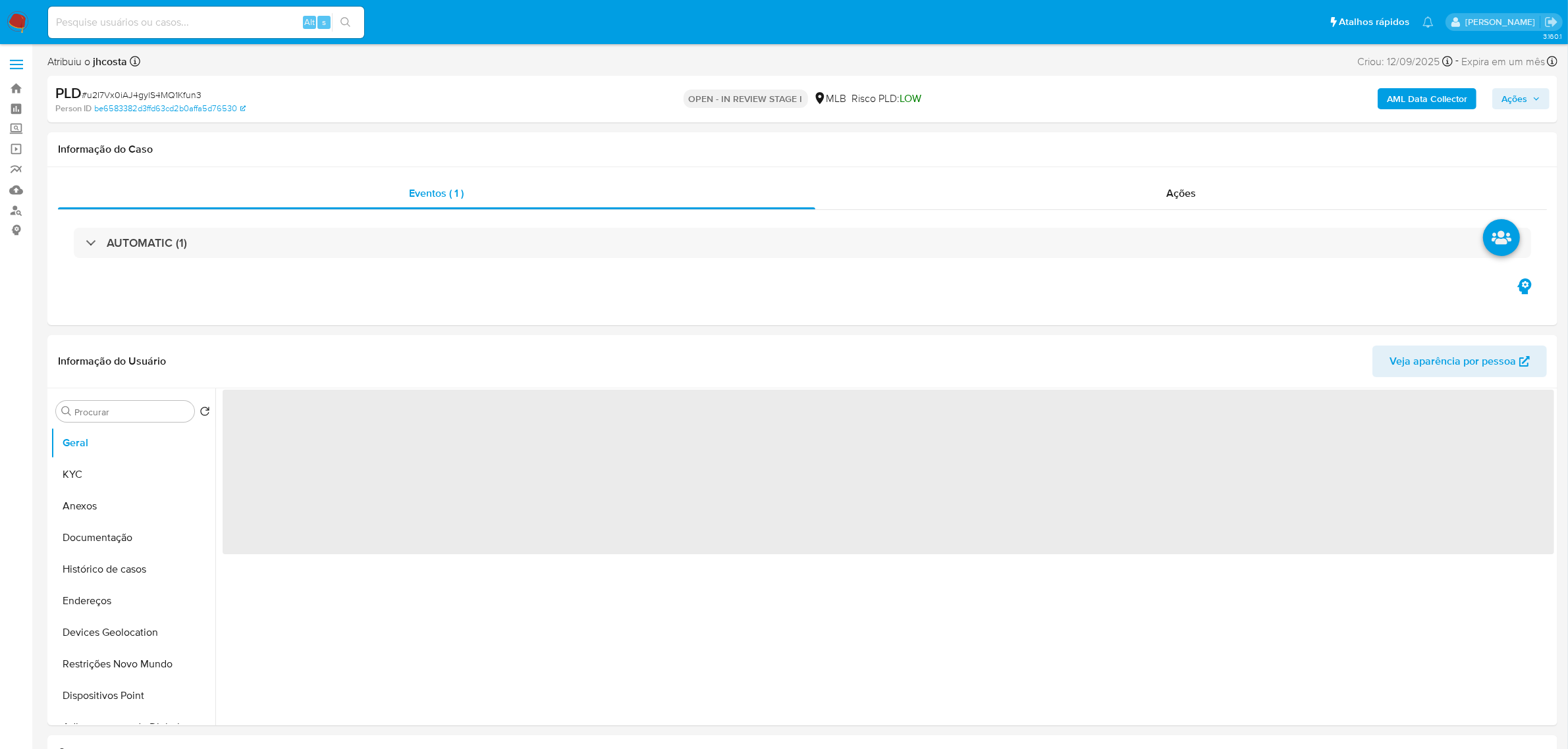
select select "10"
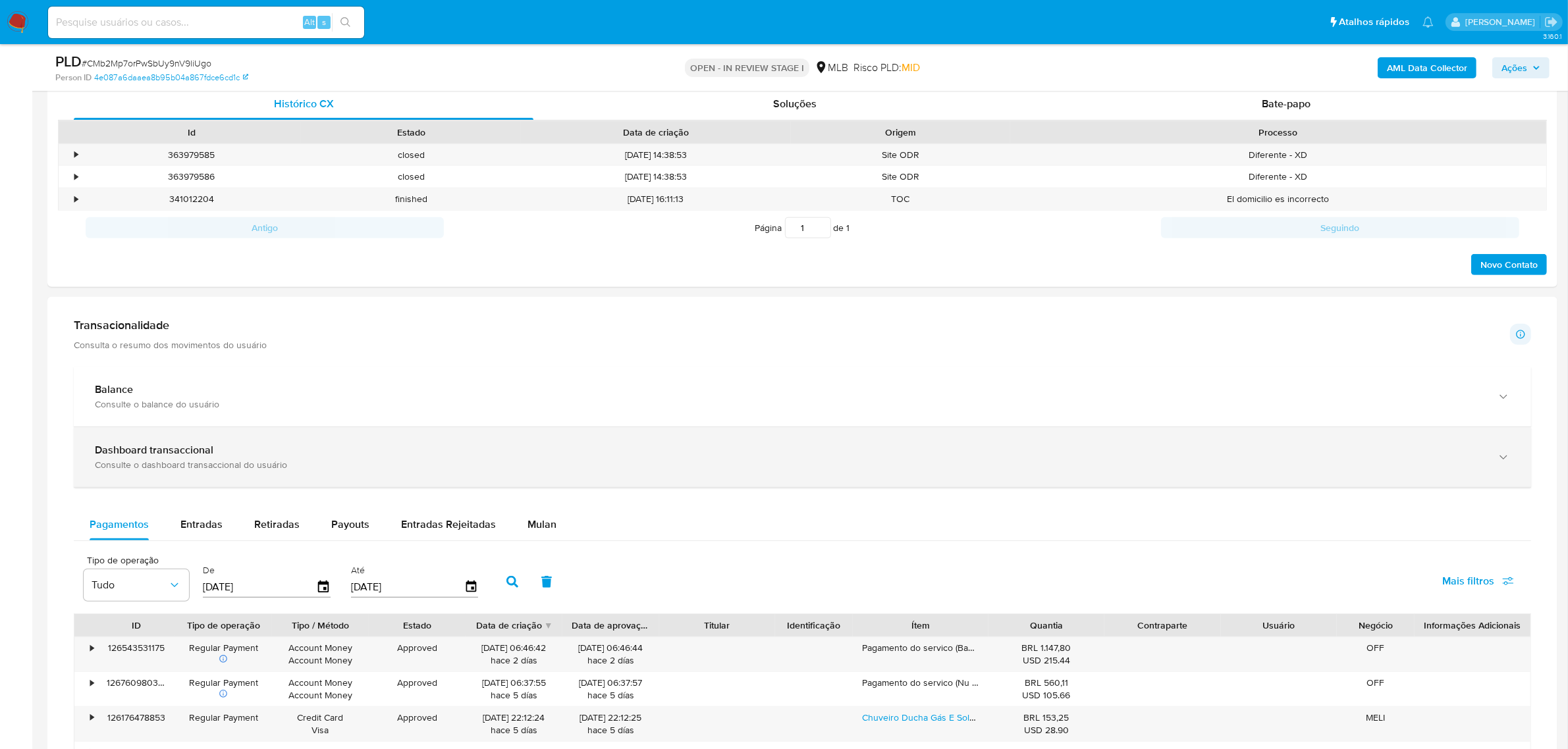
scroll to position [740, 0]
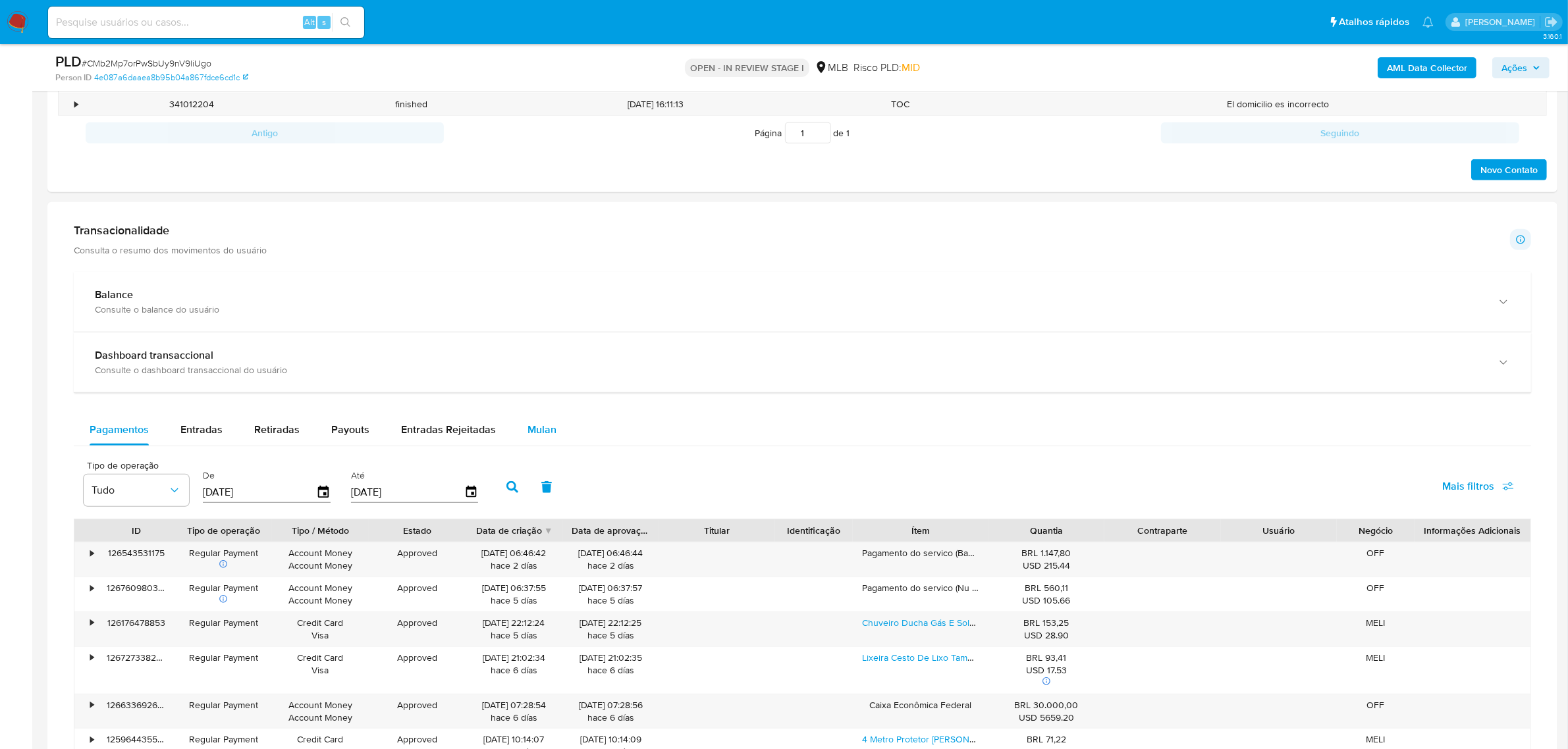
click at [532, 440] on div "Mulan" at bounding box center [542, 430] width 29 height 32
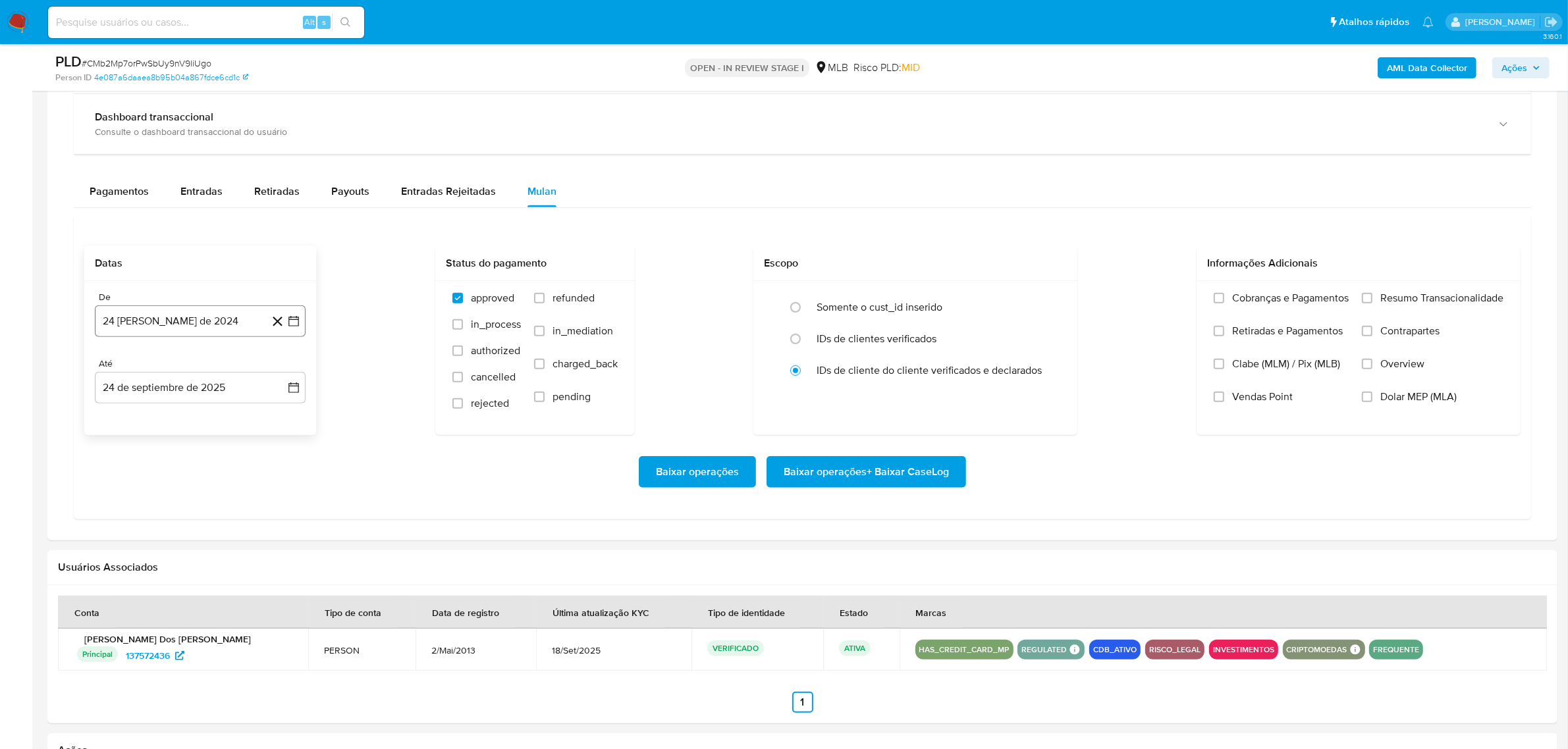
scroll to position [987, 0]
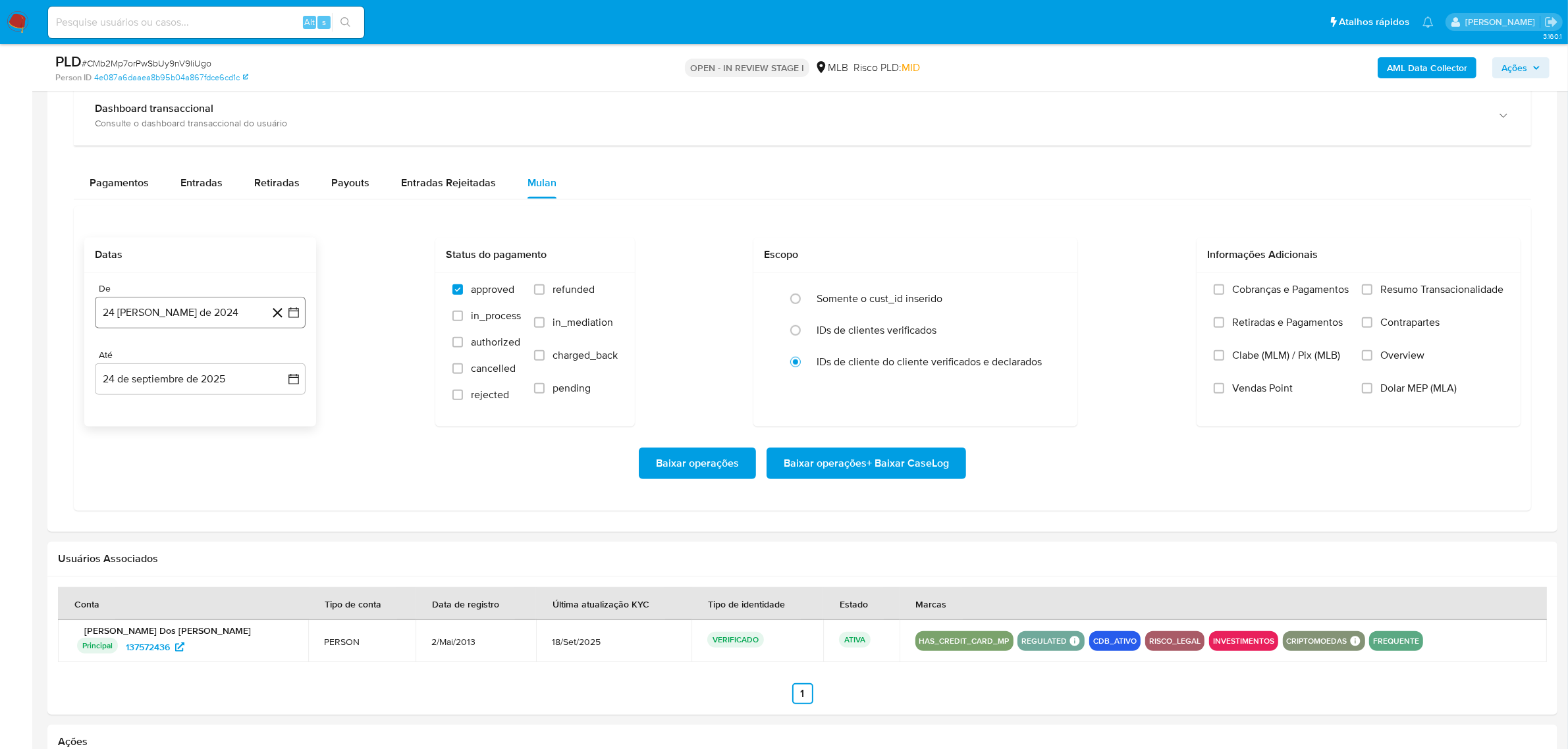
click at [199, 318] on button "24 [PERSON_NAME] de 2024" at bounding box center [200, 313] width 211 height 32
click at [224, 360] on span "agosto 2024" at bounding box center [194, 360] width 60 height 13
click at [283, 362] on icon "Año siguiente" at bounding box center [279, 360] width 16 height 16
click at [204, 485] on span "ago" at bounding box center [199, 482] width 16 height 11
click at [225, 415] on button "1" at bounding box center [227, 409] width 21 height 21
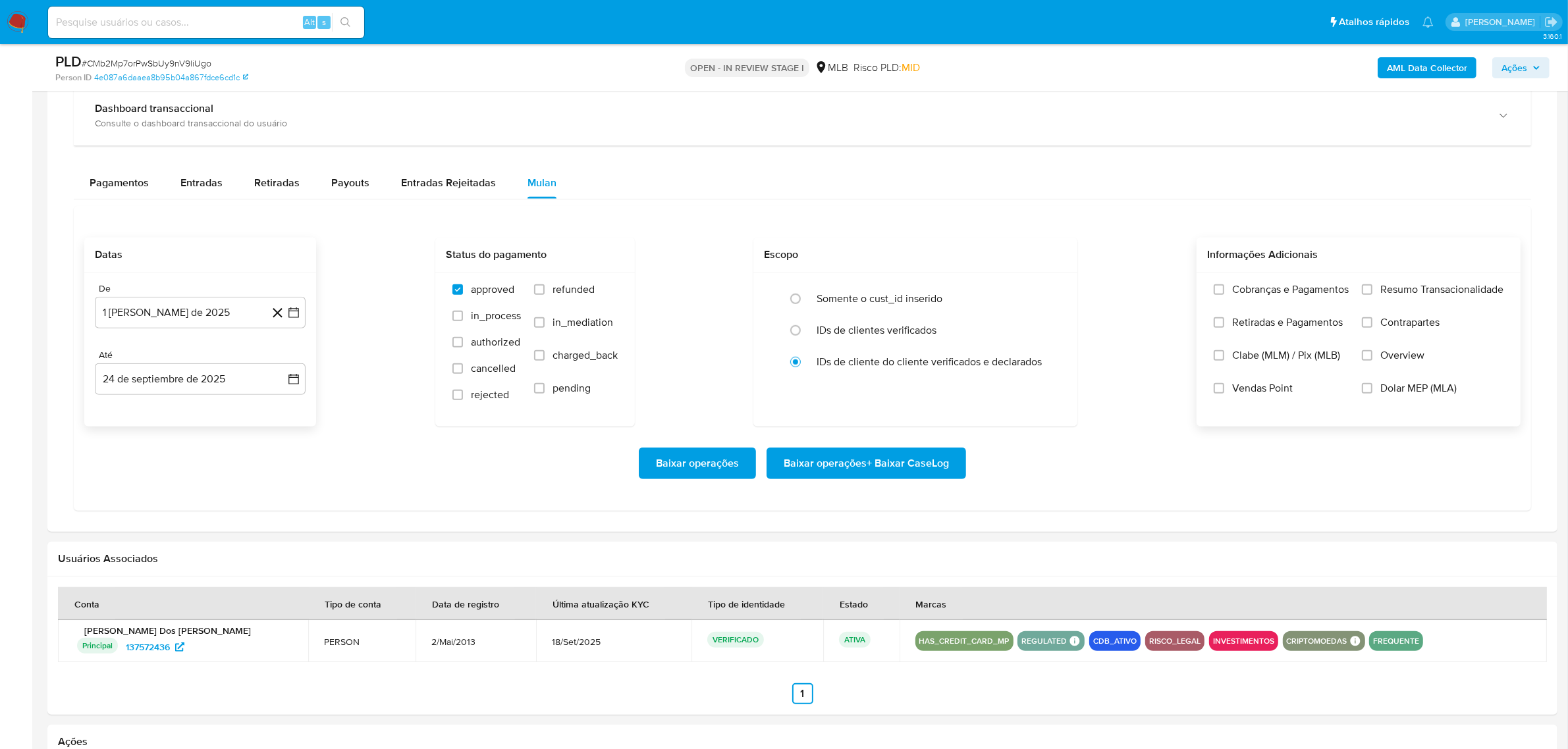
click at [1374, 291] on label "Resumo Transacionalidade" at bounding box center [1433, 300] width 142 height 33
click at [1372, 291] on input "Resumo Transacionalidade" at bounding box center [1368, 290] width 11 height 11
click at [909, 458] on span "Baixar operações + Baixar CaseLog" at bounding box center [866, 464] width 165 height 29
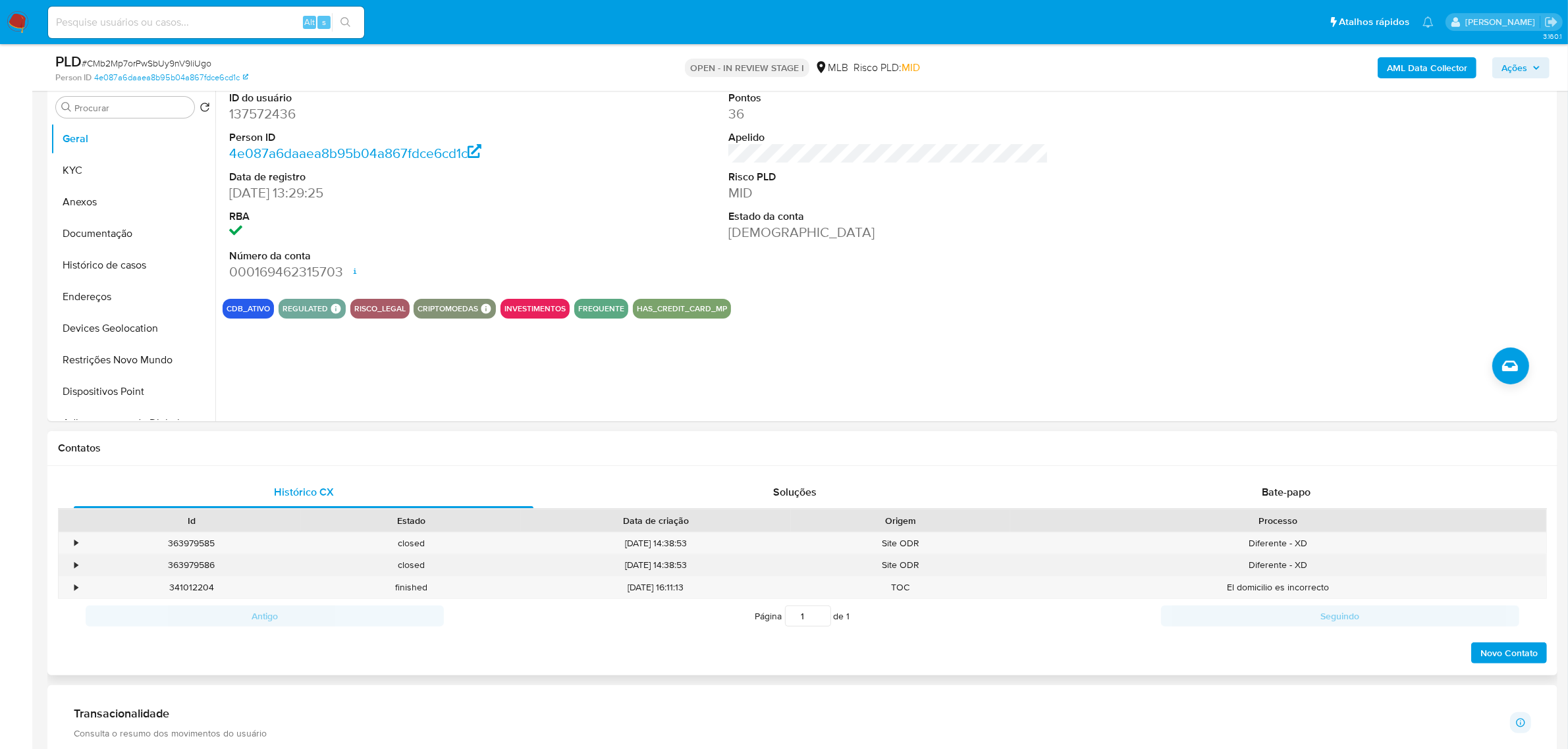
scroll to position [165, 0]
